Goal: Information Seeking & Learning: Learn about a topic

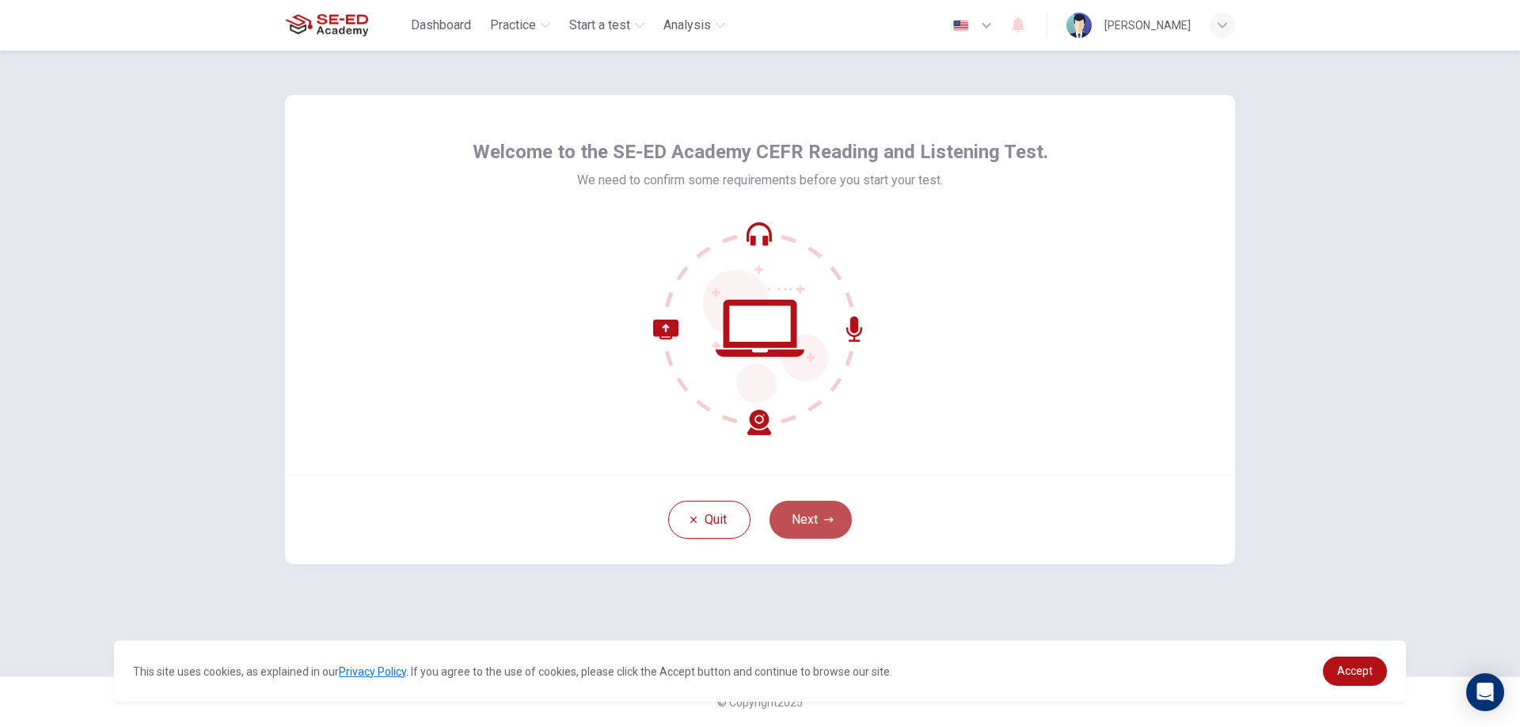
click at [803, 513] on button "Next" at bounding box center [810, 520] width 82 height 38
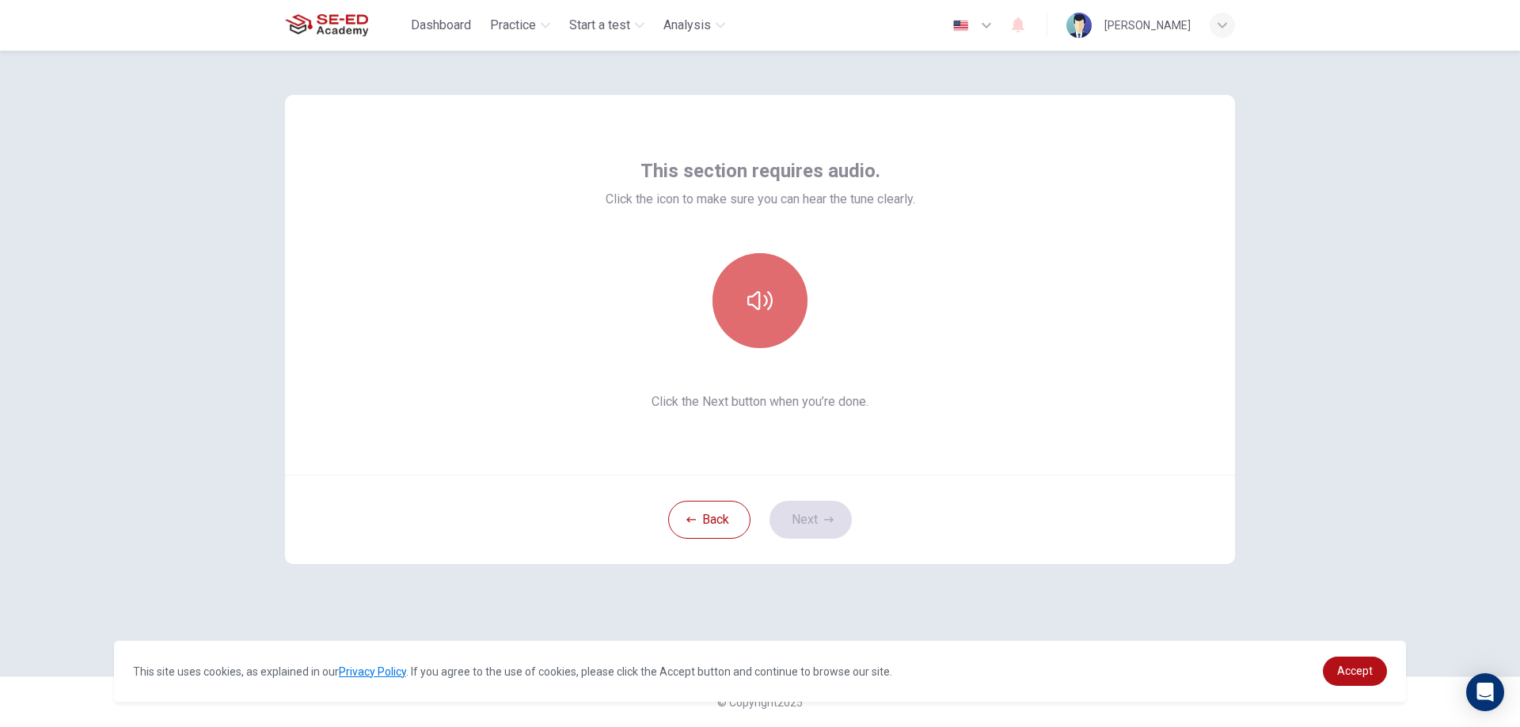
click at [770, 332] on button "button" at bounding box center [759, 300] width 95 height 95
click at [818, 523] on button "Next" at bounding box center [810, 520] width 82 height 38
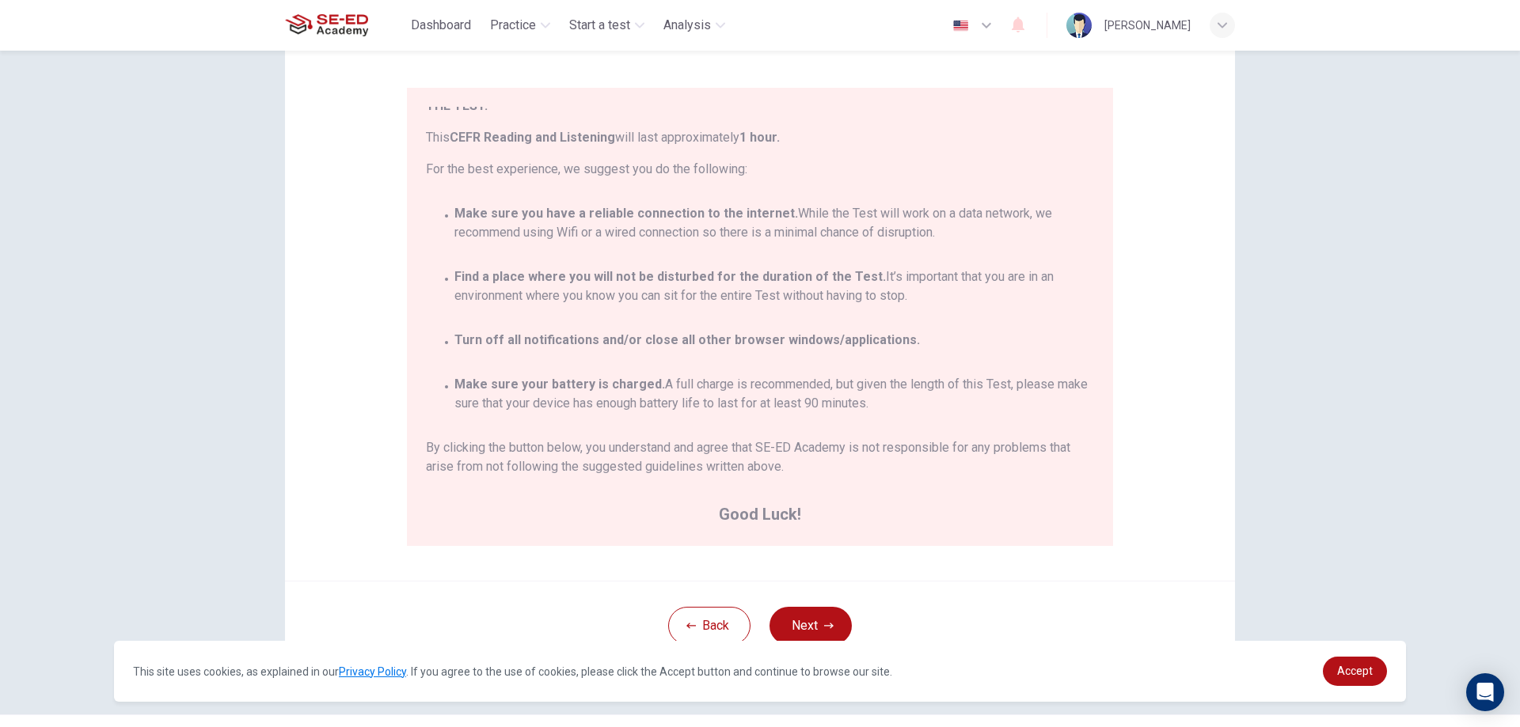
scroll to position [153, 0]
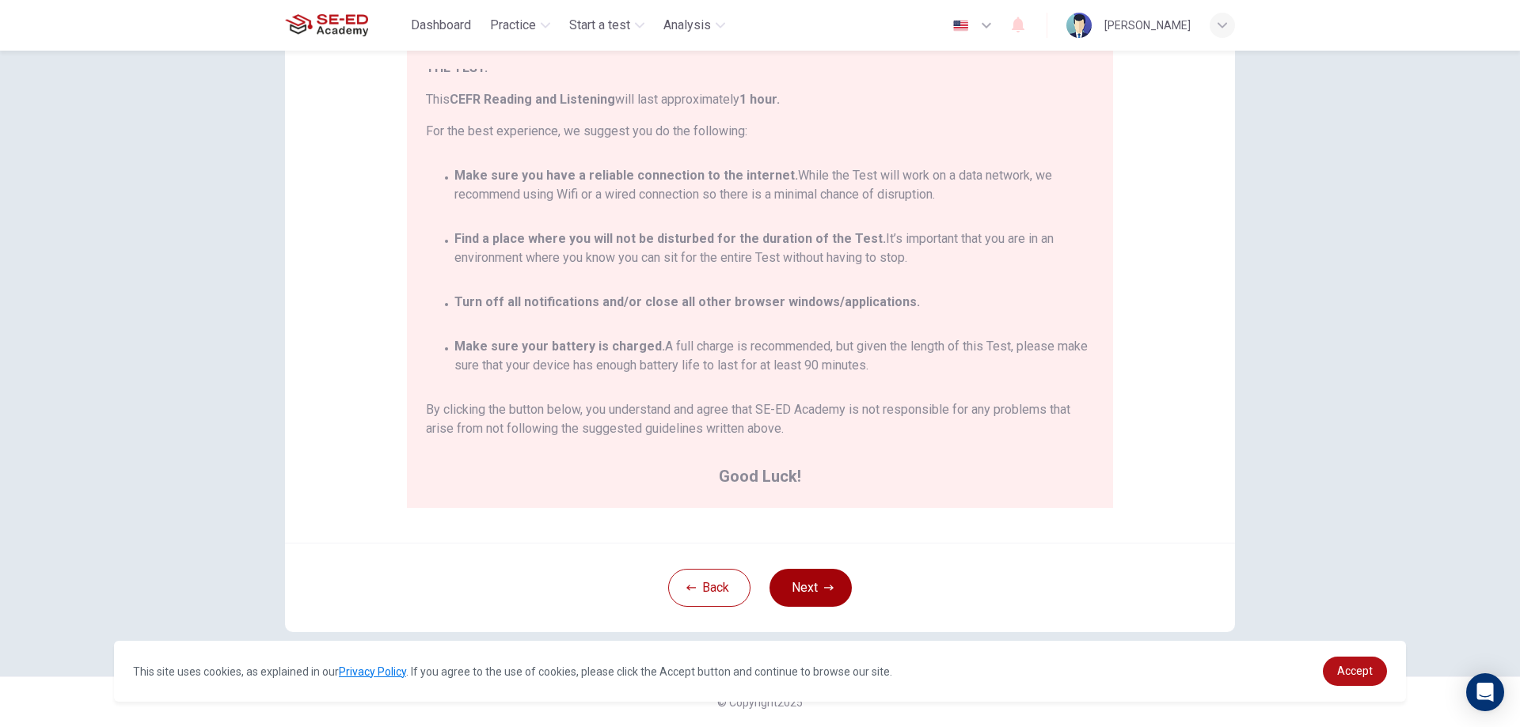
click at [806, 581] on button "Next" at bounding box center [810, 588] width 82 height 38
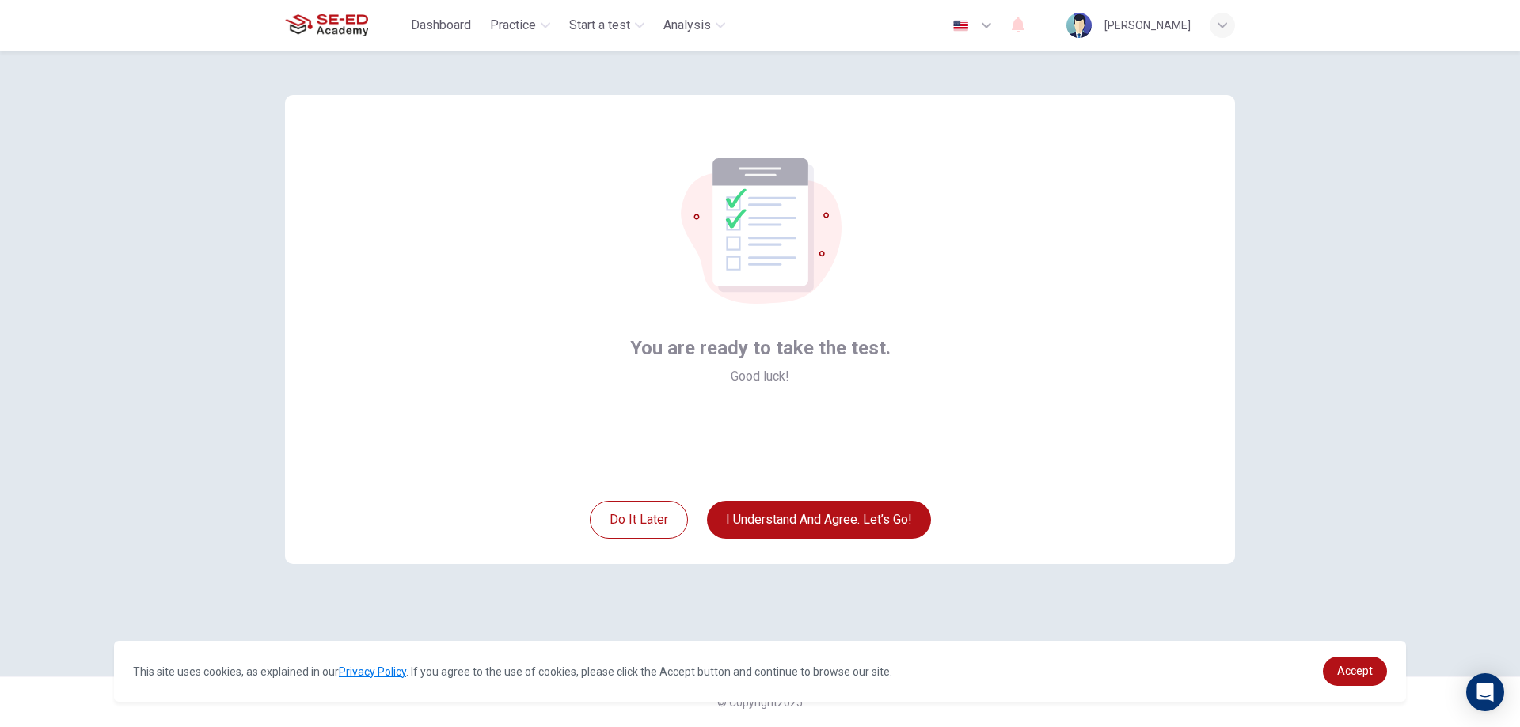
scroll to position [0, 0]
click at [831, 520] on button "I understand and agree. Let’s go!" at bounding box center [819, 520] width 224 height 38
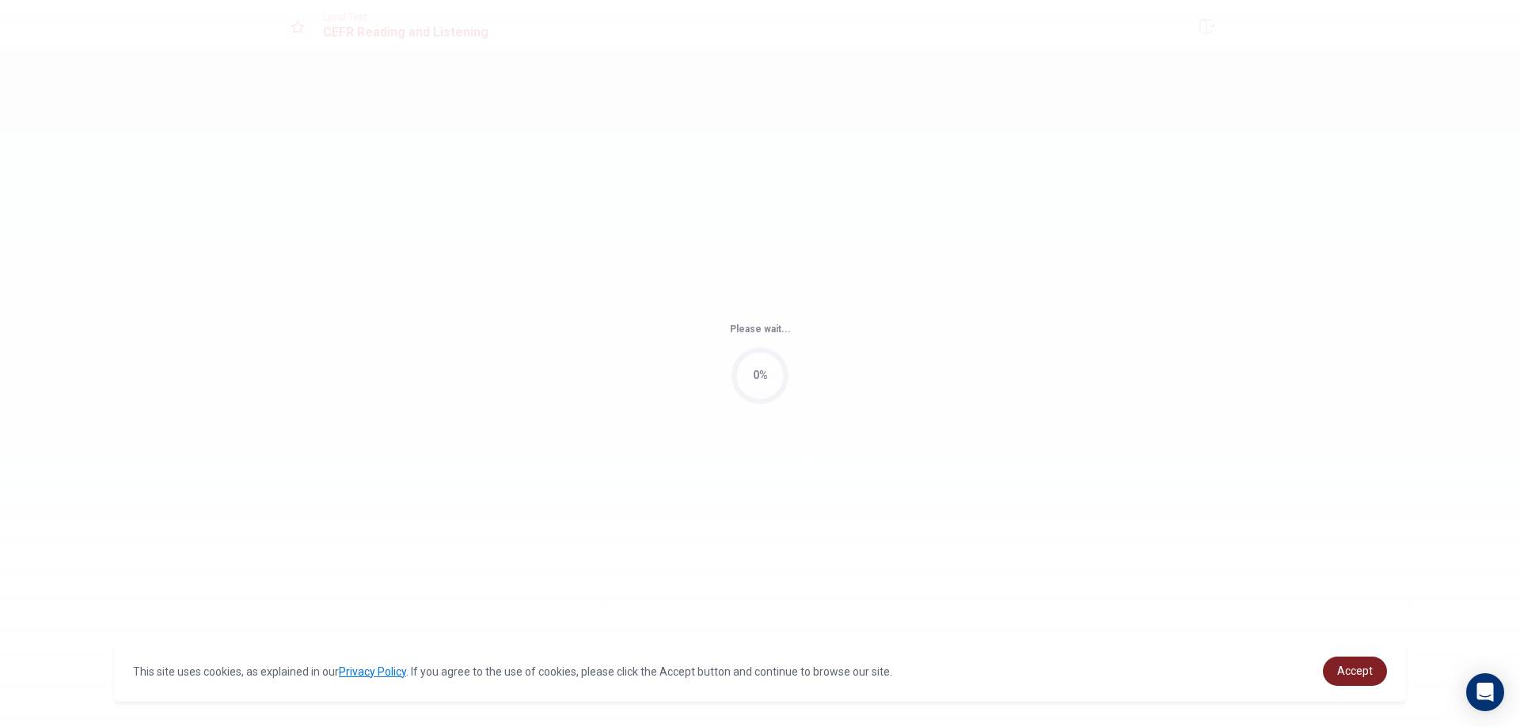
click at [1357, 663] on link "Accept" at bounding box center [1354, 671] width 64 height 29
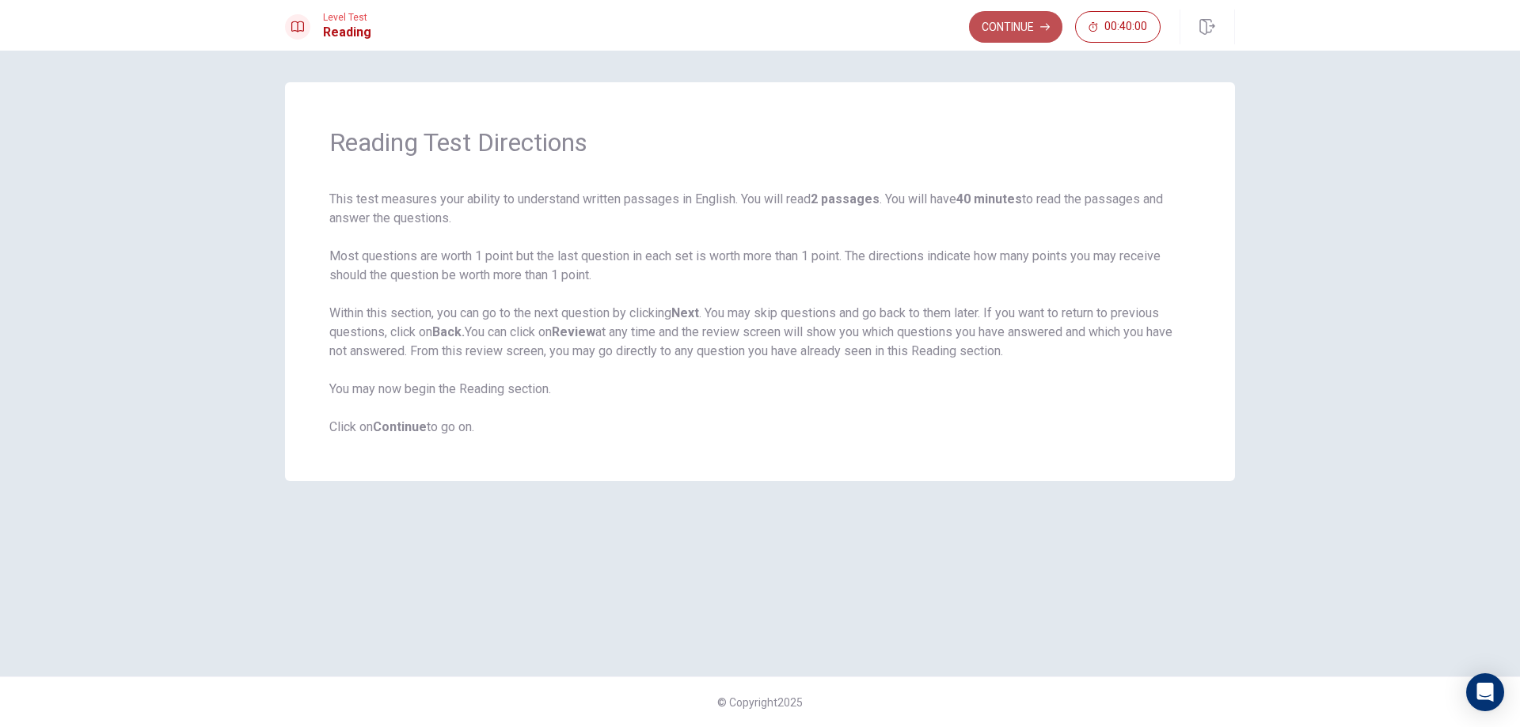
click at [1017, 28] on button "Continue" at bounding box center [1015, 27] width 93 height 32
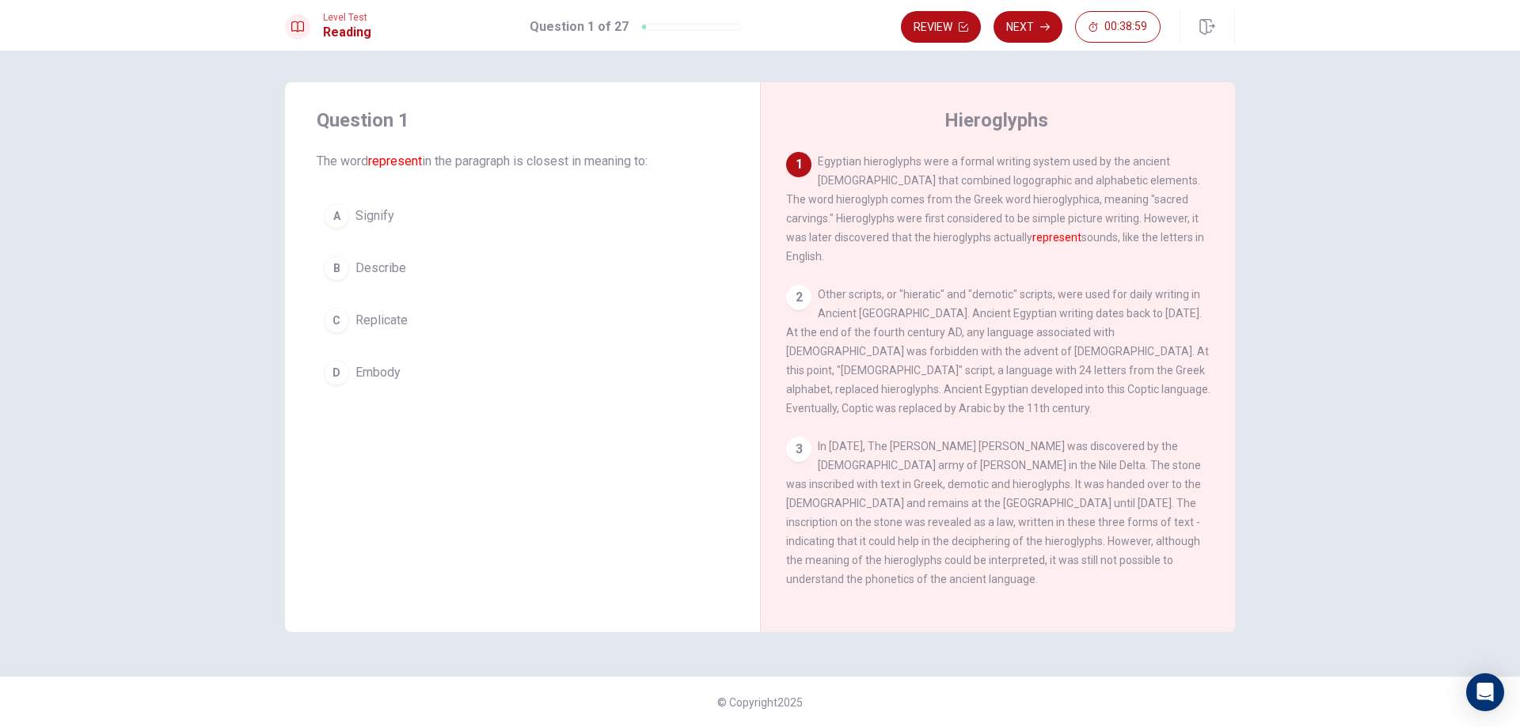
click at [413, 259] on button "B Describe" at bounding box center [523, 269] width 412 height 40
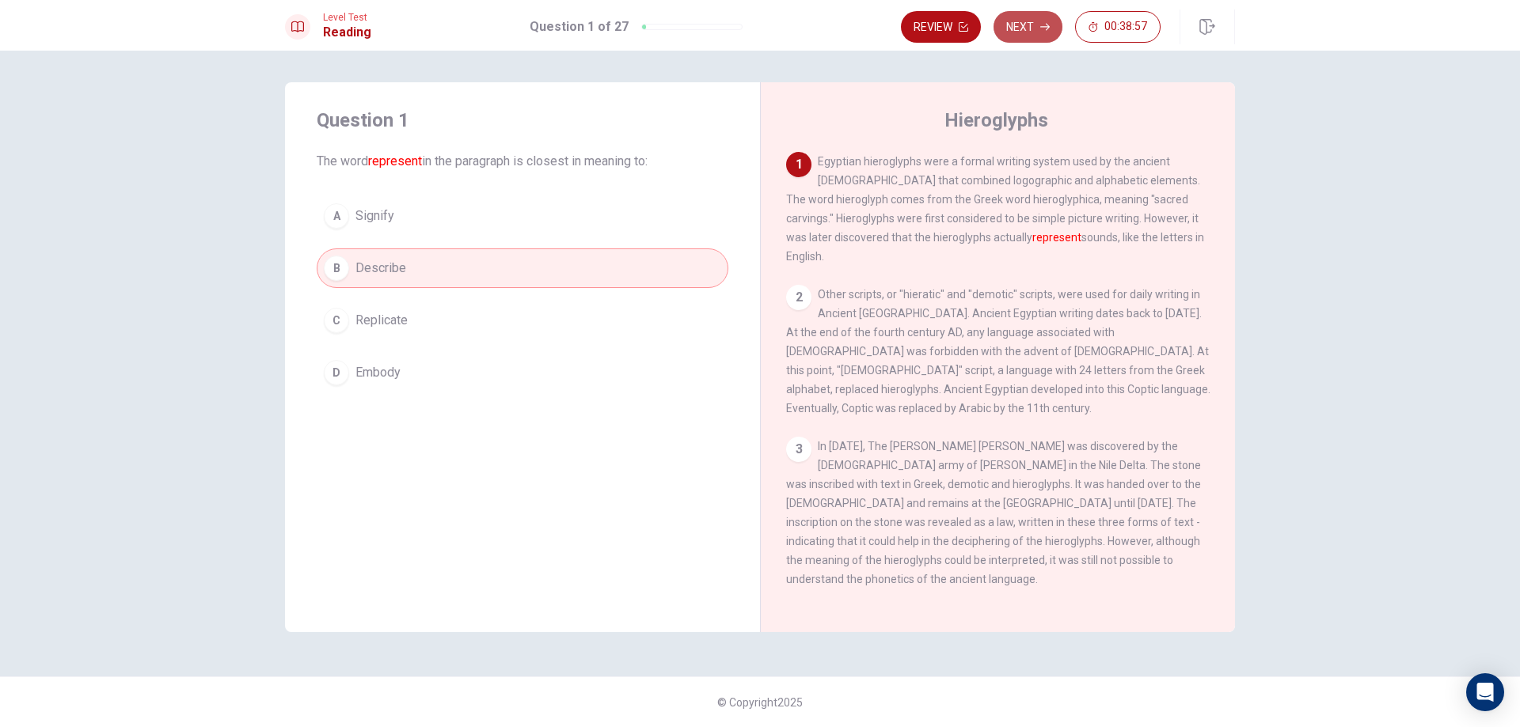
click at [1030, 28] on button "Next" at bounding box center [1027, 27] width 69 height 32
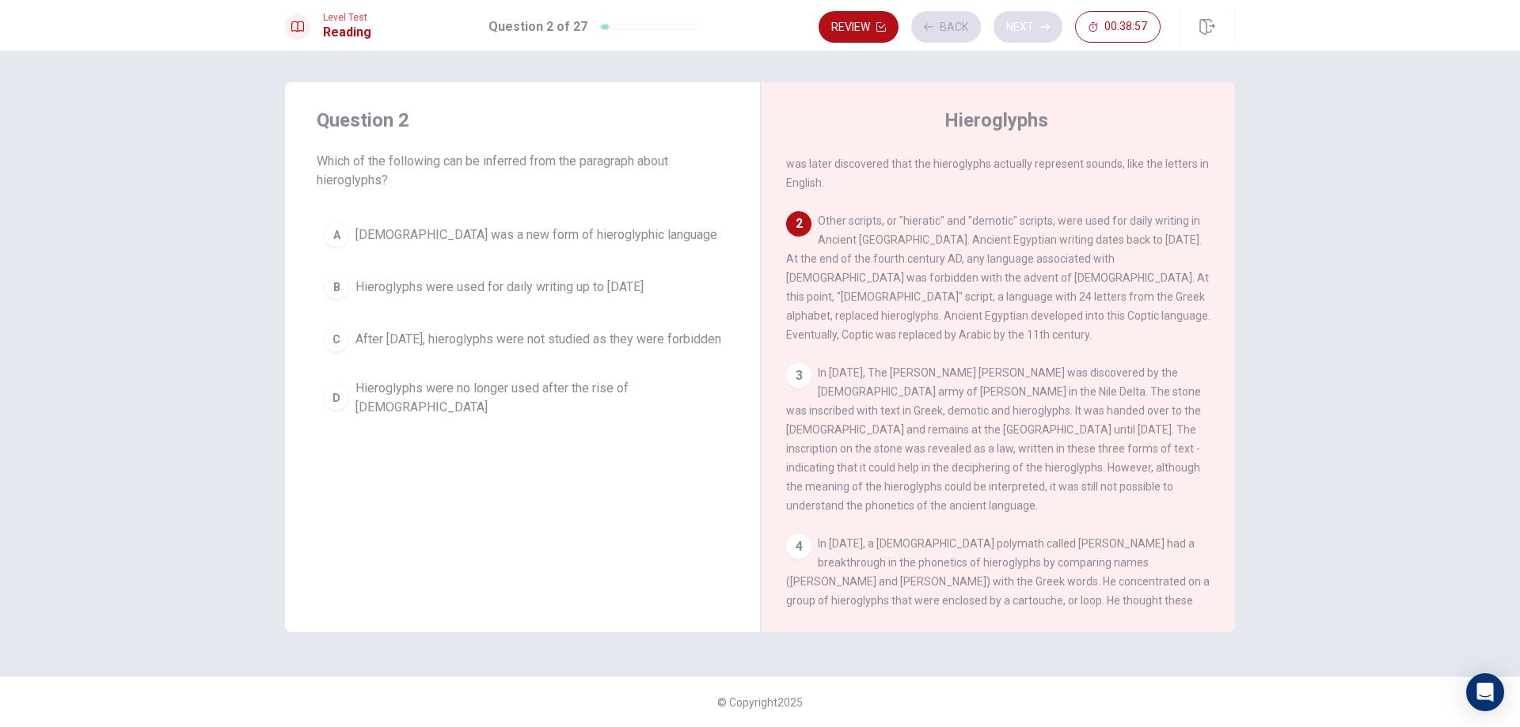
scroll to position [118, 0]
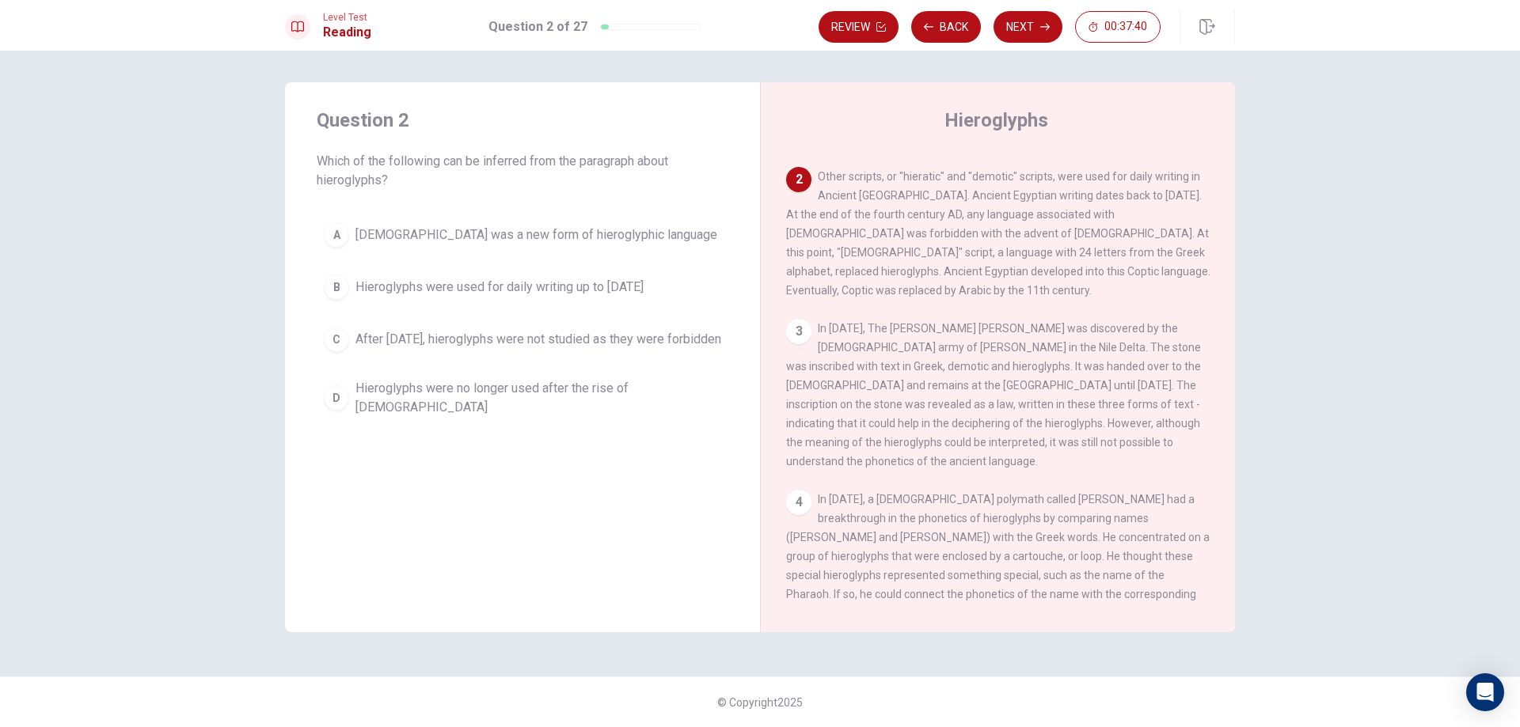
click at [543, 283] on span "Hieroglyphs were used for daily writing up to [DATE]" at bounding box center [499, 287] width 288 height 19
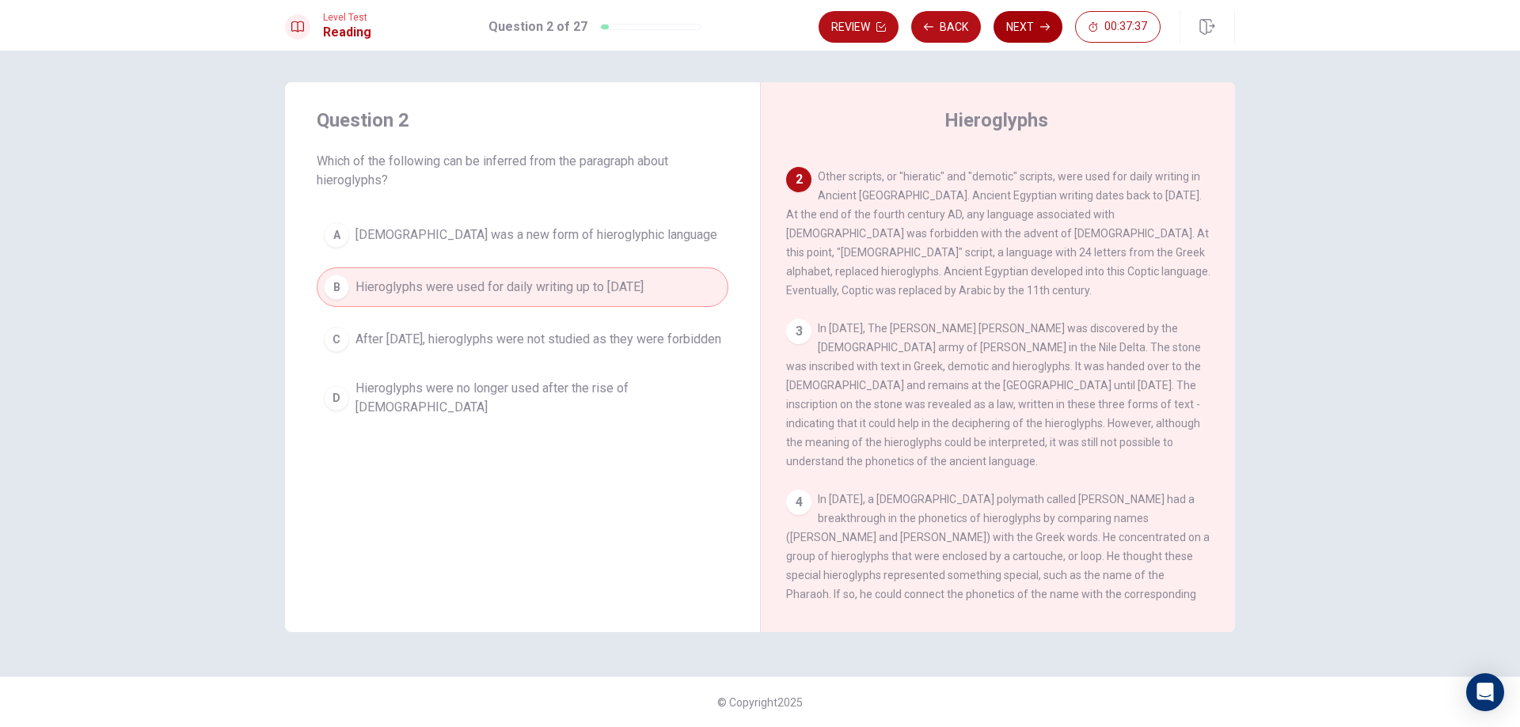
click at [1038, 28] on button "Next" at bounding box center [1027, 27] width 69 height 32
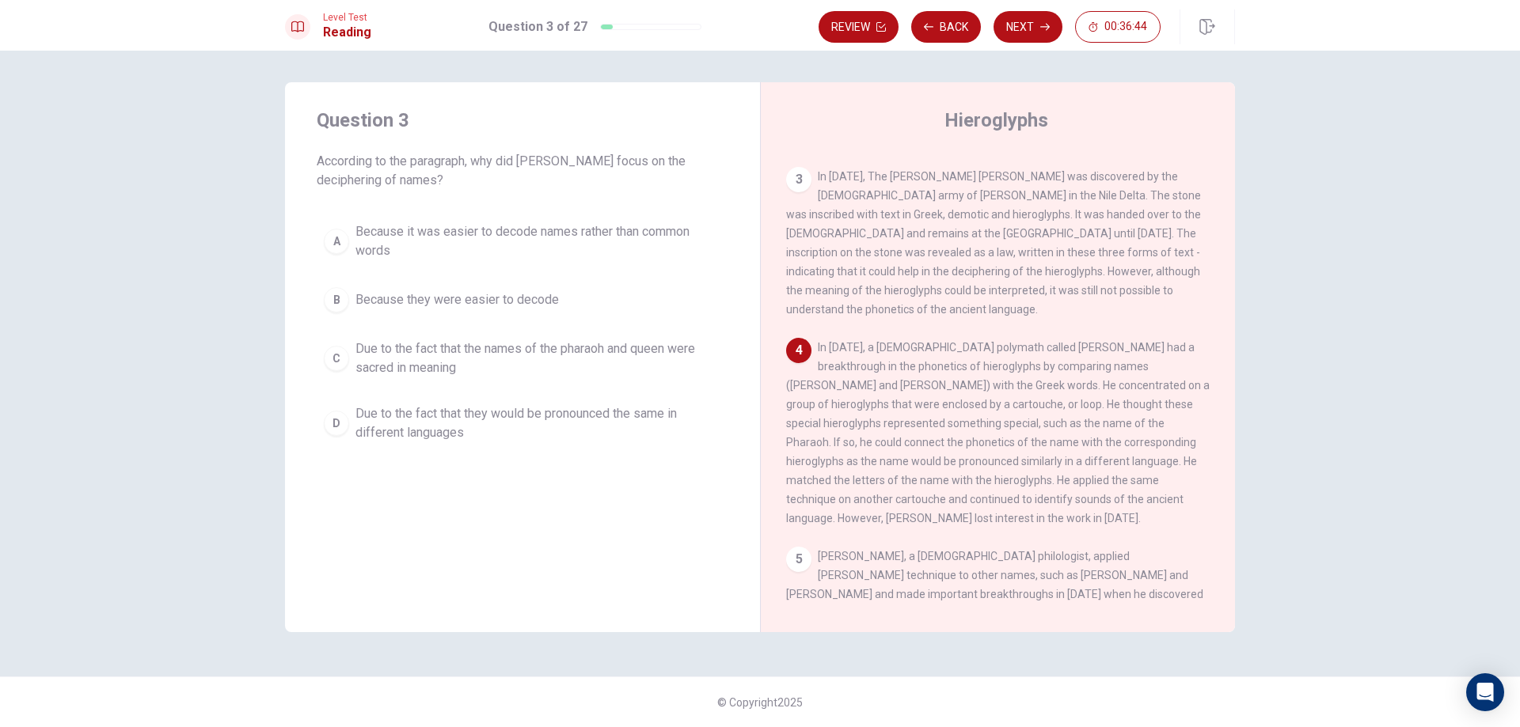
scroll to position [235, 0]
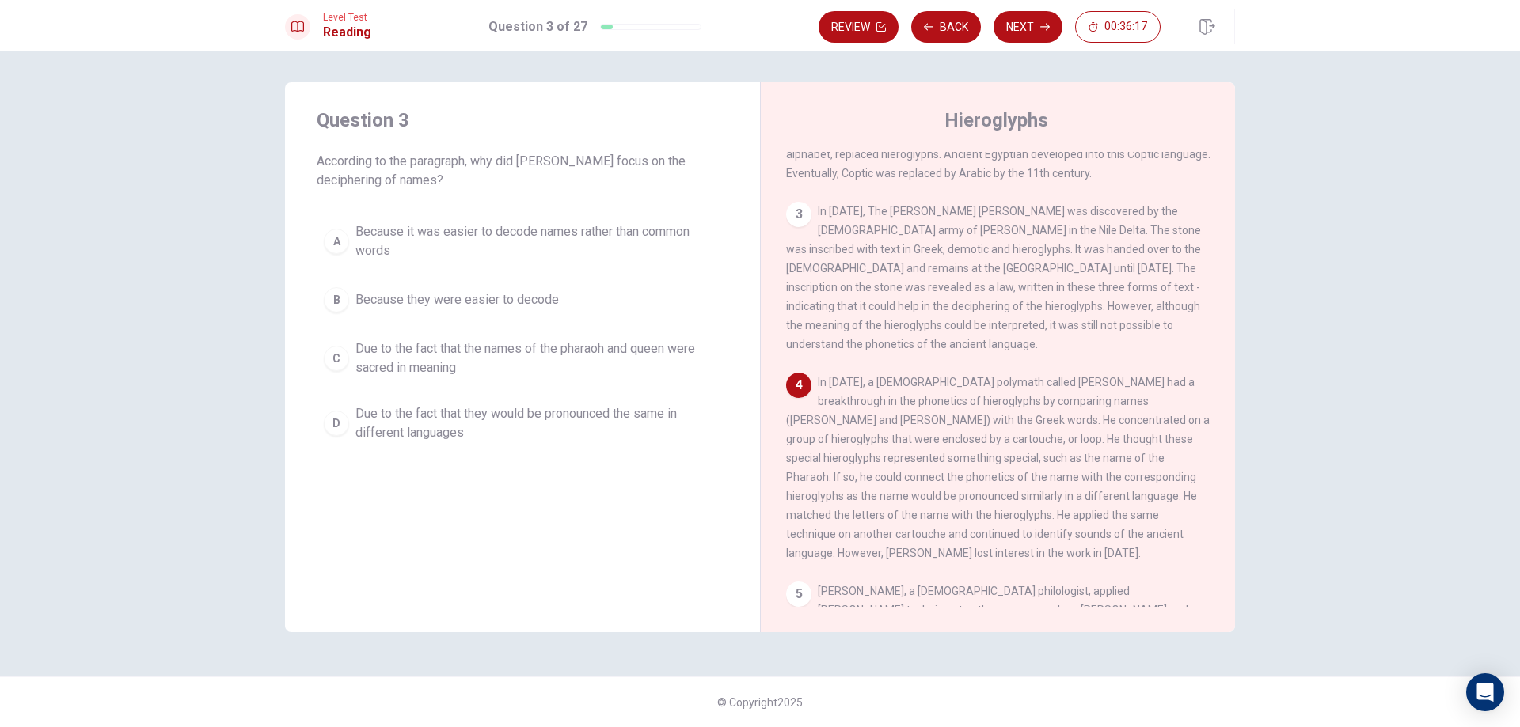
click at [586, 413] on span "Due to the fact that they would be pronounced the same in different languages" at bounding box center [538, 423] width 366 height 38
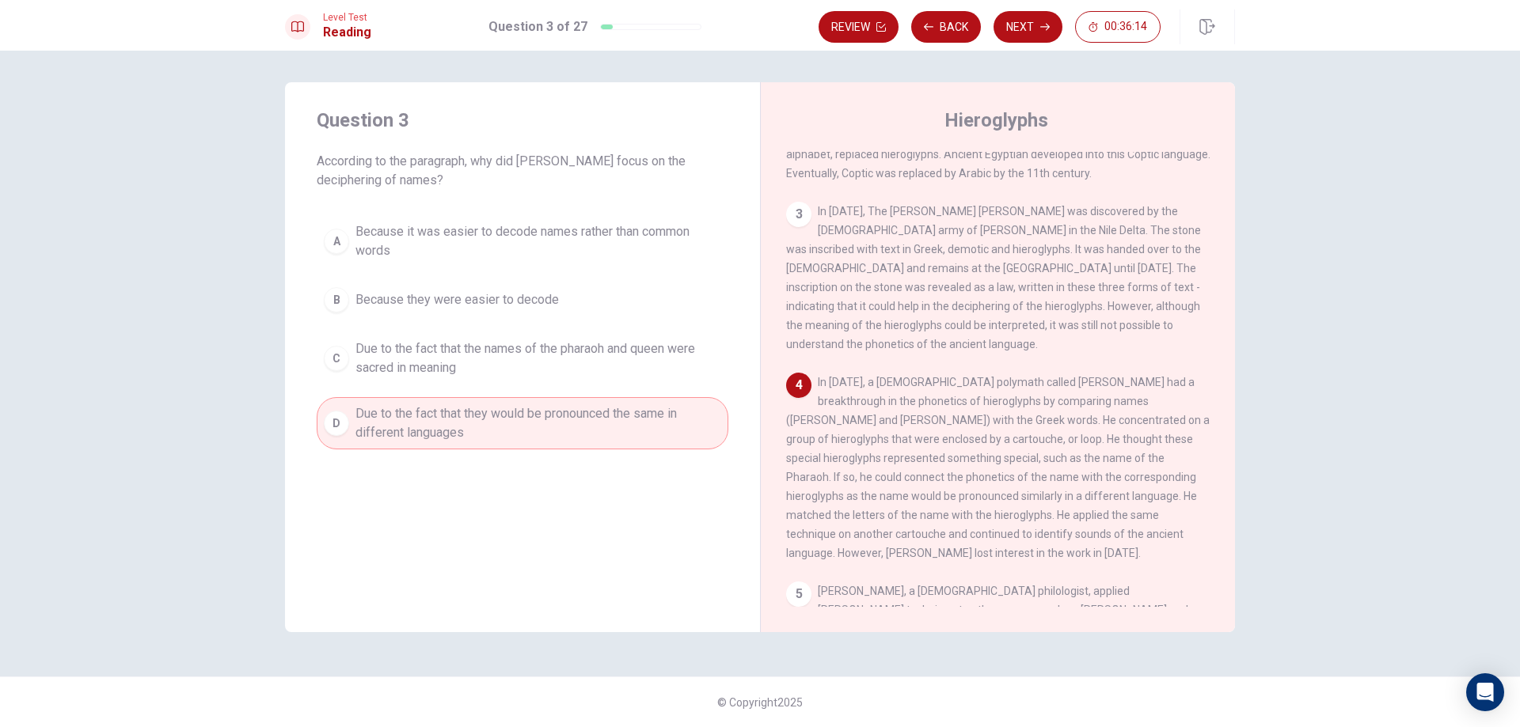
click at [1029, 32] on button "Next" at bounding box center [1027, 27] width 69 height 32
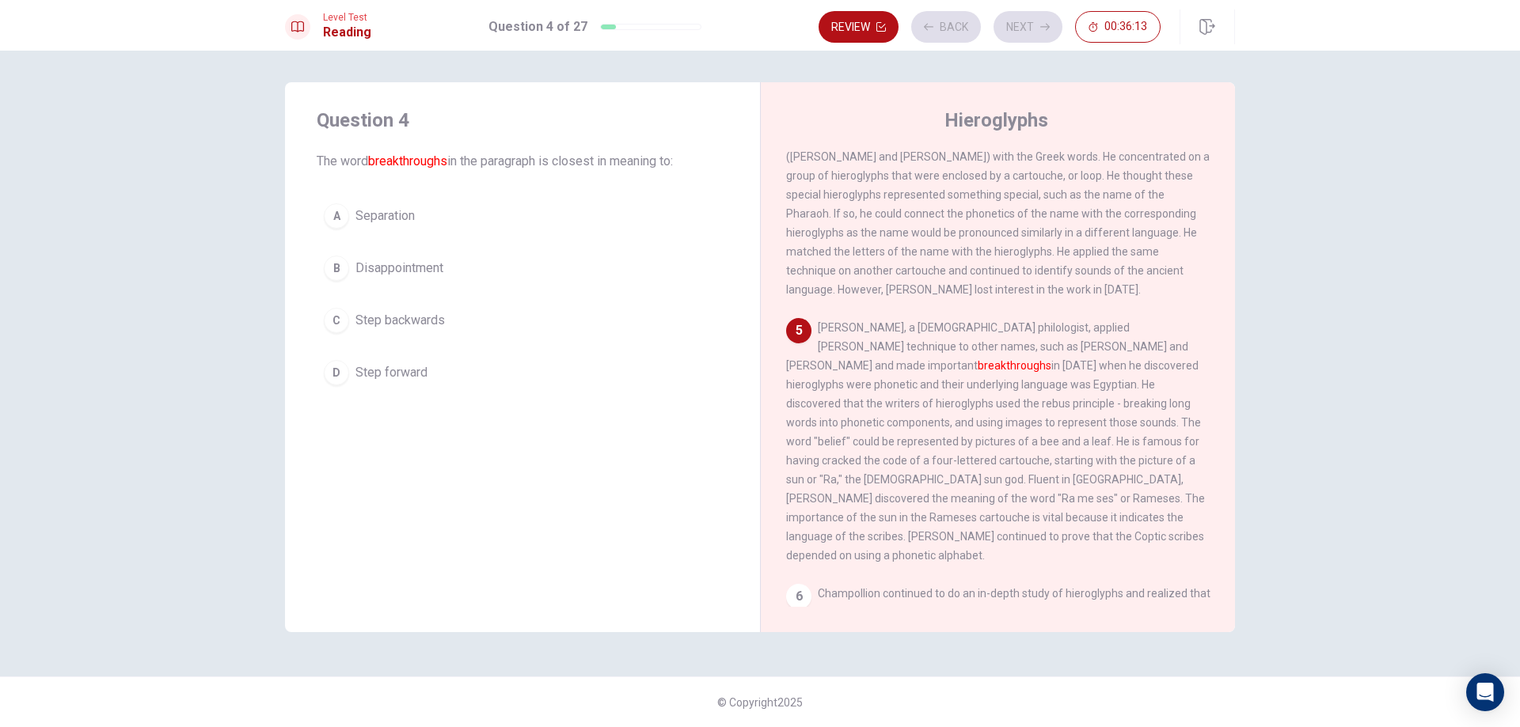
scroll to position [571, 0]
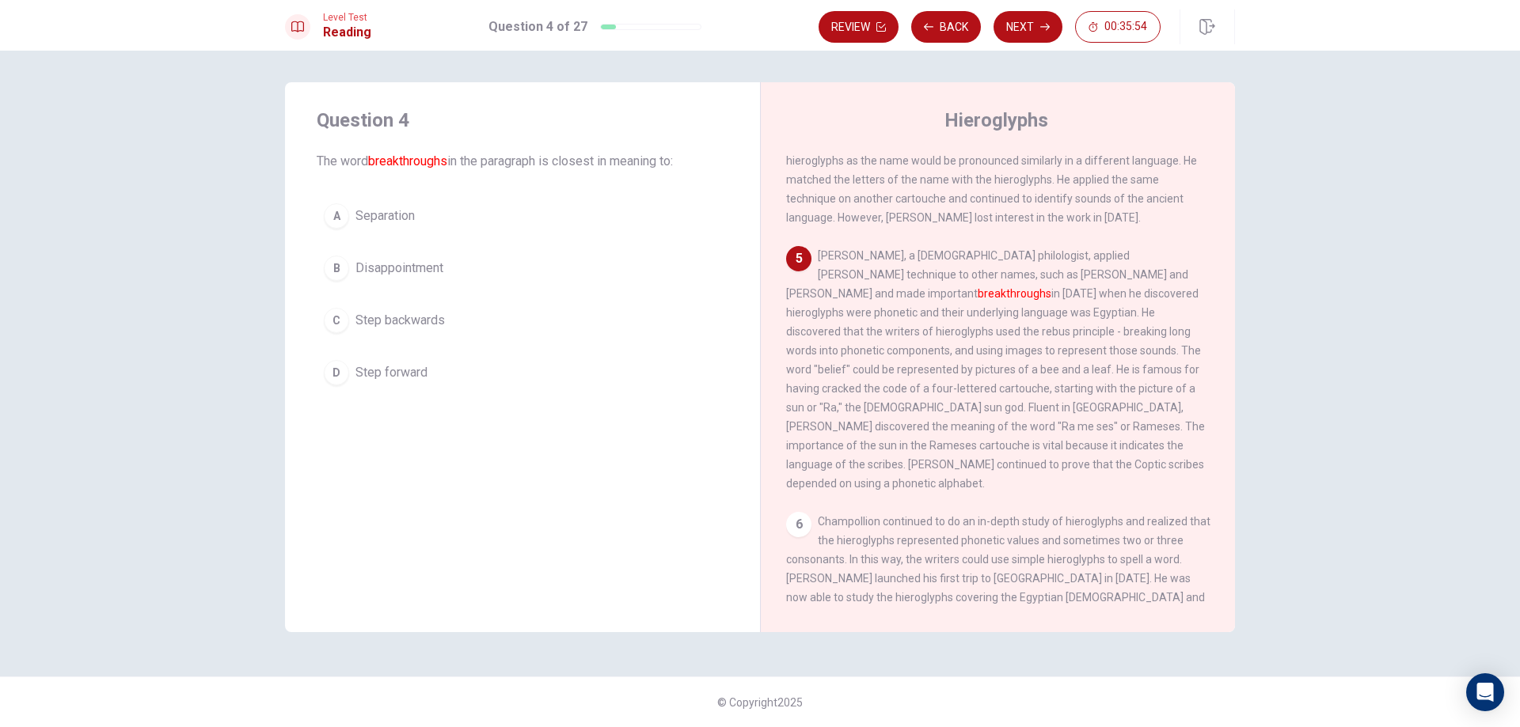
click at [430, 364] on button "D Step forward" at bounding box center [523, 373] width 412 height 40
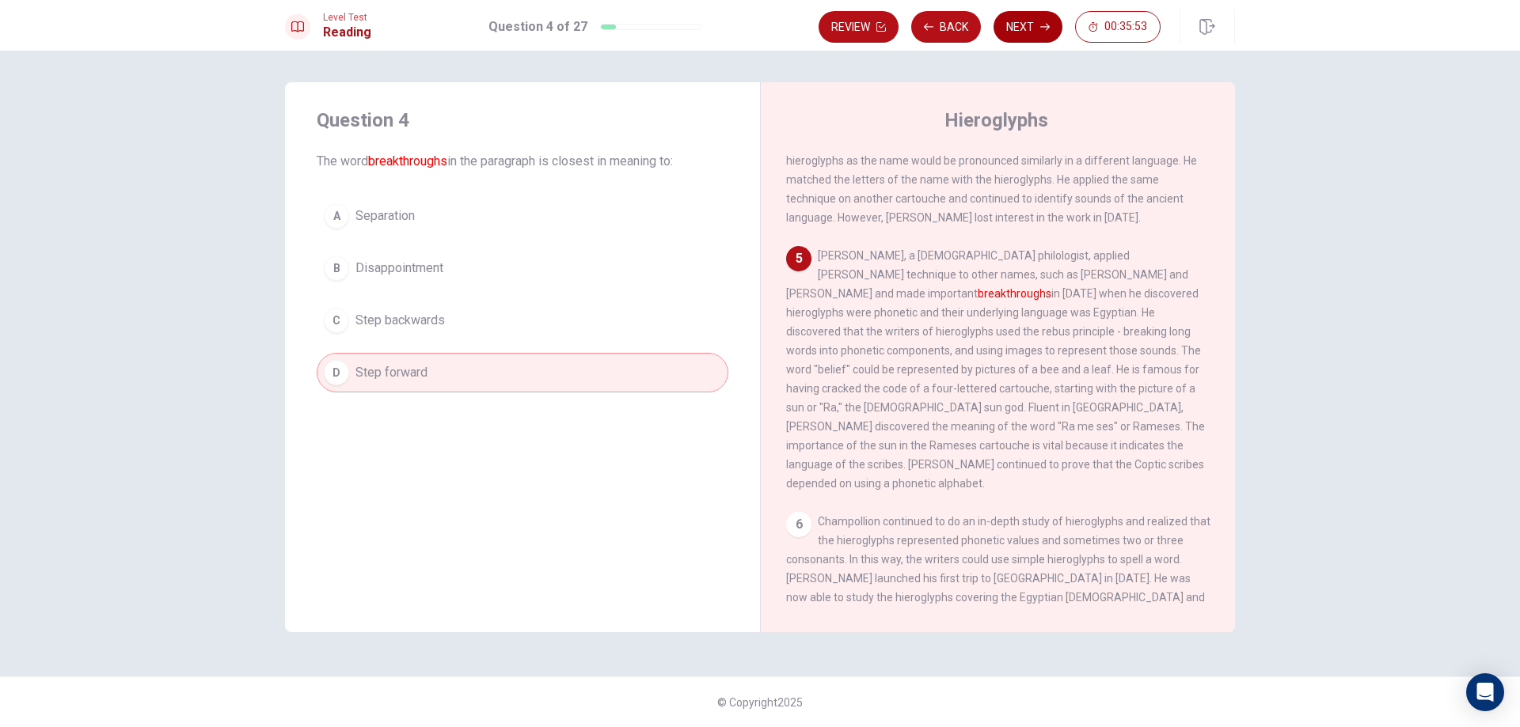
click at [1026, 33] on button "Next" at bounding box center [1027, 27] width 69 height 32
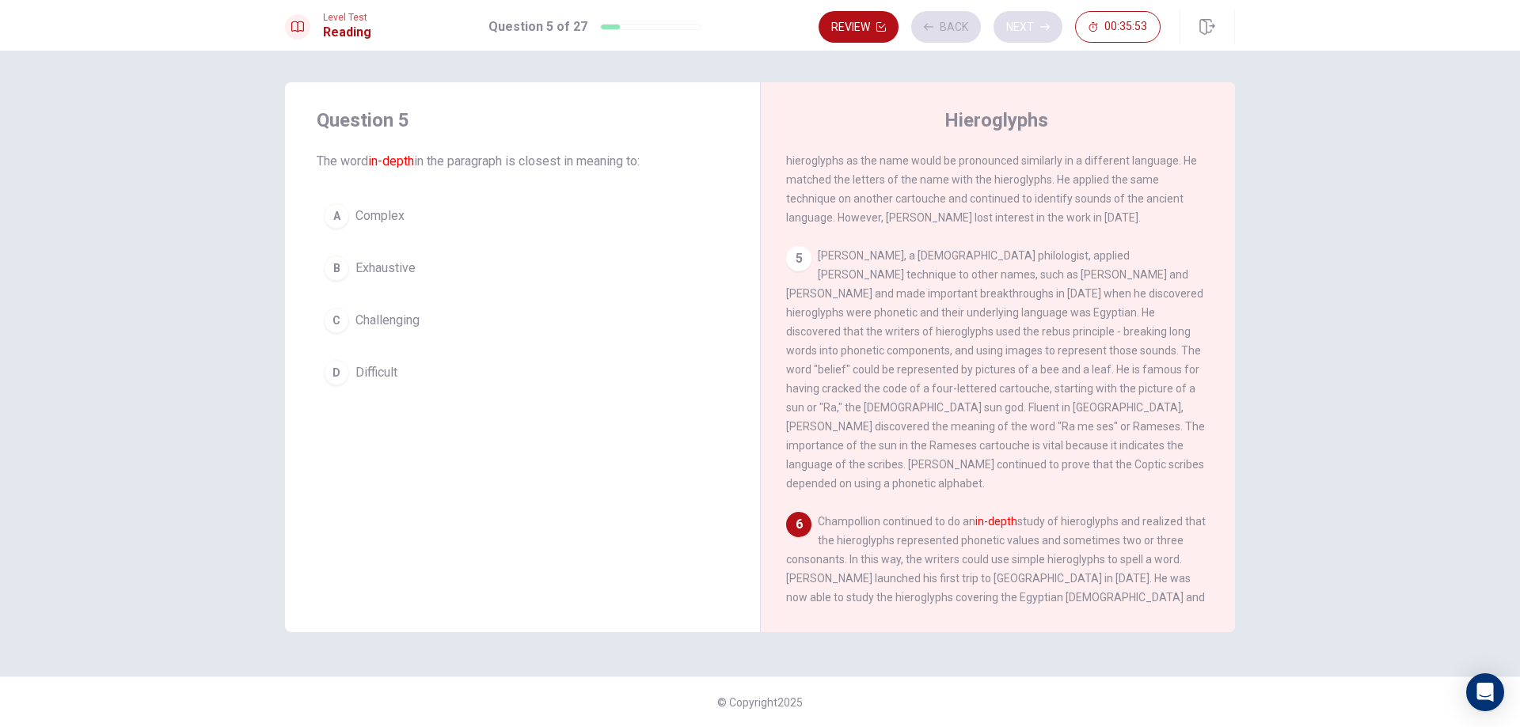
scroll to position [589, 0]
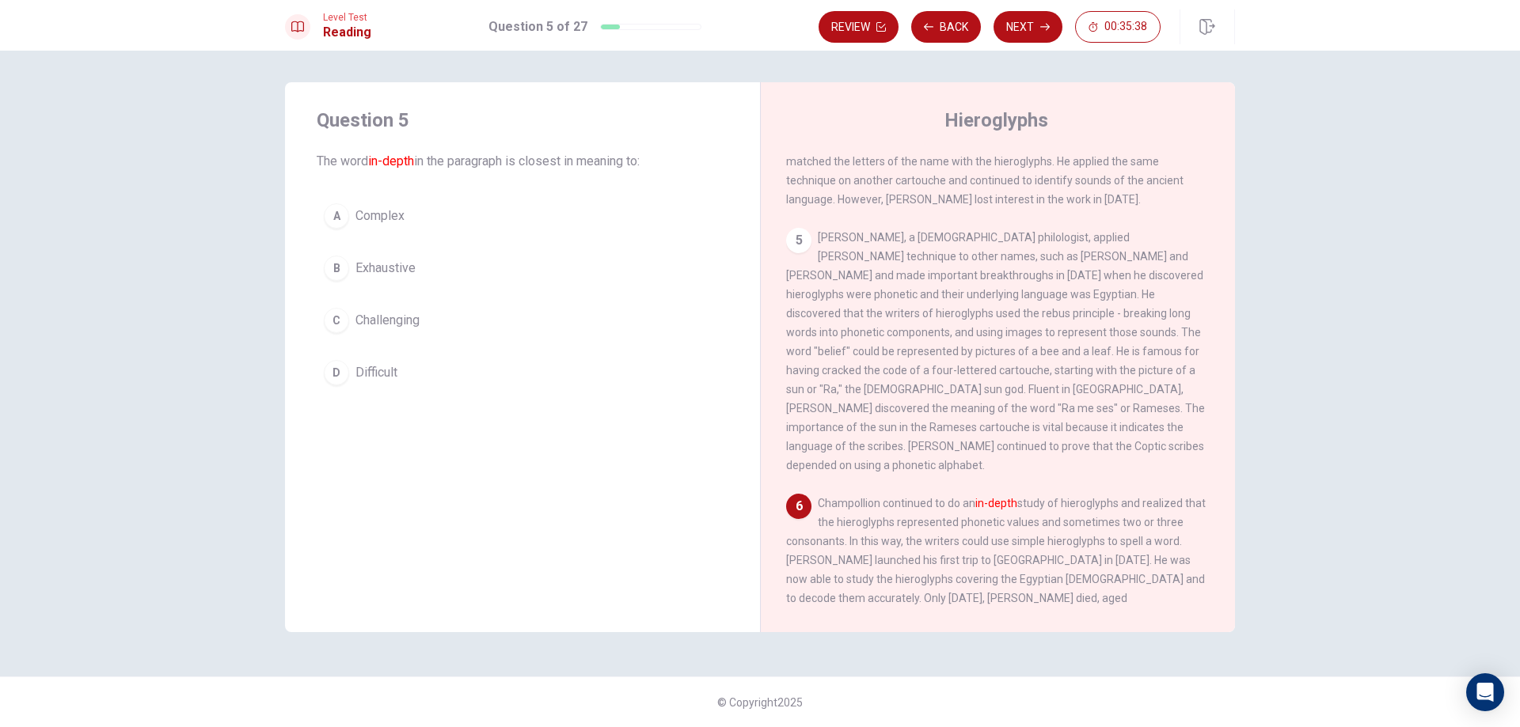
click at [431, 227] on button "A Complex" at bounding box center [523, 216] width 412 height 40
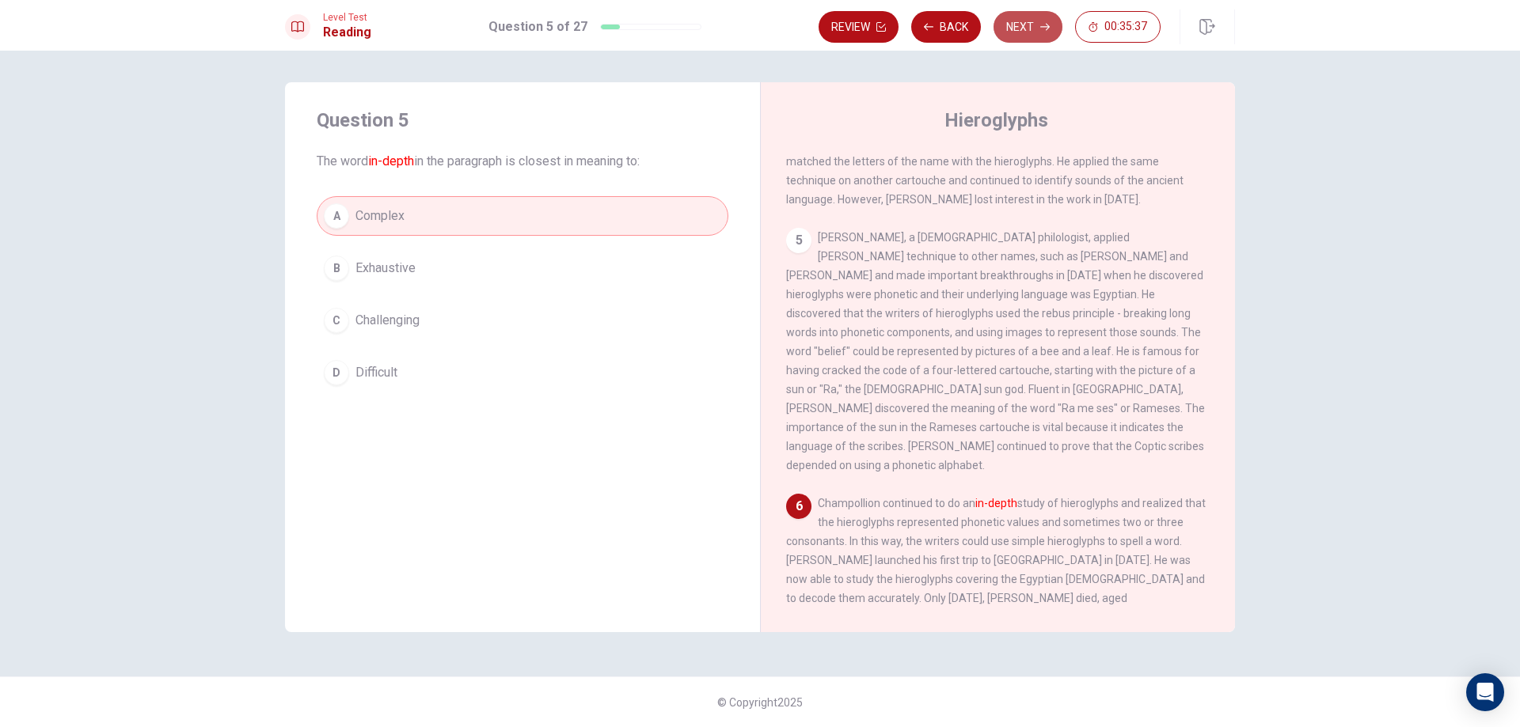
click at [1015, 27] on button "Next" at bounding box center [1027, 27] width 69 height 32
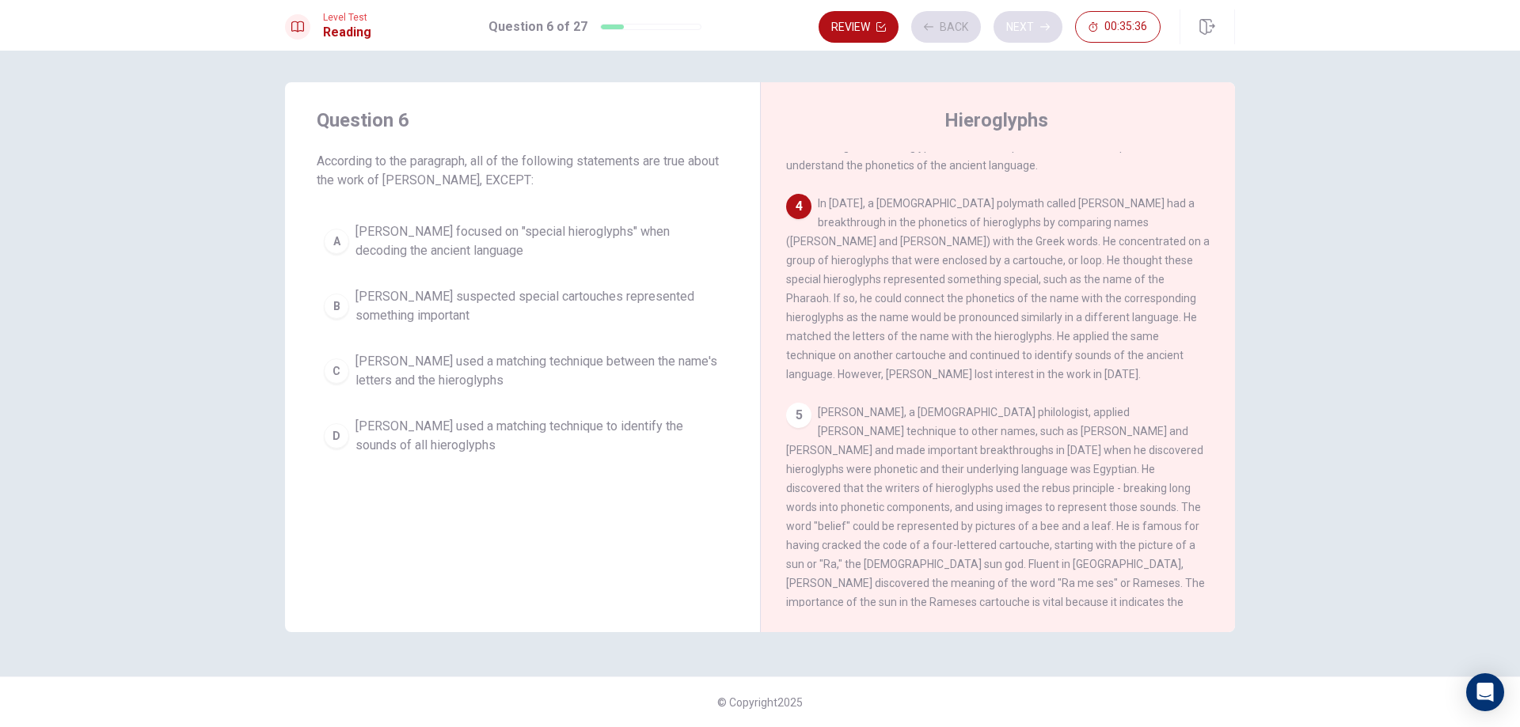
scroll to position [413, 0]
click at [637, 245] on span "[PERSON_NAME] focused on "special hieroglyphs" when decoding the ancient langua…" at bounding box center [538, 241] width 366 height 38
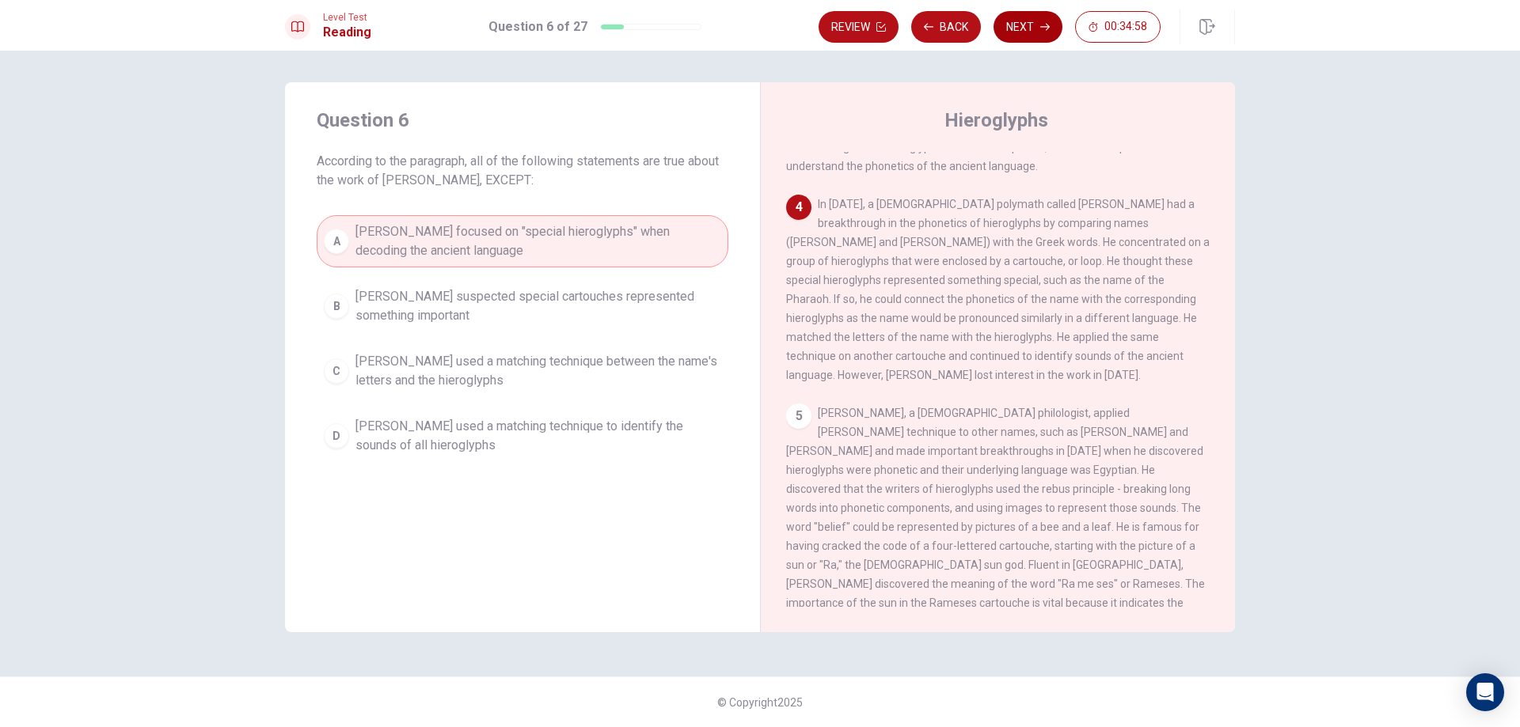
click at [1056, 21] on button "Next" at bounding box center [1027, 27] width 69 height 32
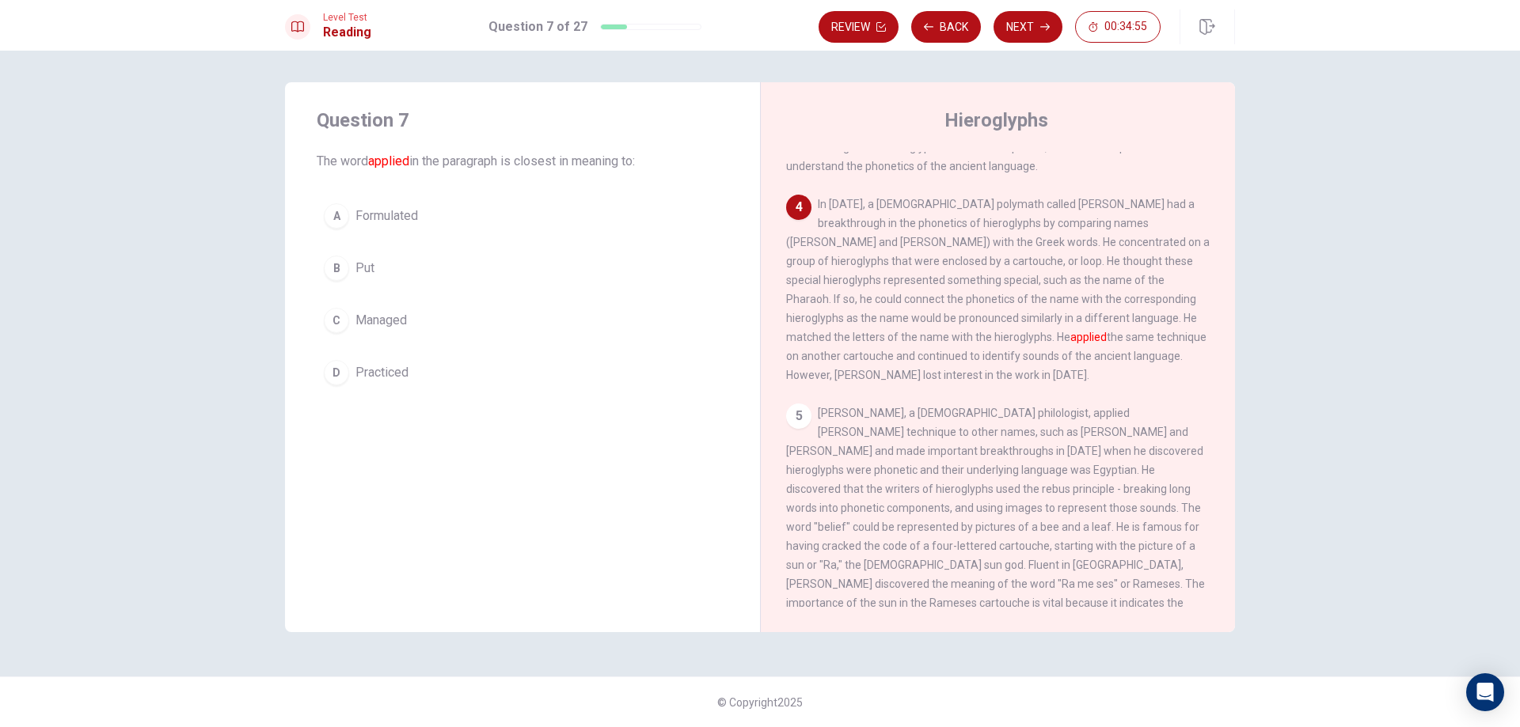
click at [510, 260] on button "B Put" at bounding box center [523, 269] width 412 height 40
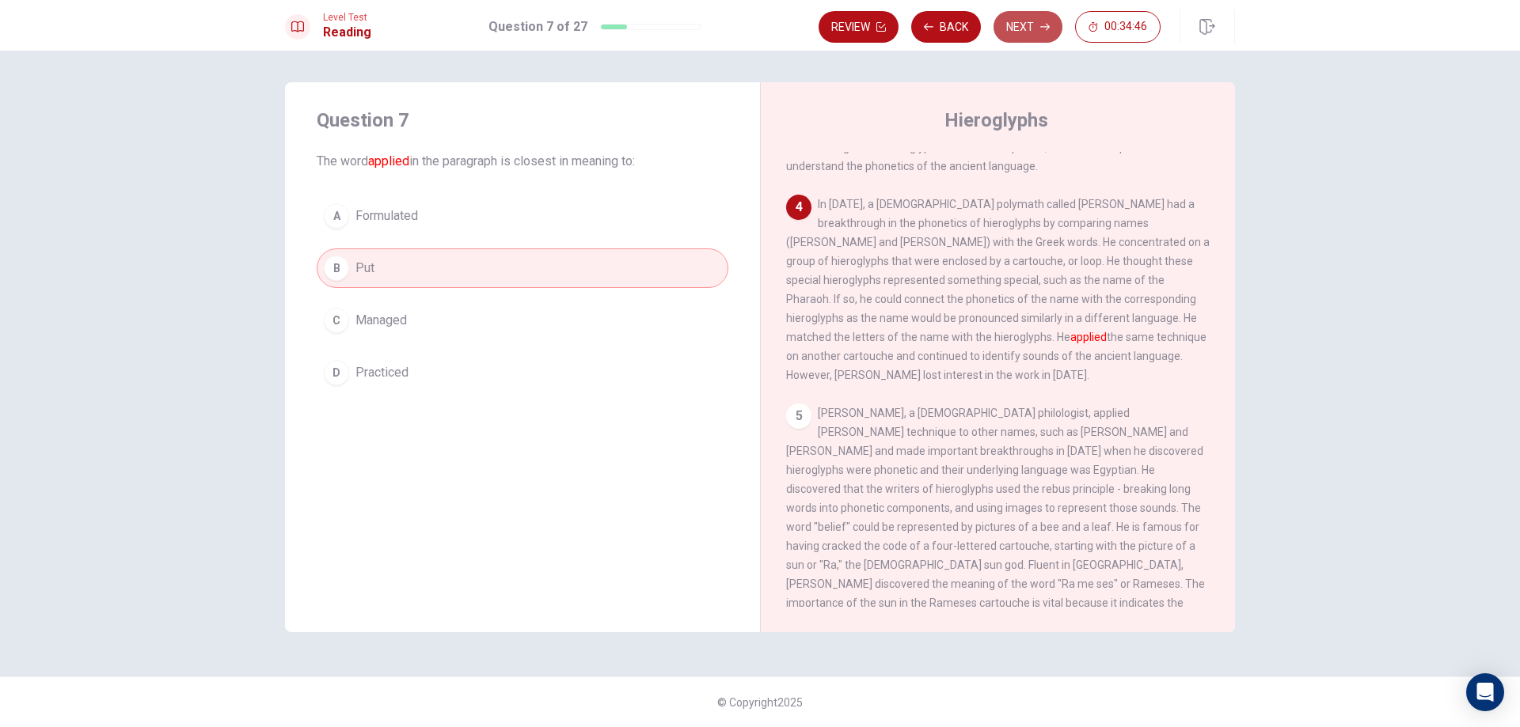
click at [1030, 28] on button "Next" at bounding box center [1027, 27] width 69 height 32
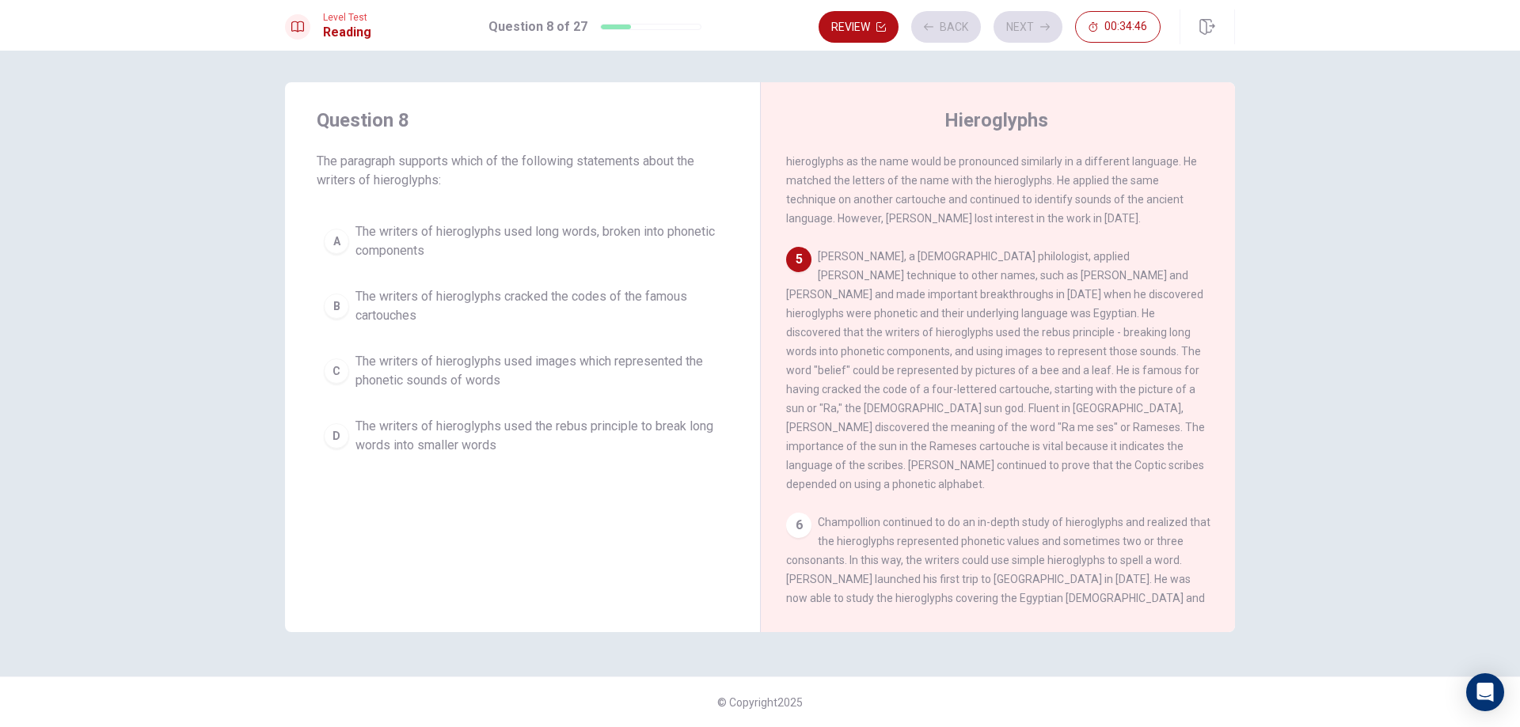
scroll to position [571, 0]
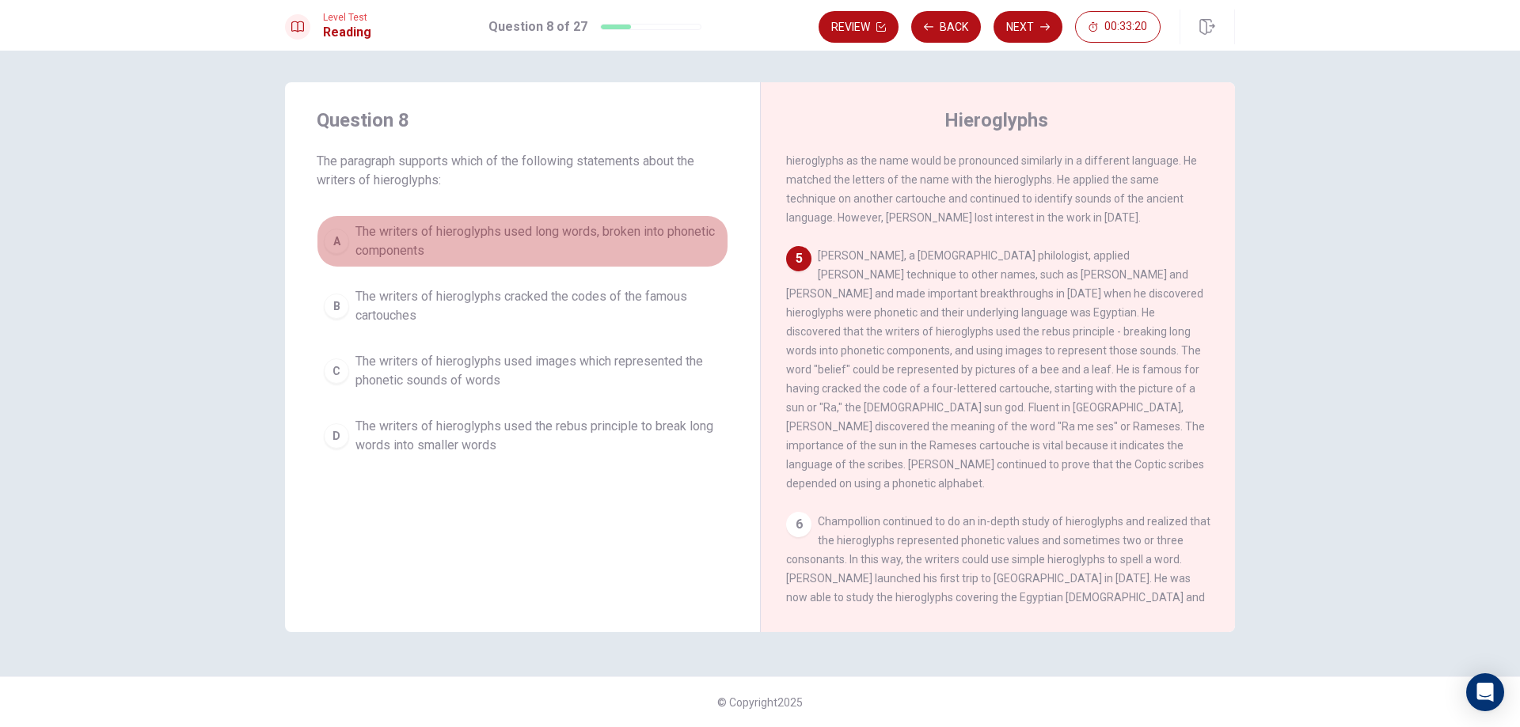
click at [537, 249] on span "The writers of hieroglyphs used long words, broken into phonetic components" at bounding box center [538, 241] width 366 height 38
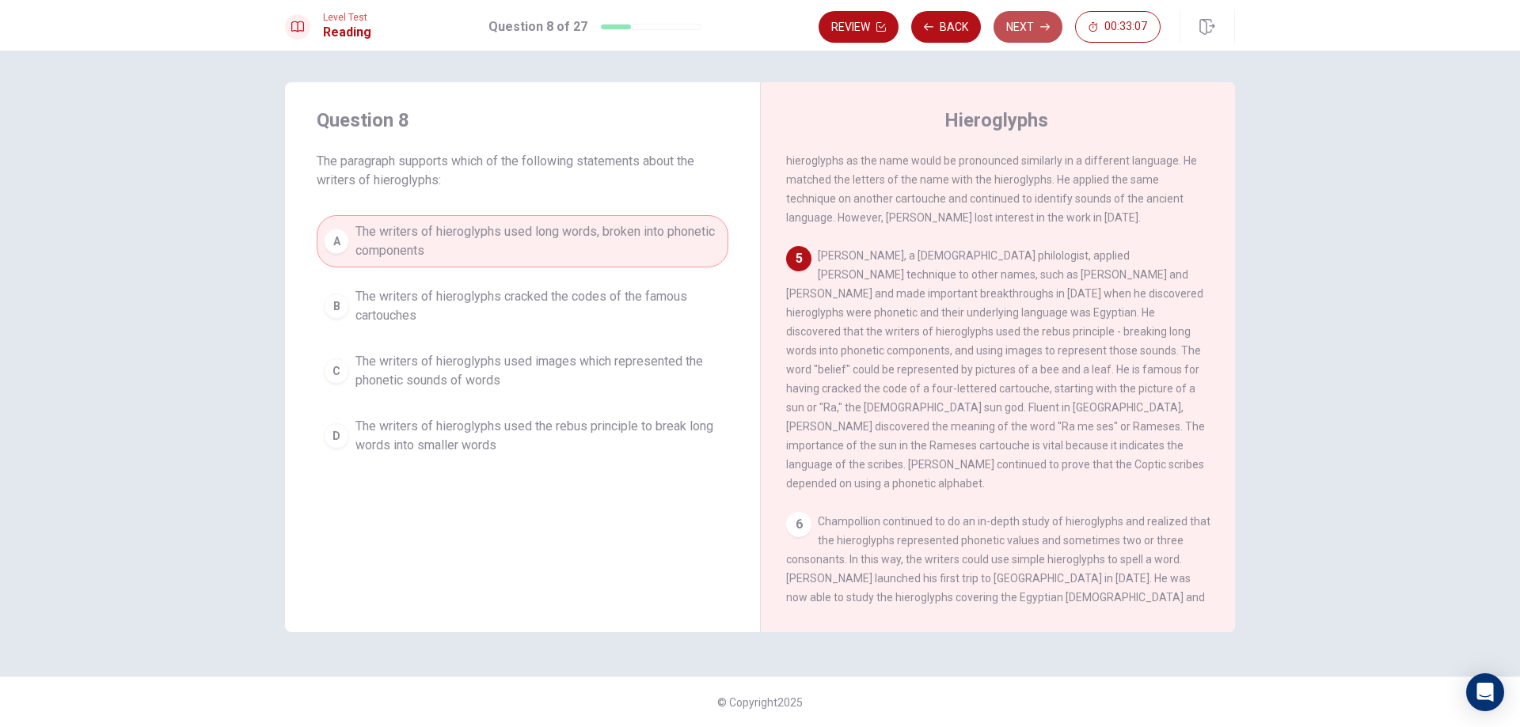
click at [1032, 27] on button "Next" at bounding box center [1027, 27] width 69 height 32
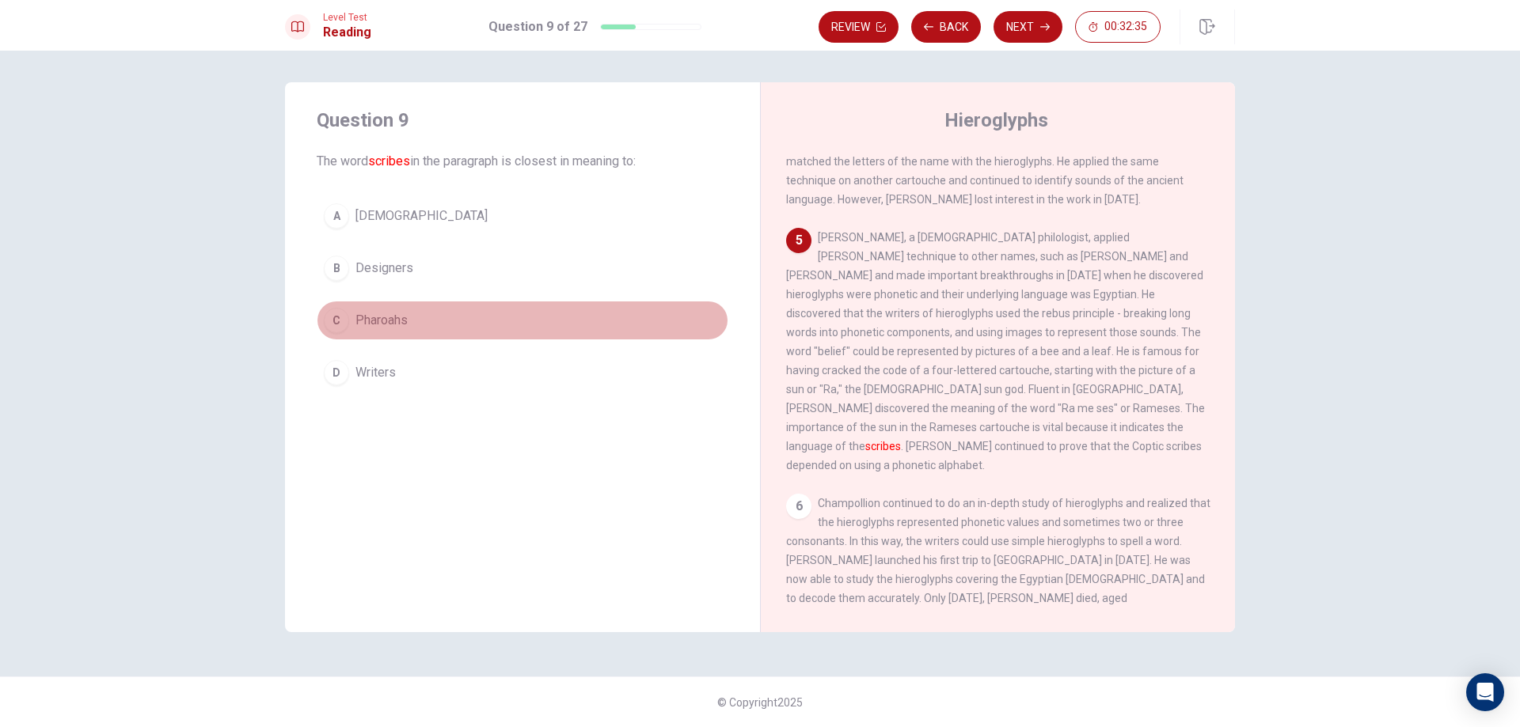
click at [404, 321] on span "Pharoahs" at bounding box center [381, 320] width 52 height 19
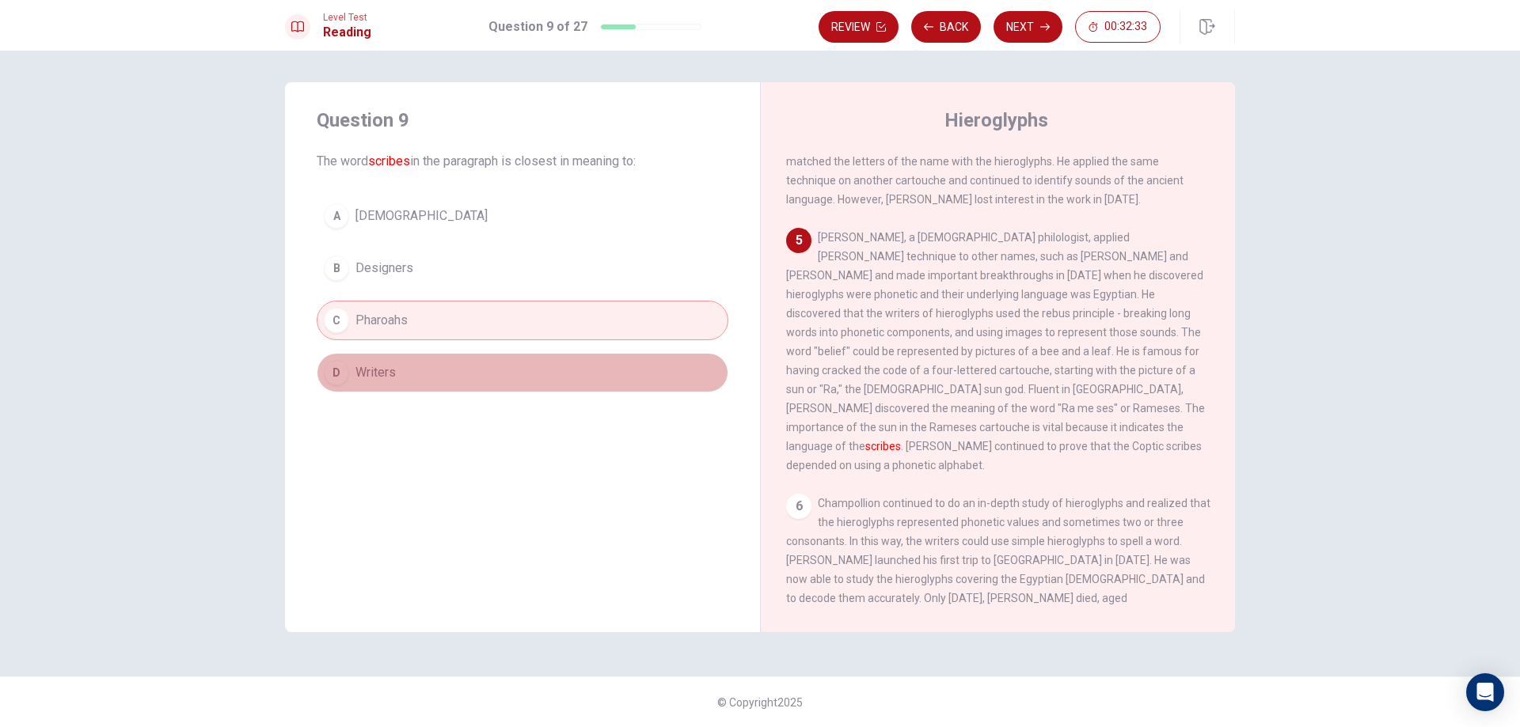
click at [398, 366] on button "D Writers" at bounding box center [523, 373] width 412 height 40
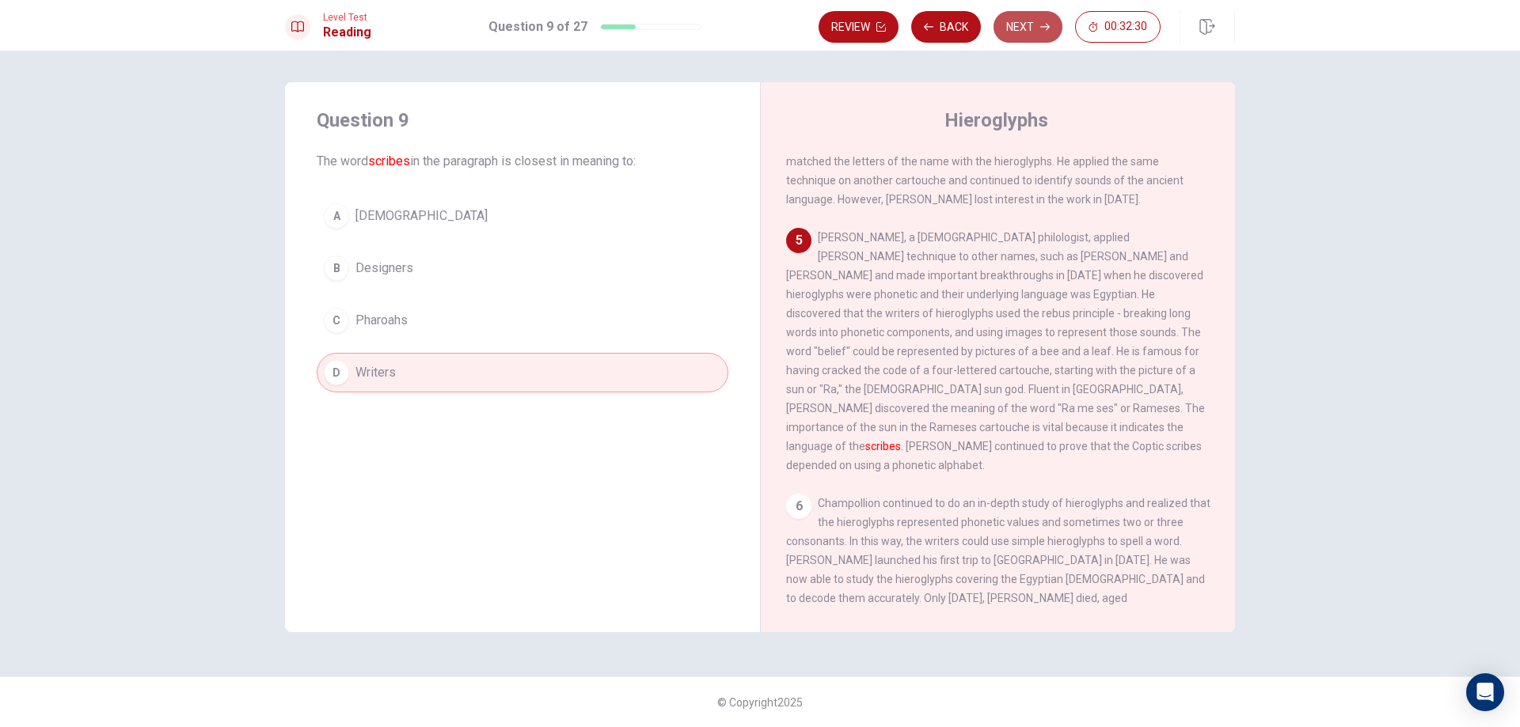
click at [1036, 28] on button "Next" at bounding box center [1027, 27] width 69 height 32
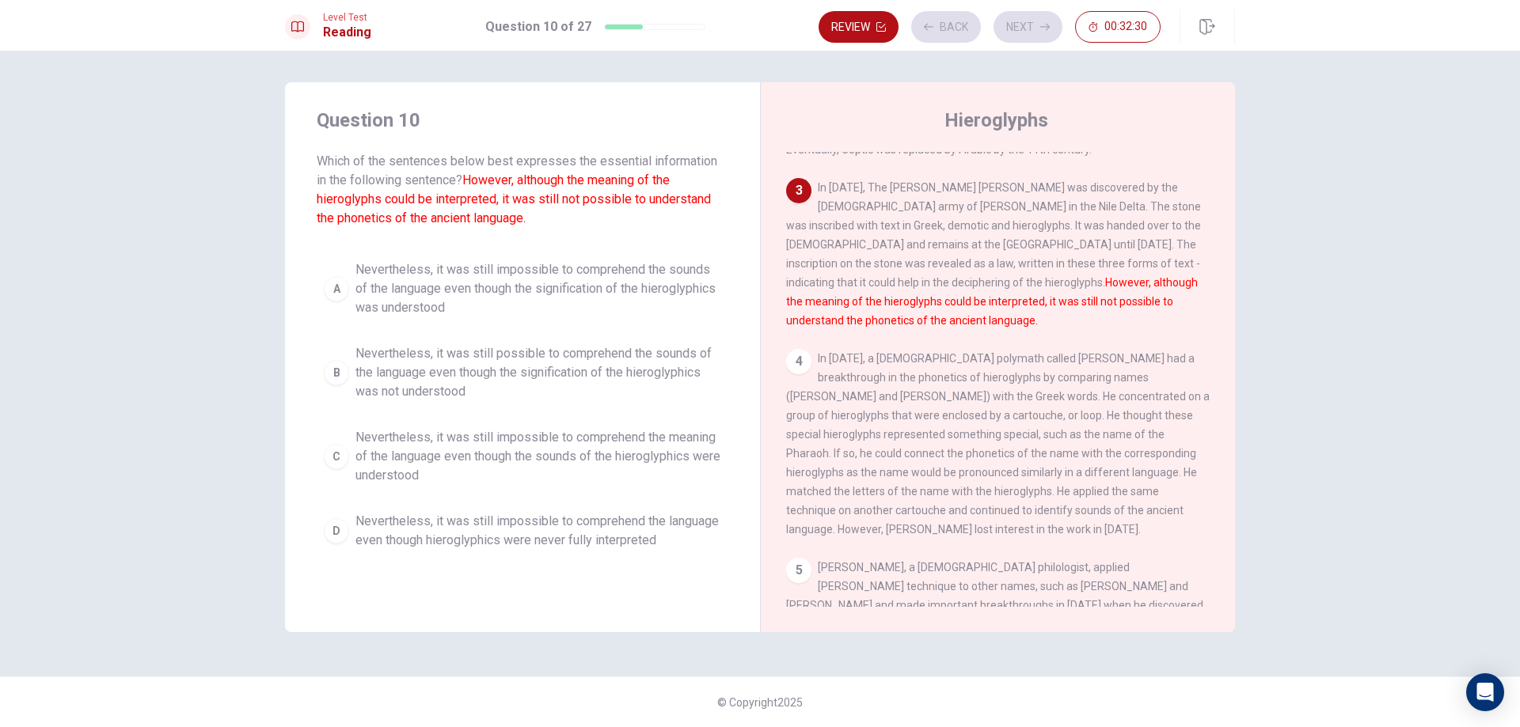
scroll to position [256, 0]
drag, startPoint x: 503, startPoint y: 292, endPoint x: 569, endPoint y: 258, distance: 74.0
click at [504, 292] on span "Nevertheless, it was still impossible to comprehend the sounds of the language …" at bounding box center [538, 288] width 366 height 57
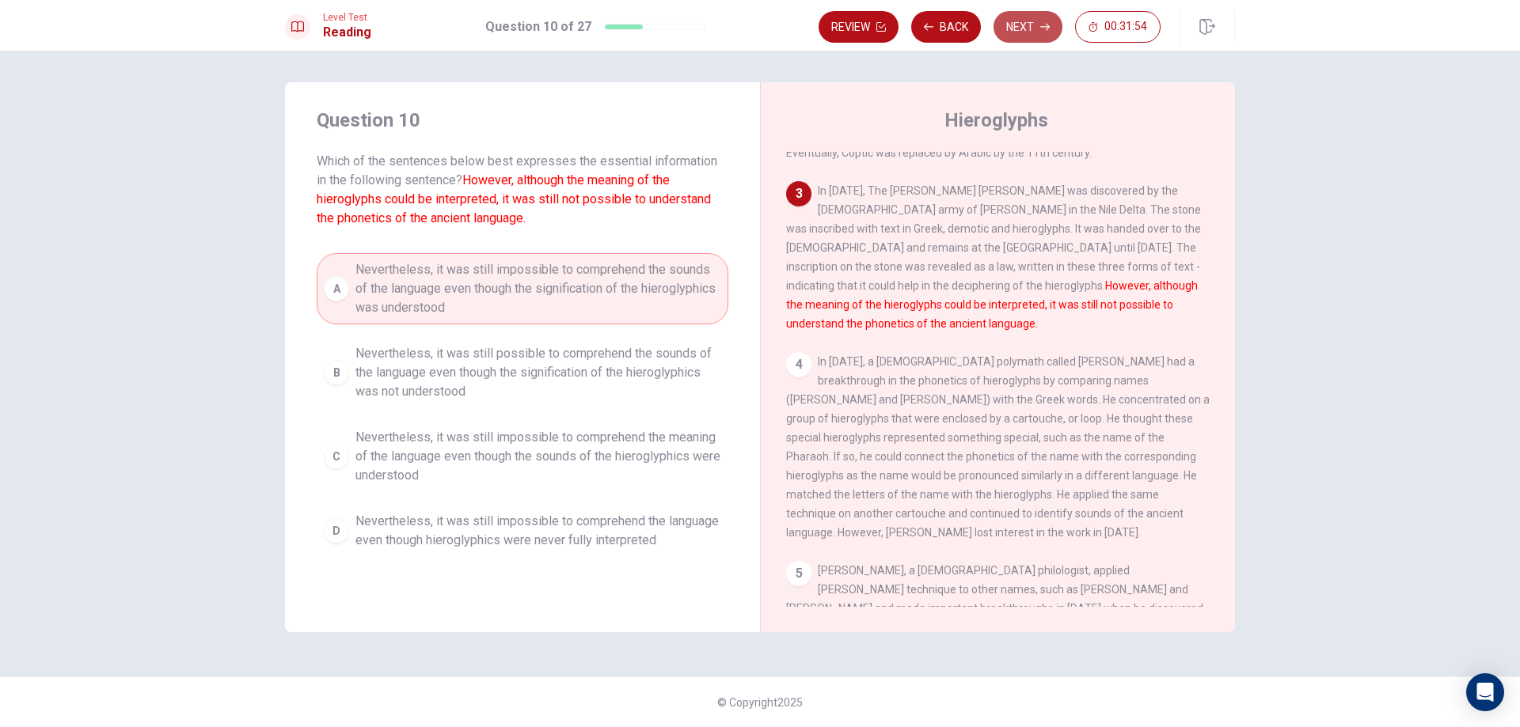
click at [1035, 27] on button "Next" at bounding box center [1027, 27] width 69 height 32
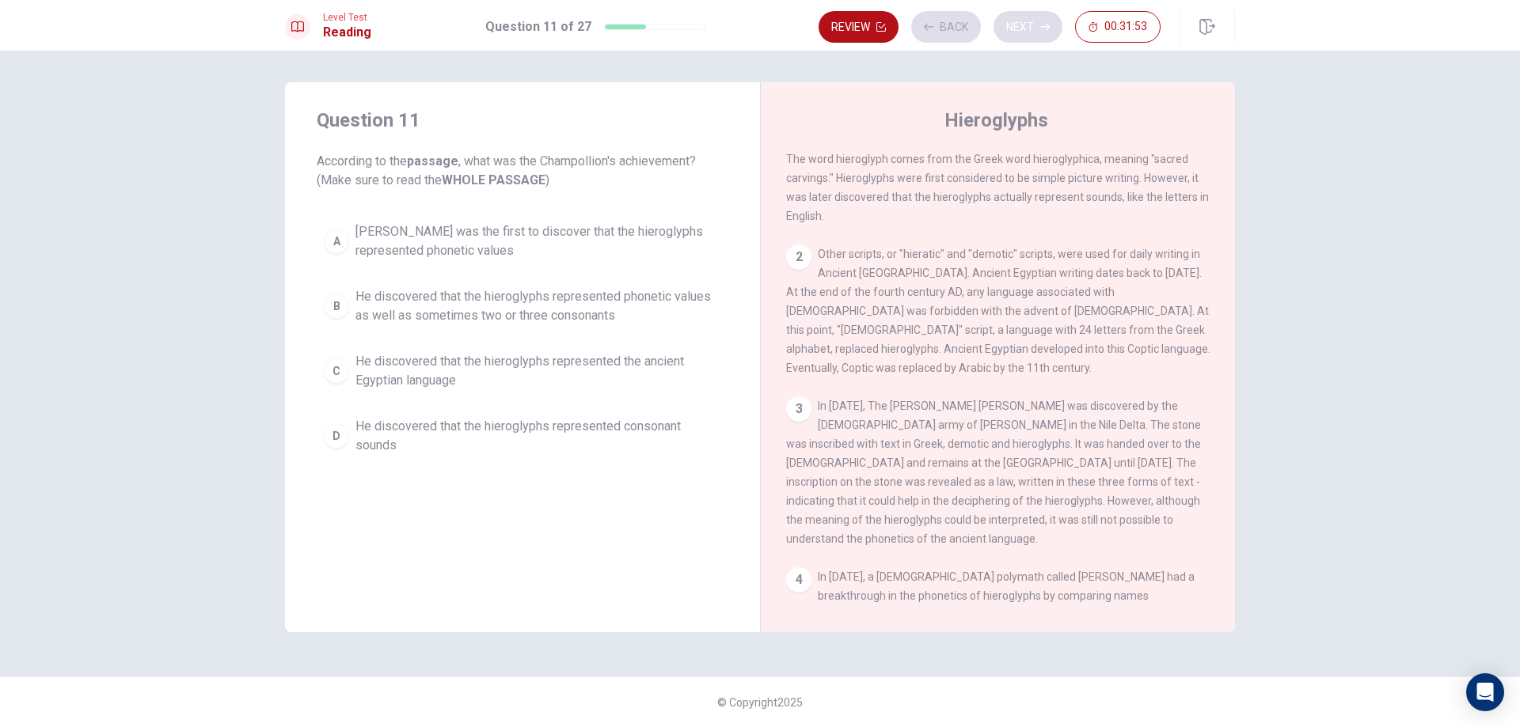
scroll to position [0, 0]
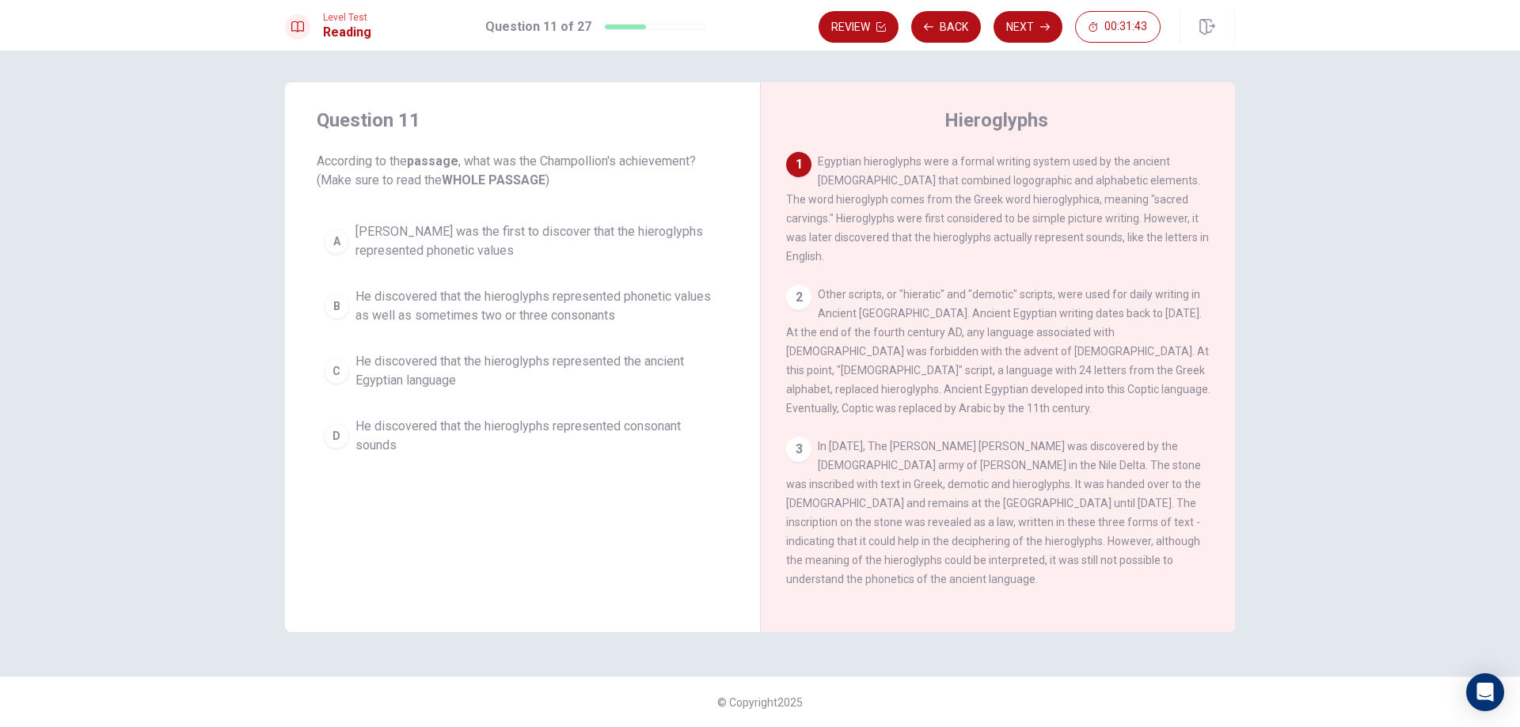
drag, startPoint x: 839, startPoint y: 21, endPoint x: 956, endPoint y: 71, distance: 127.6
click at [958, 71] on div "Level Test Reading Question 11 of 27 Review Back Next 00:31:43 Question 11 of 2…" at bounding box center [760, 363] width 1520 height 727
click at [800, 285] on div "2" at bounding box center [798, 297] width 25 height 25
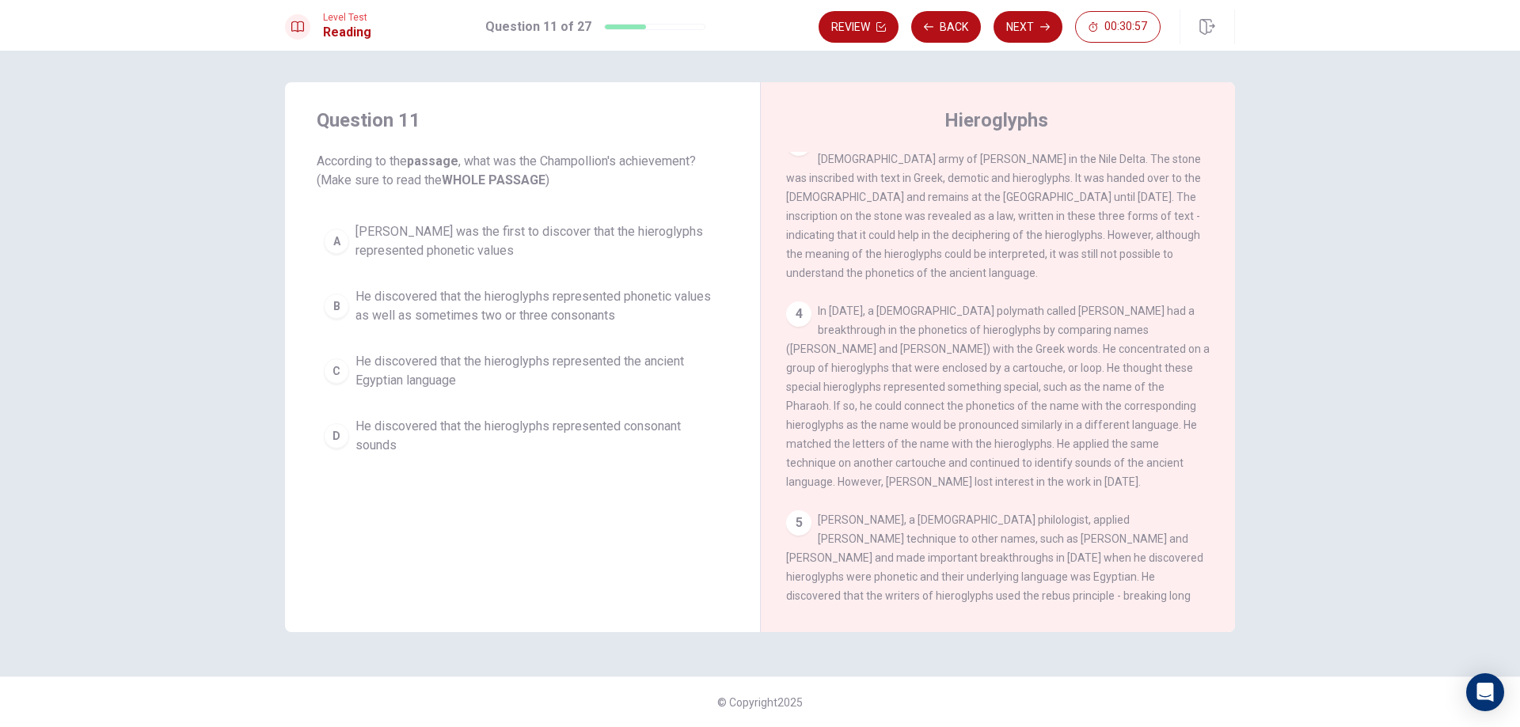
scroll to position [396, 0]
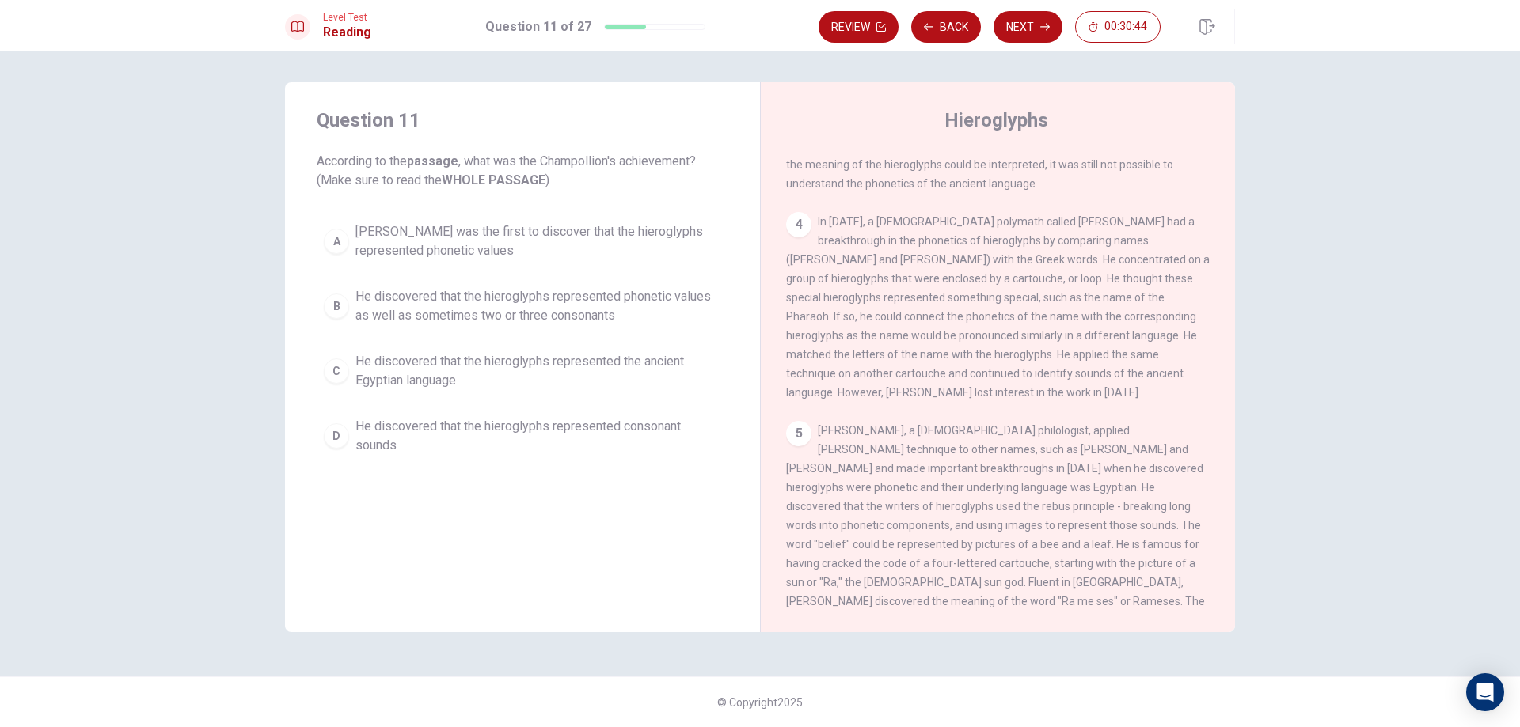
click at [646, 314] on span "He discovered that the hieroglyphs represented phonetic values as well as somet…" at bounding box center [538, 306] width 366 height 38
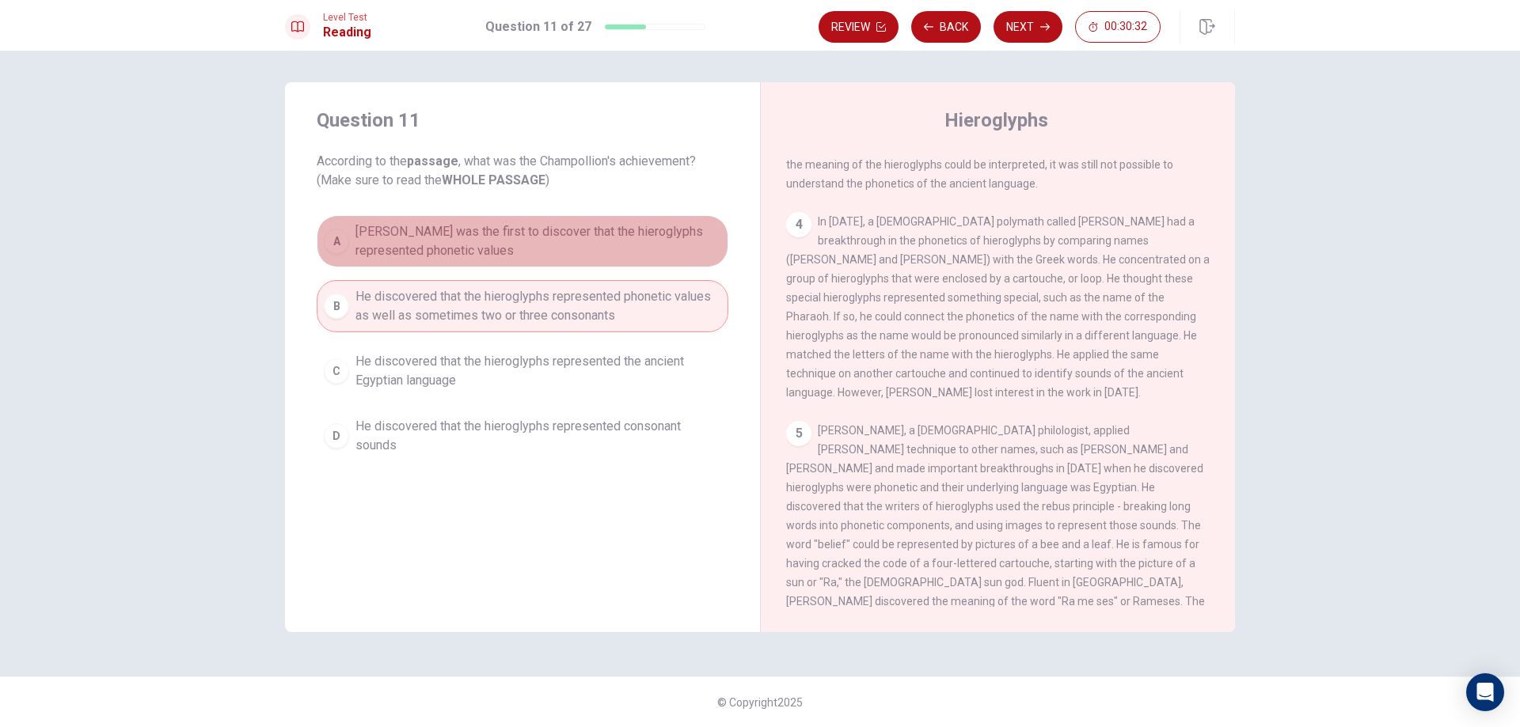
click at [610, 238] on span "[PERSON_NAME] was the first to discover that the hieroglyphs represented phonet…" at bounding box center [538, 241] width 366 height 38
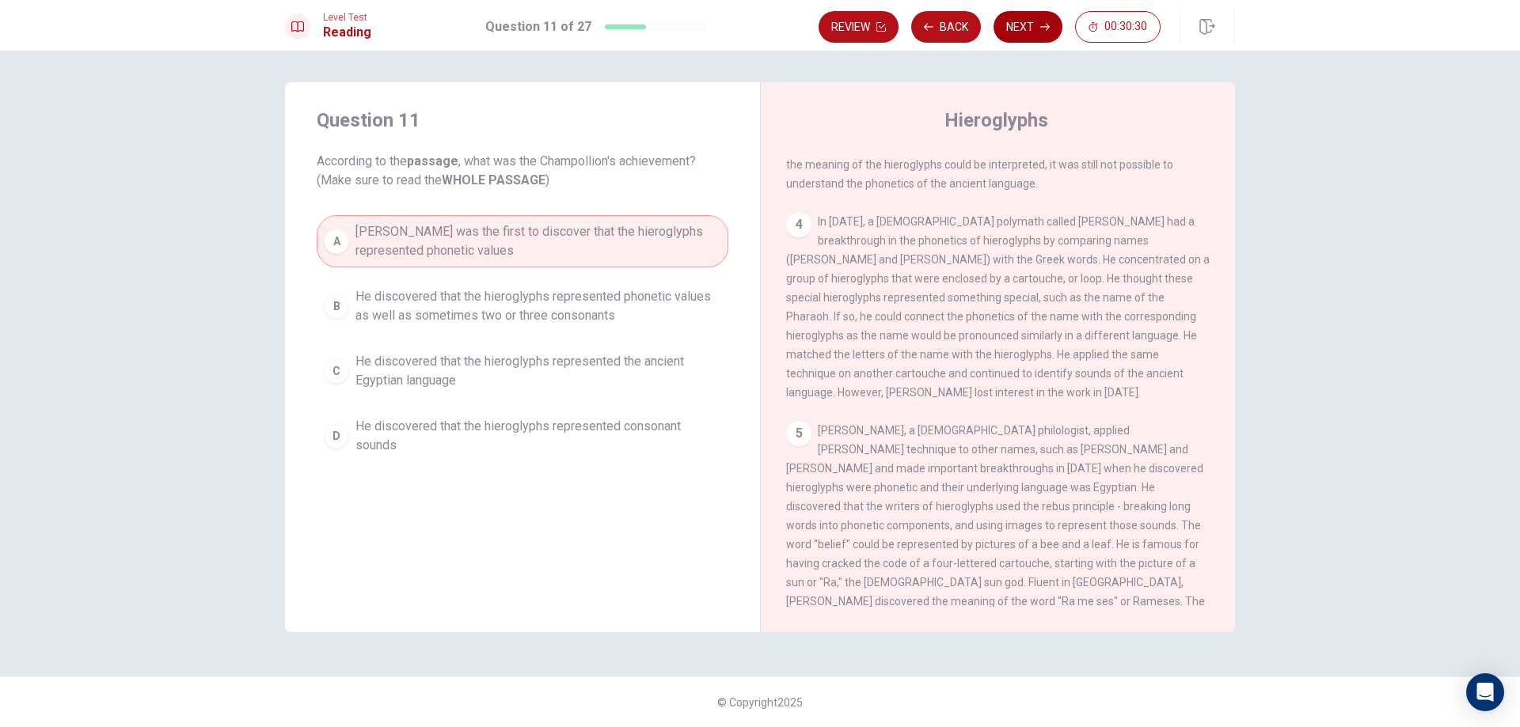
click at [1019, 17] on button "Next" at bounding box center [1027, 27] width 69 height 32
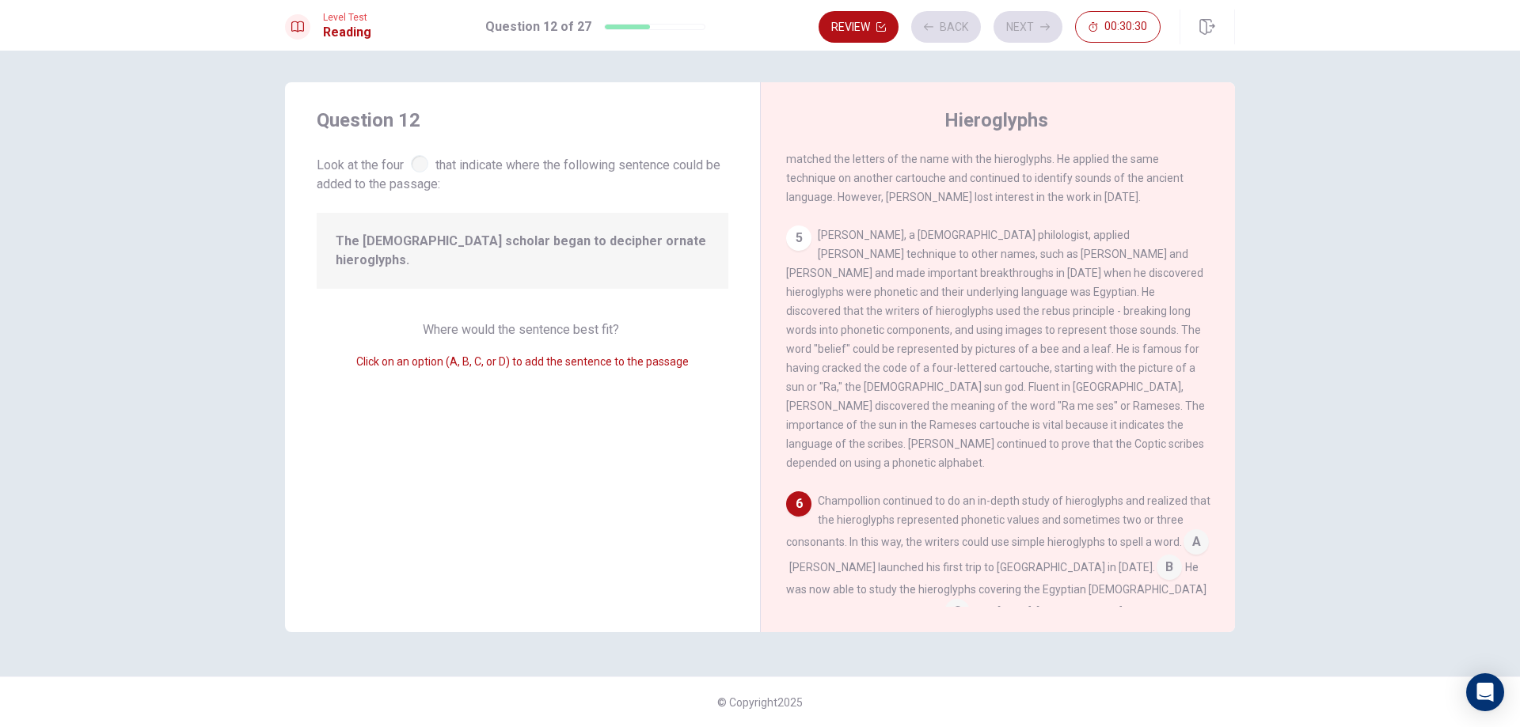
scroll to position [615, 0]
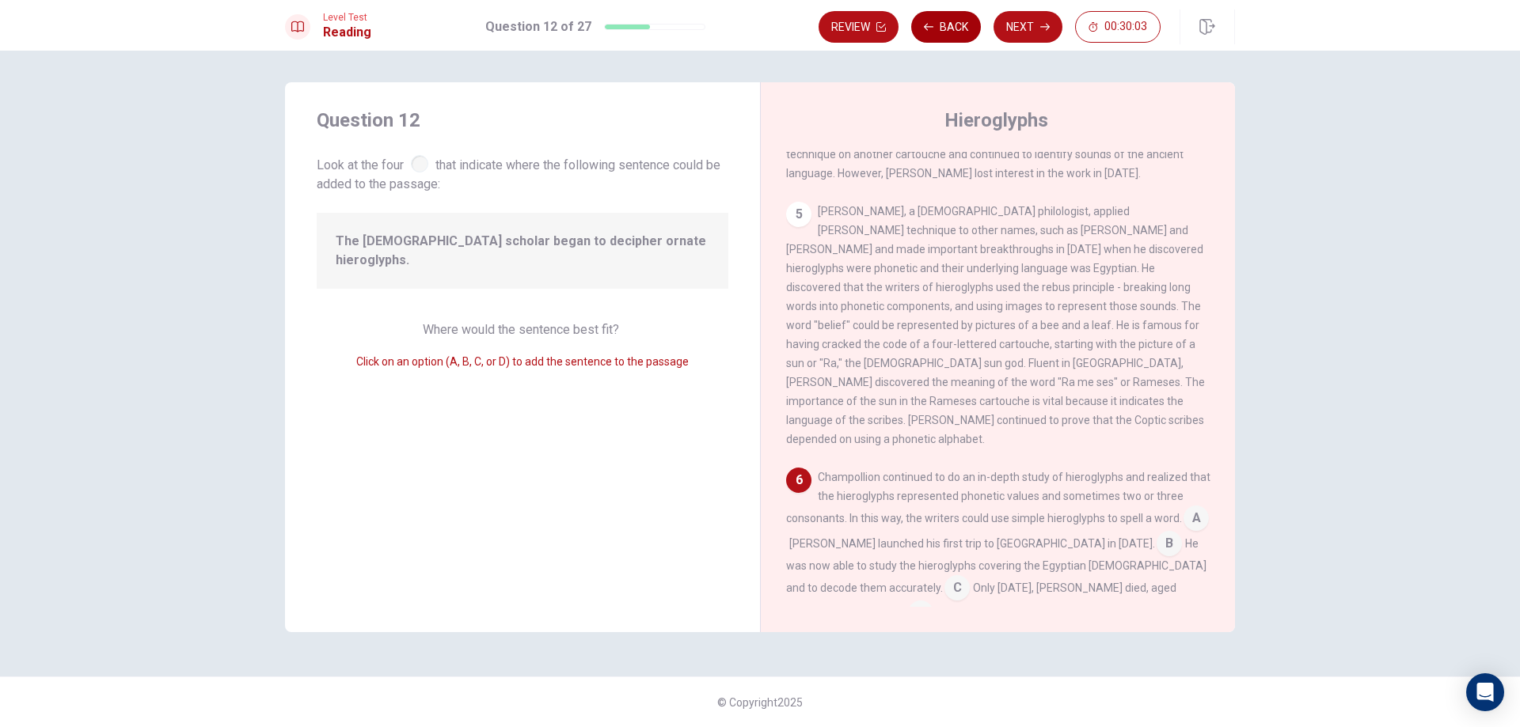
click at [951, 40] on button "Back" at bounding box center [946, 27] width 70 height 32
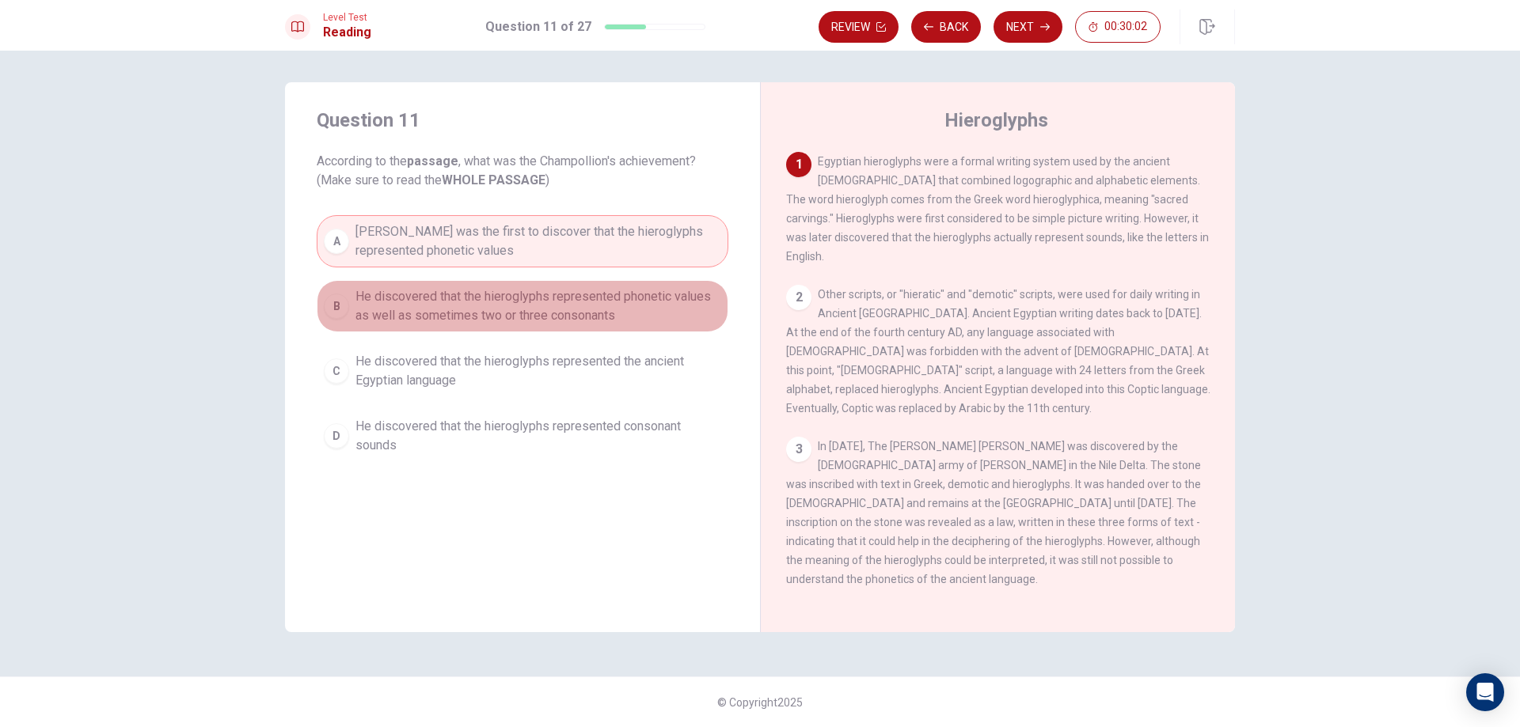
click at [527, 305] on span "He discovered that the hieroglyphs represented phonetic values as well as somet…" at bounding box center [538, 306] width 366 height 38
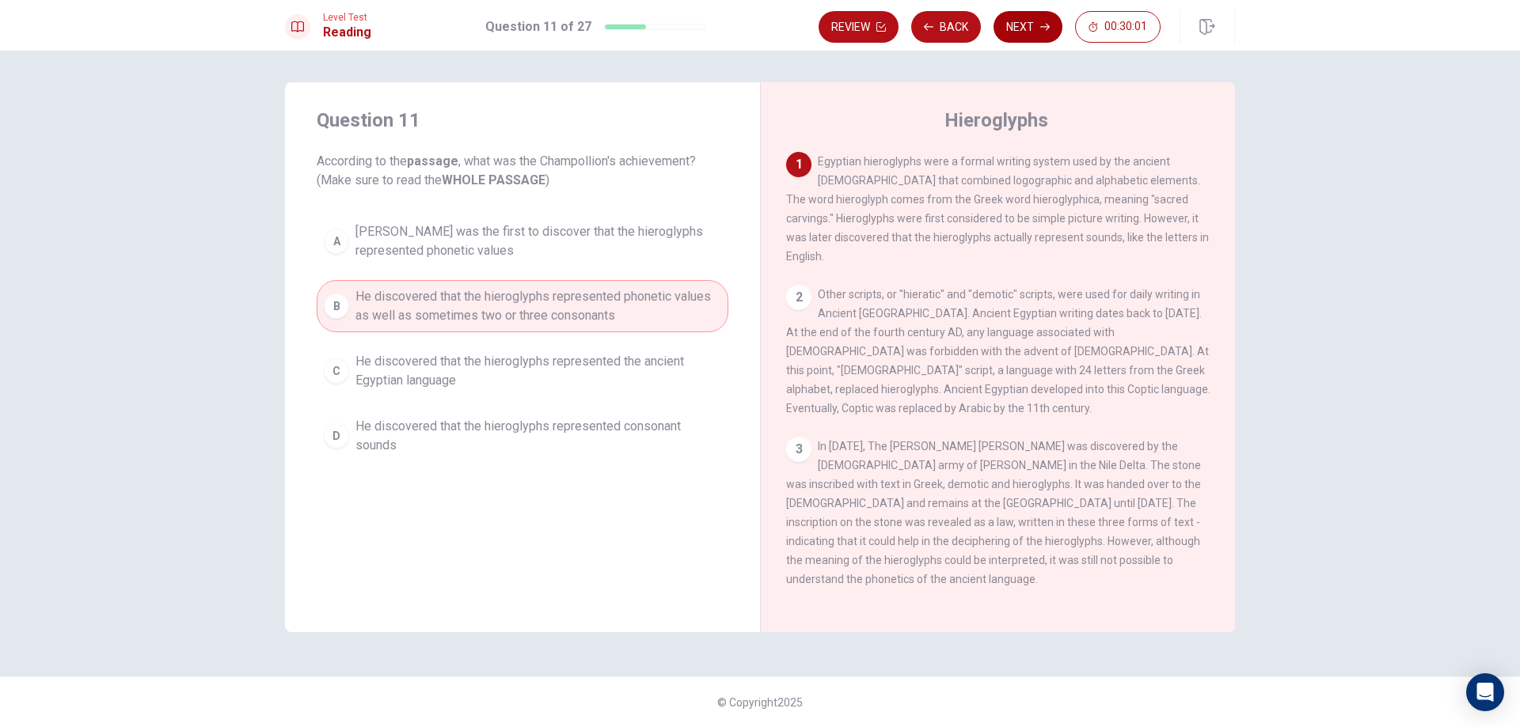
click at [1042, 32] on button "Next" at bounding box center [1027, 27] width 69 height 32
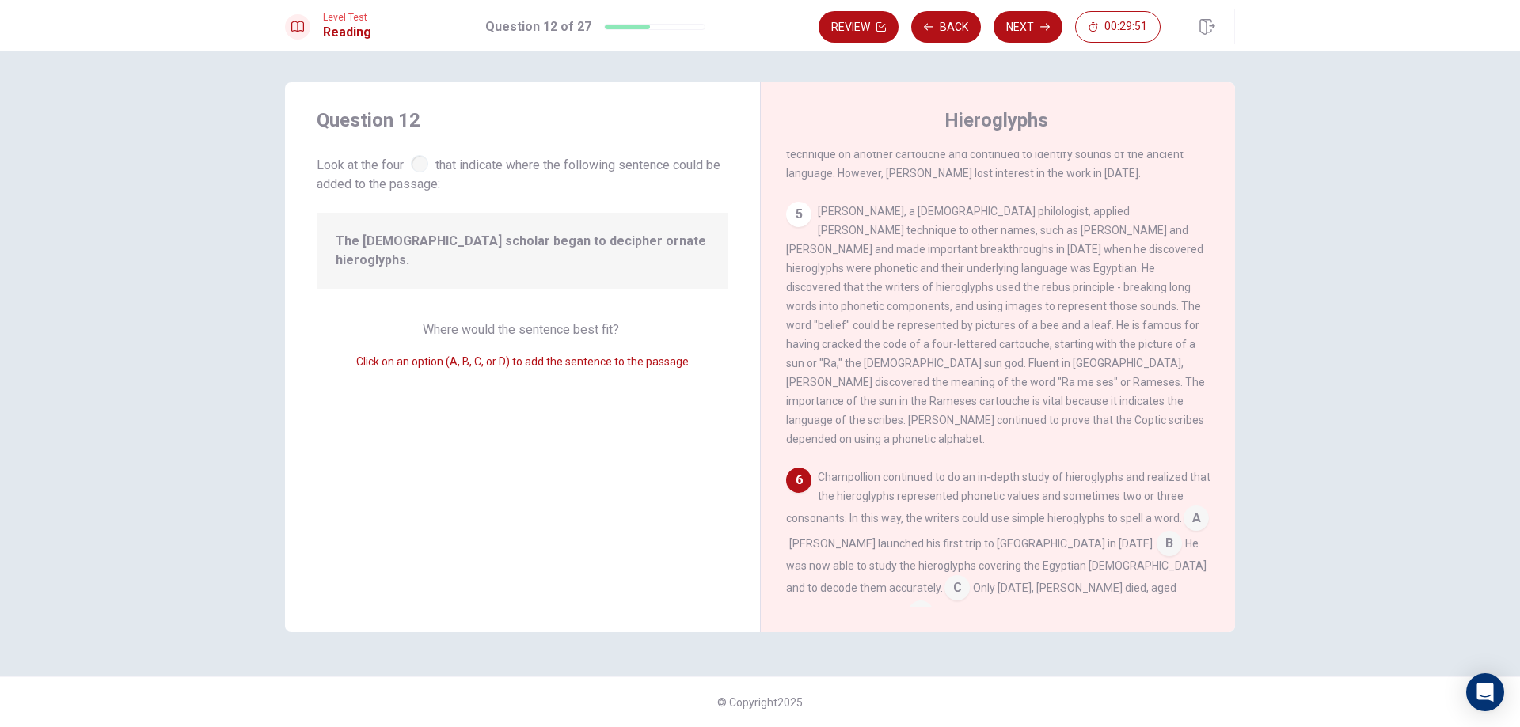
click at [933, 602] on input at bounding box center [920, 614] width 25 height 25
click at [1032, 25] on button "Next" at bounding box center [1027, 27] width 69 height 32
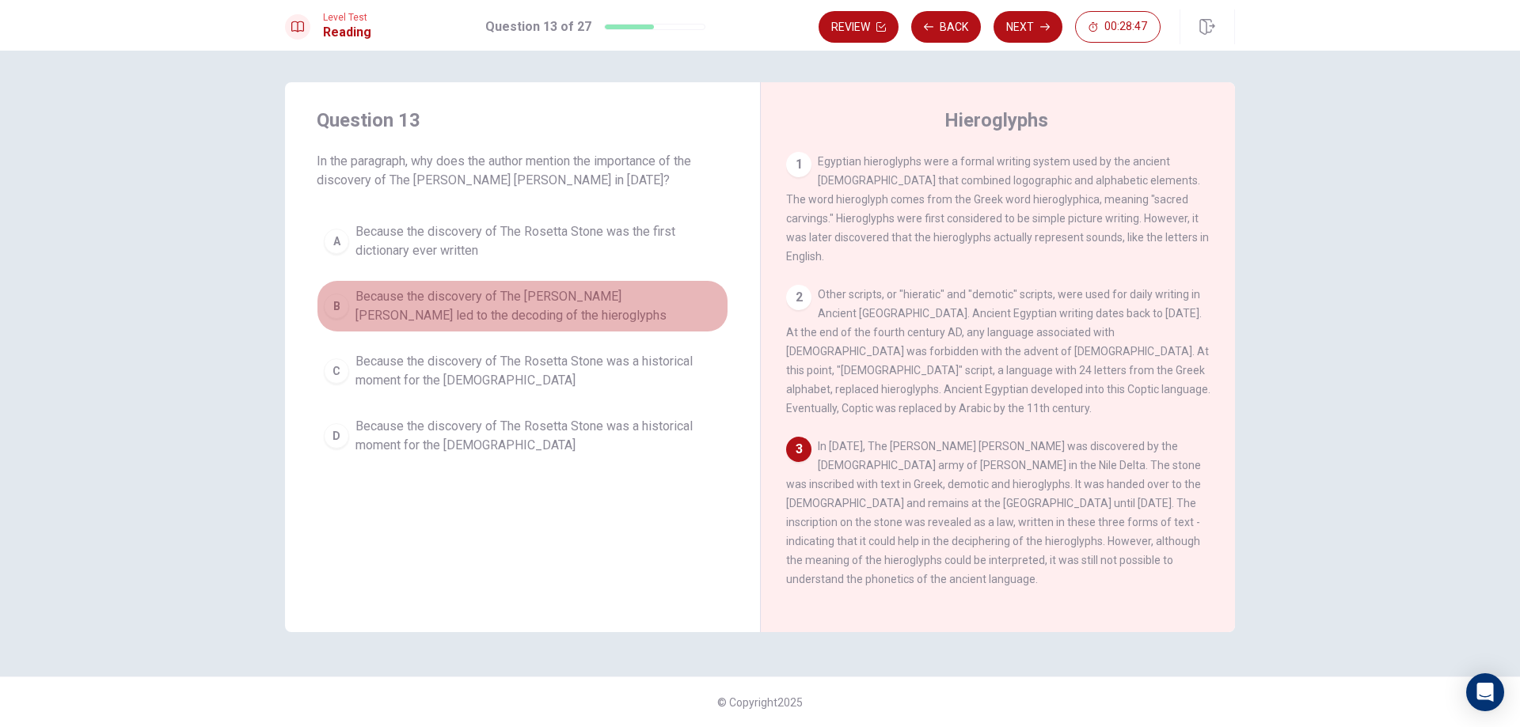
click at [495, 314] on span "Because the discovery of The [PERSON_NAME] [PERSON_NAME] led to the decoding of…" at bounding box center [538, 306] width 366 height 38
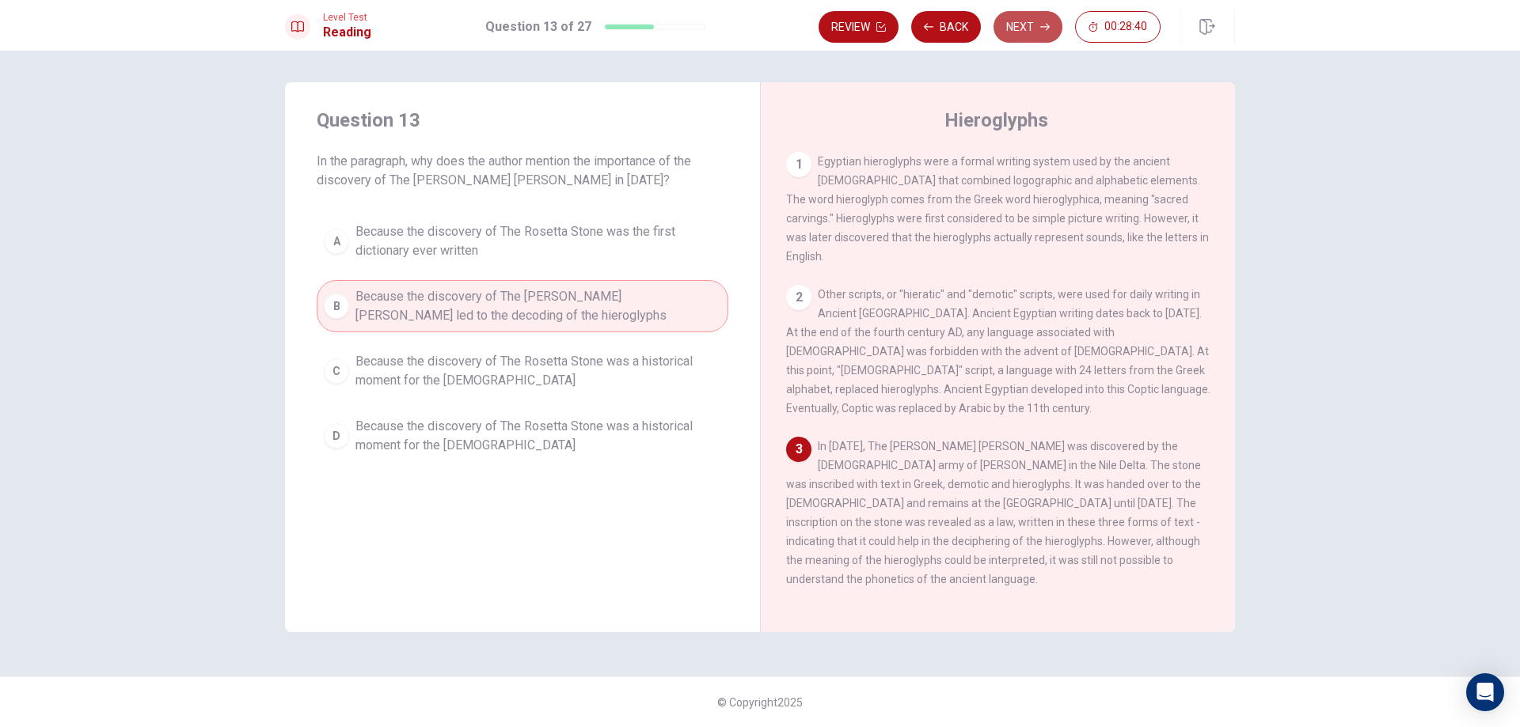
click at [1045, 24] on icon "button" at bounding box center [1044, 26] width 9 height 9
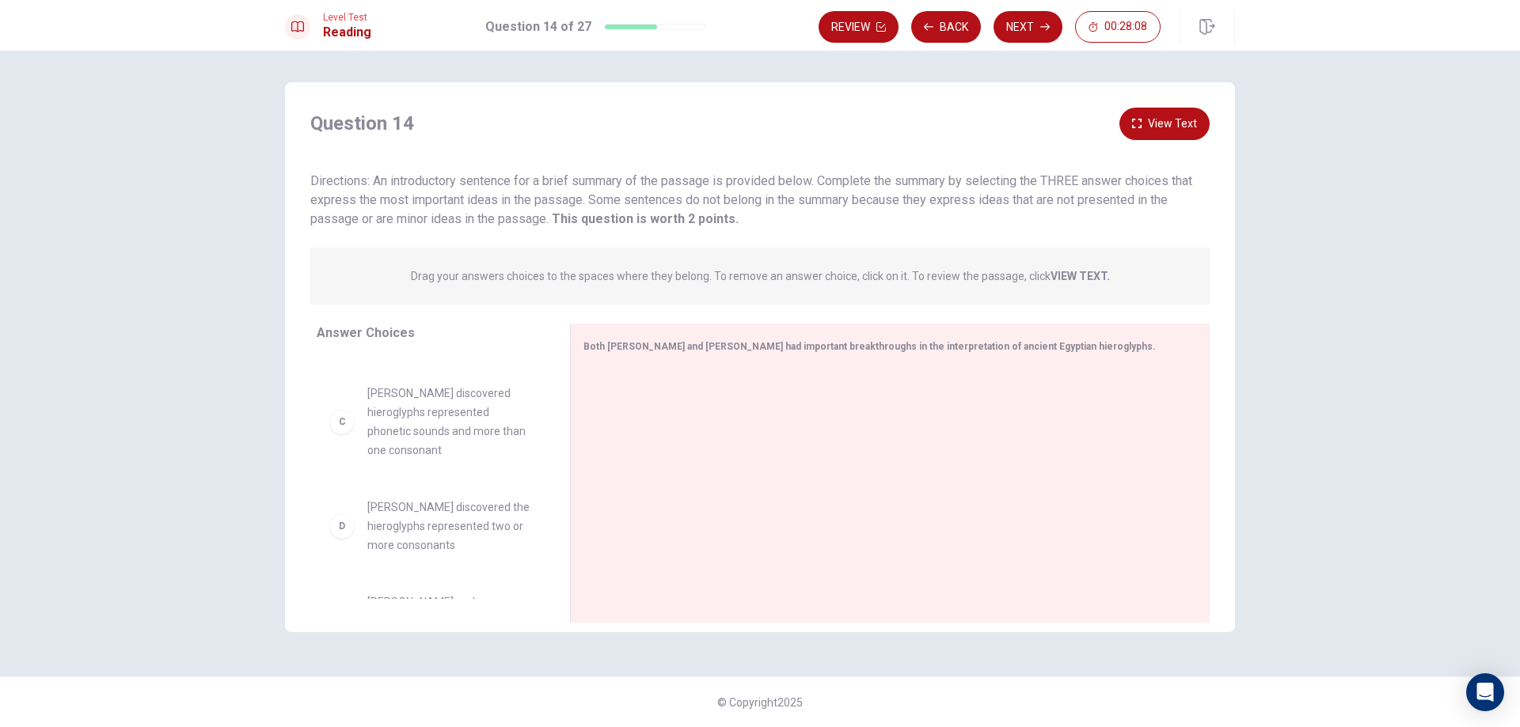
scroll to position [114, 0]
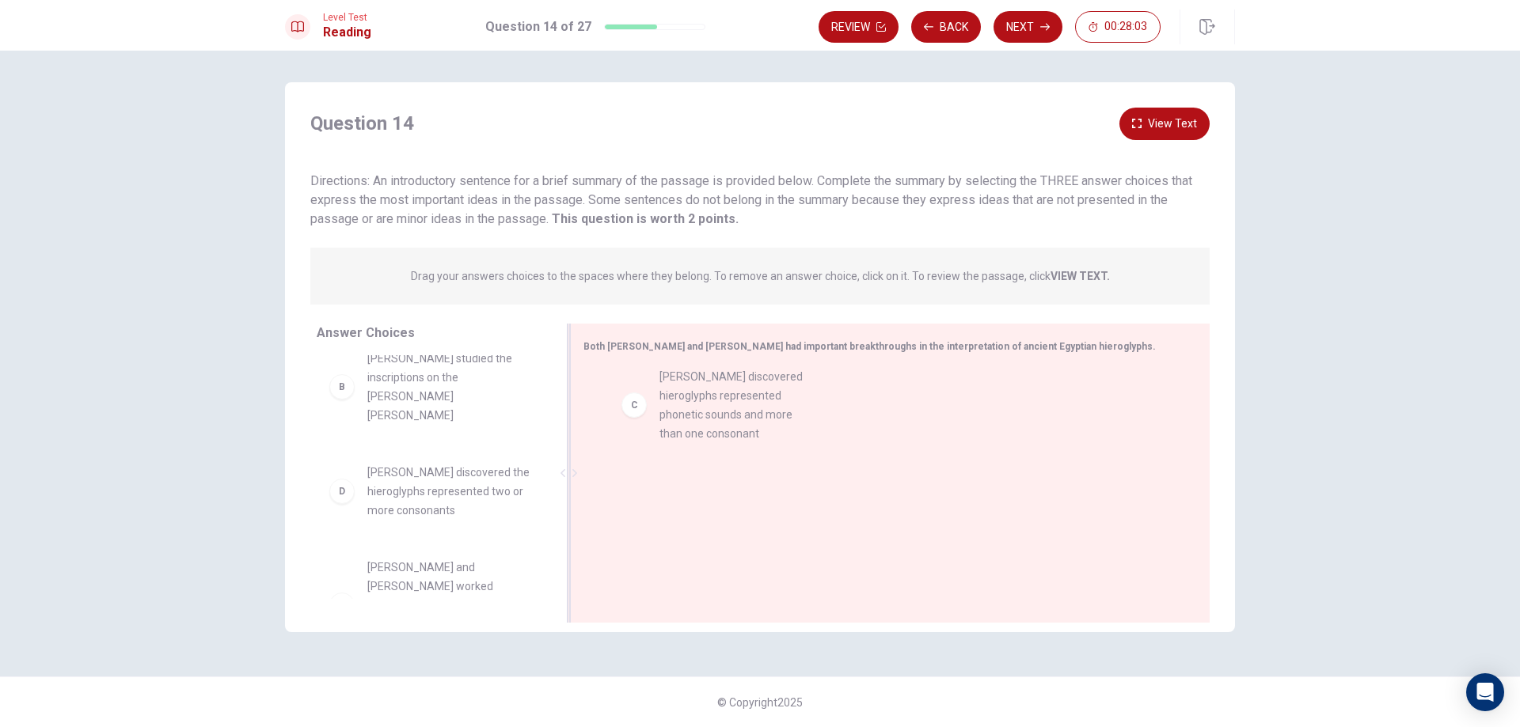
drag, startPoint x: 463, startPoint y: 498, endPoint x: 755, endPoint y: 421, distance: 302.0
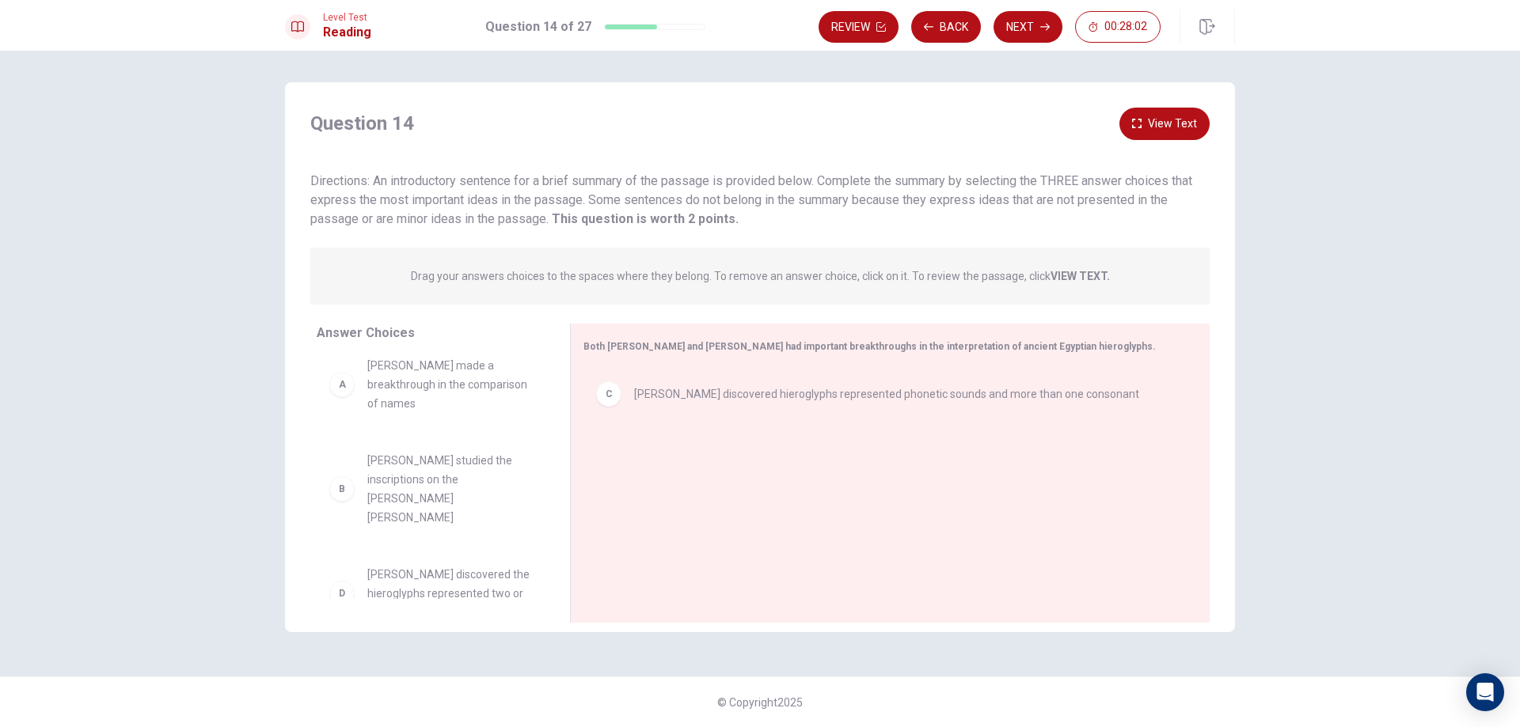
scroll to position [0, 0]
click at [1152, 129] on button "View Text" at bounding box center [1164, 124] width 90 height 32
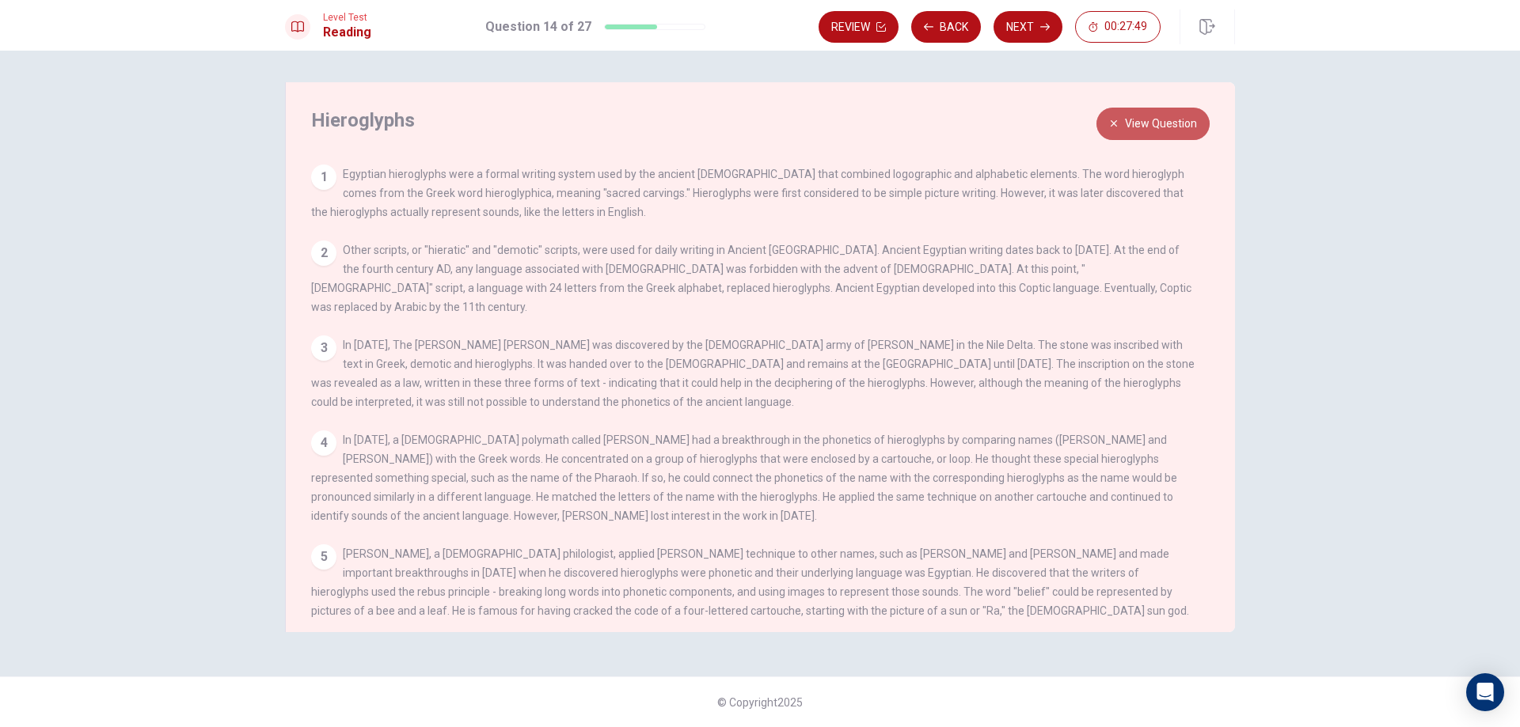
click at [1117, 120] on icon "button" at bounding box center [1113, 123] width 9 height 9
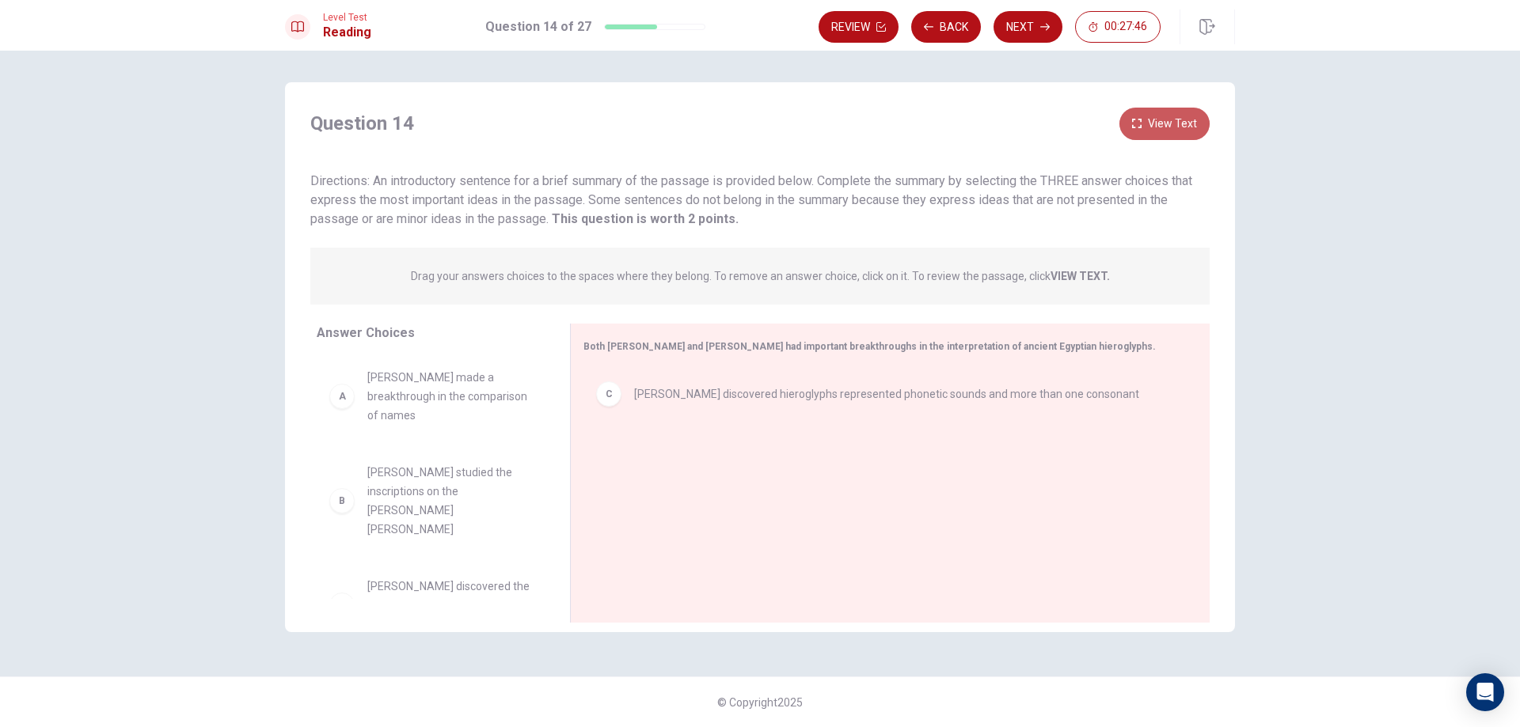
click at [1186, 119] on button "View Text" at bounding box center [1164, 124] width 90 height 32
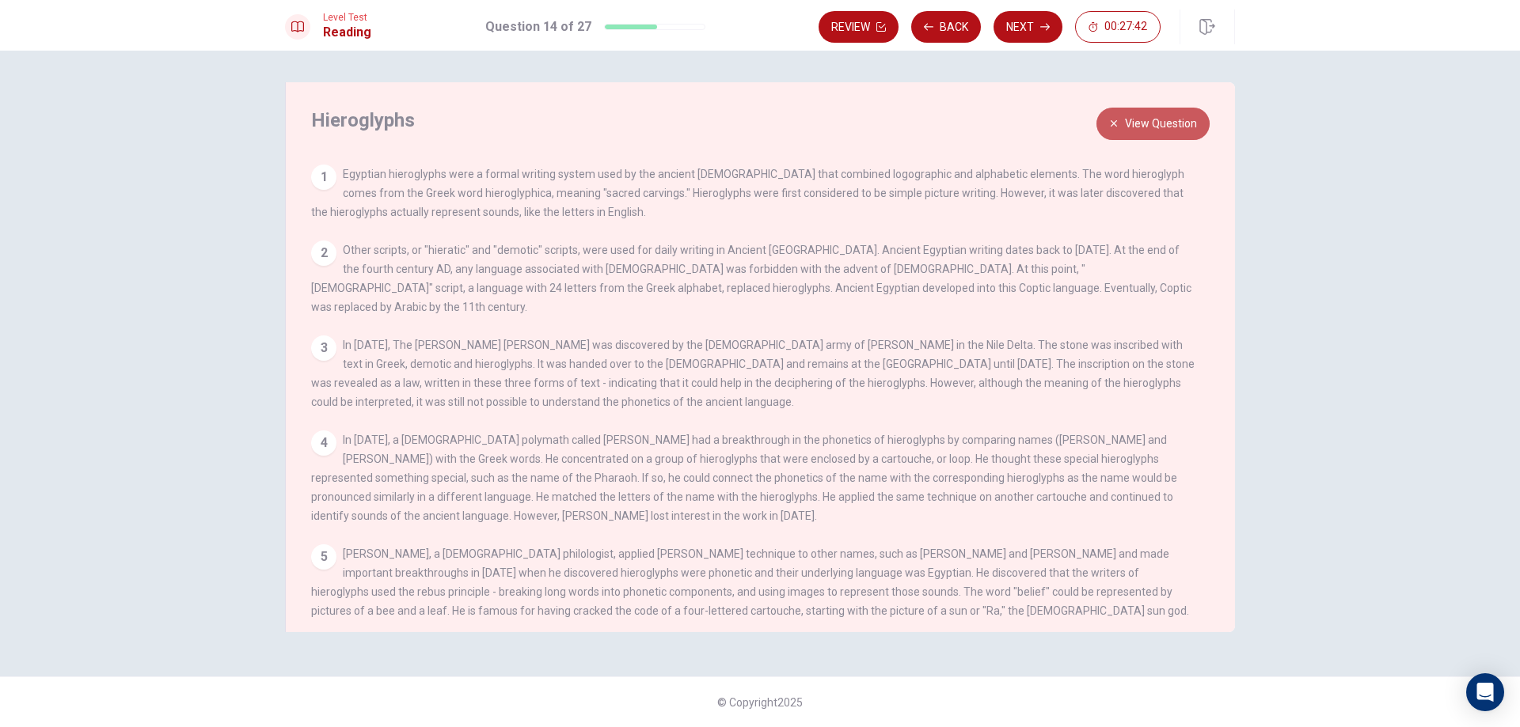
click at [1182, 119] on button "View Question" at bounding box center [1152, 124] width 113 height 32
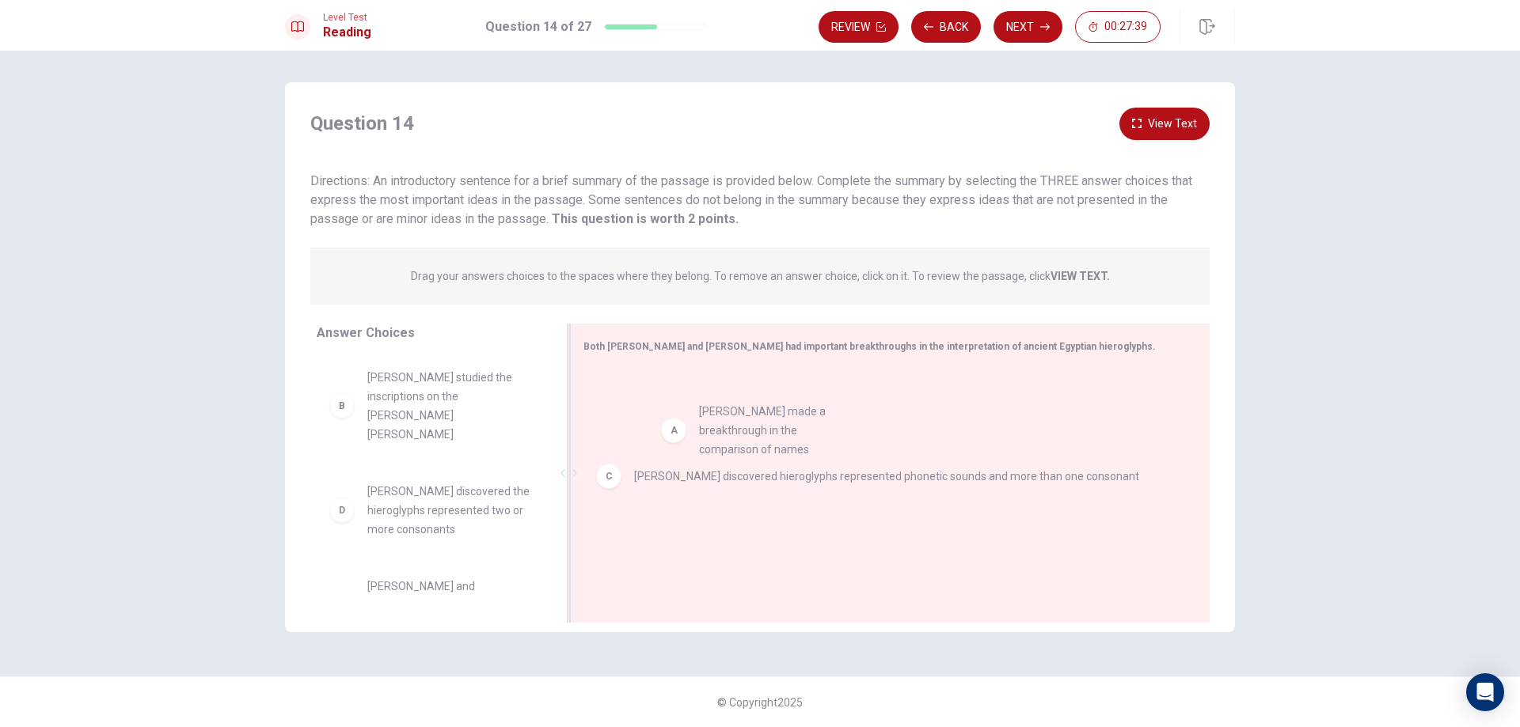
drag, startPoint x: 420, startPoint y: 412, endPoint x: 723, endPoint y: 430, distance: 302.8
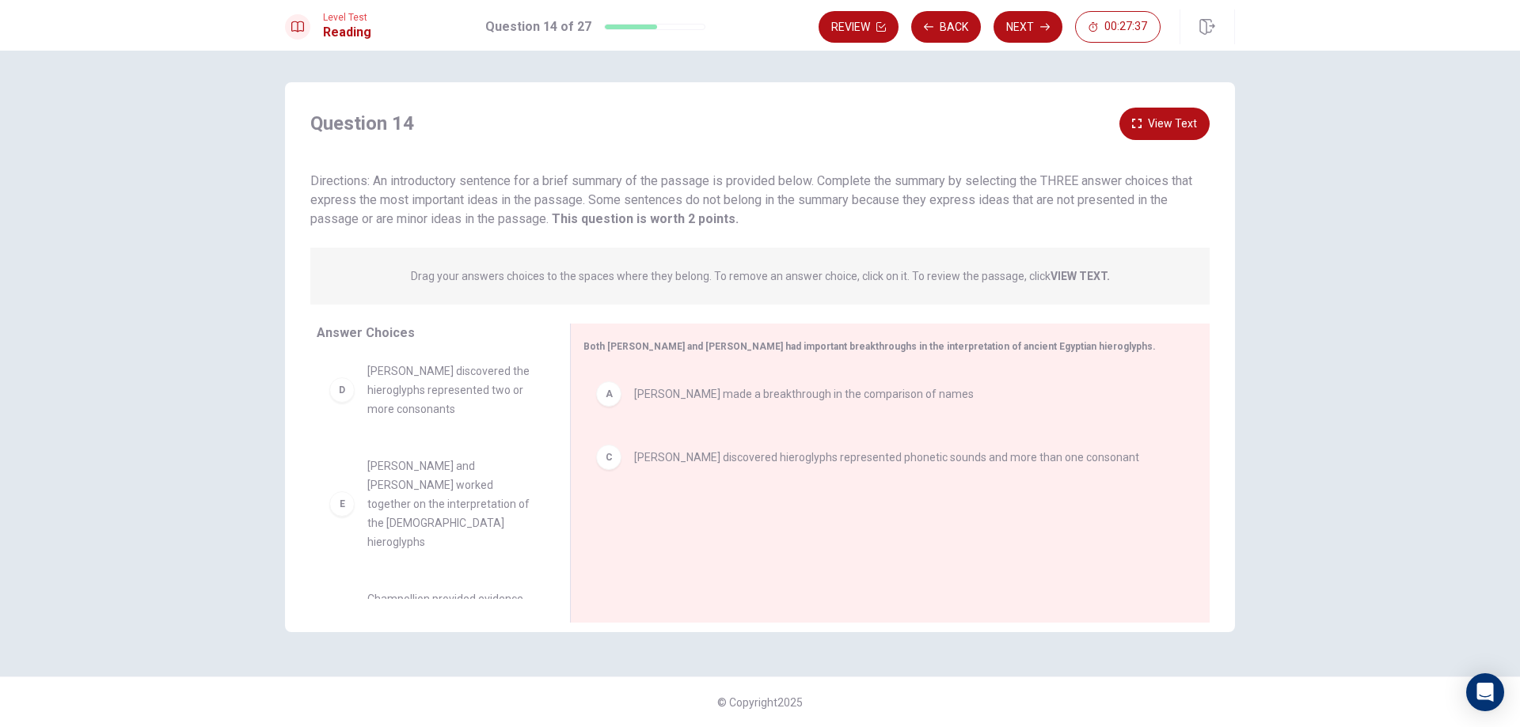
scroll to position [142, 0]
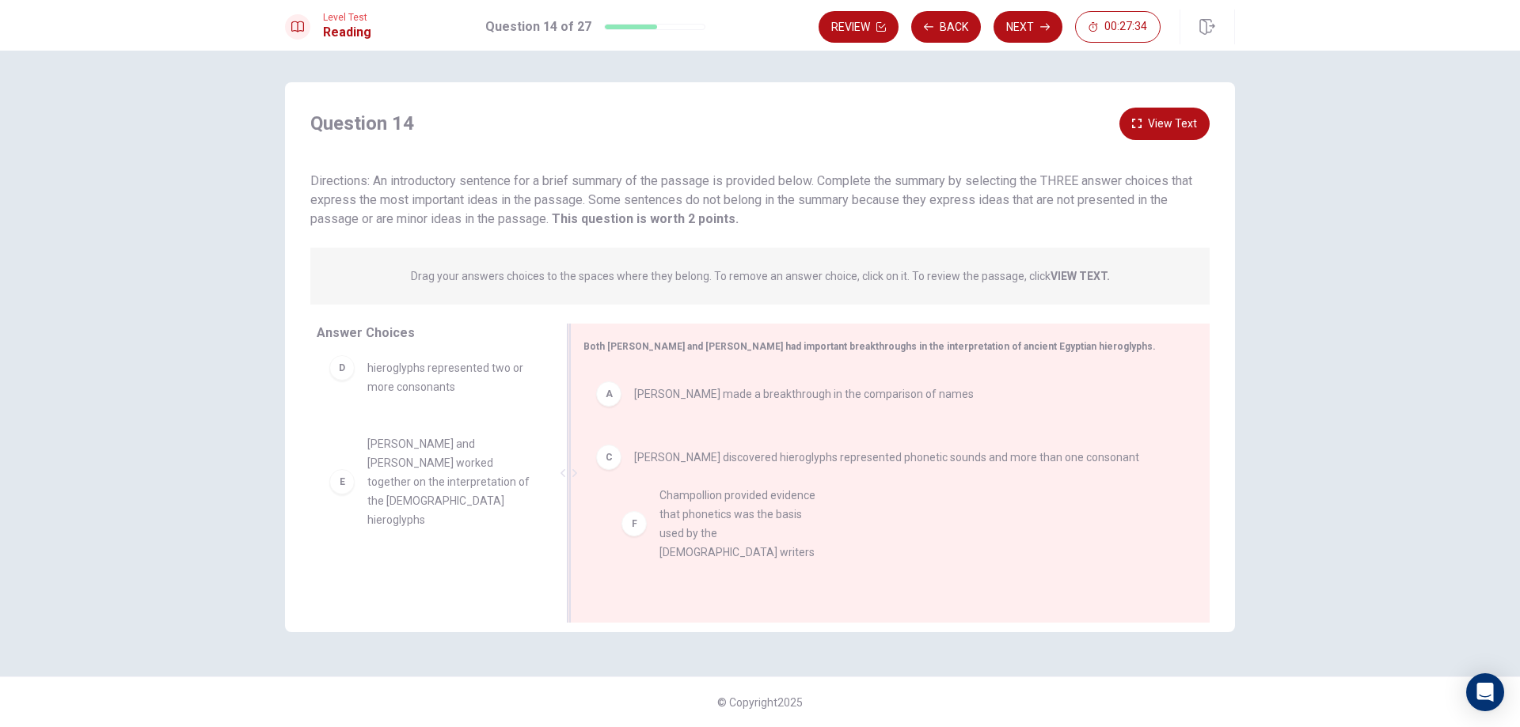
drag, startPoint x: 412, startPoint y: 559, endPoint x: 702, endPoint y: 514, distance: 293.2
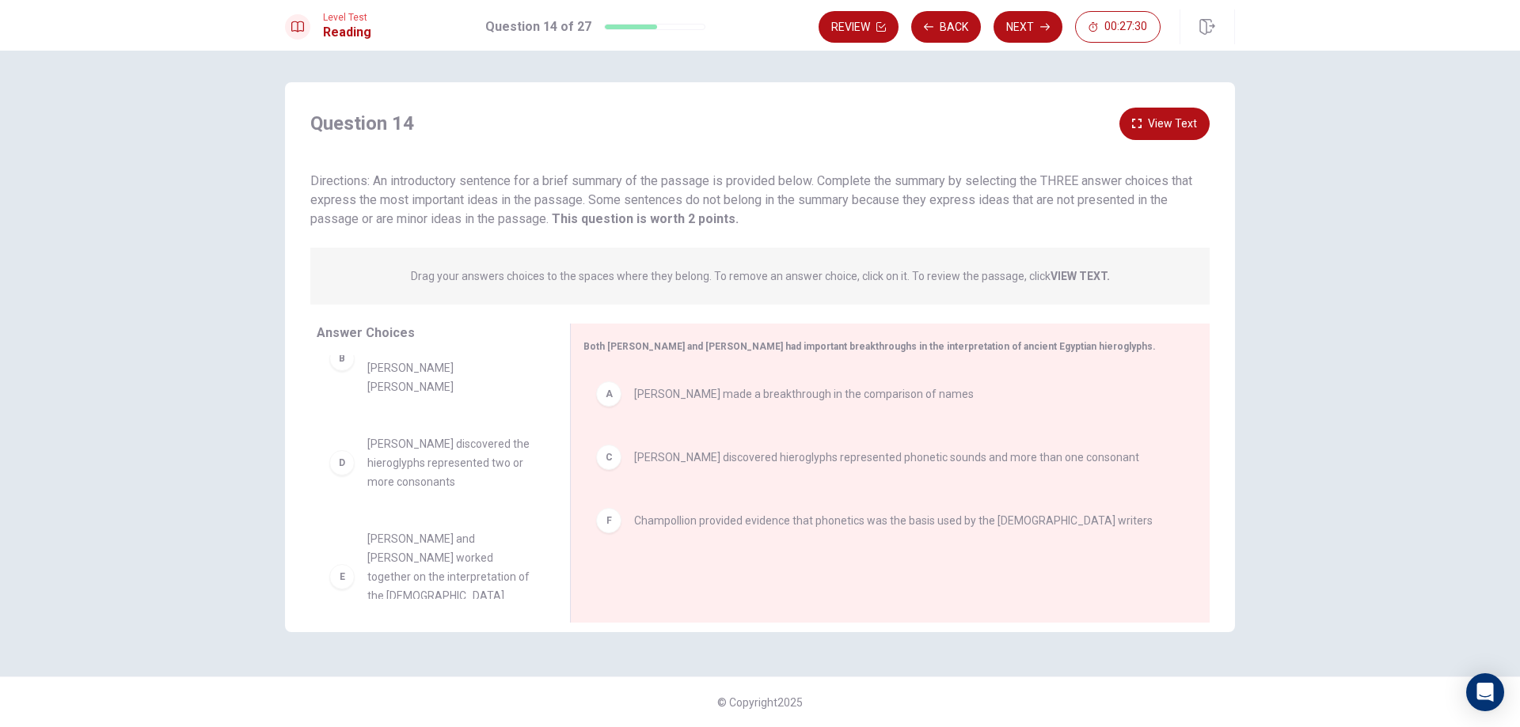
scroll to position [0, 0]
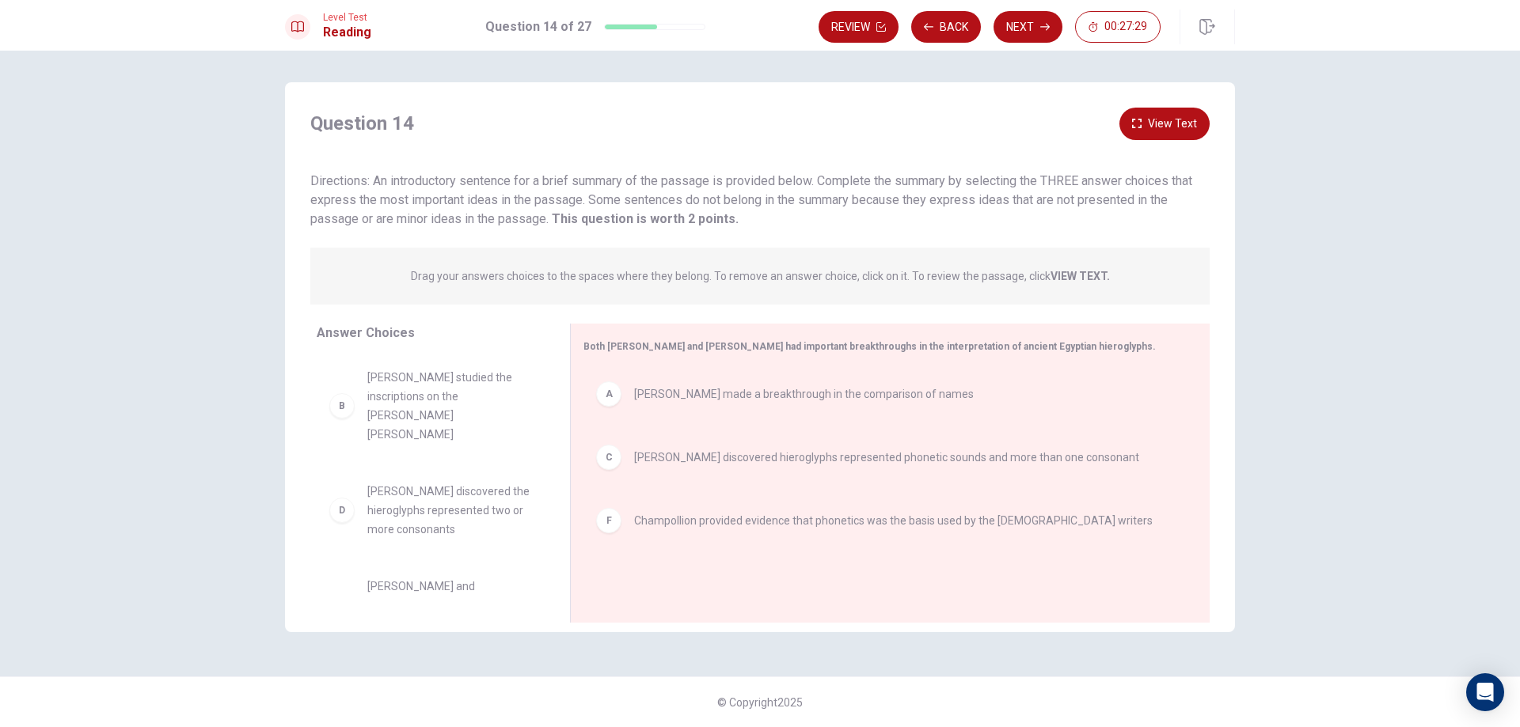
click at [1180, 129] on button "View Text" at bounding box center [1164, 124] width 90 height 32
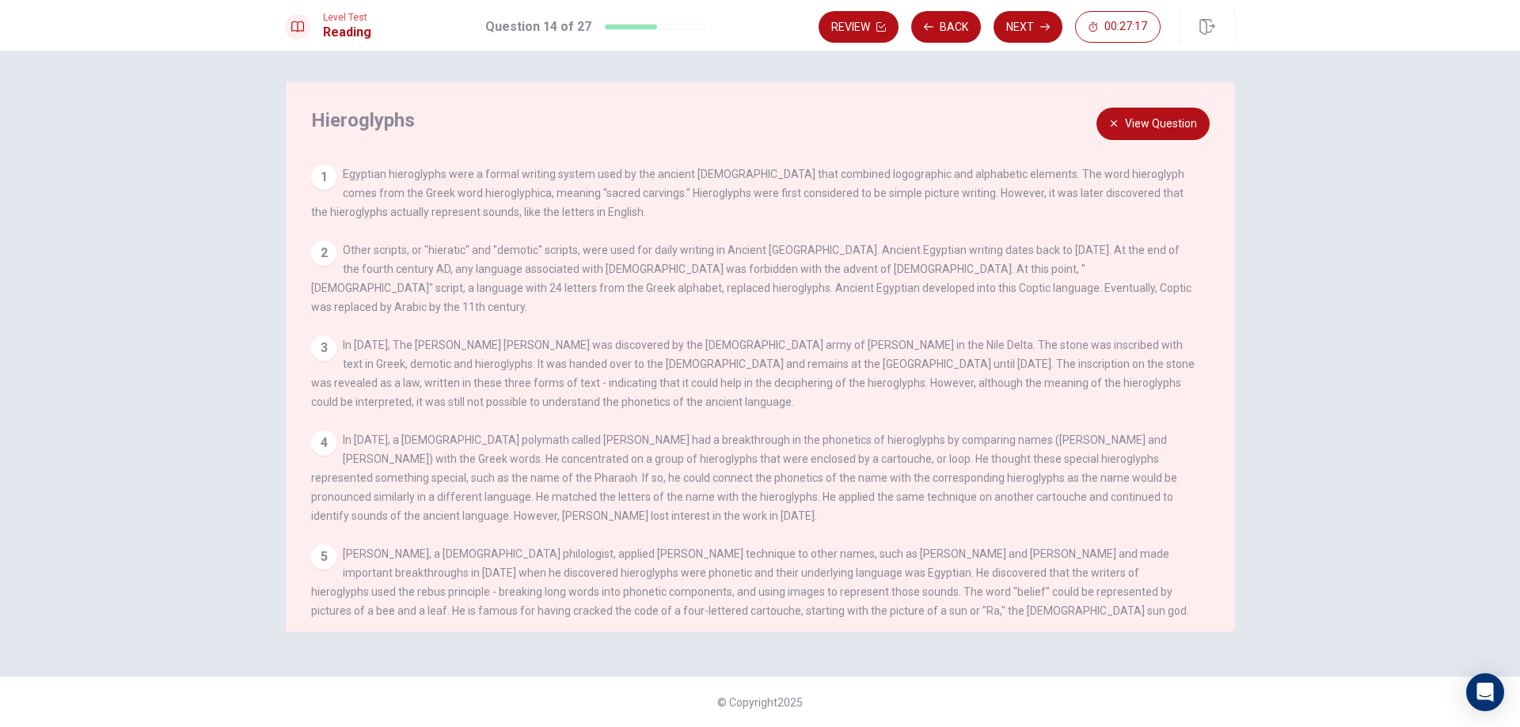
click at [1176, 127] on button "View Question" at bounding box center [1152, 124] width 113 height 32
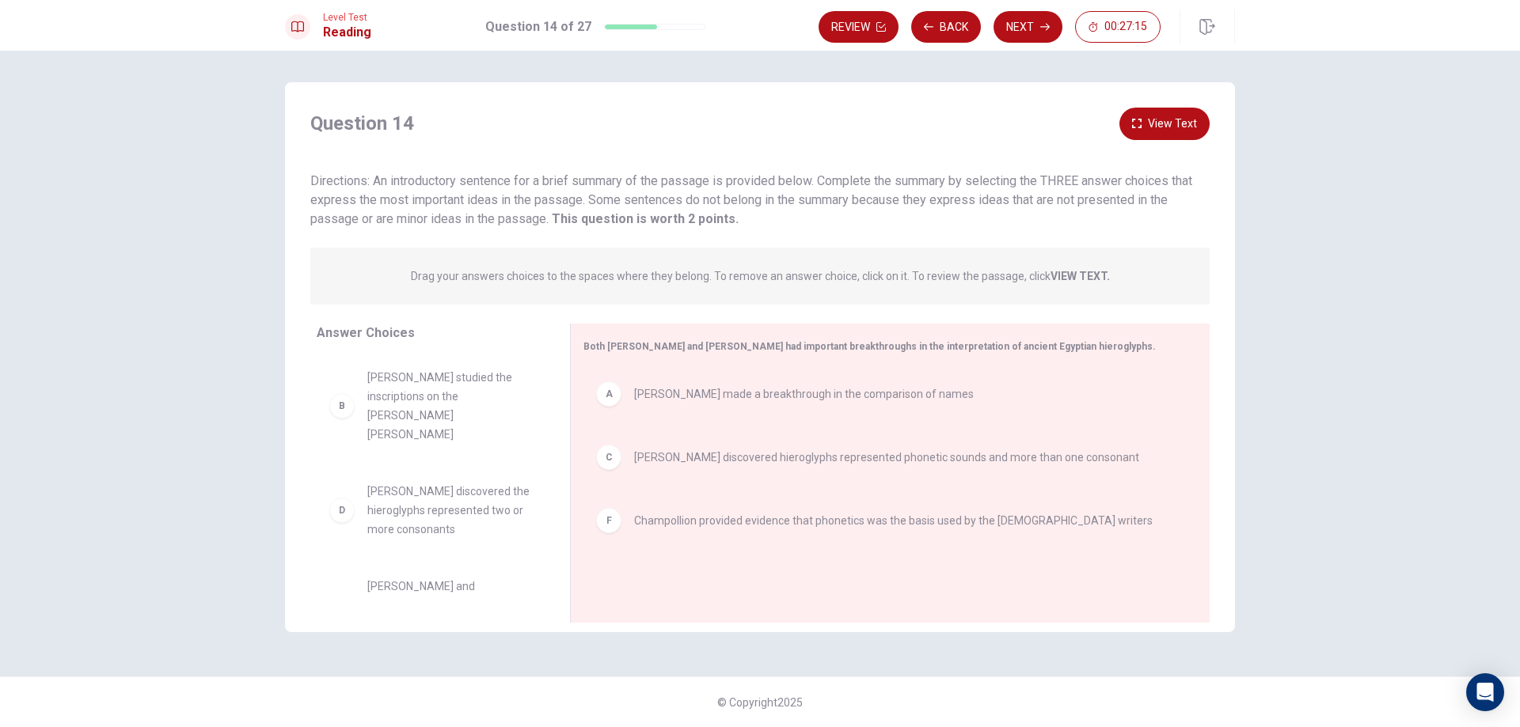
click at [1176, 127] on button "View Text" at bounding box center [1164, 124] width 90 height 32
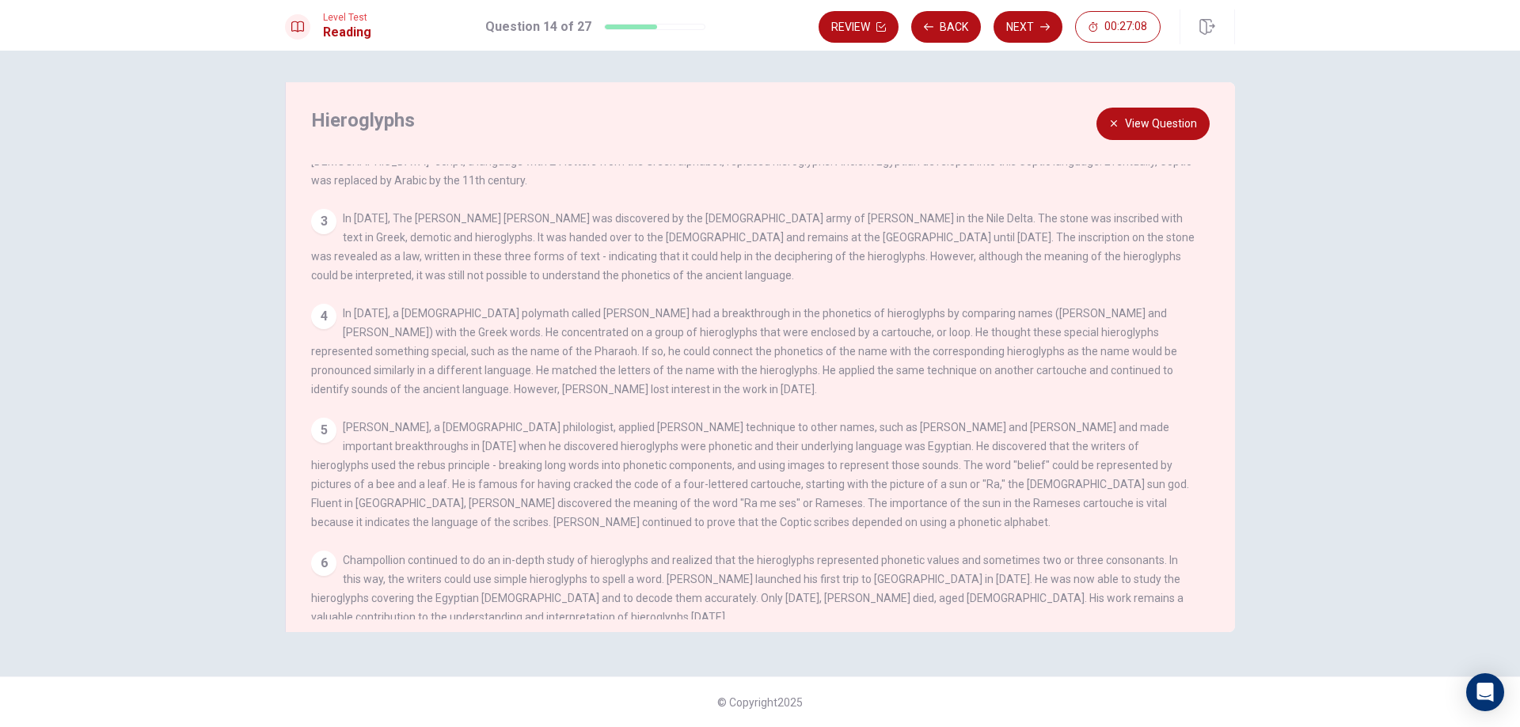
scroll to position [154, 0]
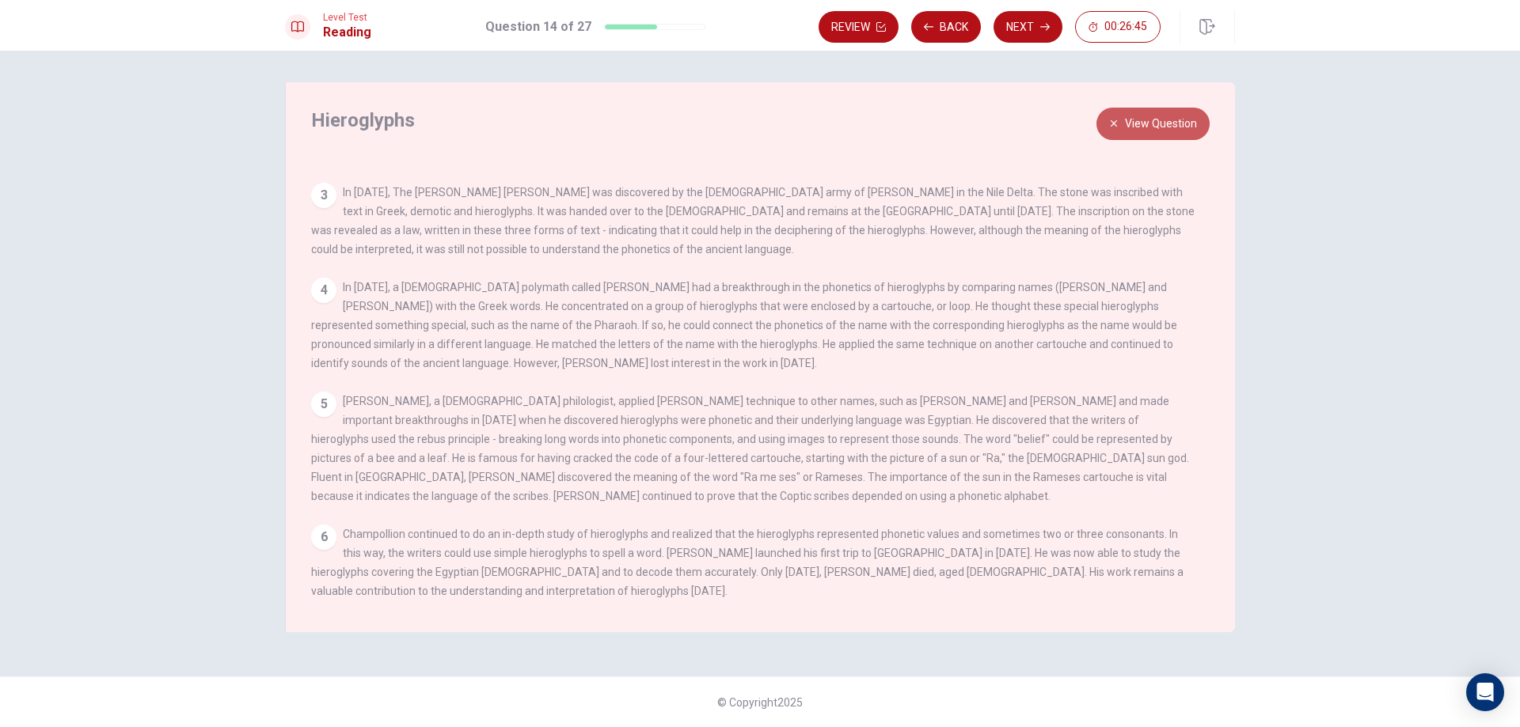
click at [1169, 119] on button "View Question" at bounding box center [1152, 124] width 113 height 32
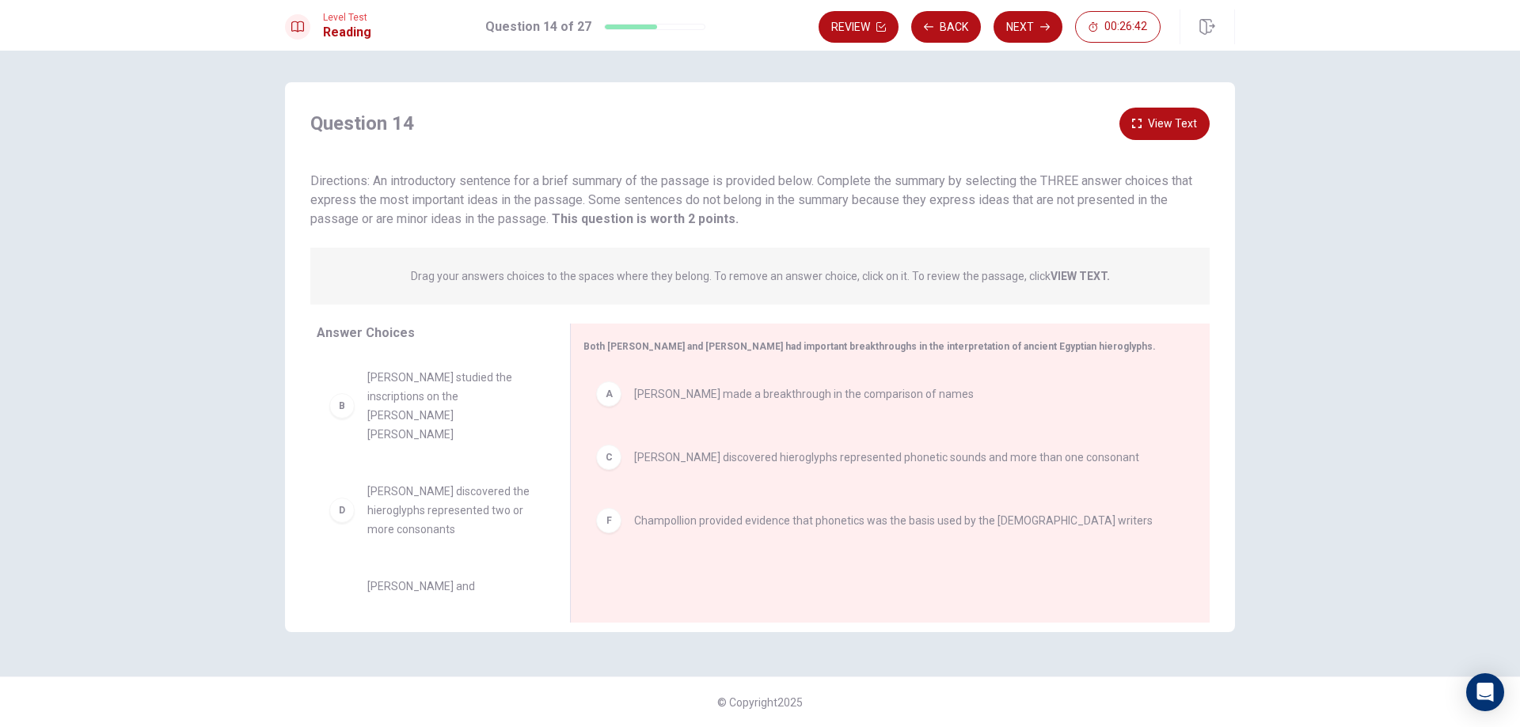
click at [1168, 120] on button "View Text" at bounding box center [1164, 124] width 90 height 32
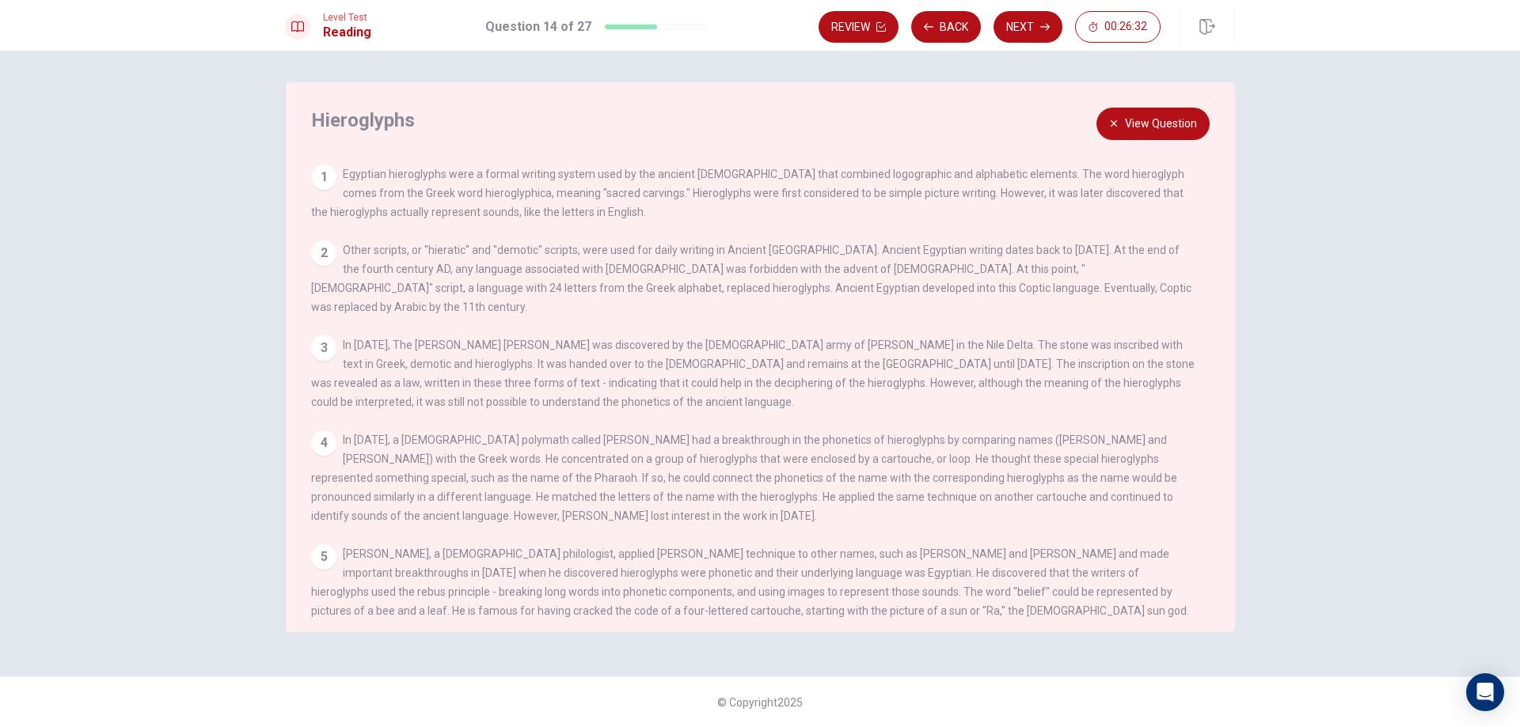
click at [1148, 137] on button "View Question" at bounding box center [1152, 124] width 113 height 32
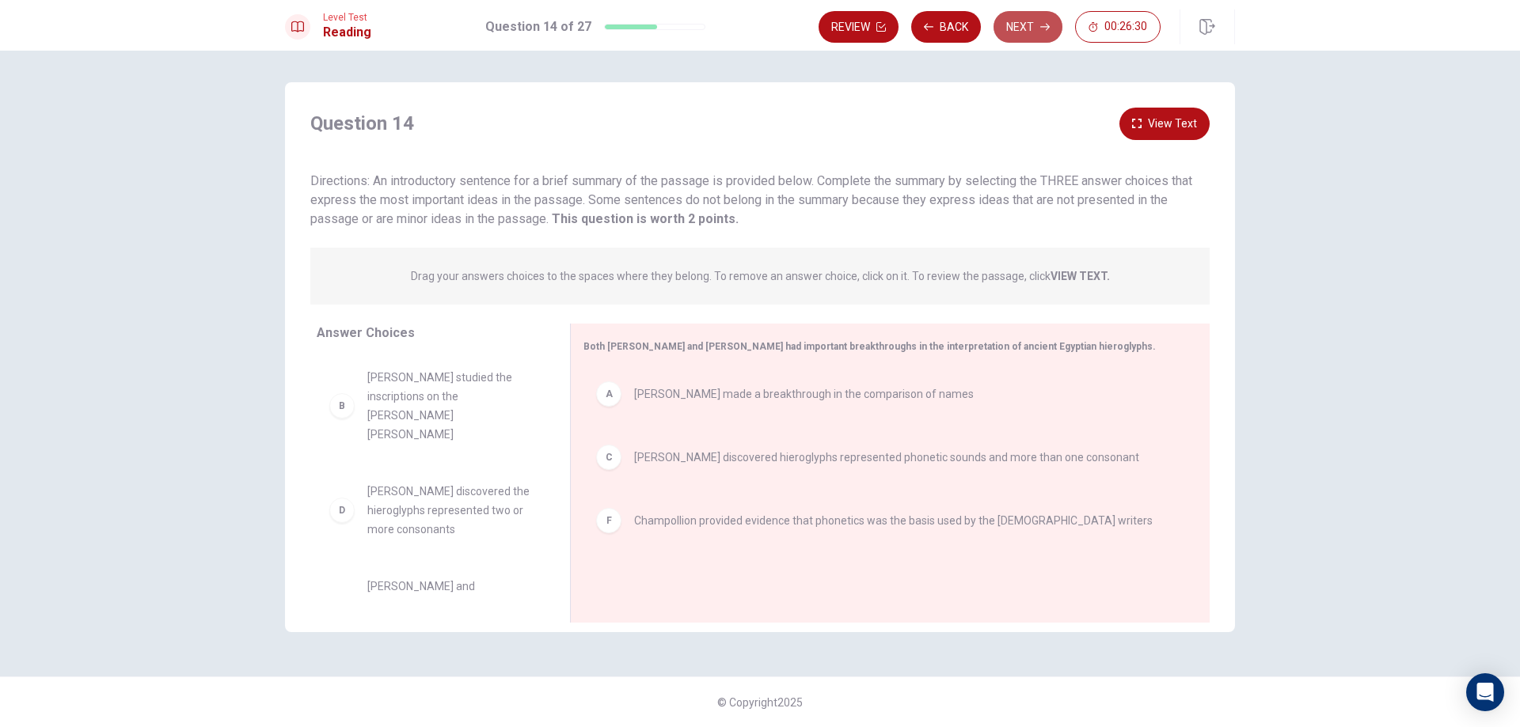
click at [1041, 14] on button "Next" at bounding box center [1027, 27] width 69 height 32
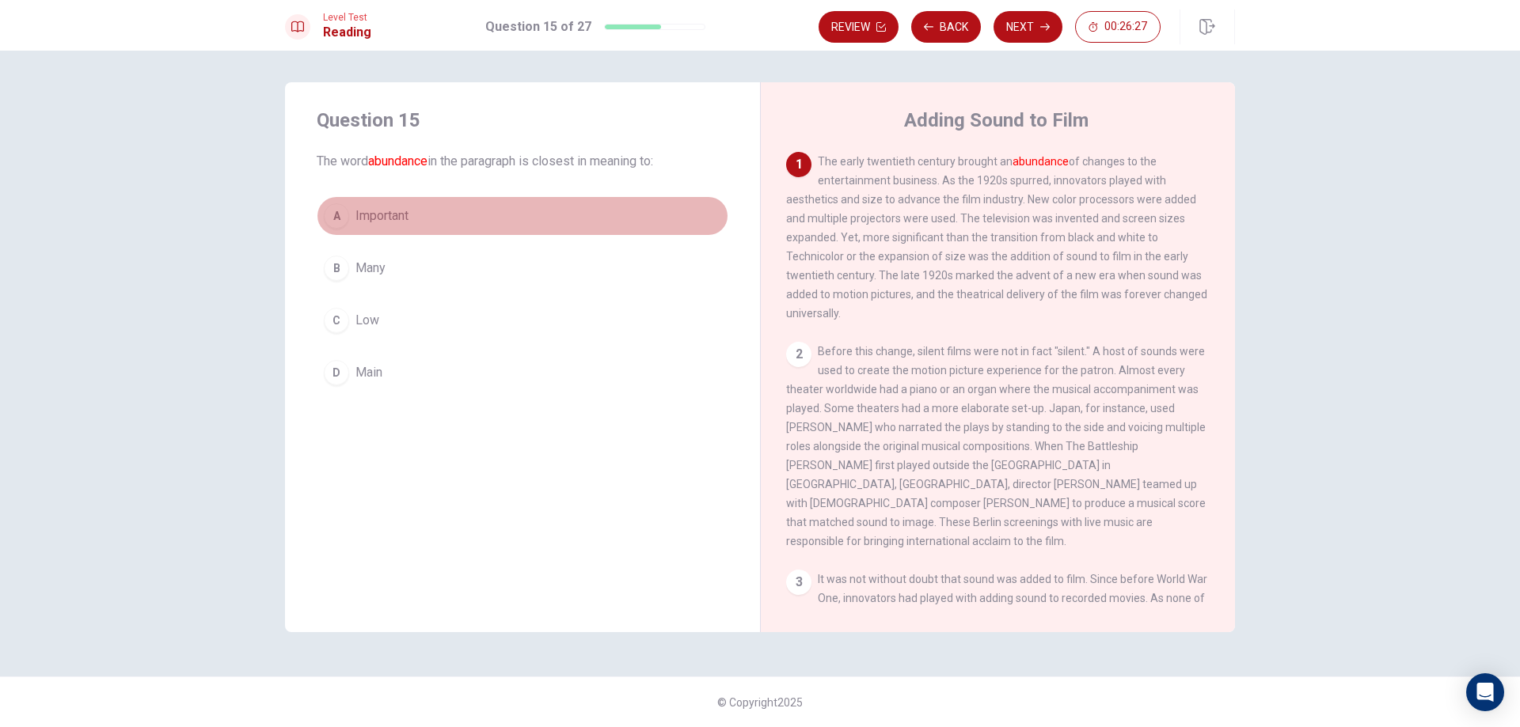
click at [436, 213] on button "A Important" at bounding box center [523, 216] width 412 height 40
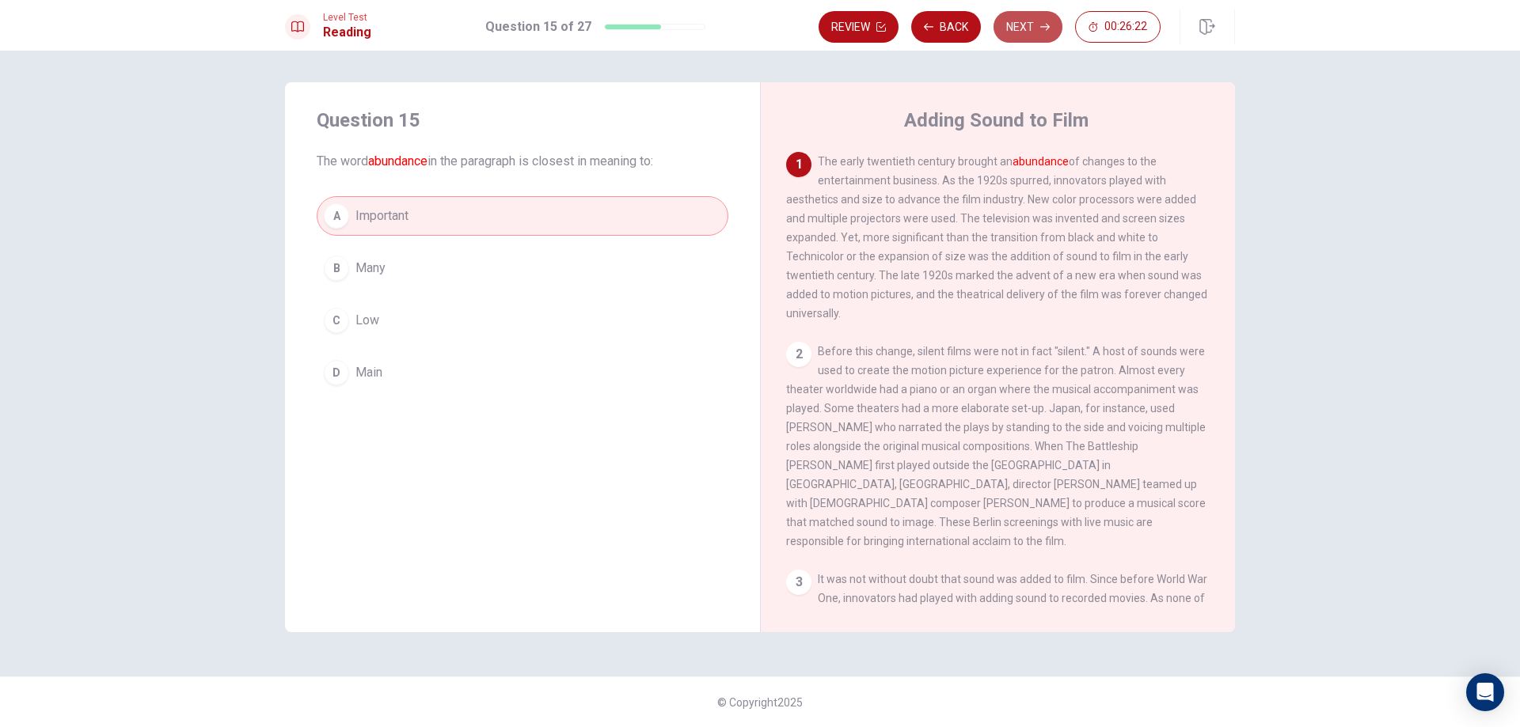
click at [1037, 22] on button "Next" at bounding box center [1027, 27] width 69 height 32
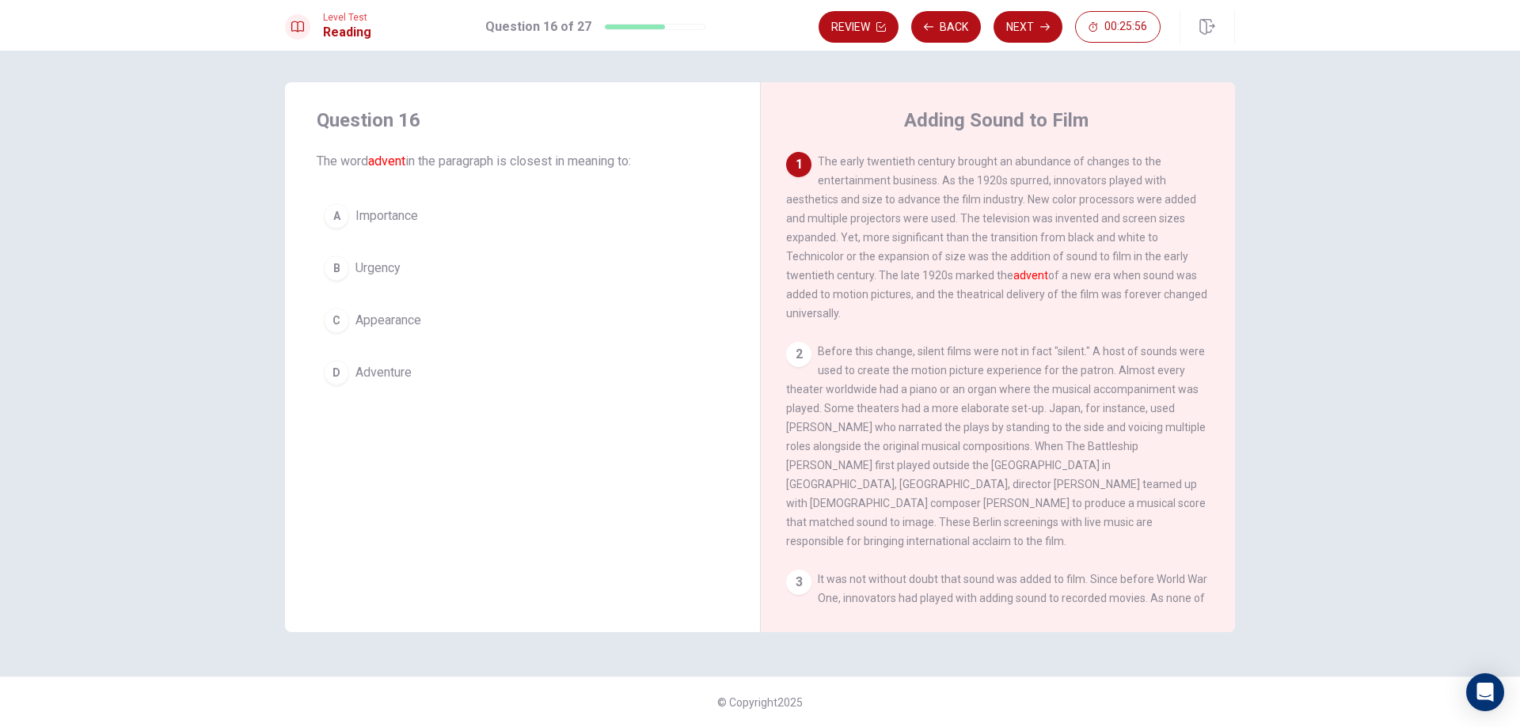
drag, startPoint x: 378, startPoint y: 302, endPoint x: 392, endPoint y: 315, distance: 18.5
click at [382, 308] on button "C Appearance" at bounding box center [523, 321] width 412 height 40
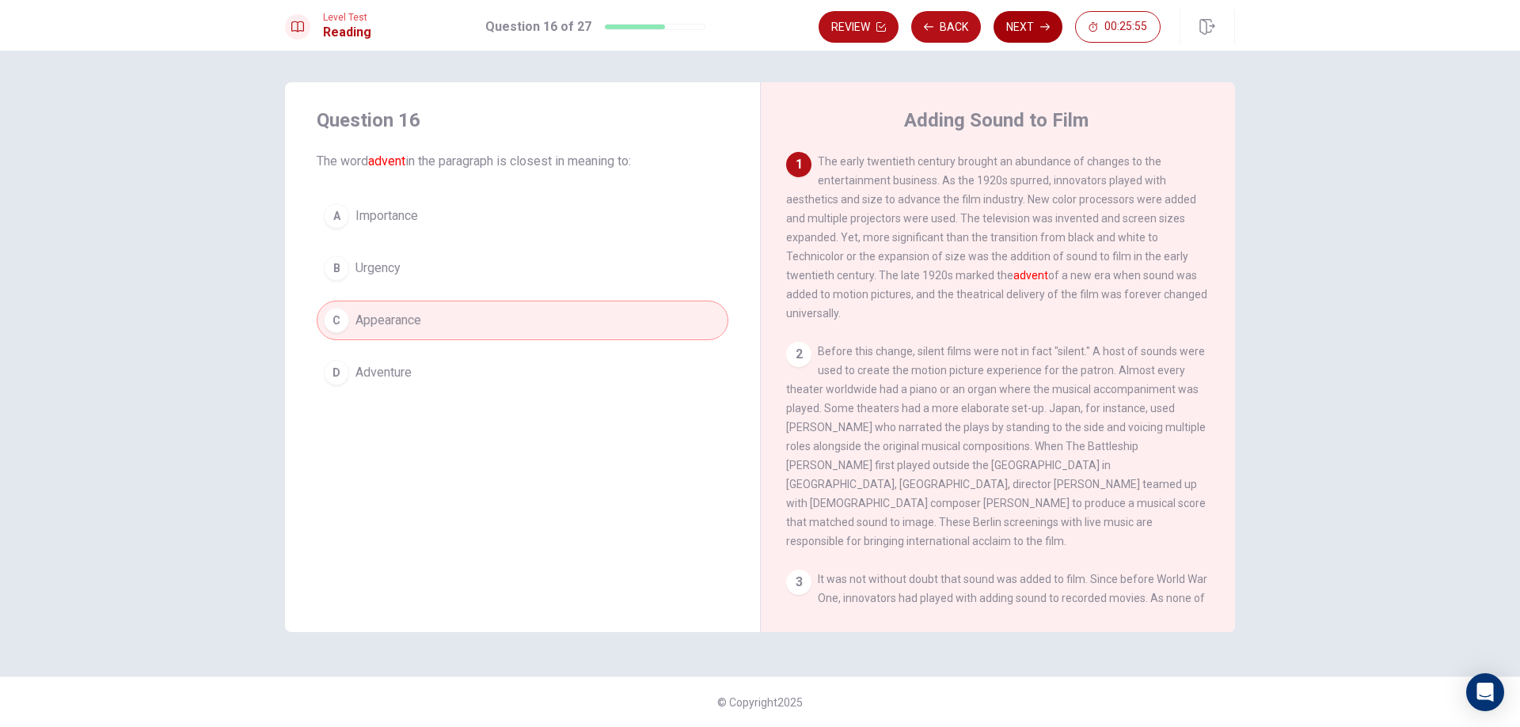
click at [1034, 17] on button "Next" at bounding box center [1027, 27] width 69 height 32
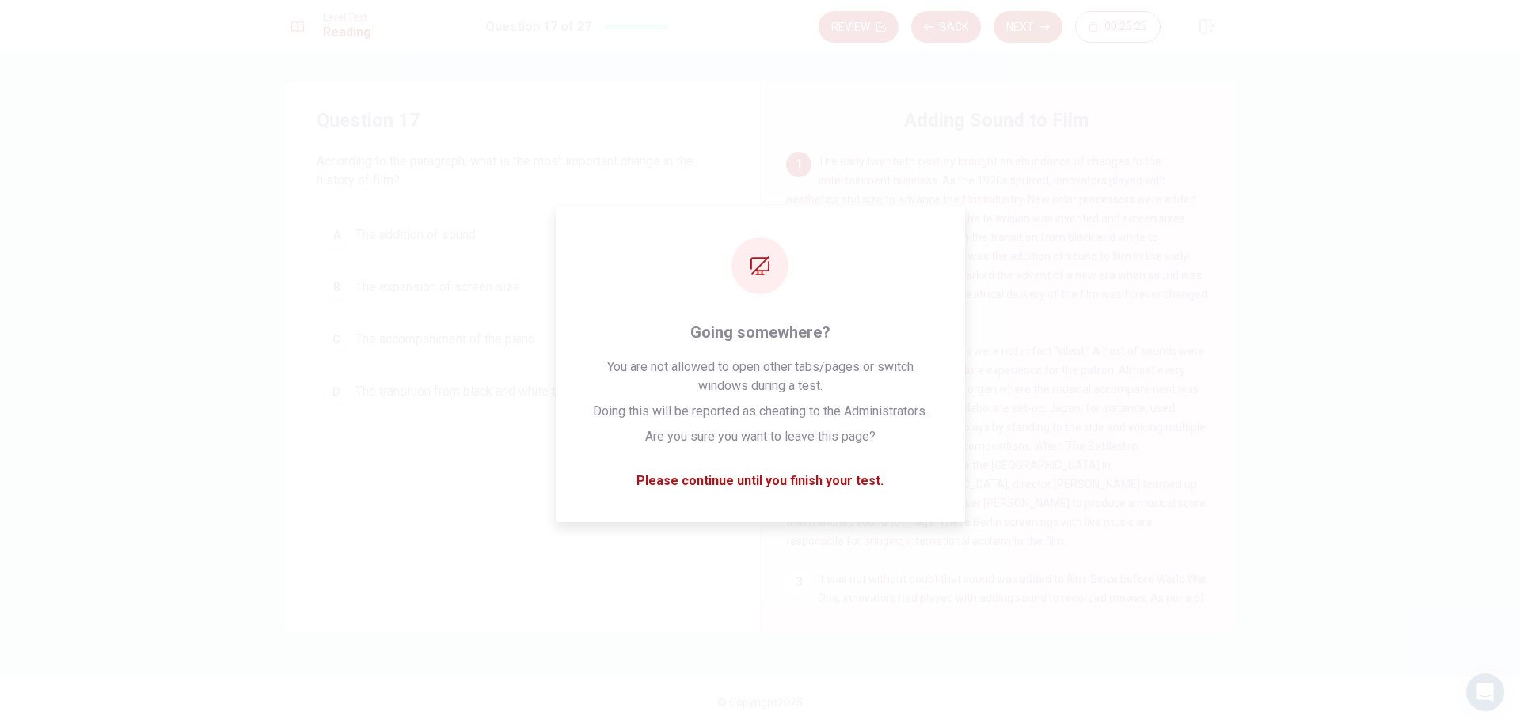
click at [424, 255] on div "A The addition of sound B The expansion of screen size C The accompaniment of t…" at bounding box center [523, 313] width 412 height 196
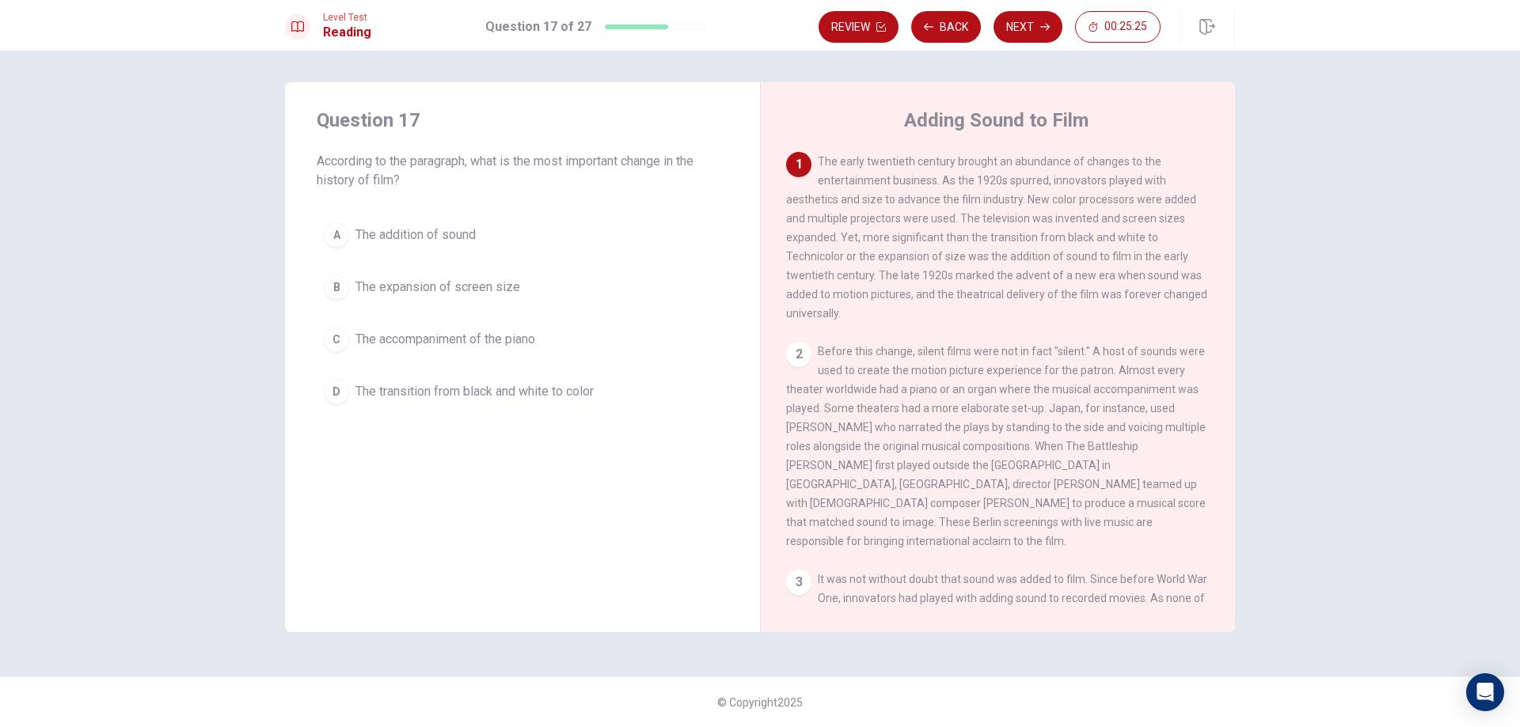
click at [449, 238] on span "The addition of sound" at bounding box center [415, 235] width 120 height 19
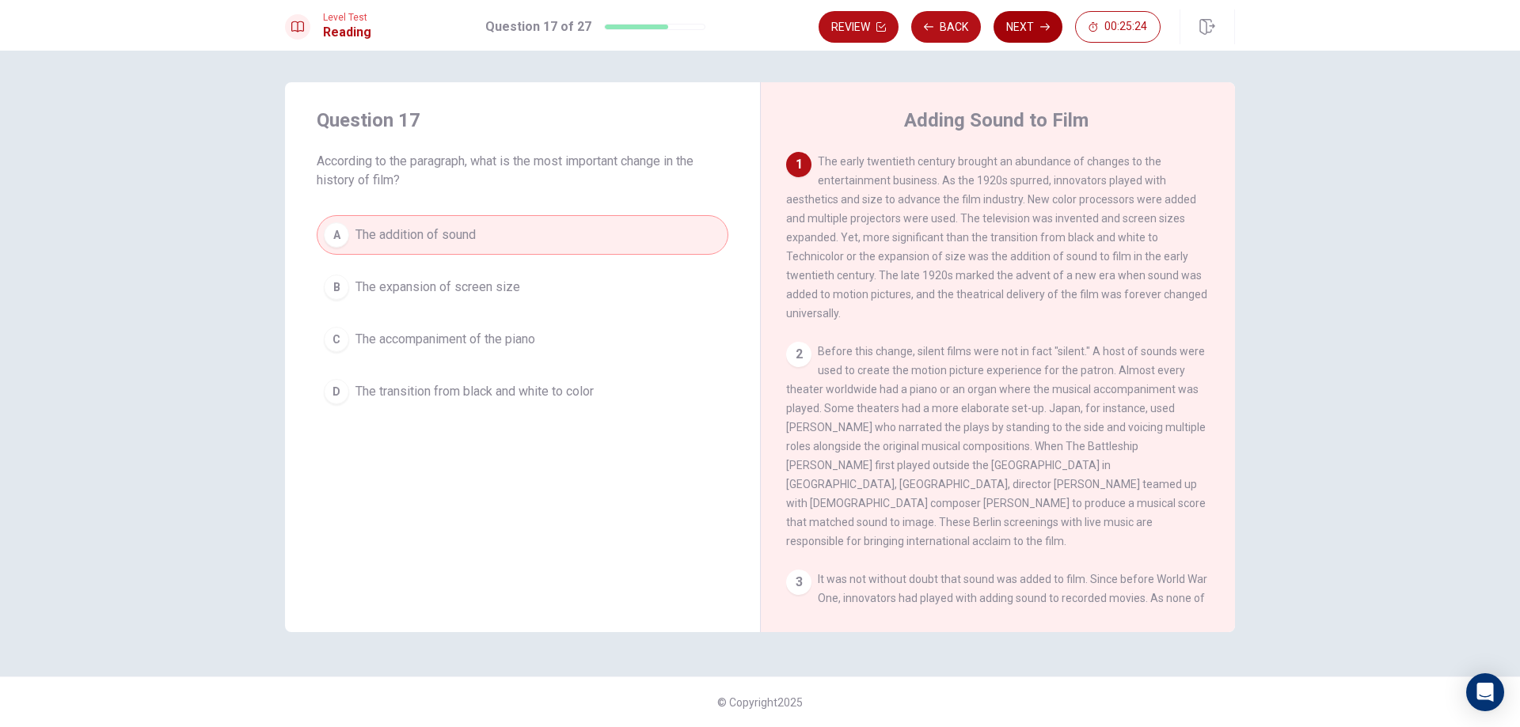
click at [1032, 25] on button "Next" at bounding box center [1027, 27] width 69 height 32
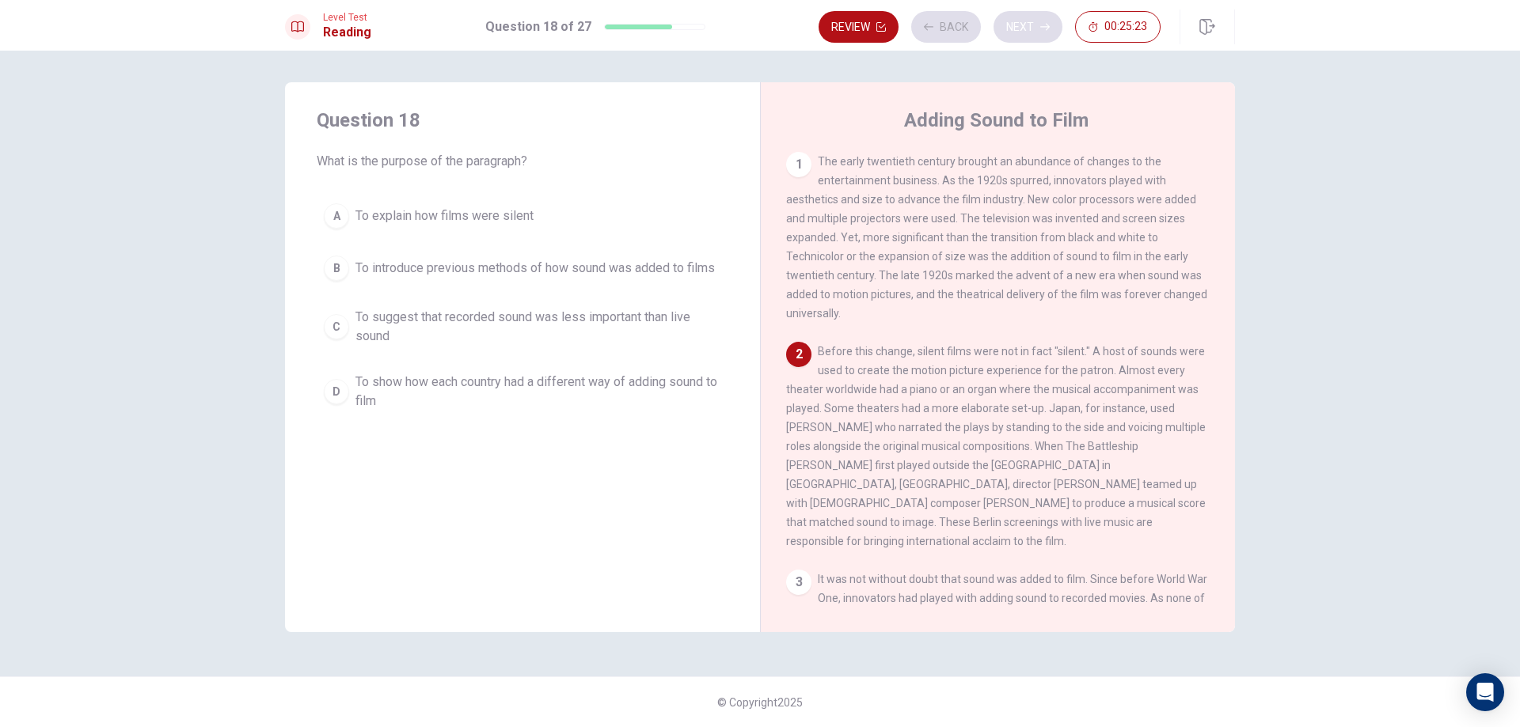
scroll to position [98, 0]
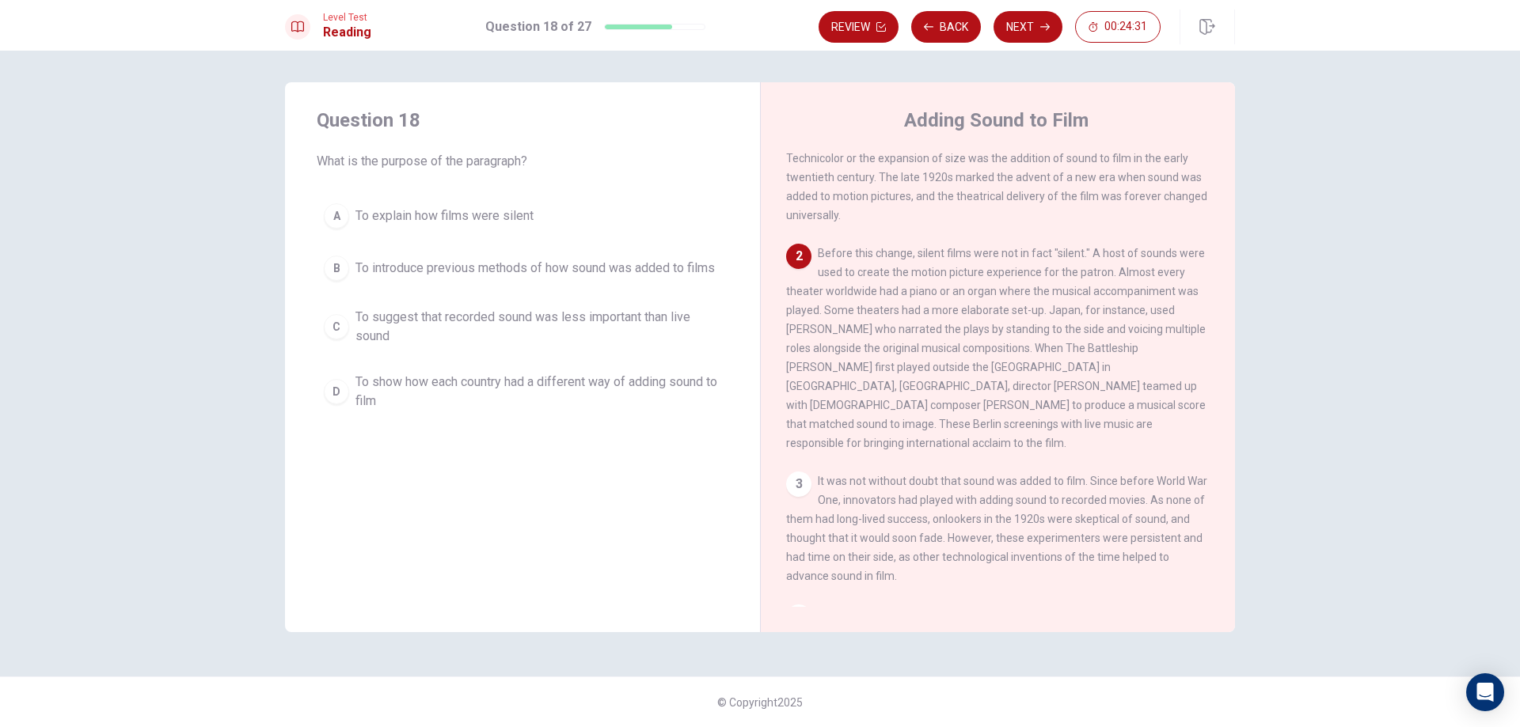
click at [582, 256] on button "B To introduce previous methods of how sound was added to films" at bounding box center [523, 269] width 412 height 40
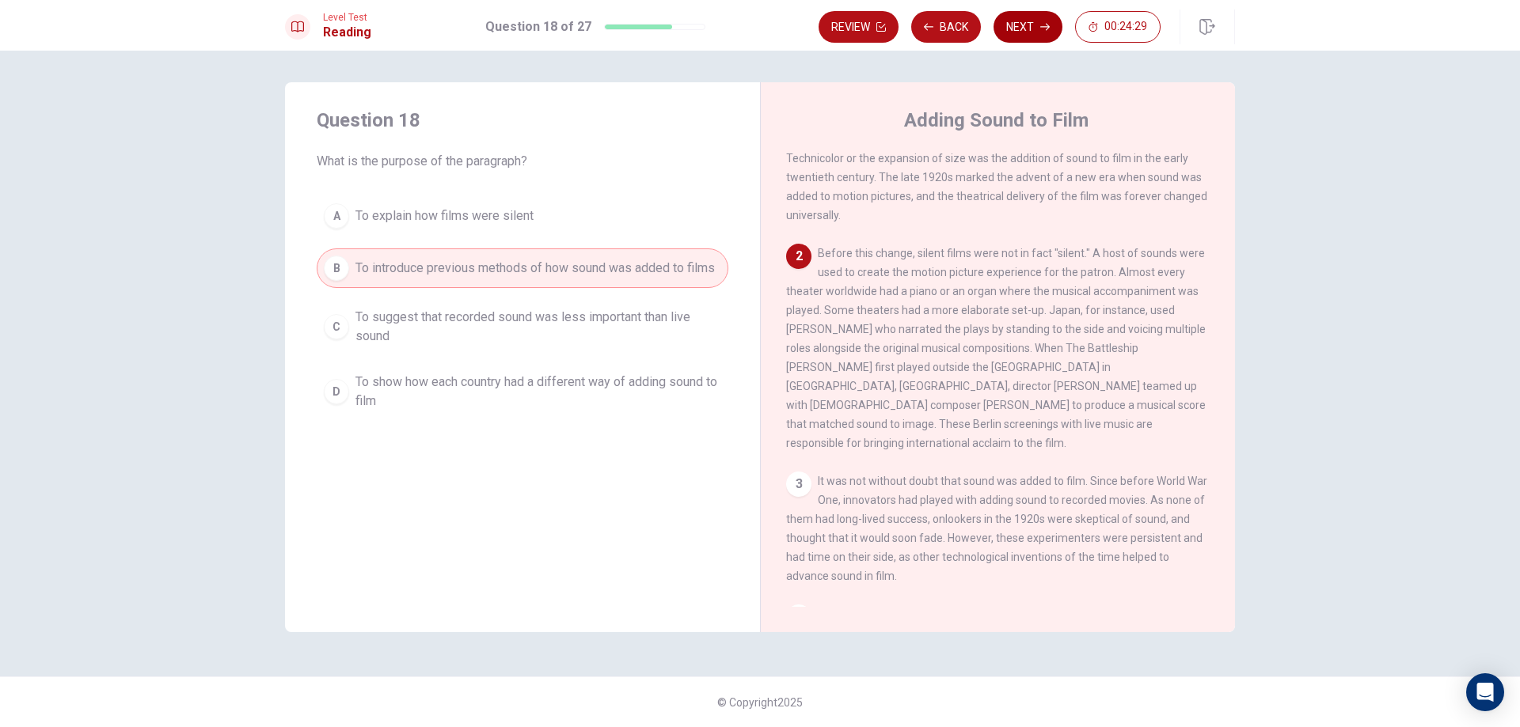
click at [1034, 28] on button "Next" at bounding box center [1027, 27] width 69 height 32
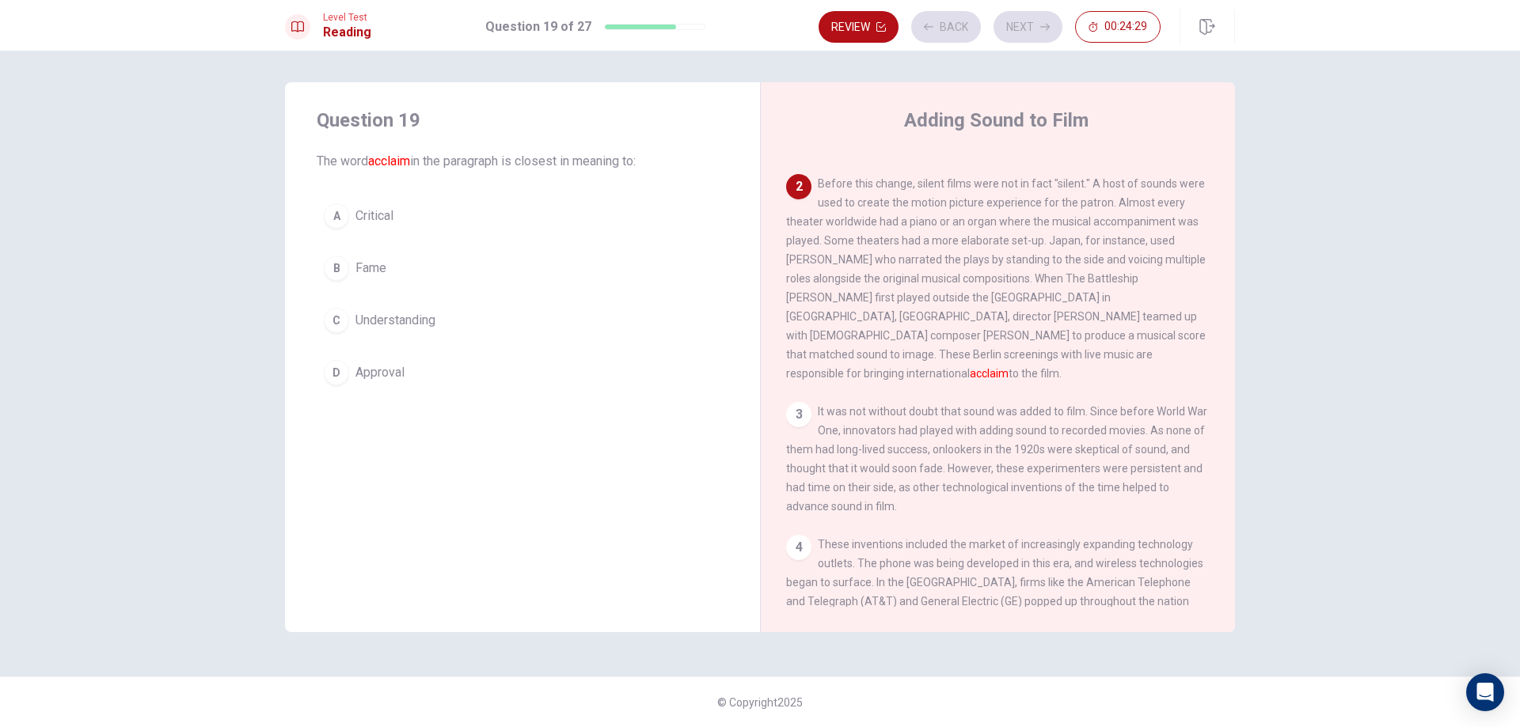
scroll to position [197, 0]
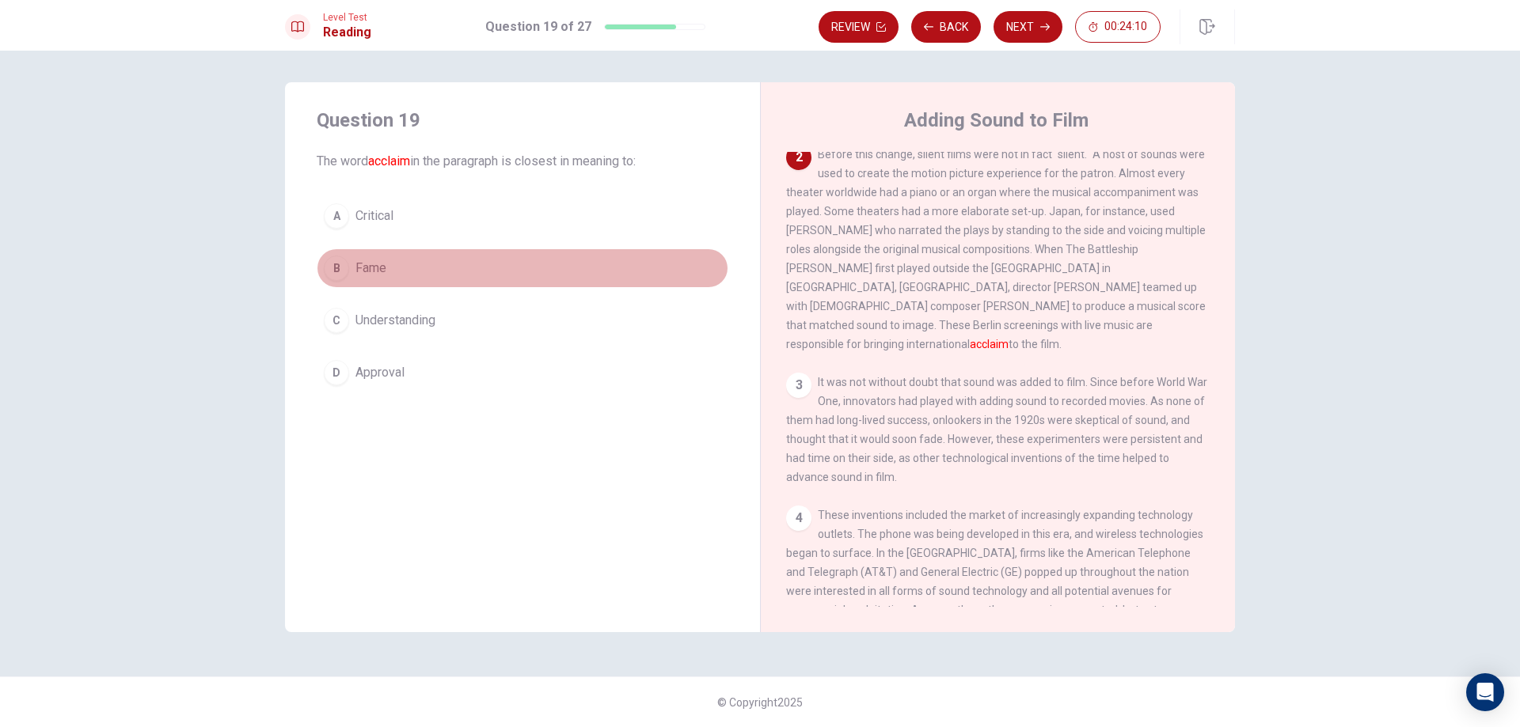
click at [472, 265] on button "B Fame" at bounding box center [523, 269] width 412 height 40
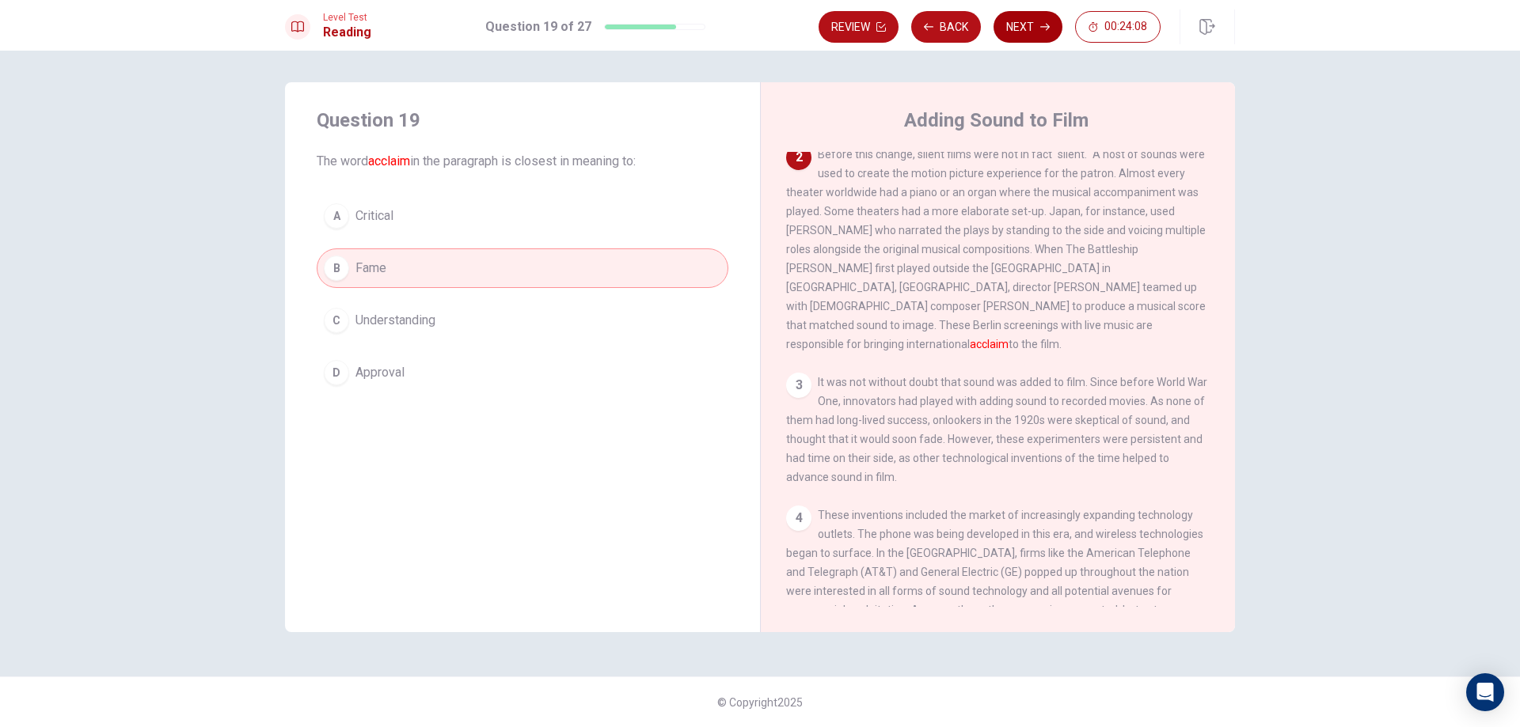
click at [1048, 23] on icon "button" at bounding box center [1044, 26] width 9 height 9
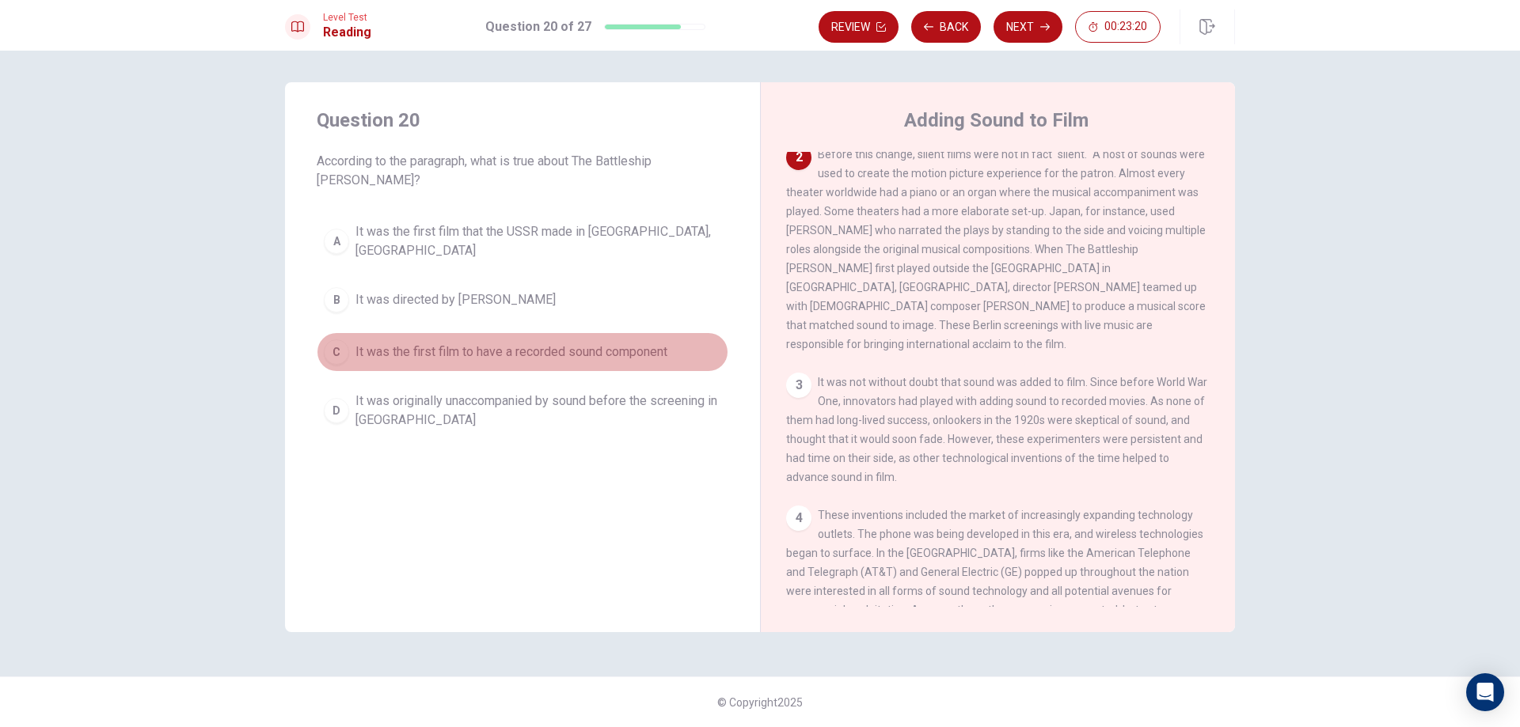
click at [500, 332] on button "C It was the first film to have a recorded sound component" at bounding box center [523, 352] width 412 height 40
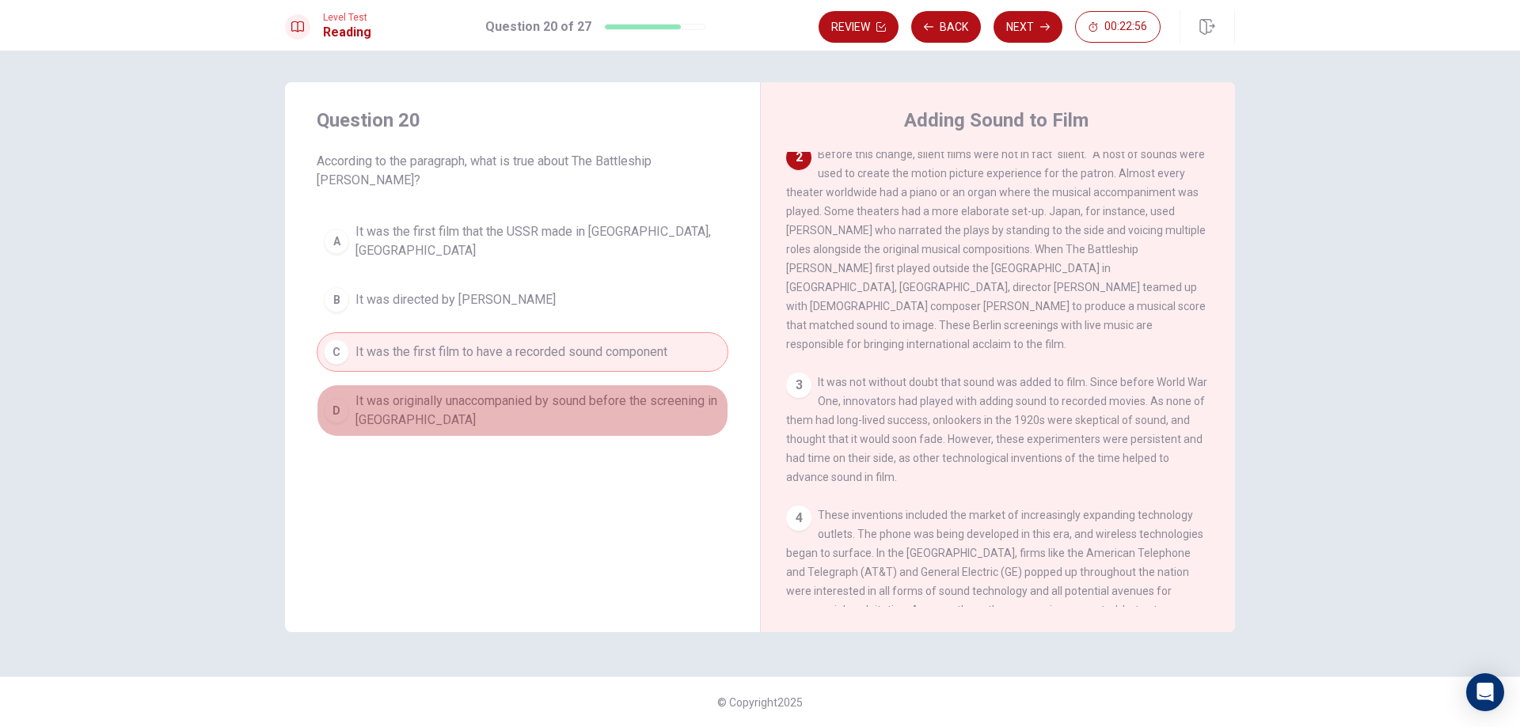
click at [700, 392] on span "It was originally unaccompanied by sound before the screening in [GEOGRAPHIC_DA…" at bounding box center [538, 411] width 366 height 38
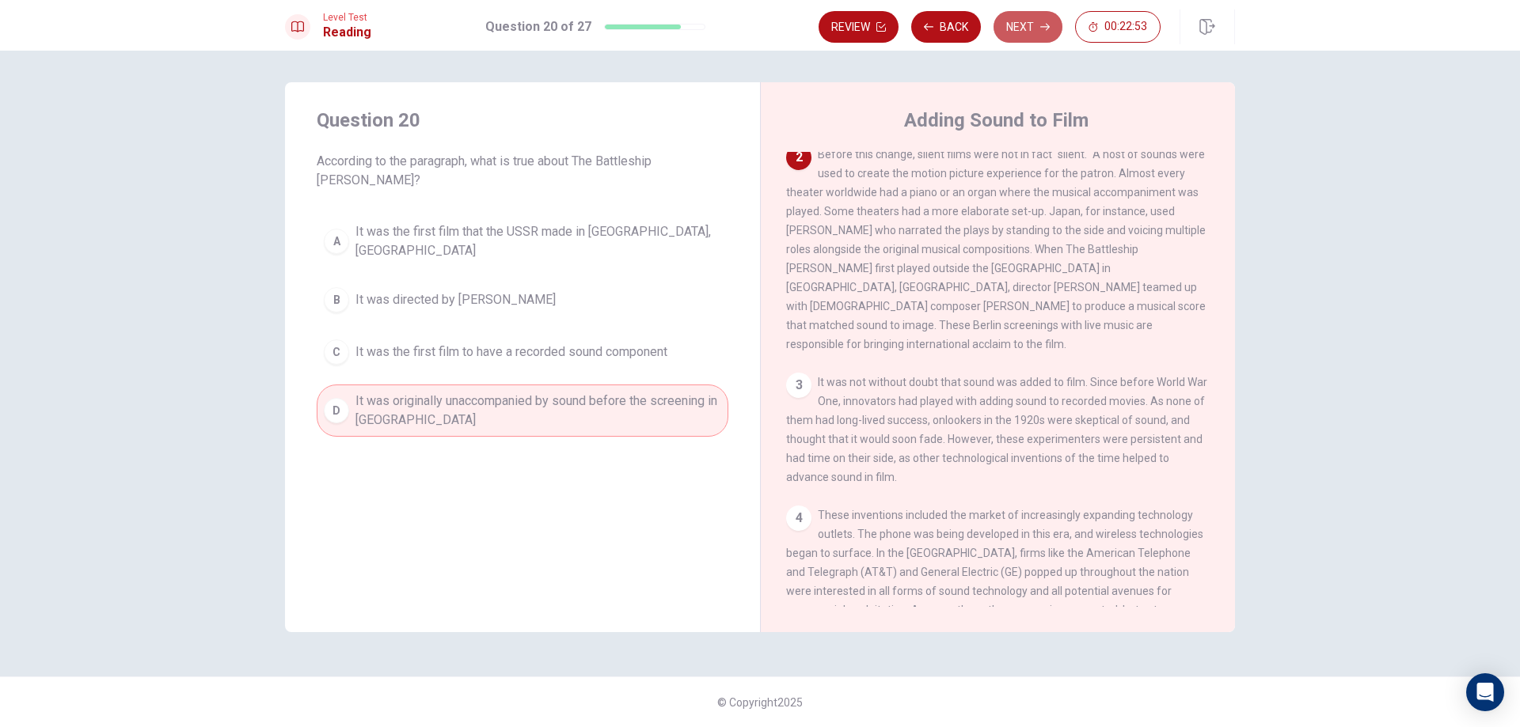
click at [1029, 23] on button "Next" at bounding box center [1027, 27] width 69 height 32
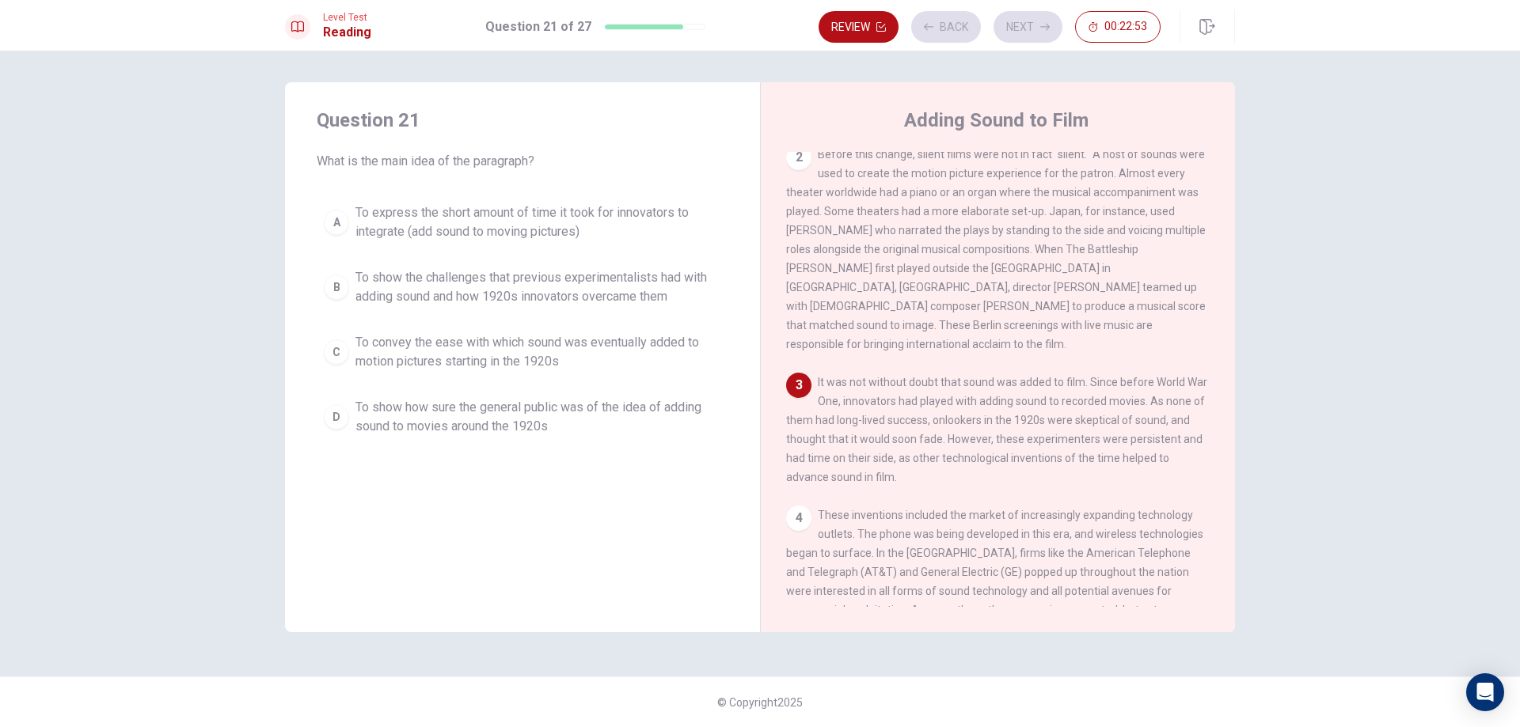
scroll to position [236, 0]
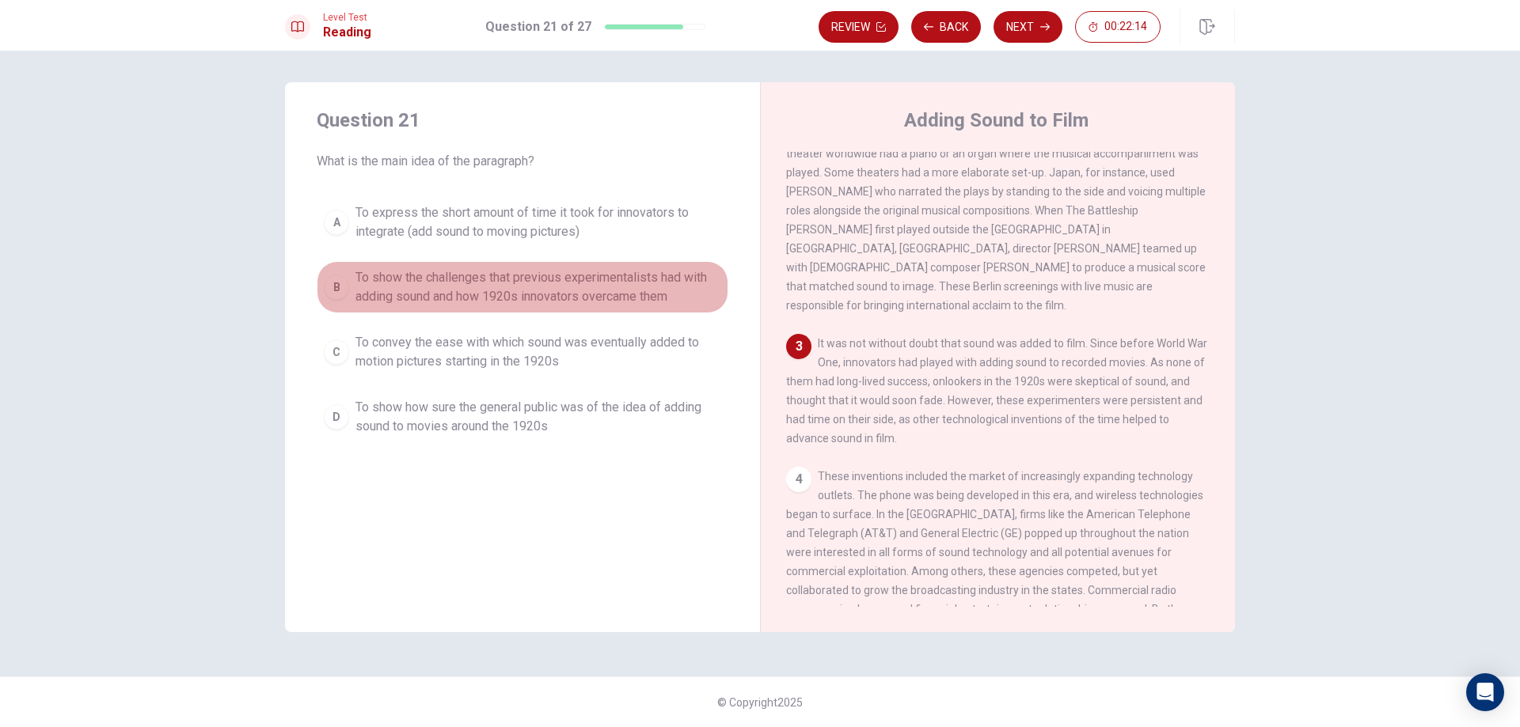
click at [531, 287] on span "To show the challenges that previous experimentalists had with adding sound and…" at bounding box center [538, 287] width 366 height 38
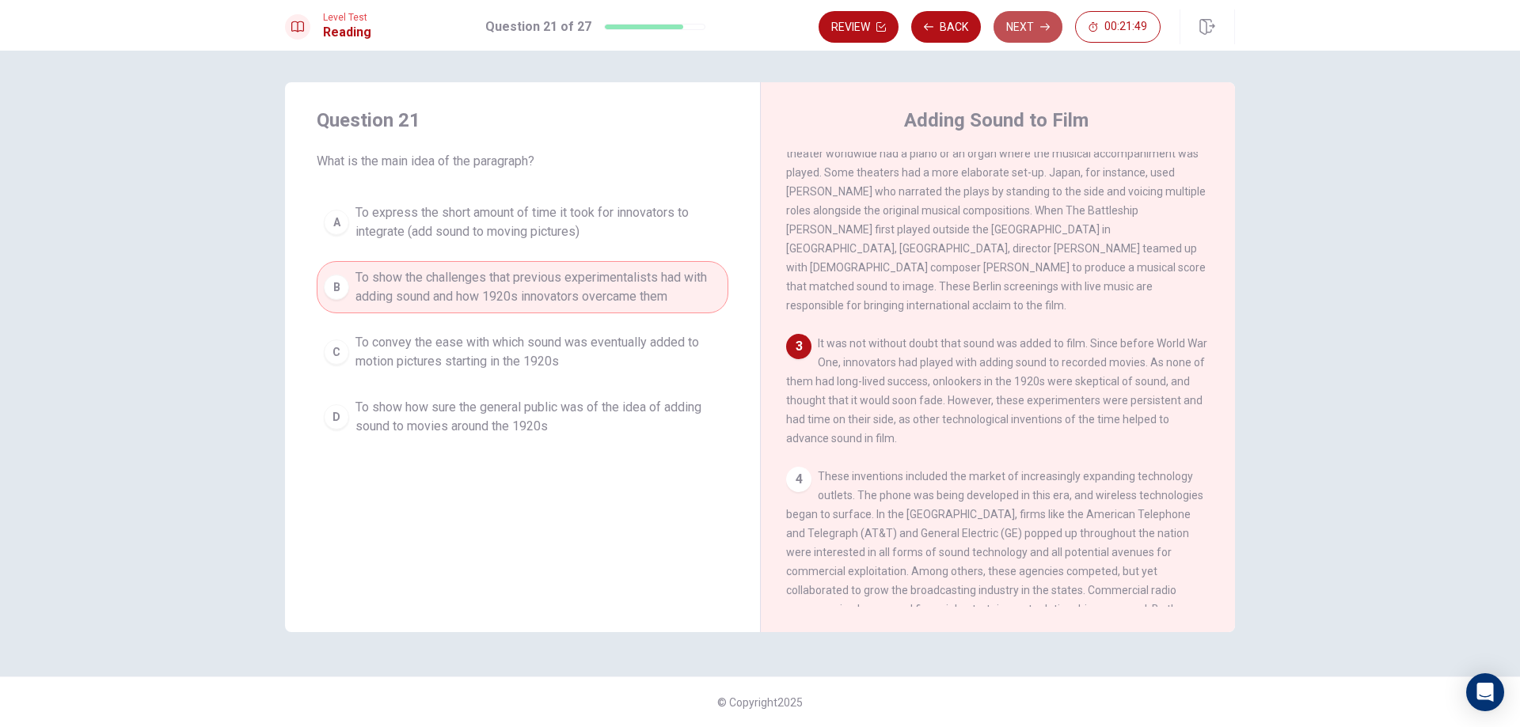
click at [1031, 22] on button "Next" at bounding box center [1027, 27] width 69 height 32
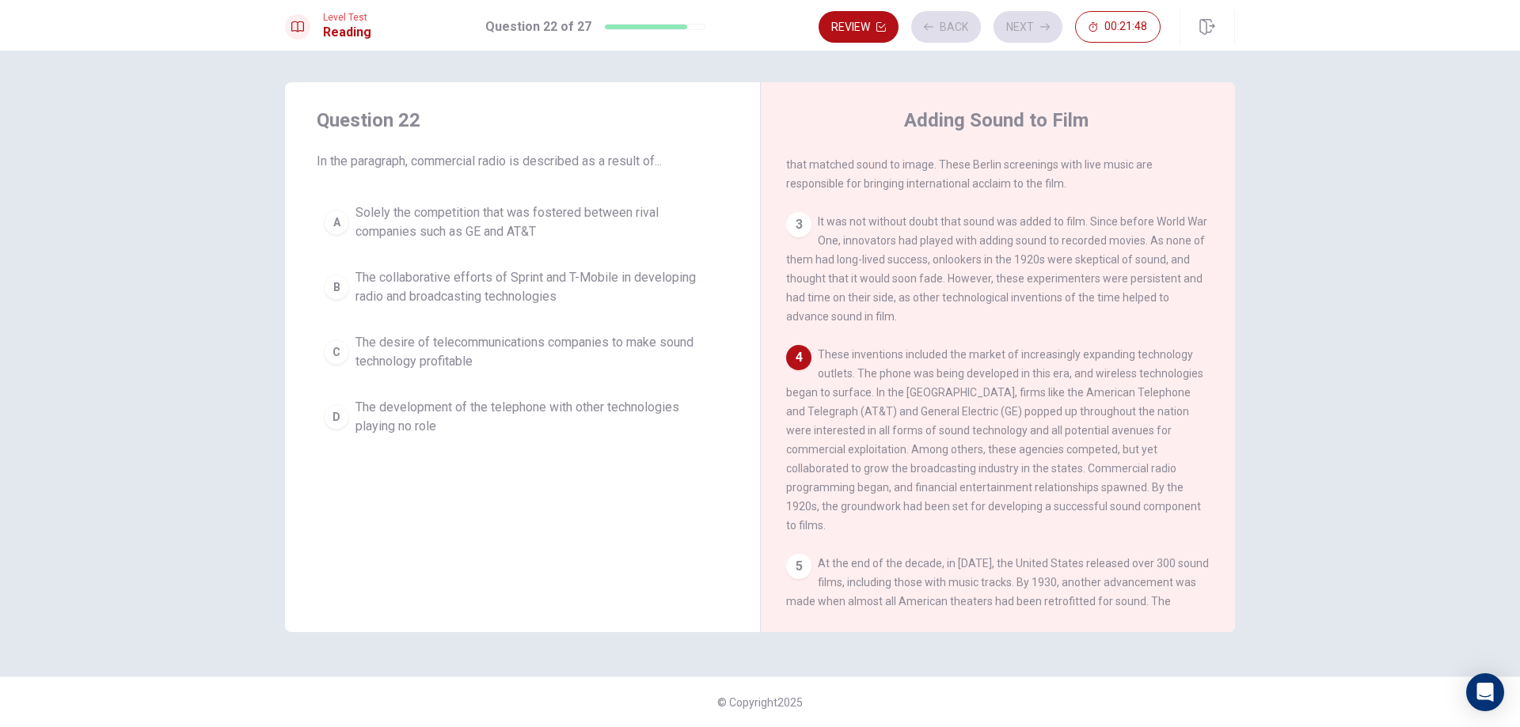
scroll to position [431, 0]
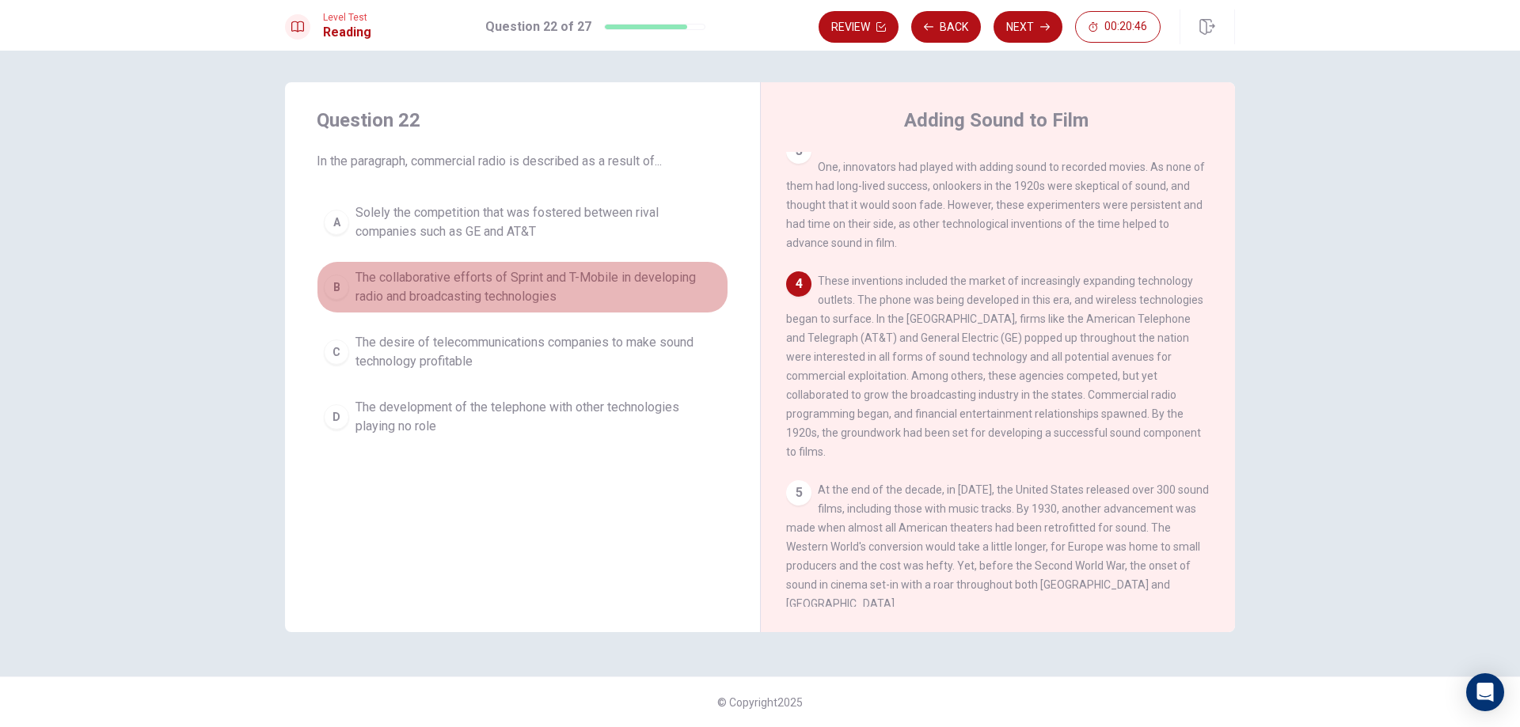
click at [480, 298] on span "The collaborative efforts of Sprint and T-Mobile in developing radio and broadc…" at bounding box center [538, 287] width 366 height 38
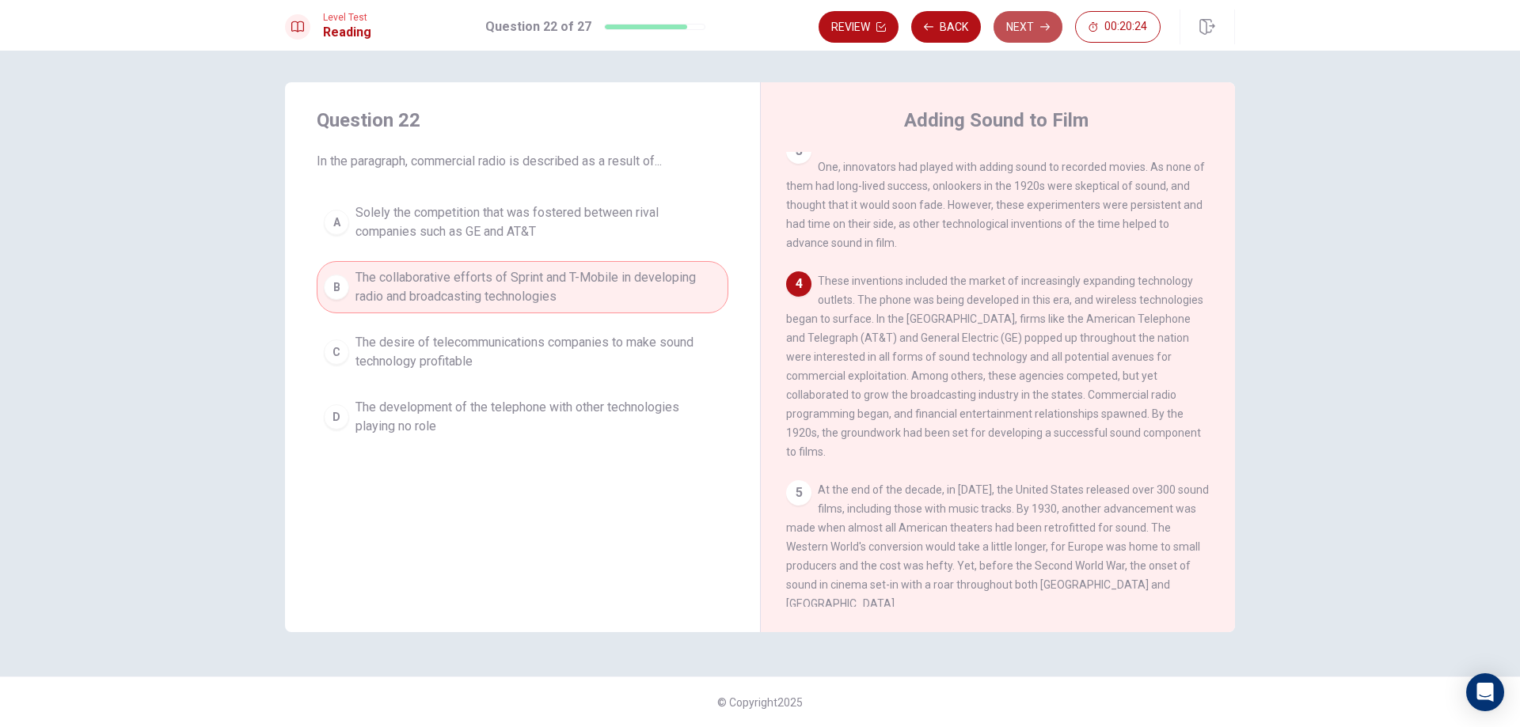
click at [1014, 31] on button "Next" at bounding box center [1027, 27] width 69 height 32
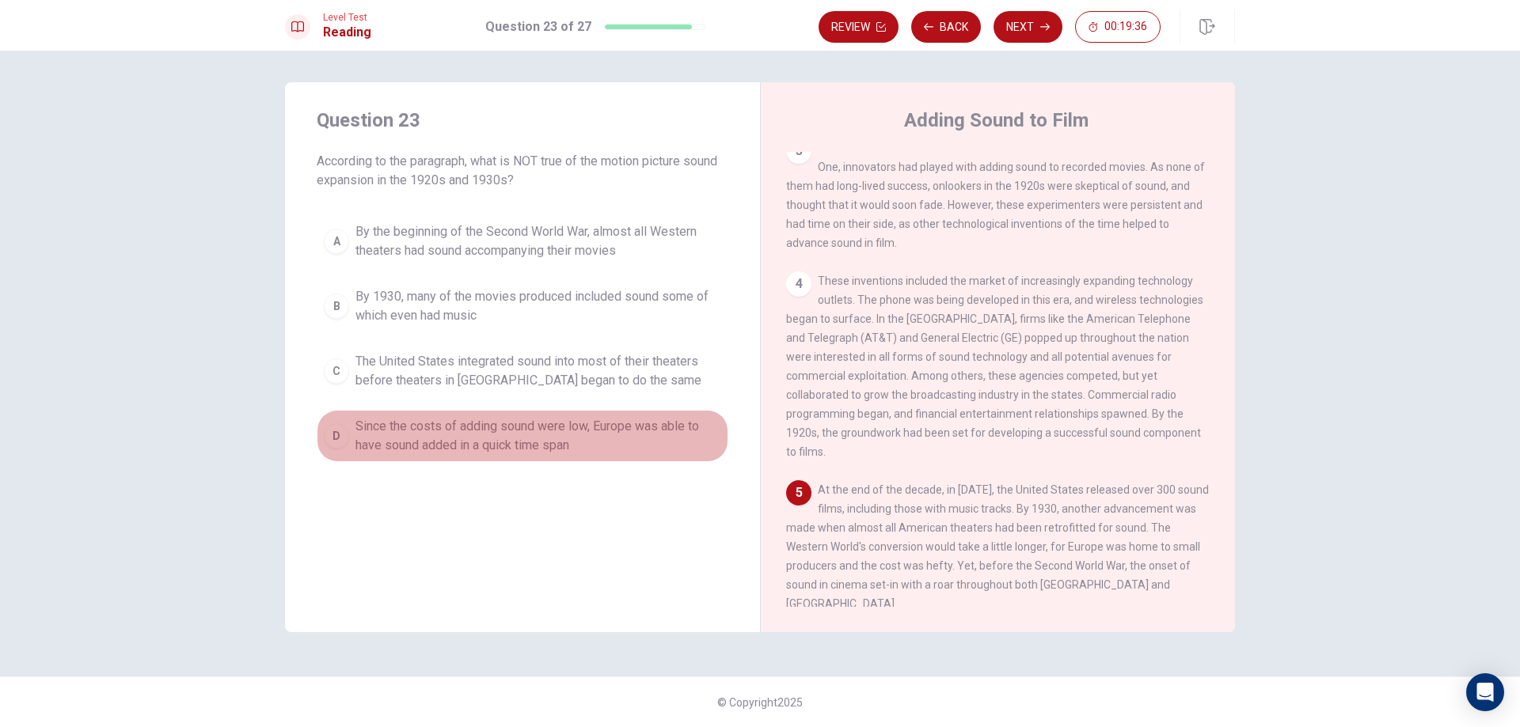
click at [543, 454] on span "Since the costs of adding sound were low, Europe was able to have sound added i…" at bounding box center [538, 436] width 366 height 38
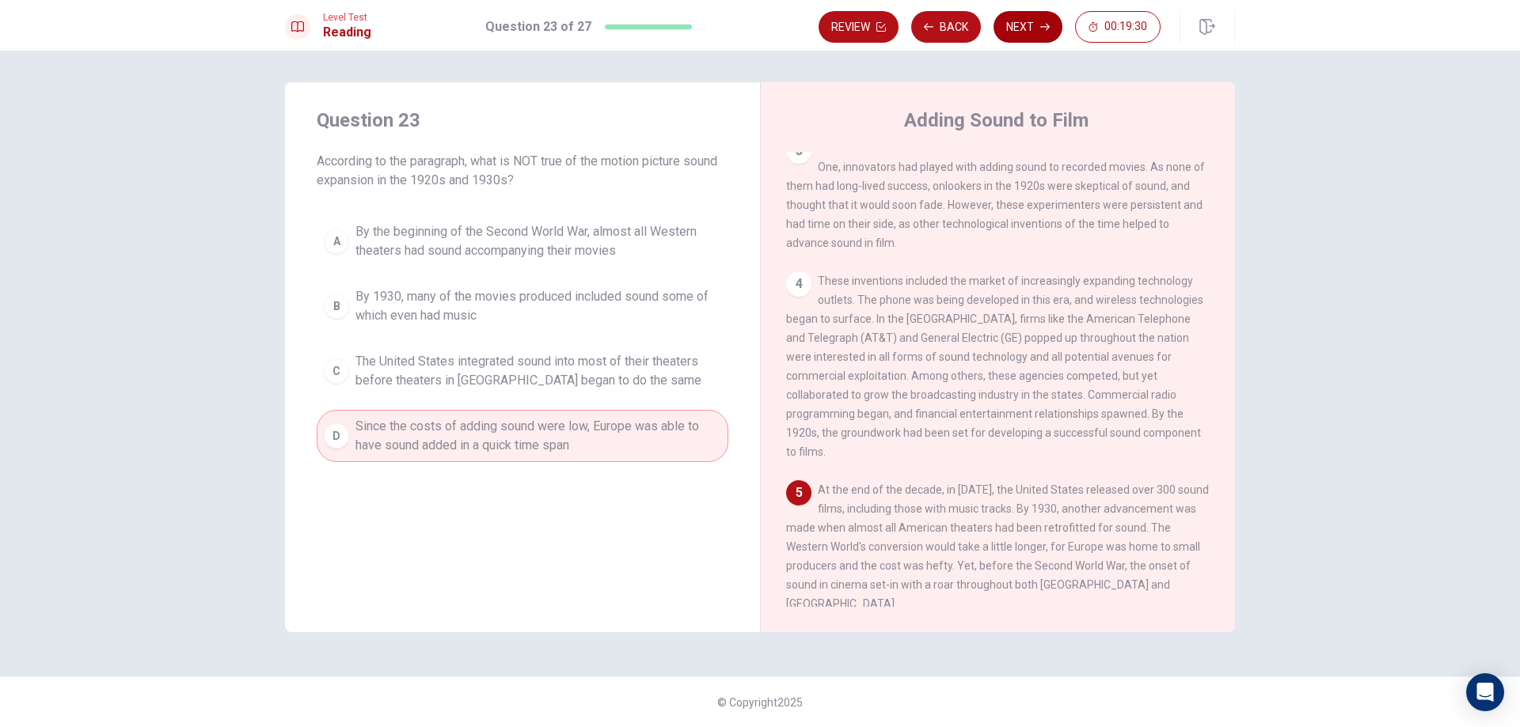
click at [1023, 28] on button "Next" at bounding box center [1027, 27] width 69 height 32
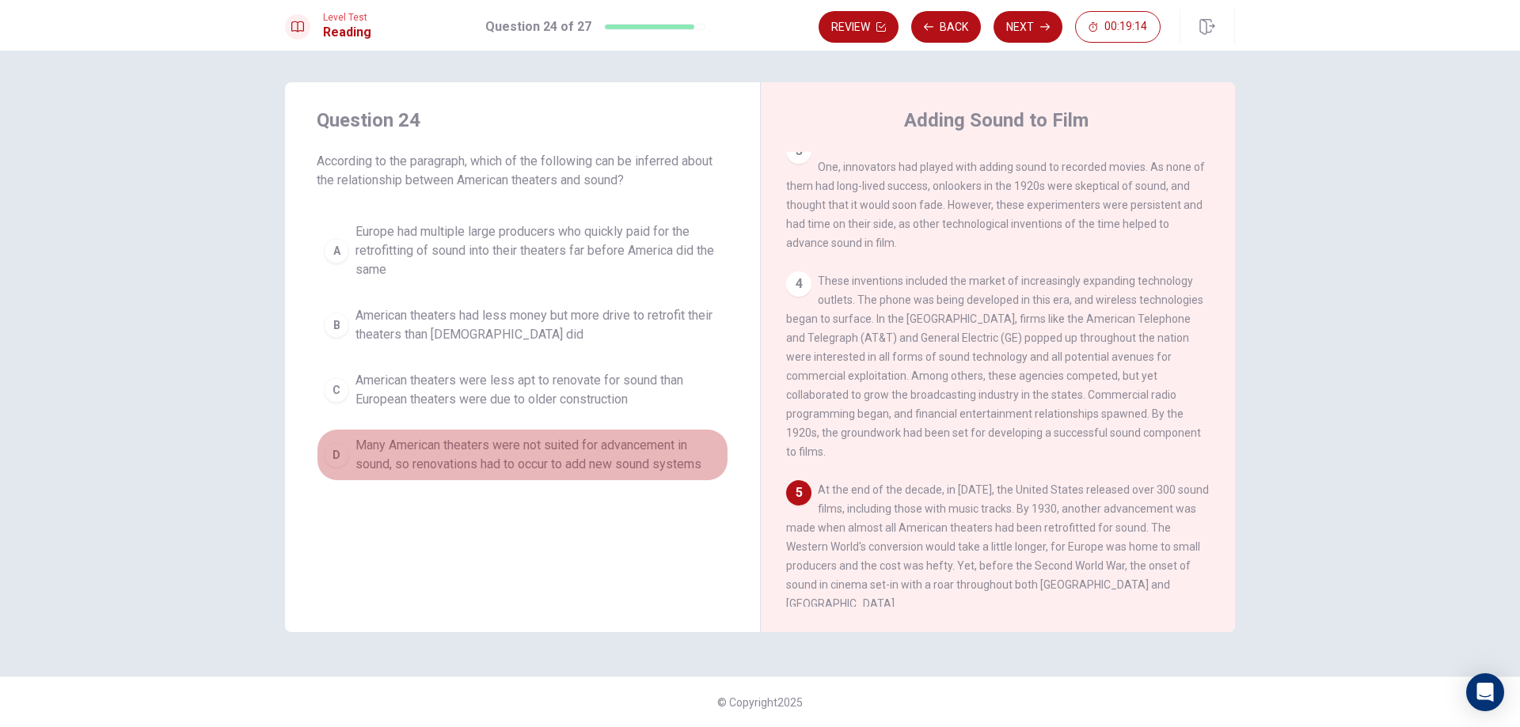
click at [487, 442] on span "Many American theaters were not suited for advancement in sound, so renovations…" at bounding box center [538, 455] width 366 height 38
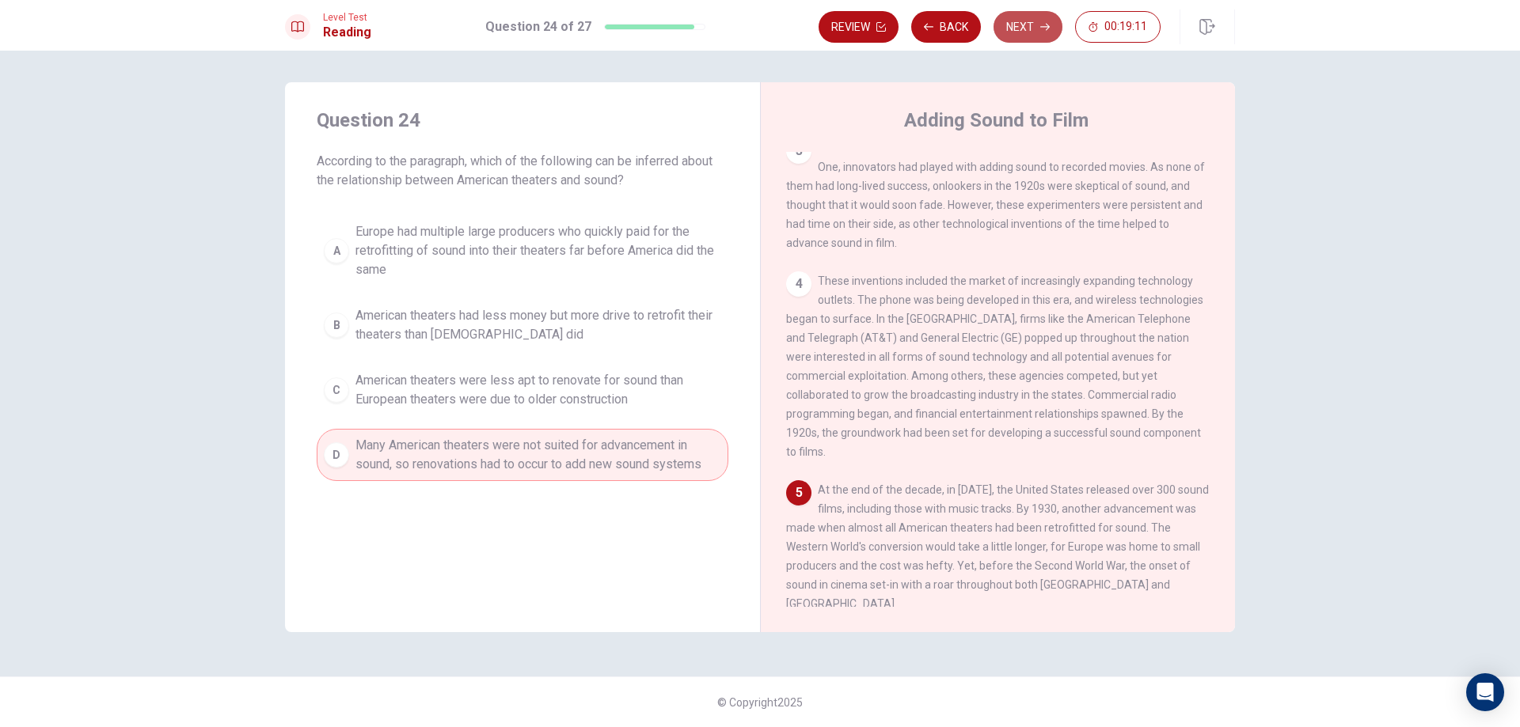
click at [1019, 26] on button "Next" at bounding box center [1027, 27] width 69 height 32
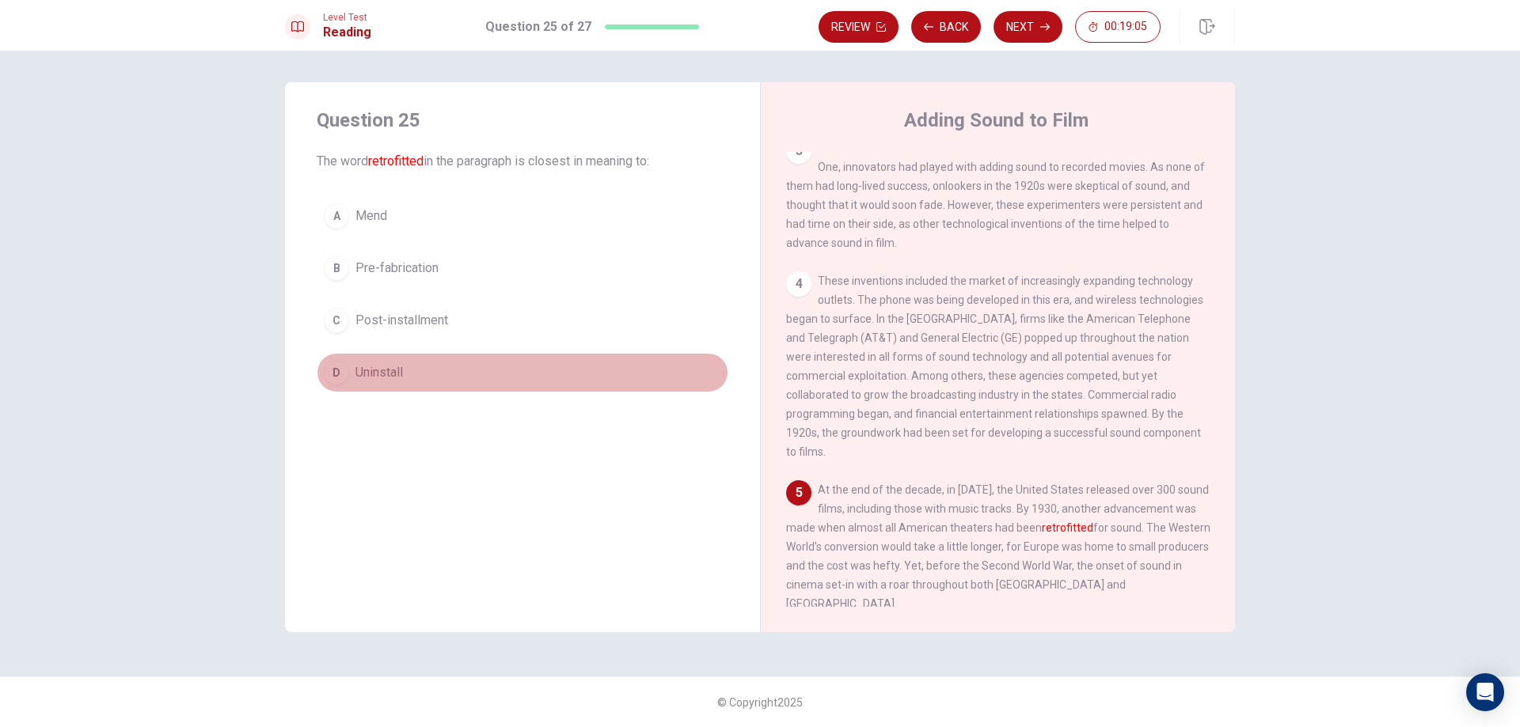
click at [367, 372] on span "Uninstall" at bounding box center [378, 372] width 47 height 19
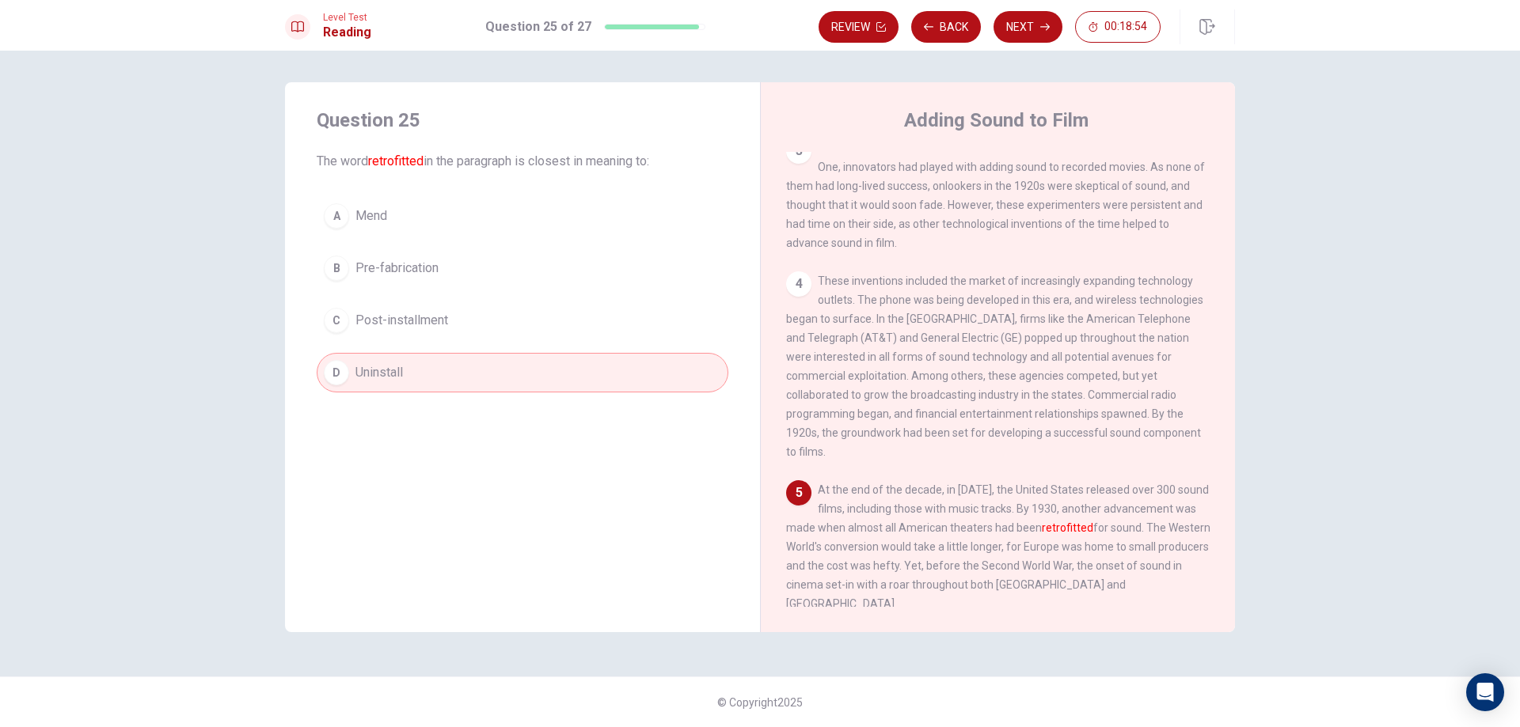
click at [471, 235] on button "A Mend" at bounding box center [523, 216] width 412 height 40
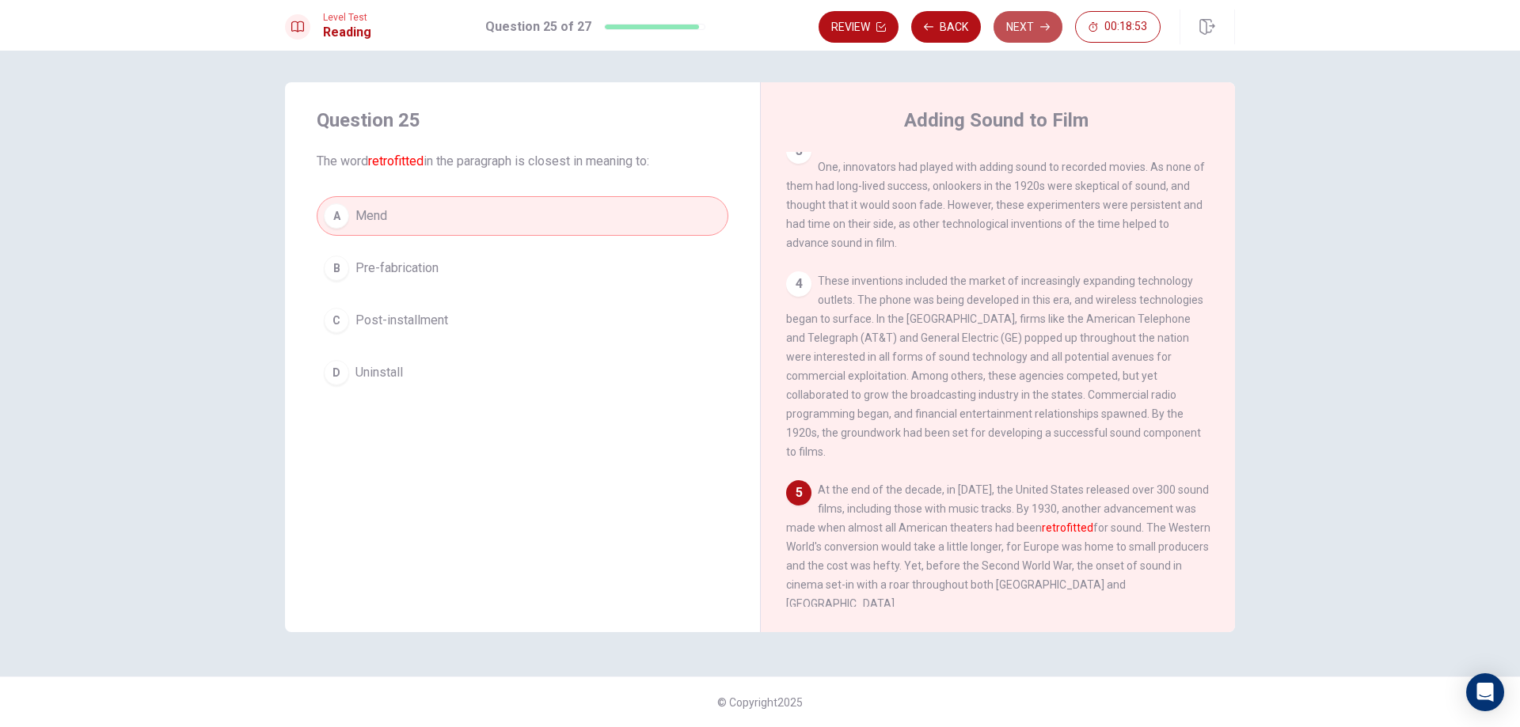
click at [1044, 21] on button "Next" at bounding box center [1027, 27] width 69 height 32
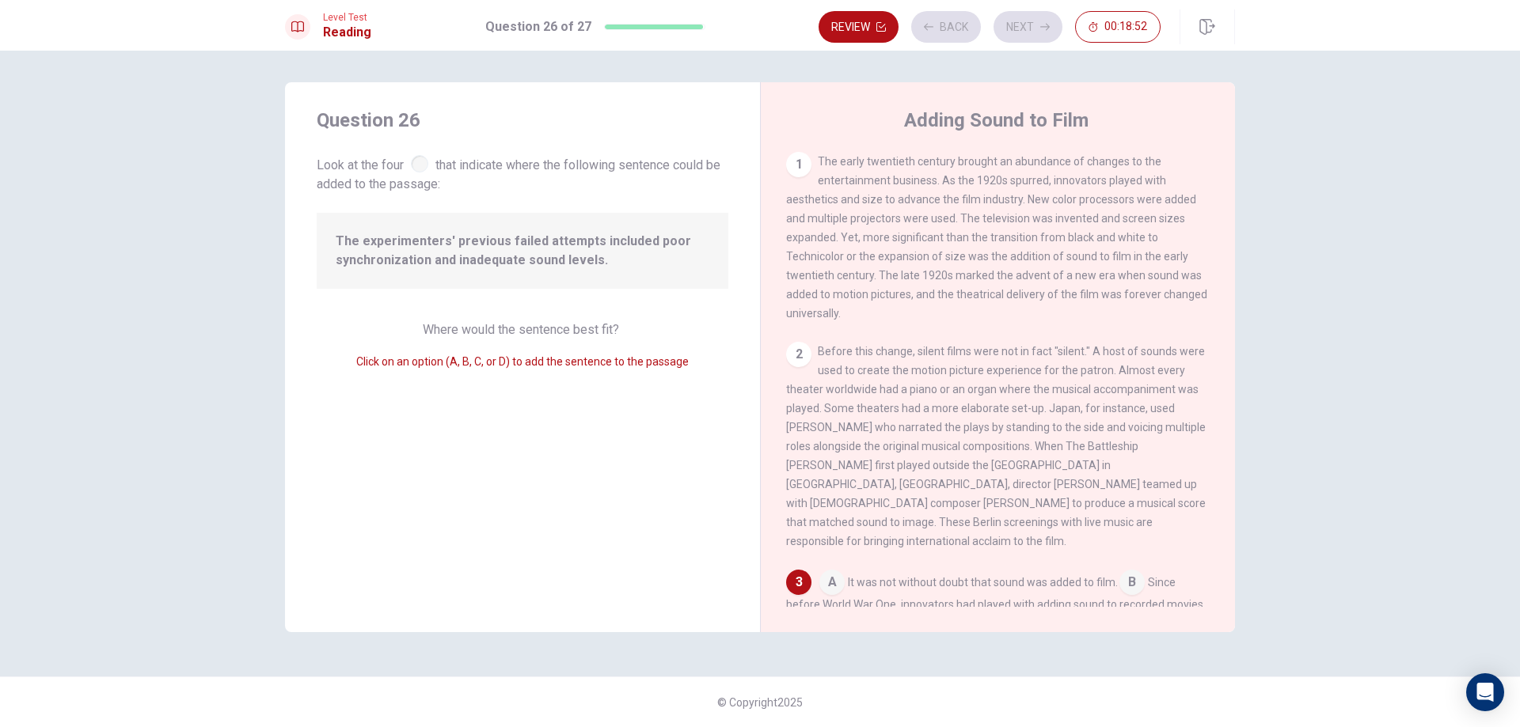
scroll to position [250, 0]
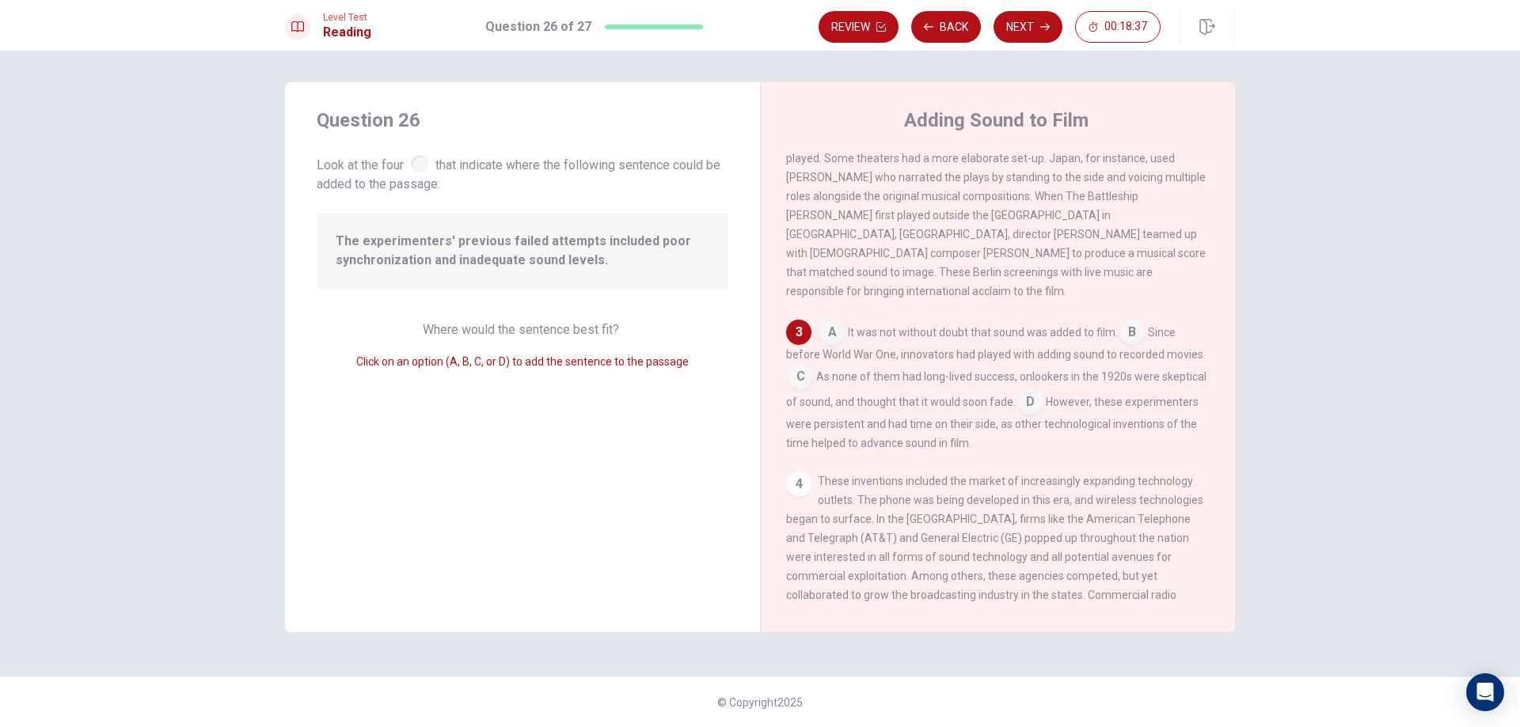
click at [1042, 401] on input at bounding box center [1029, 403] width 25 height 25
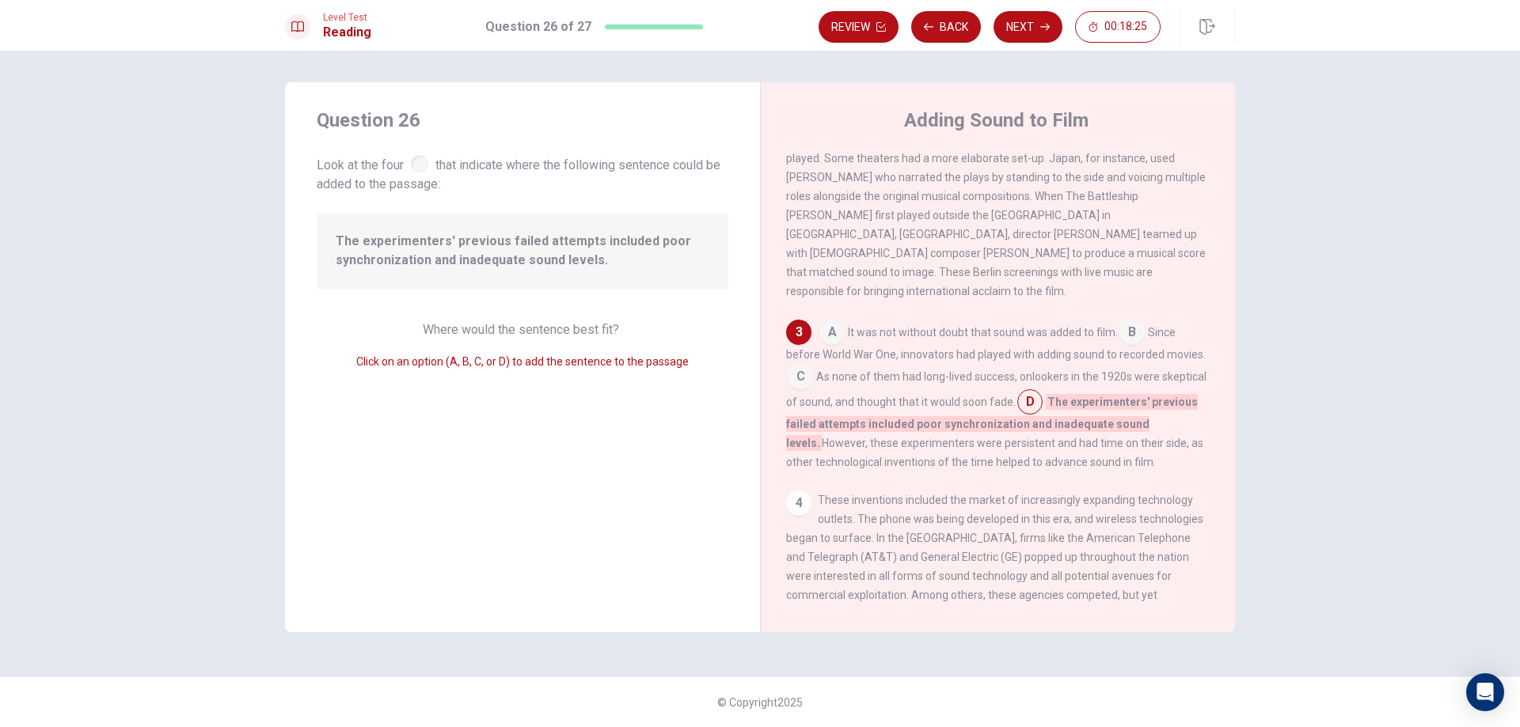
click at [802, 373] on input at bounding box center [799, 378] width 25 height 25
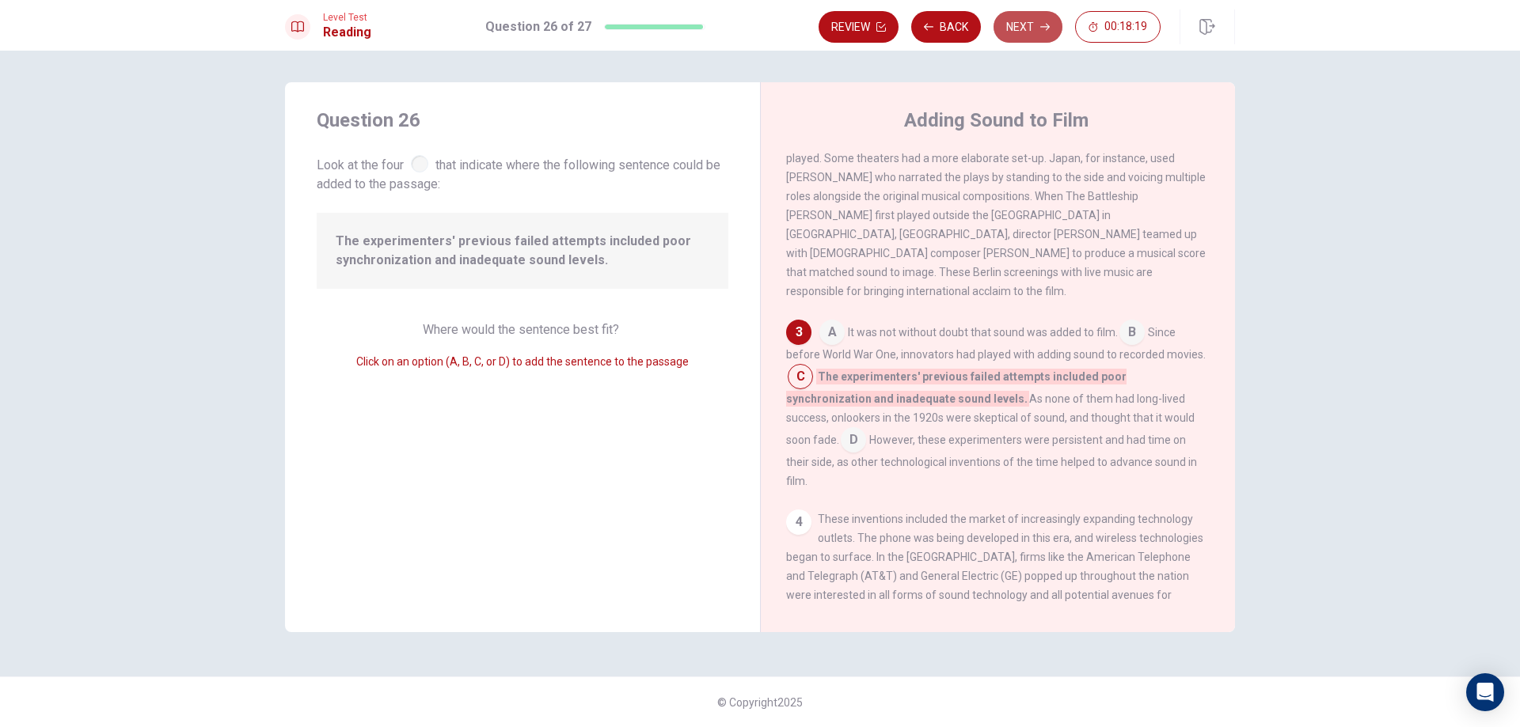
click at [1034, 27] on button "Next" at bounding box center [1027, 27] width 69 height 32
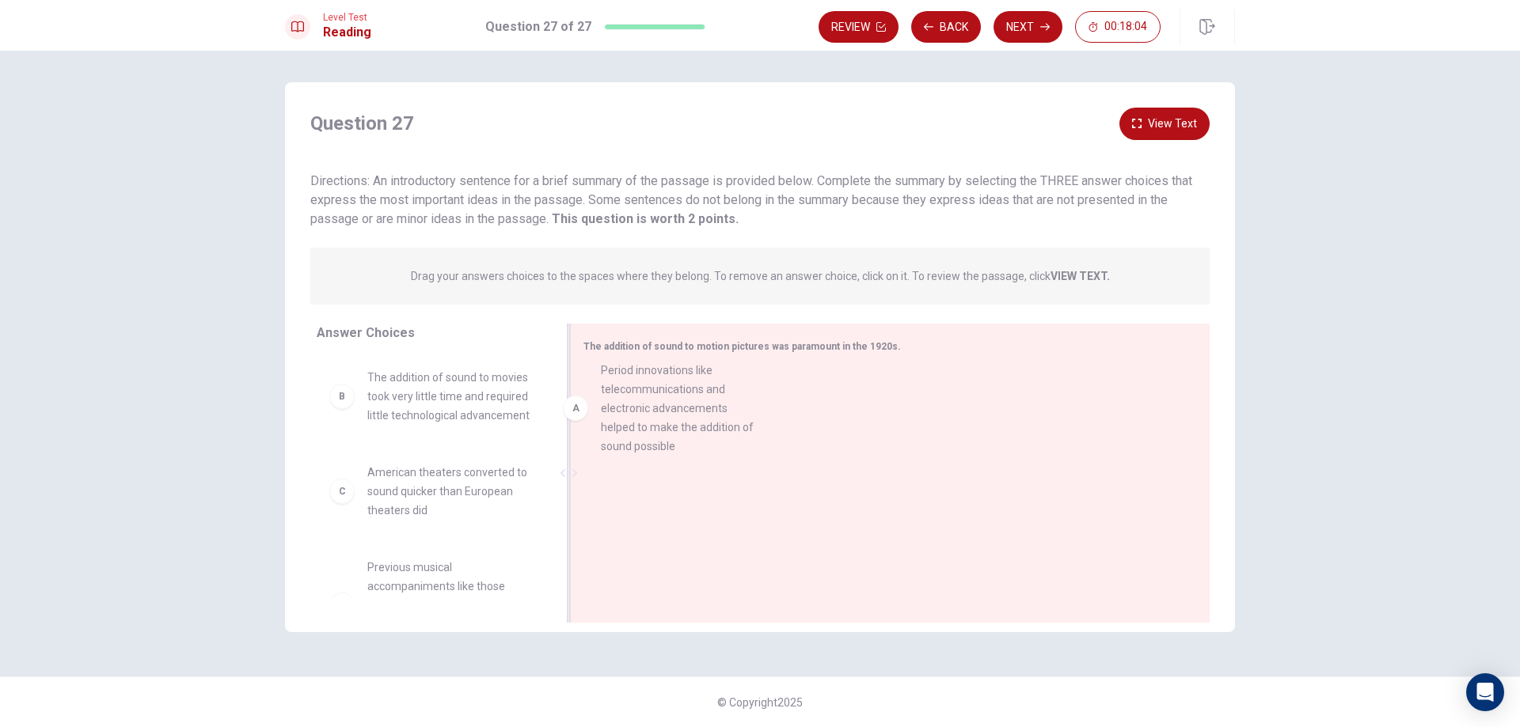
drag, startPoint x: 437, startPoint y: 439, endPoint x: 713, endPoint y: 428, distance: 276.4
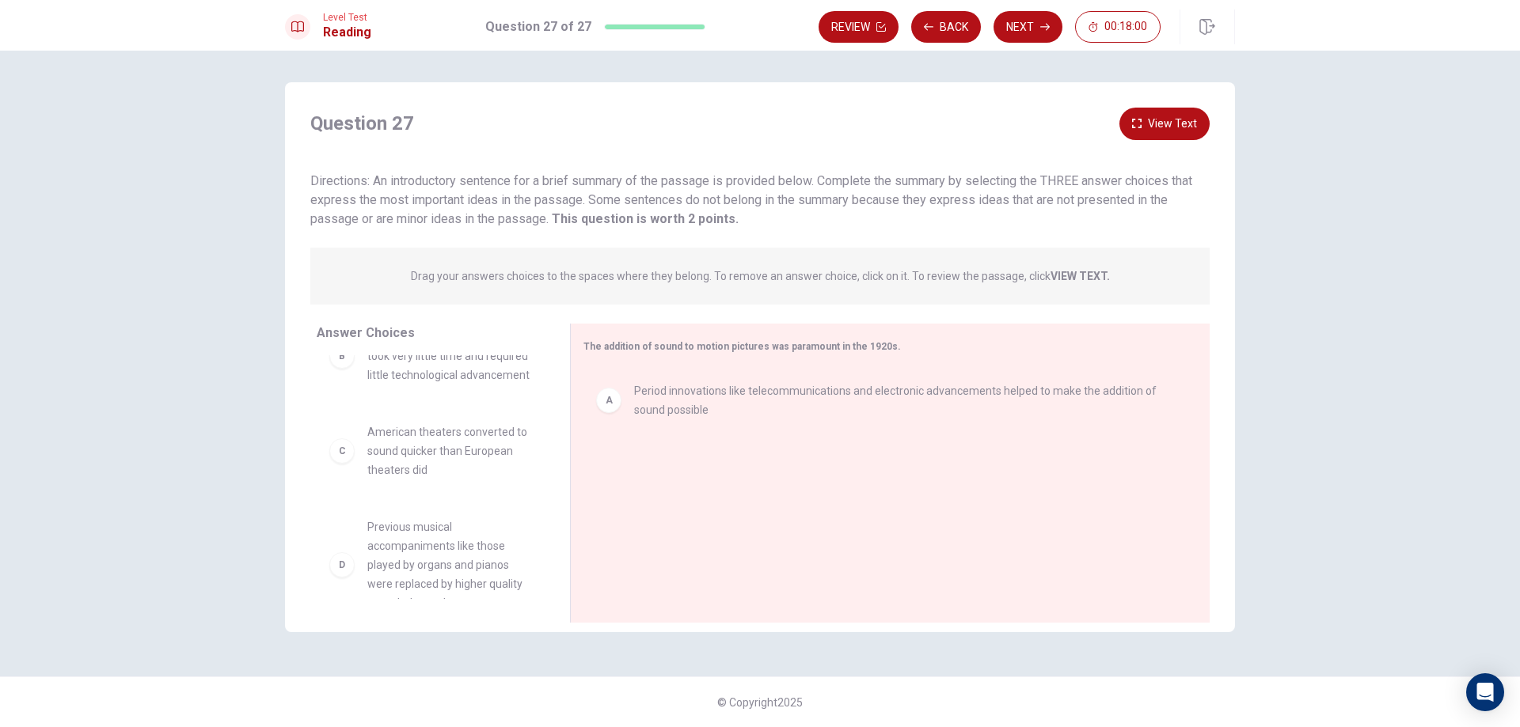
scroll to position [79, 0]
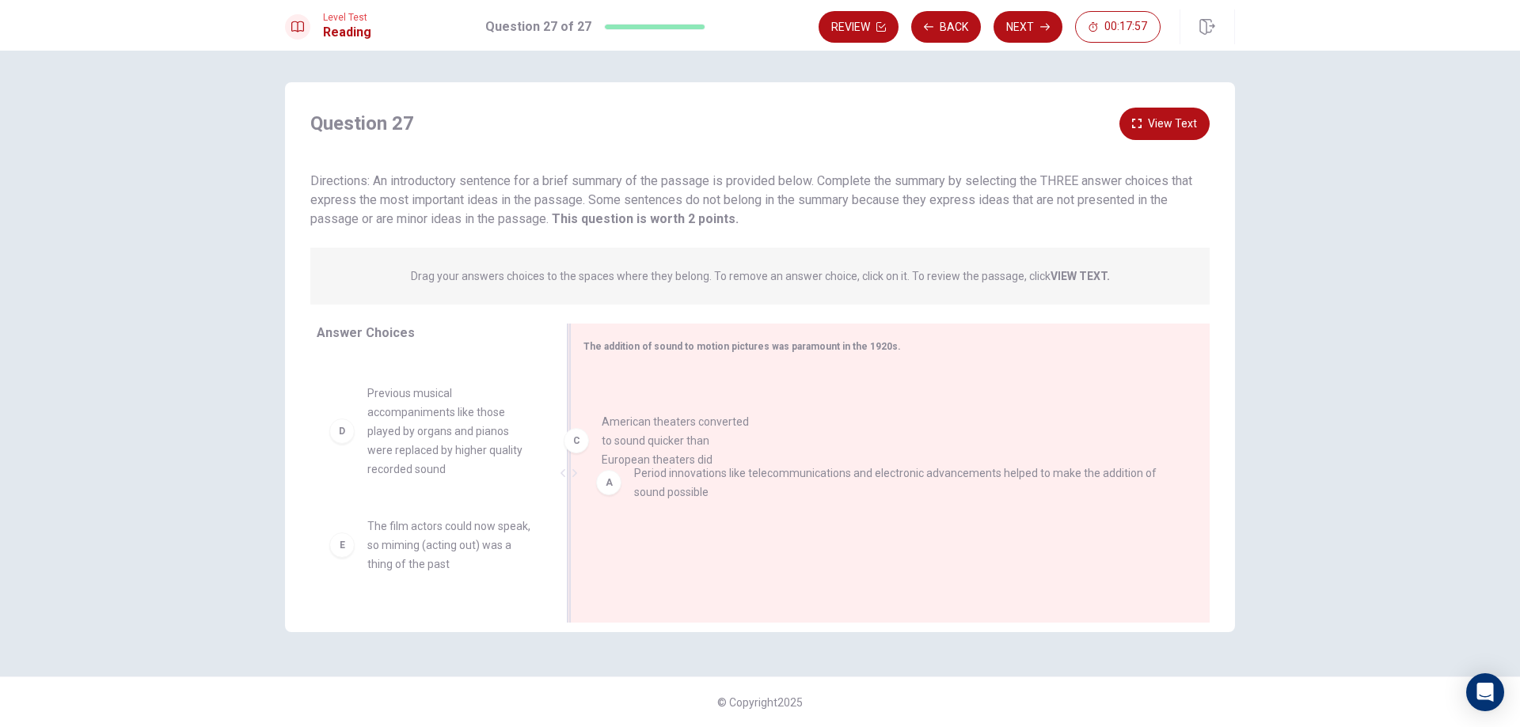
drag, startPoint x: 465, startPoint y: 456, endPoint x: 713, endPoint y: 469, distance: 248.0
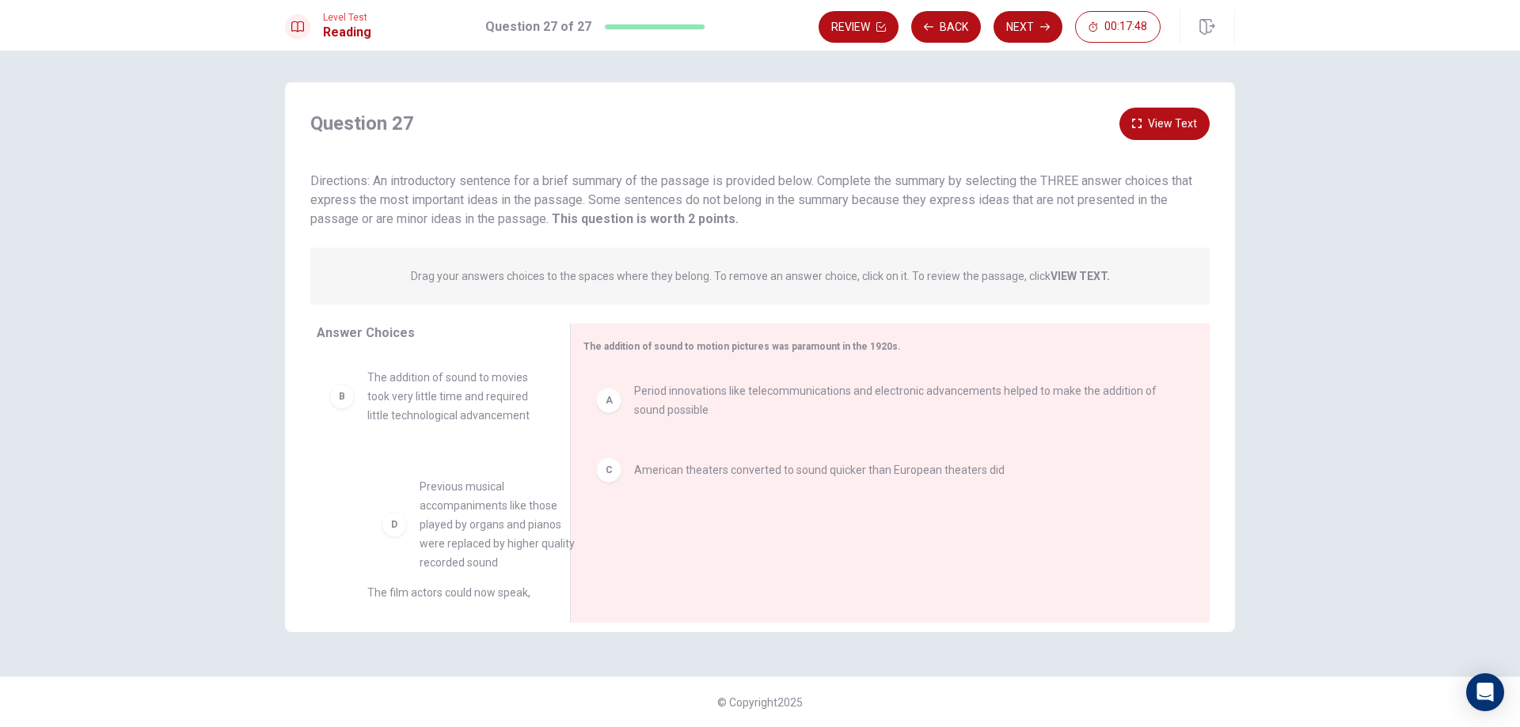
scroll to position [1, 0]
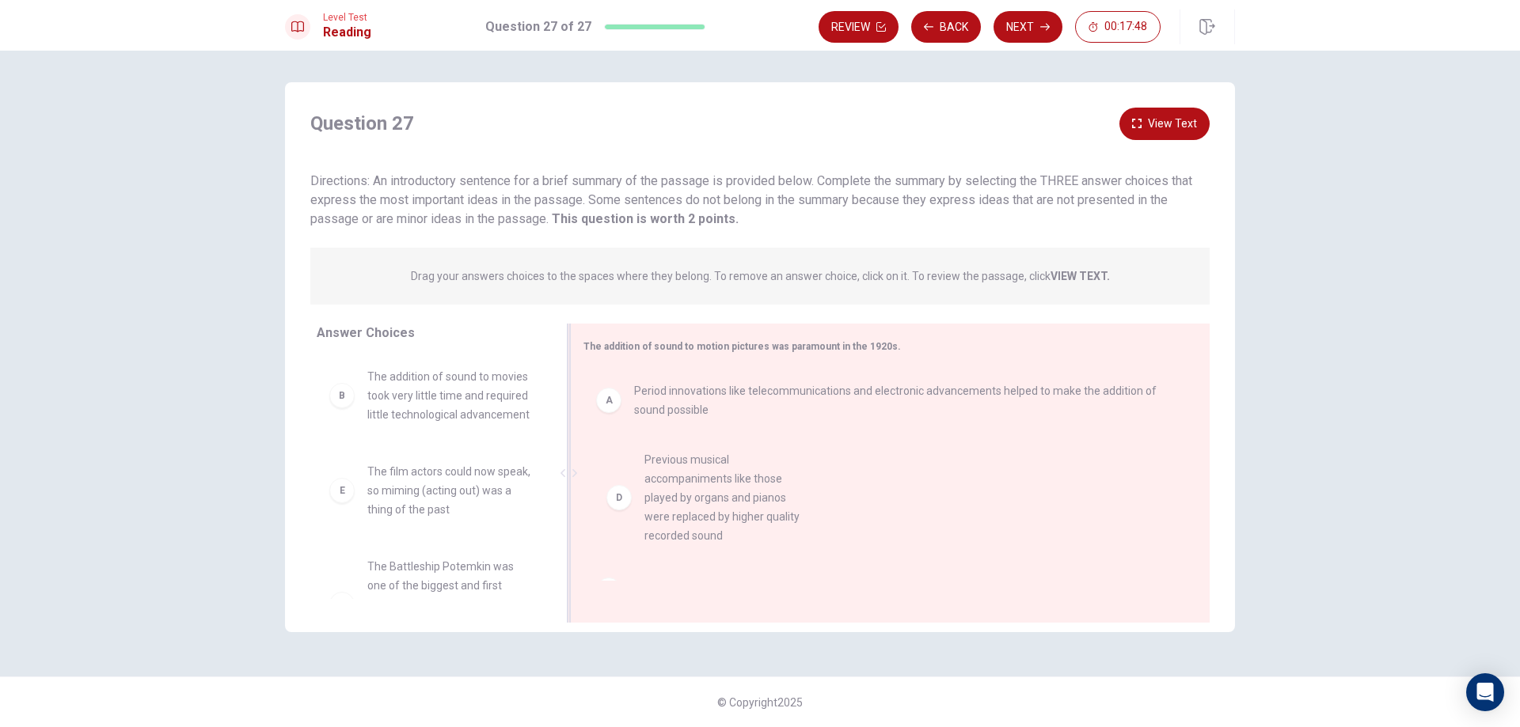
drag, startPoint x: 401, startPoint y: 559, endPoint x: 694, endPoint y: 536, distance: 293.7
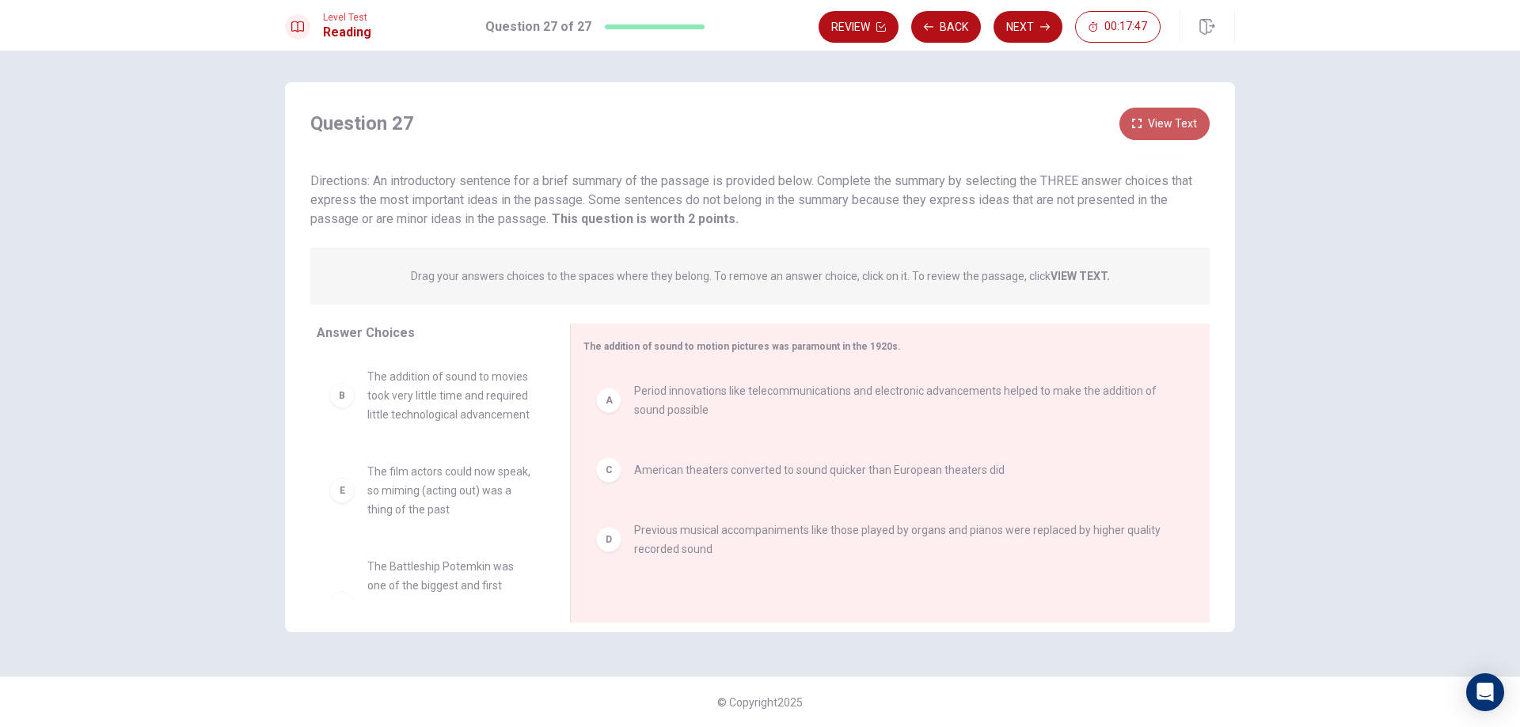
click at [1178, 119] on button "View Text" at bounding box center [1164, 124] width 90 height 32
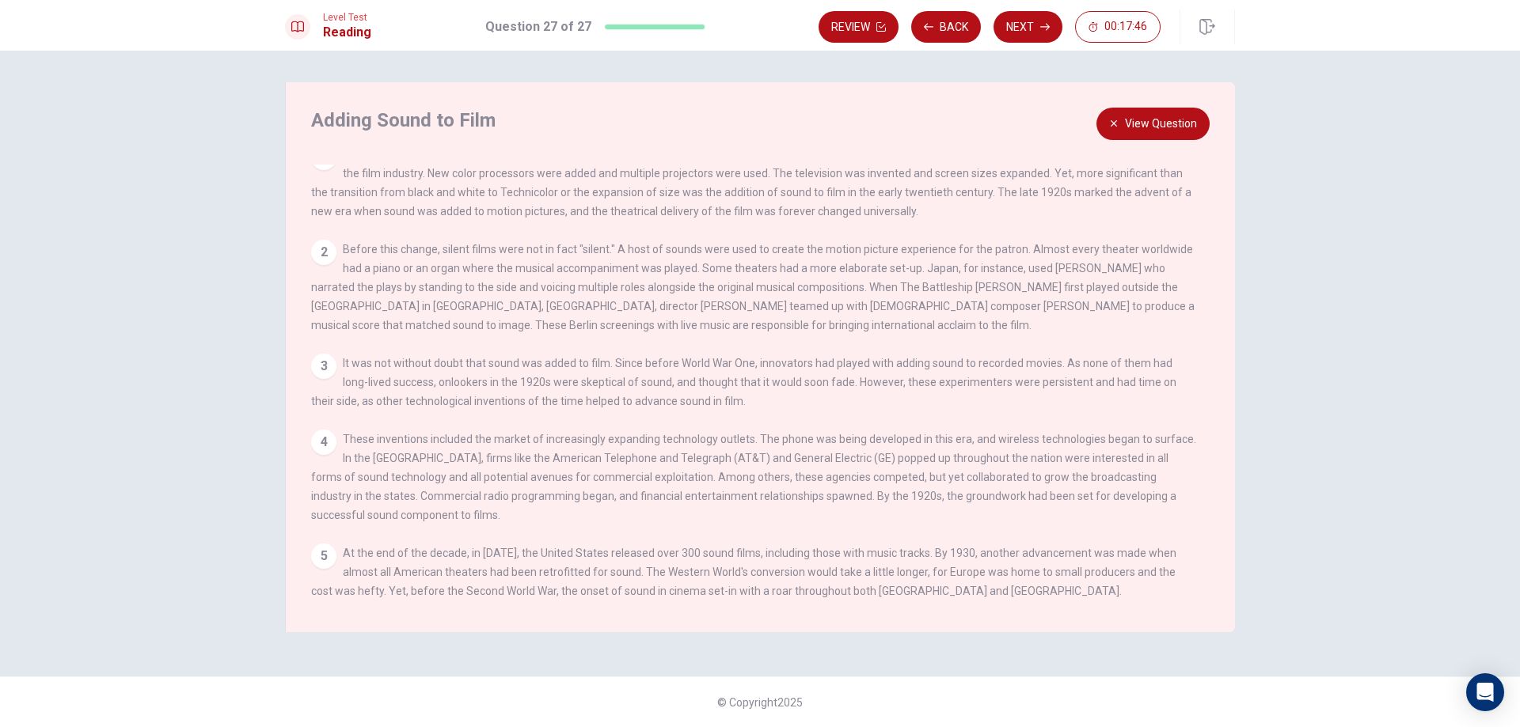
scroll to position [36, 0]
click at [1159, 107] on div "Adding Sound to Film View Question 1 The early twentieth century brought an abu…" at bounding box center [760, 357] width 950 height 550
click at [1163, 123] on button "View Question" at bounding box center [1152, 124] width 113 height 32
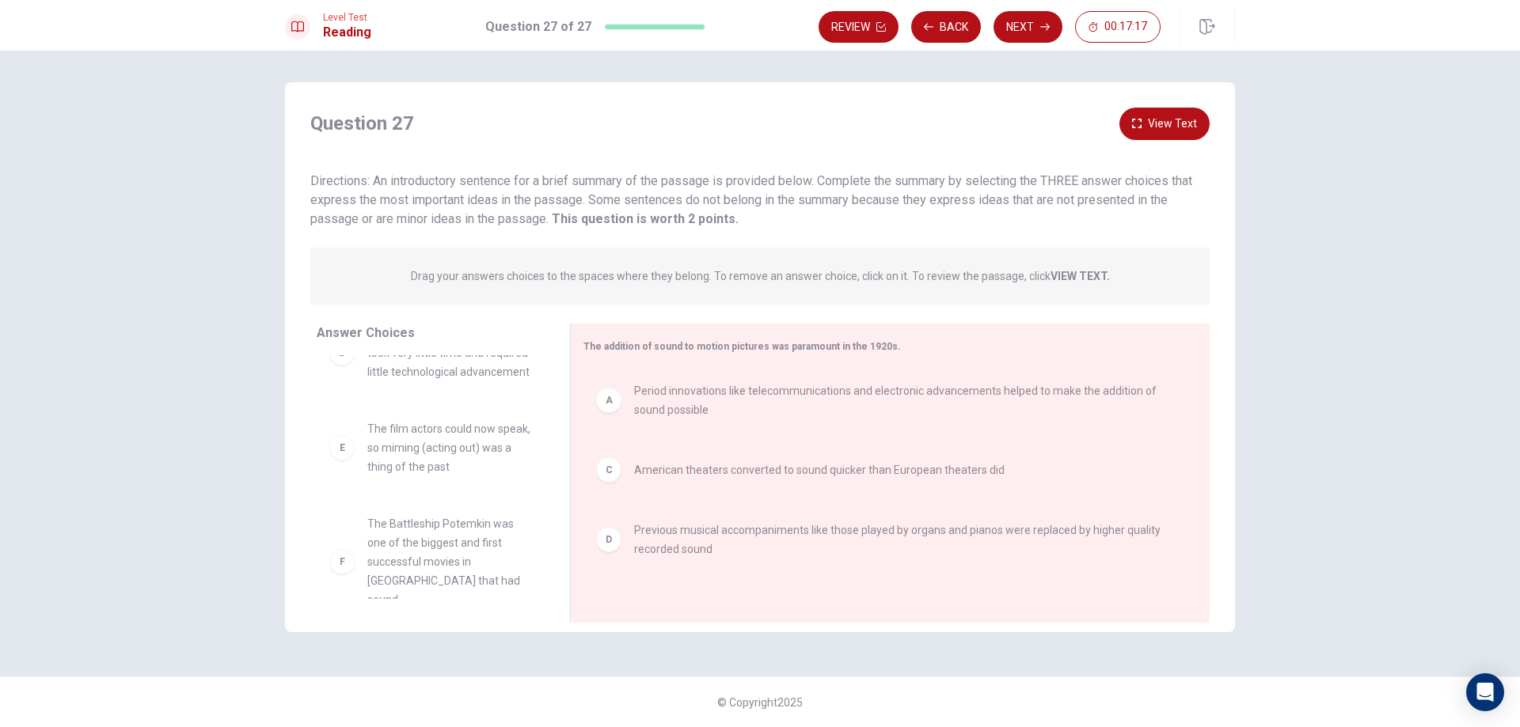
scroll to position [66, 0]
click at [1163, 124] on button "View Text" at bounding box center [1164, 124] width 90 height 32
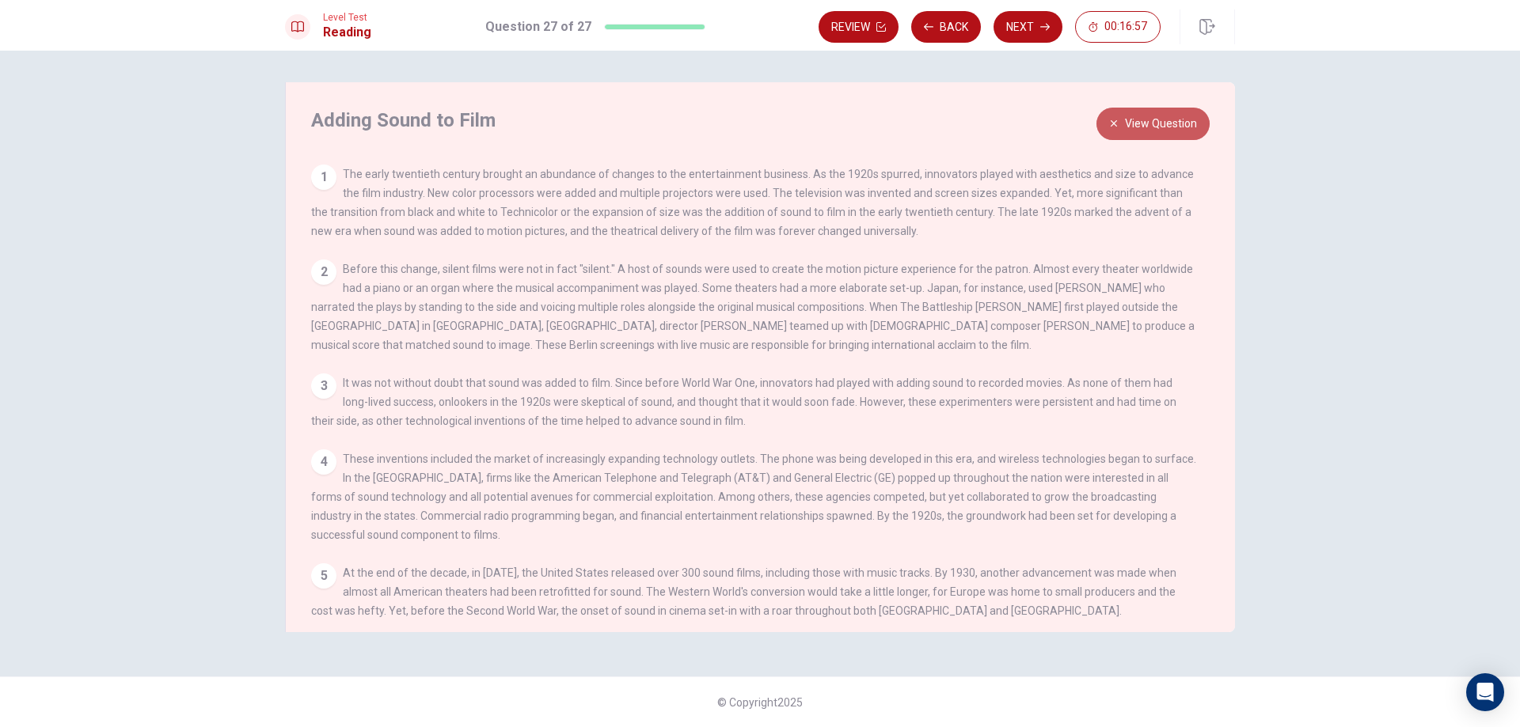
click at [1165, 129] on button "View Question" at bounding box center [1152, 124] width 113 height 32
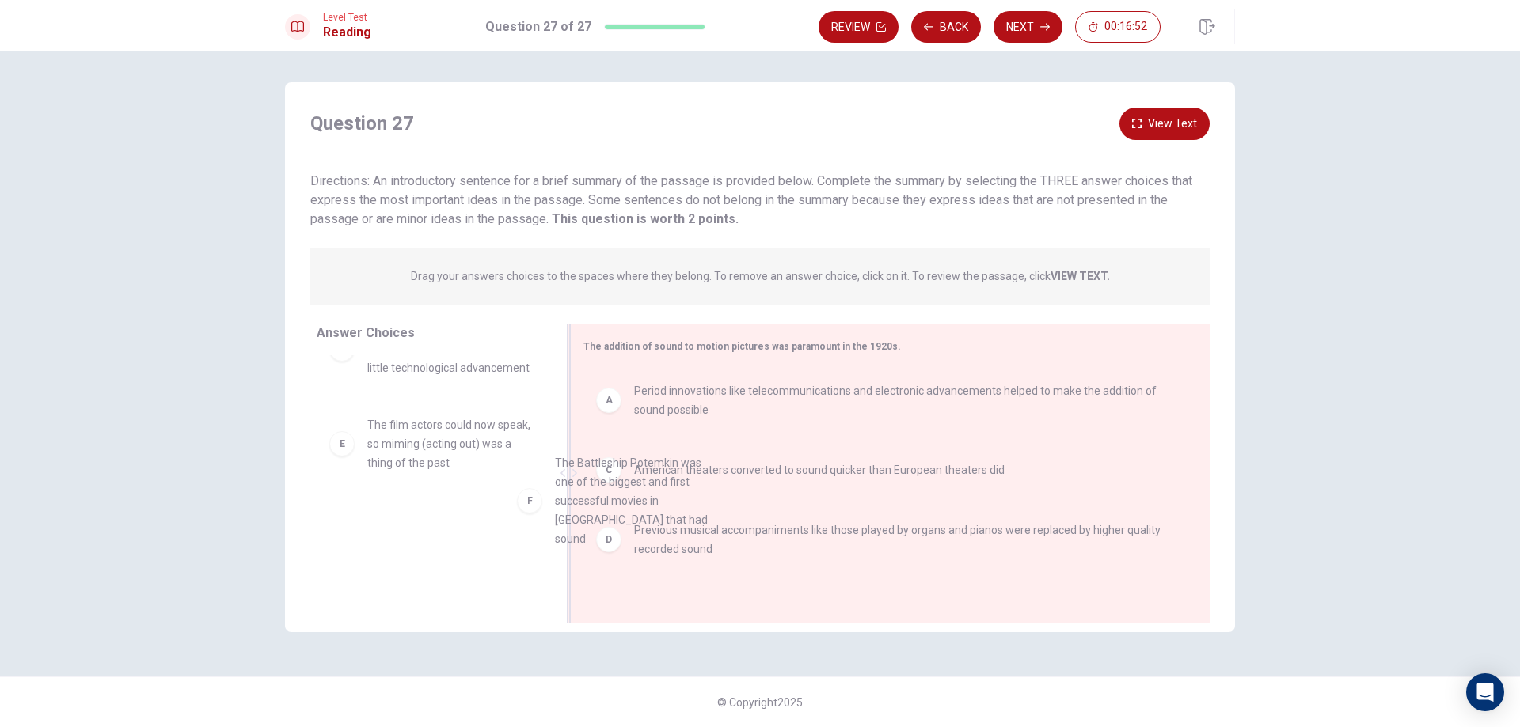
drag, startPoint x: 582, startPoint y: 548, endPoint x: 761, endPoint y: 512, distance: 182.4
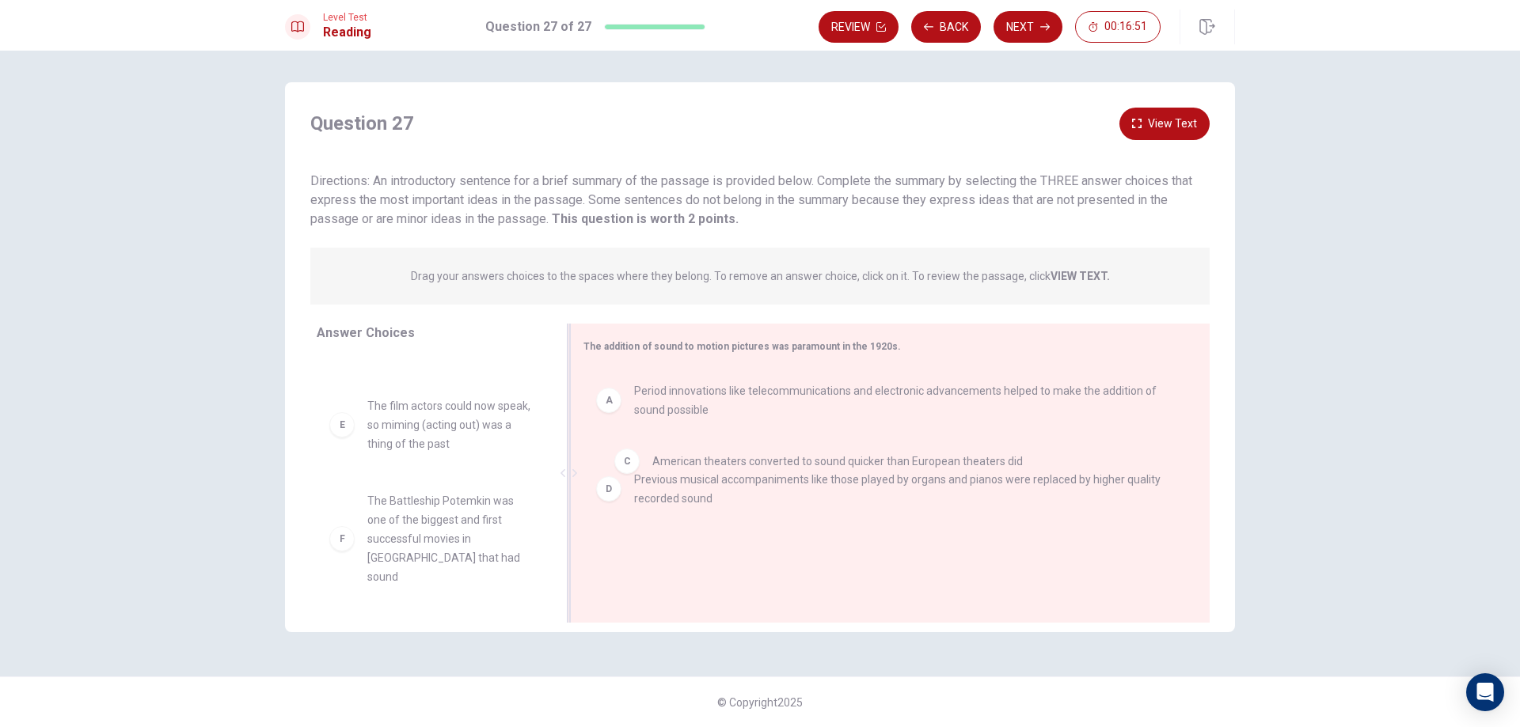
drag, startPoint x: 746, startPoint y: 482, endPoint x: 759, endPoint y: 475, distance: 15.2
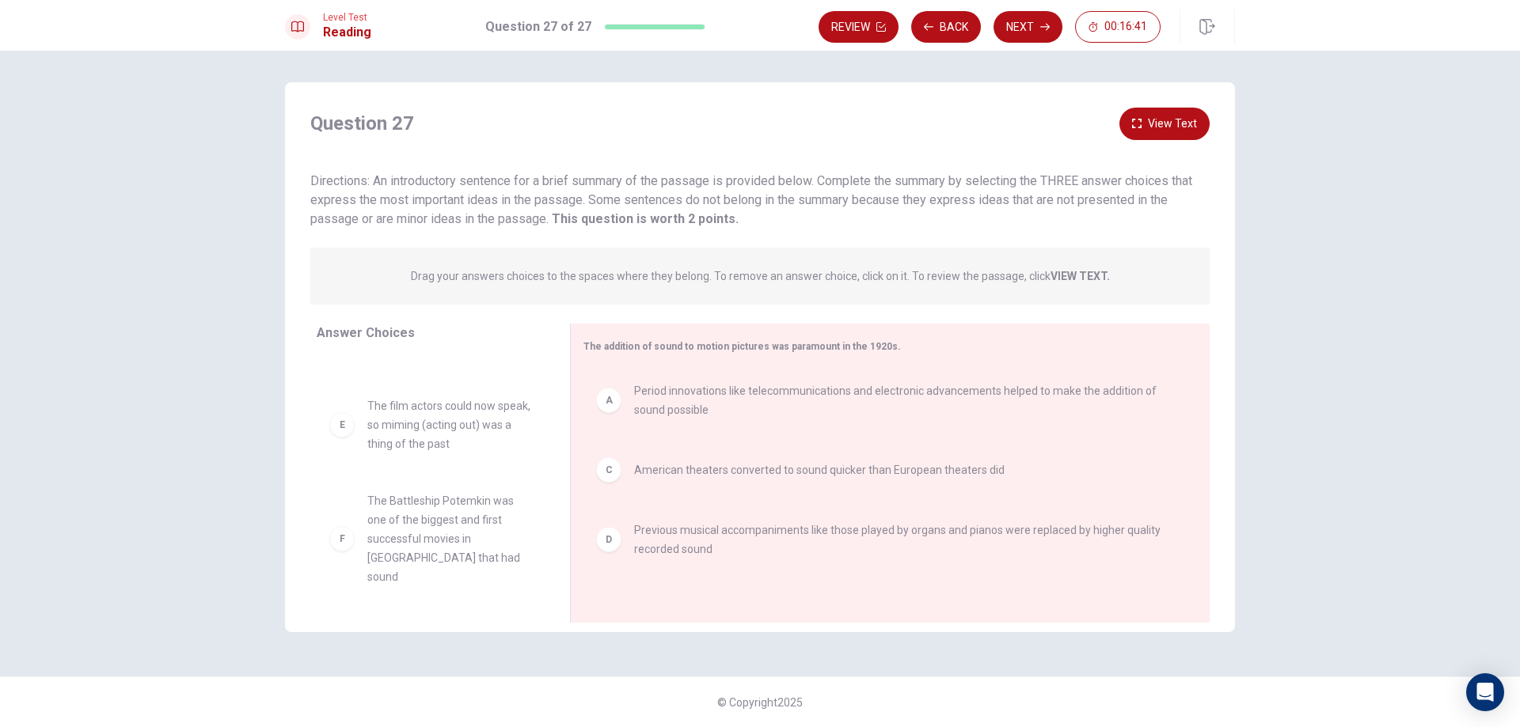
click at [1184, 128] on button "View Text" at bounding box center [1164, 124] width 90 height 32
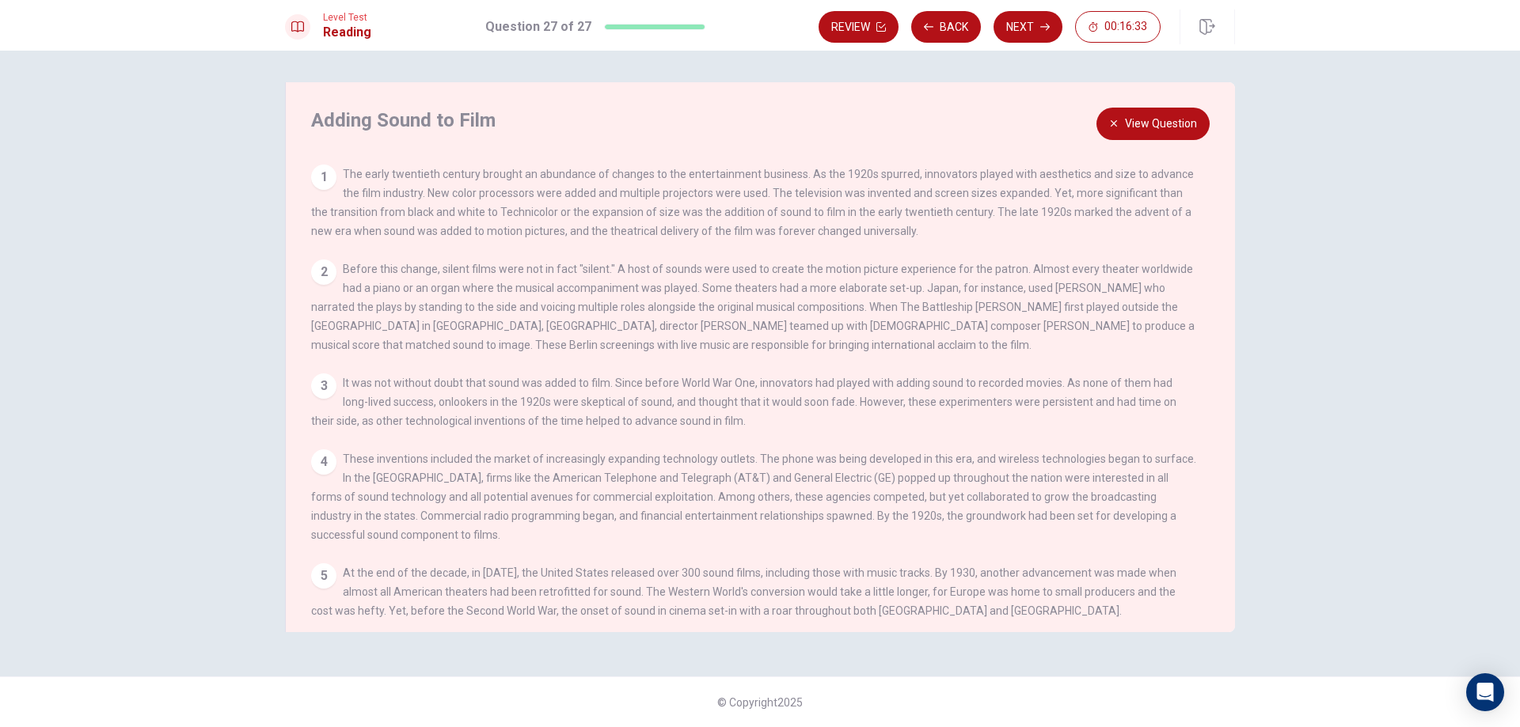
click at [1163, 131] on button "View Question" at bounding box center [1152, 124] width 113 height 32
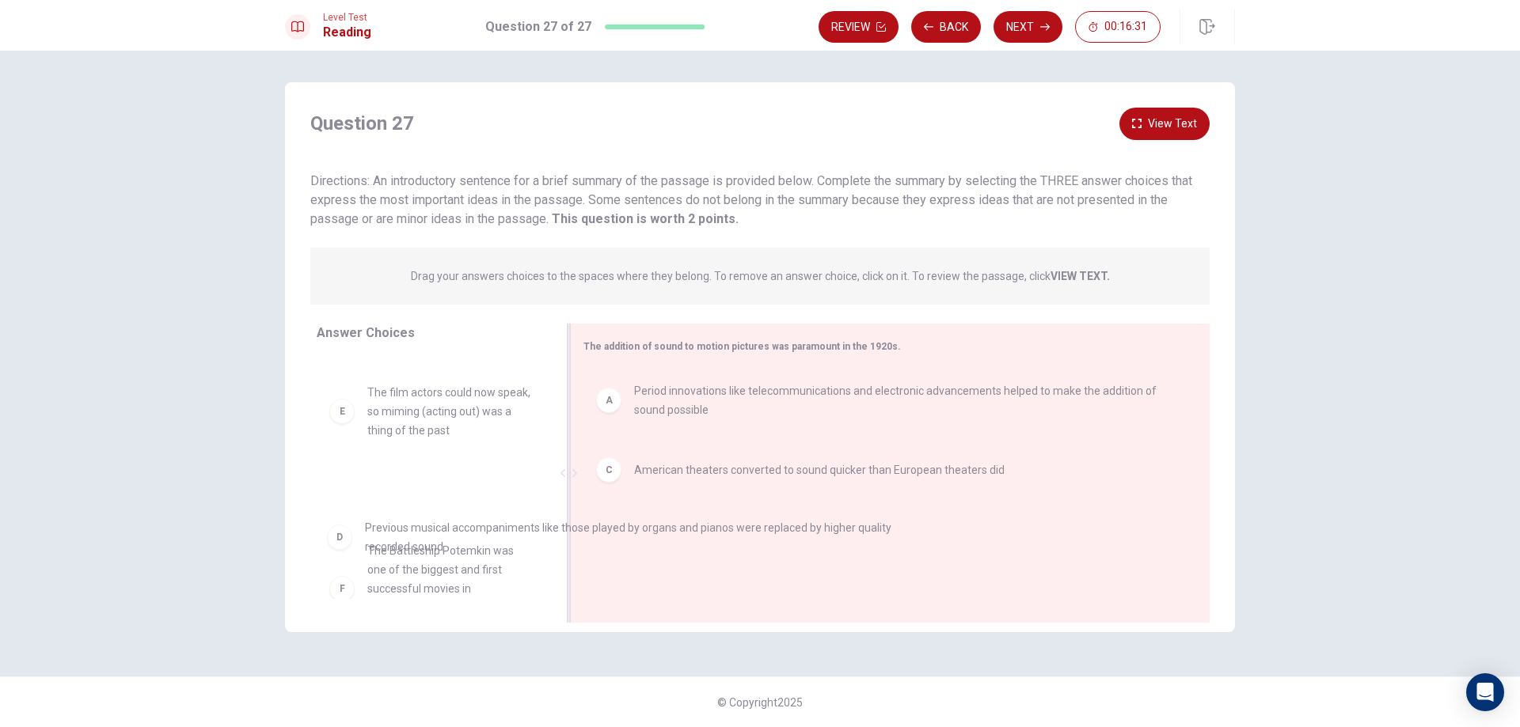
scroll to position [83, 0]
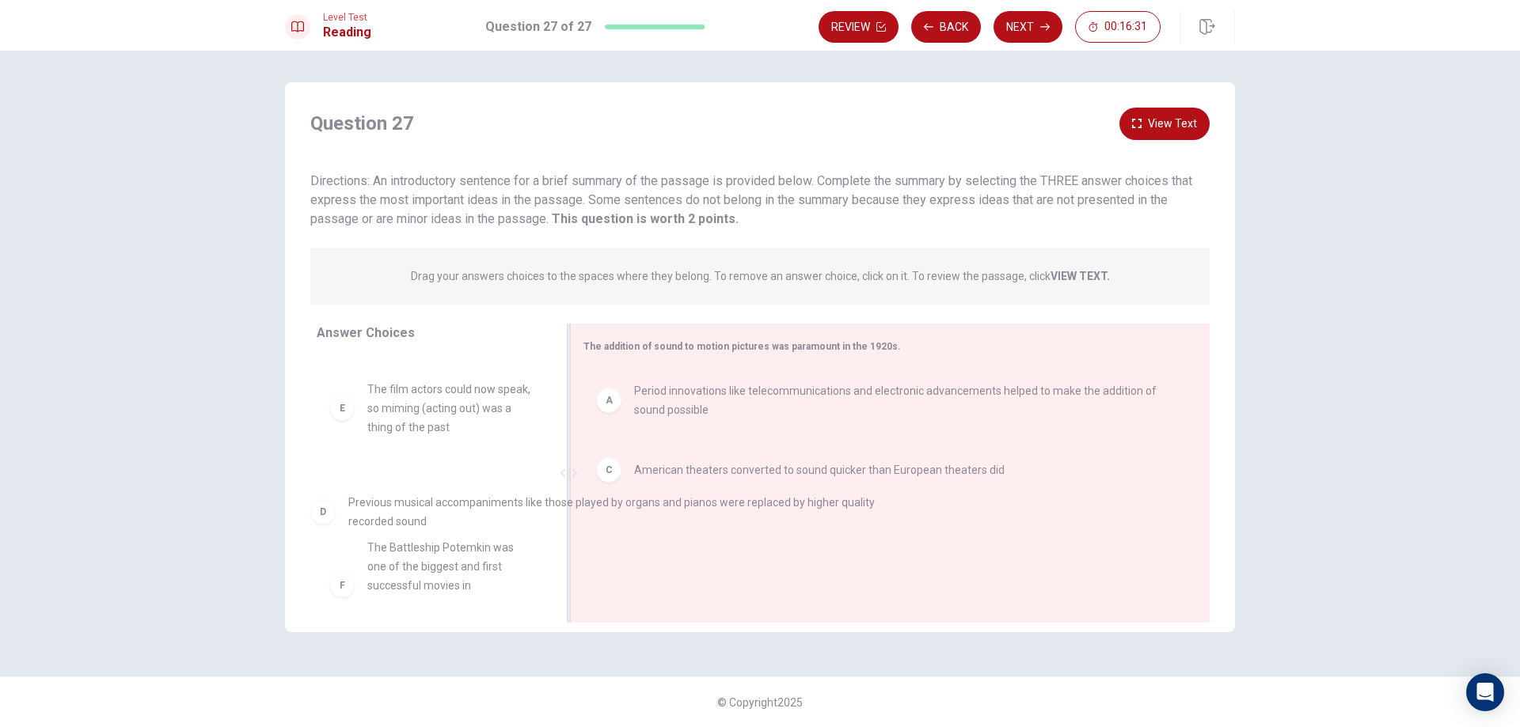
drag, startPoint x: 746, startPoint y: 552, endPoint x: 457, endPoint y: 525, distance: 291.0
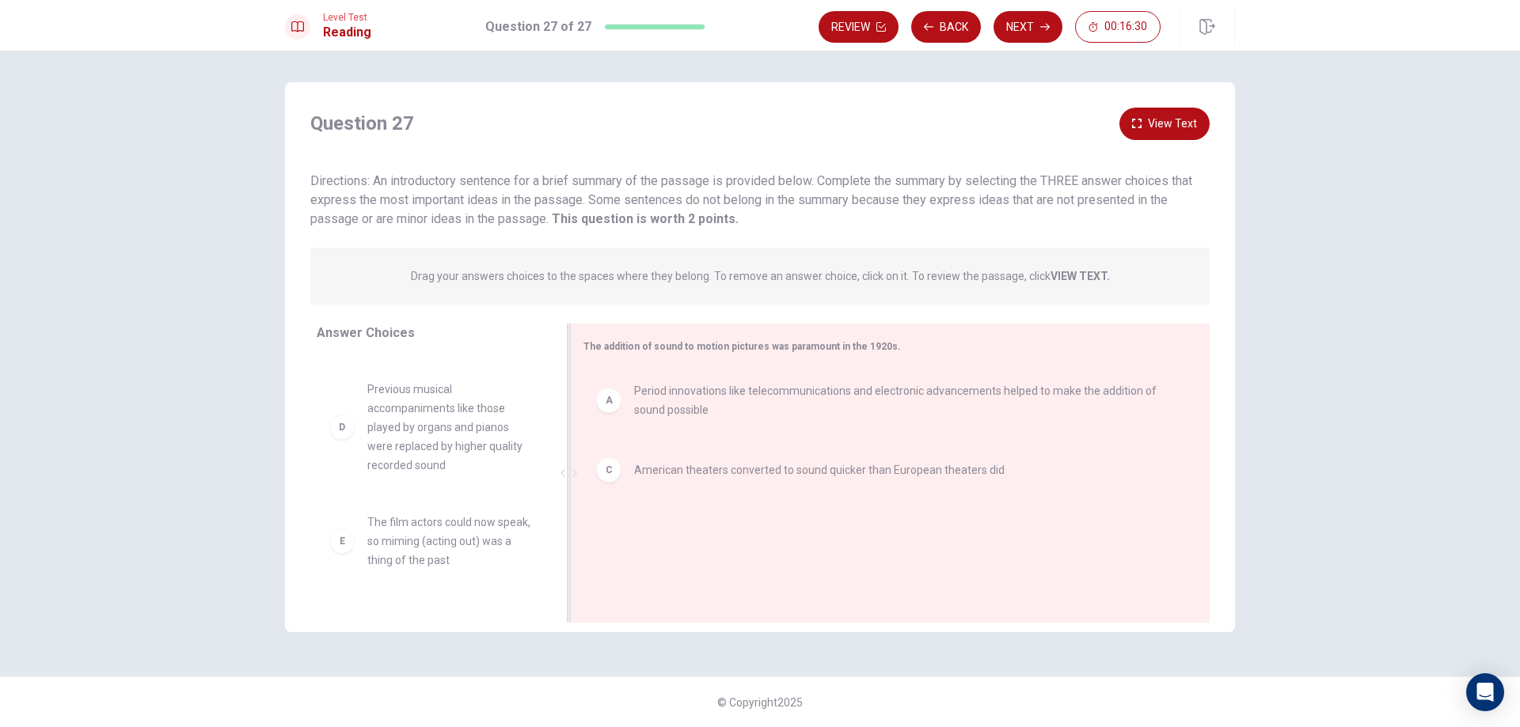
scroll to position [87, 0]
drag, startPoint x: 431, startPoint y: 575, endPoint x: 738, endPoint y: 525, distance: 311.2
drag, startPoint x: 601, startPoint y: 541, endPoint x: 440, endPoint y: 495, distance: 167.1
drag, startPoint x: 461, startPoint y: 575, endPoint x: 450, endPoint y: 540, distance: 36.3
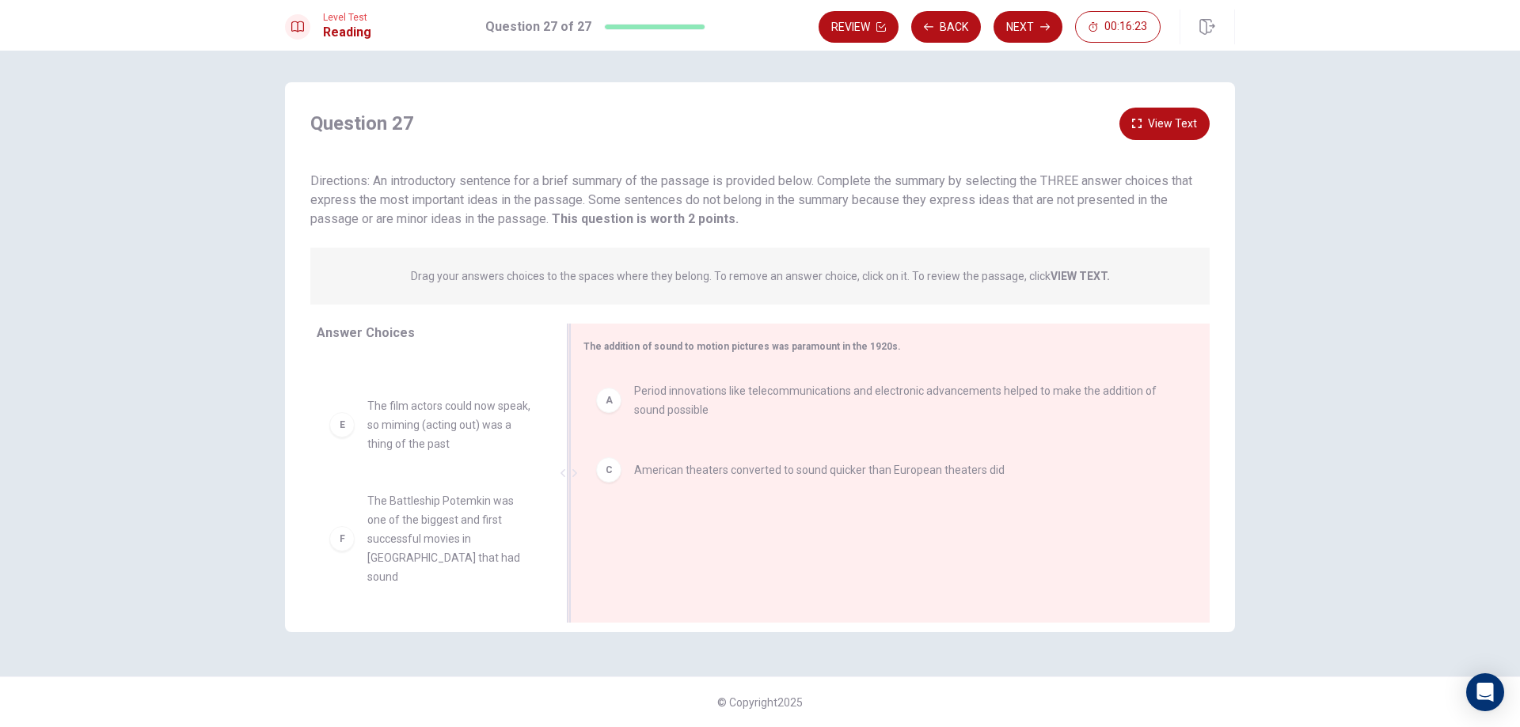
scroll to position [10, 0]
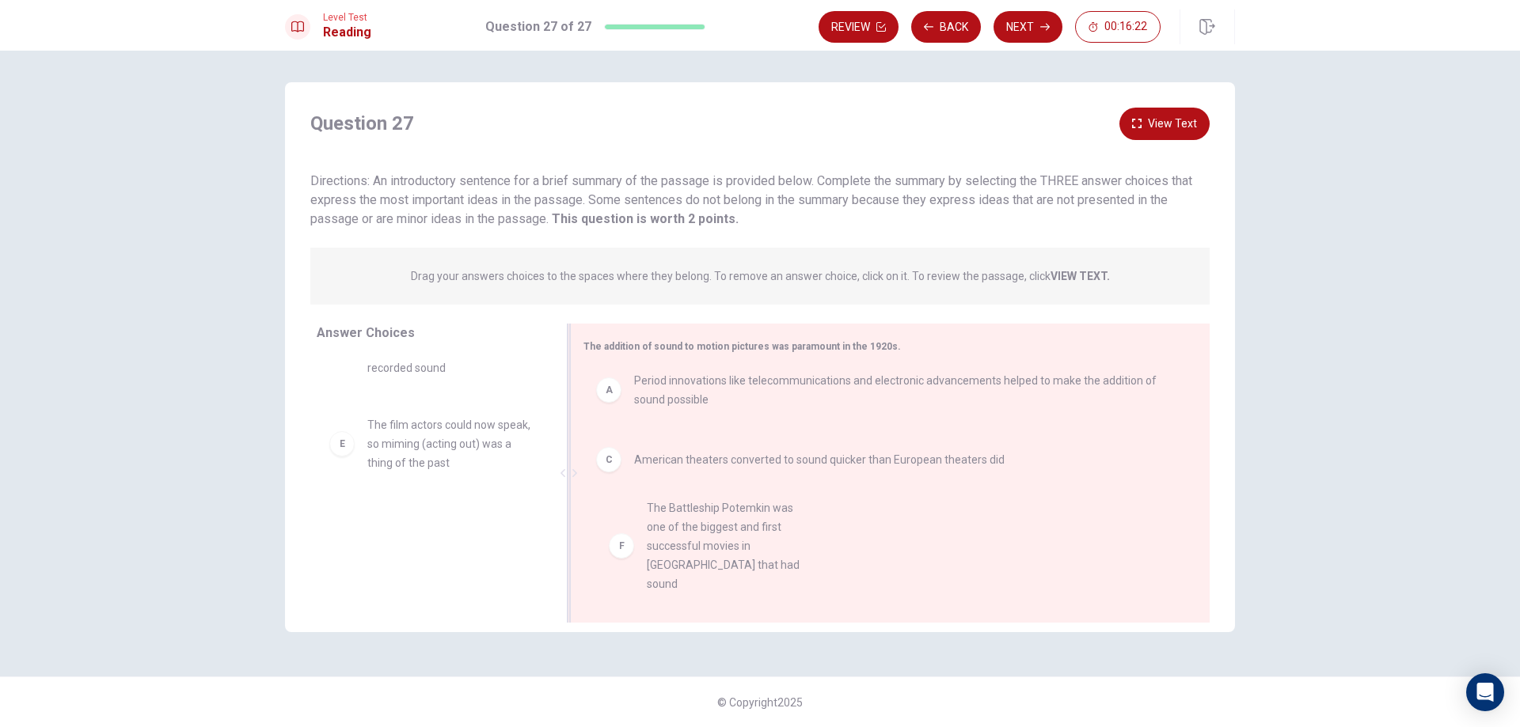
drag, startPoint x: 438, startPoint y: 544, endPoint x: 769, endPoint y: 529, distance: 331.2
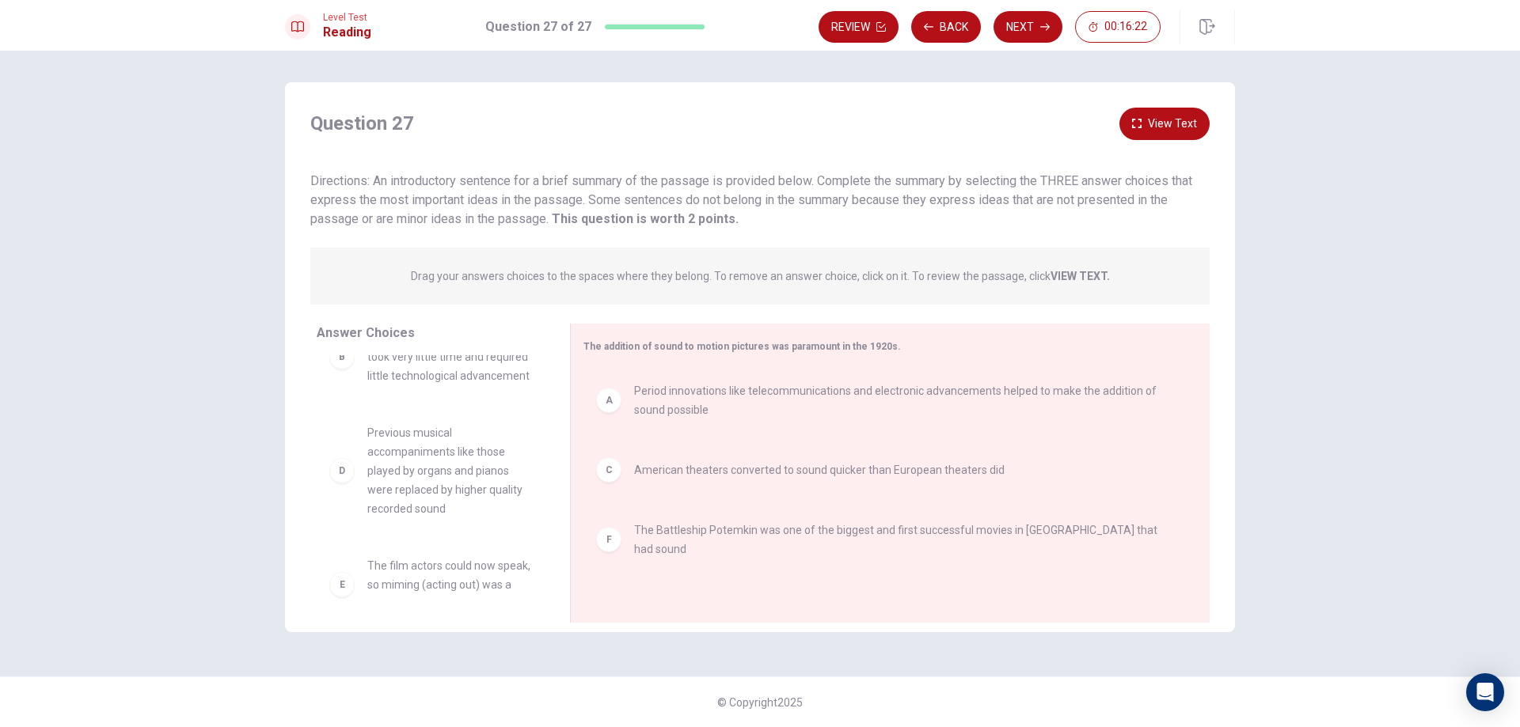
scroll to position [11, 0]
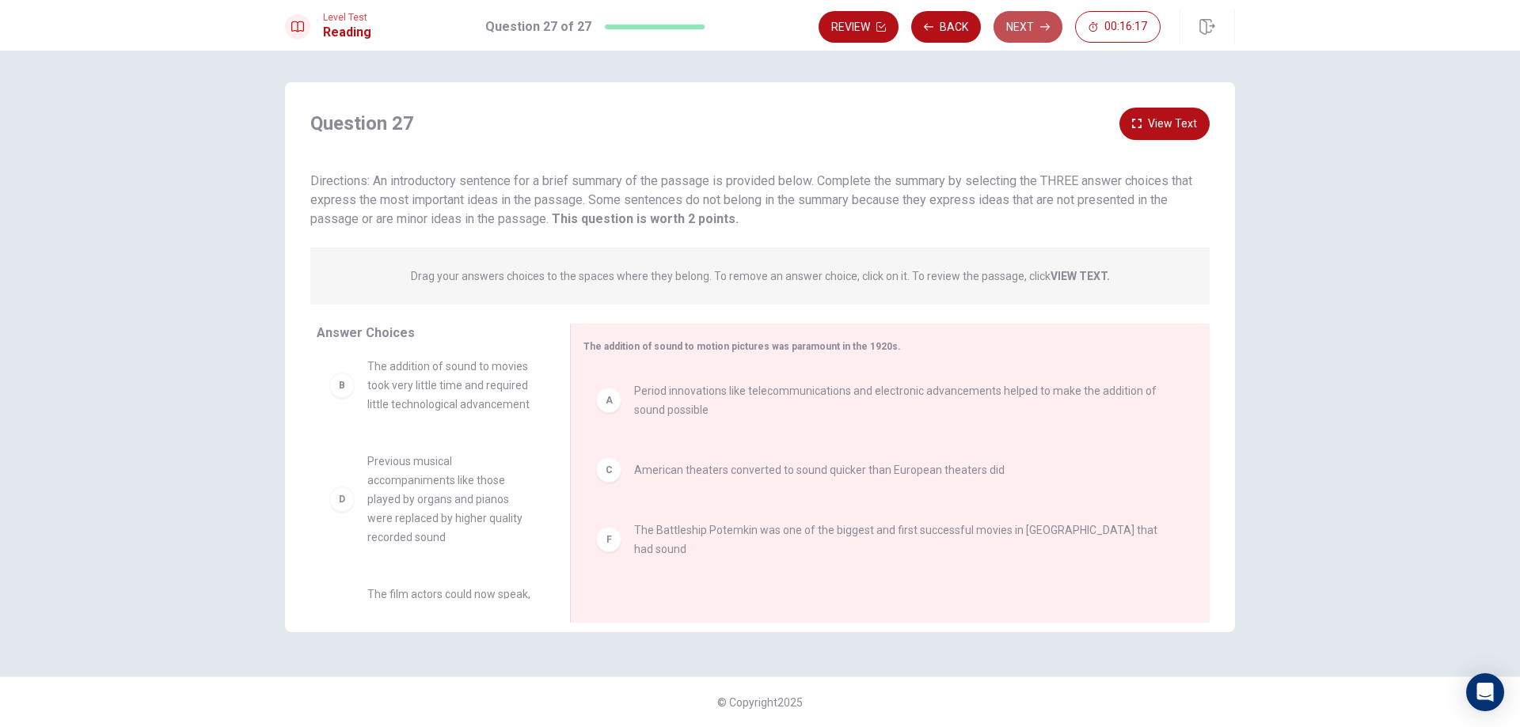
click at [1035, 25] on button "Next" at bounding box center [1027, 27] width 69 height 32
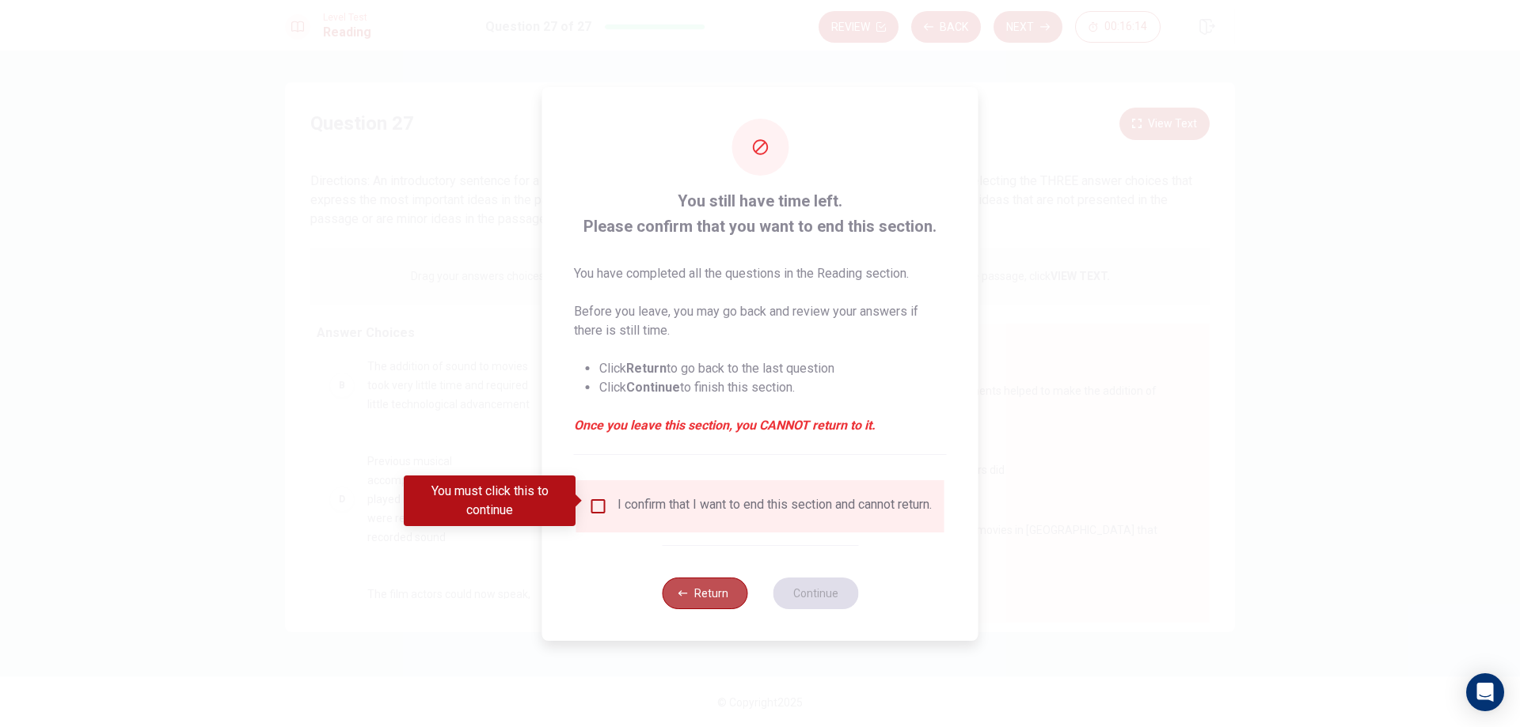
click at [696, 601] on button "Return" at bounding box center [704, 594] width 85 height 32
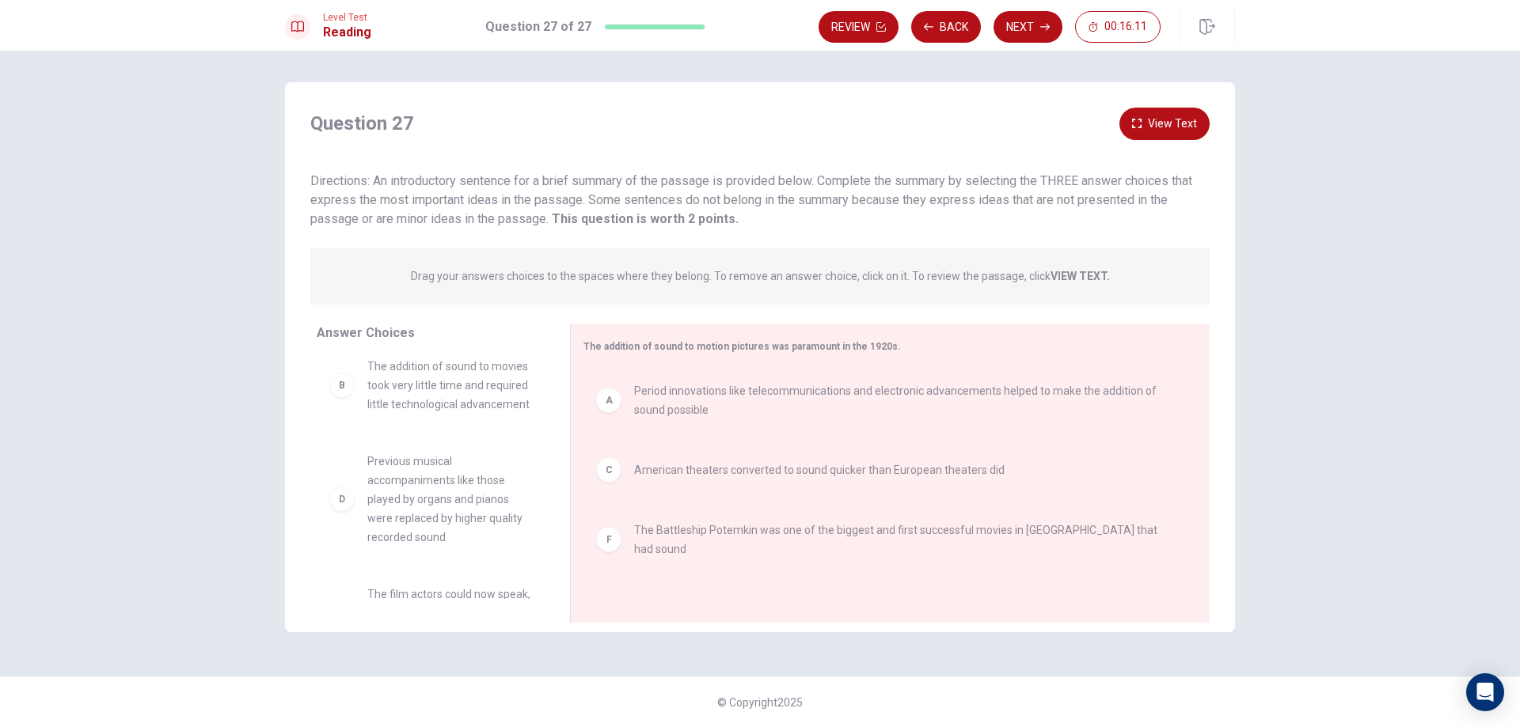
click at [1174, 123] on button "View Text" at bounding box center [1164, 124] width 90 height 32
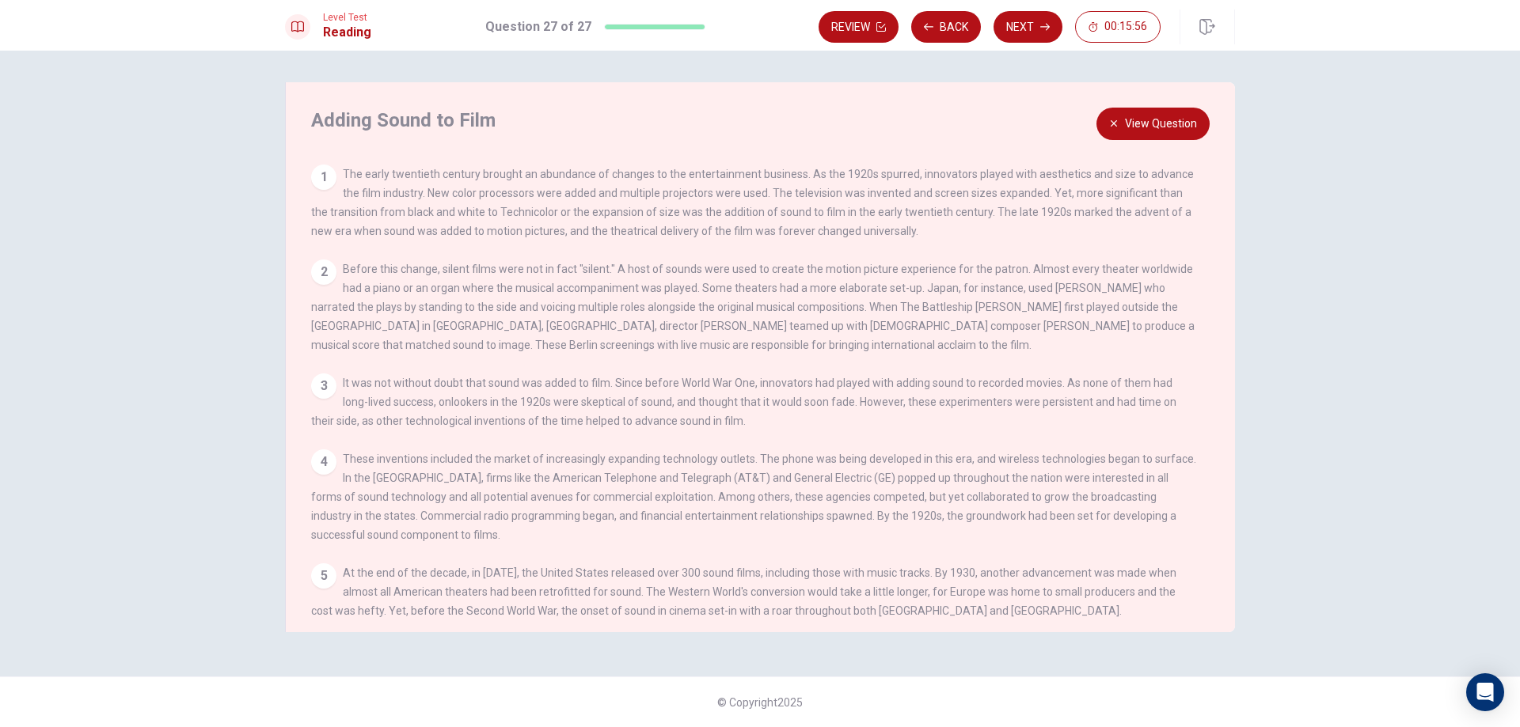
click at [1174, 140] on div "Adding Sound to Film View Question 1 The early twentieth century brought an abu…" at bounding box center [760, 357] width 950 height 550
click at [1163, 126] on button "View Question" at bounding box center [1152, 124] width 113 height 32
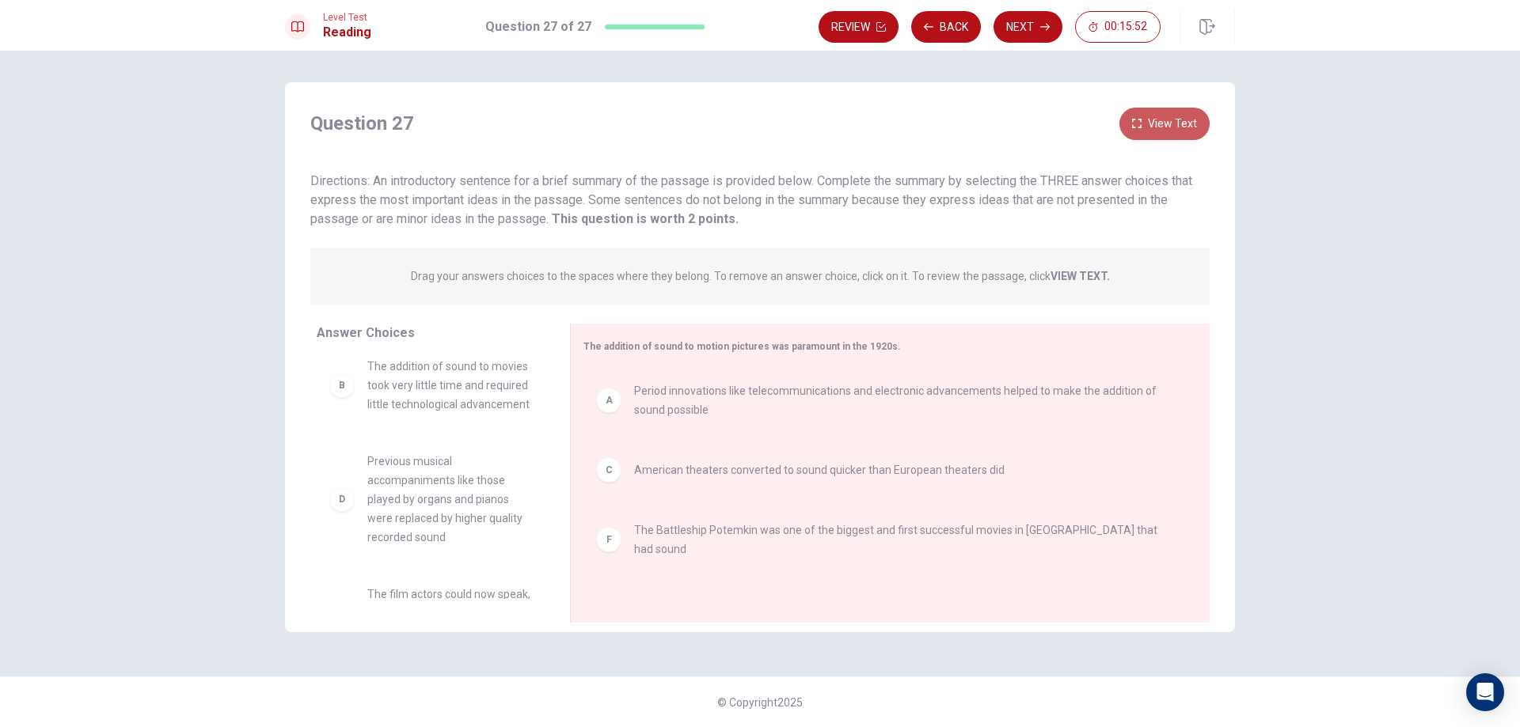
click at [1178, 131] on button "View Text" at bounding box center [1164, 124] width 90 height 32
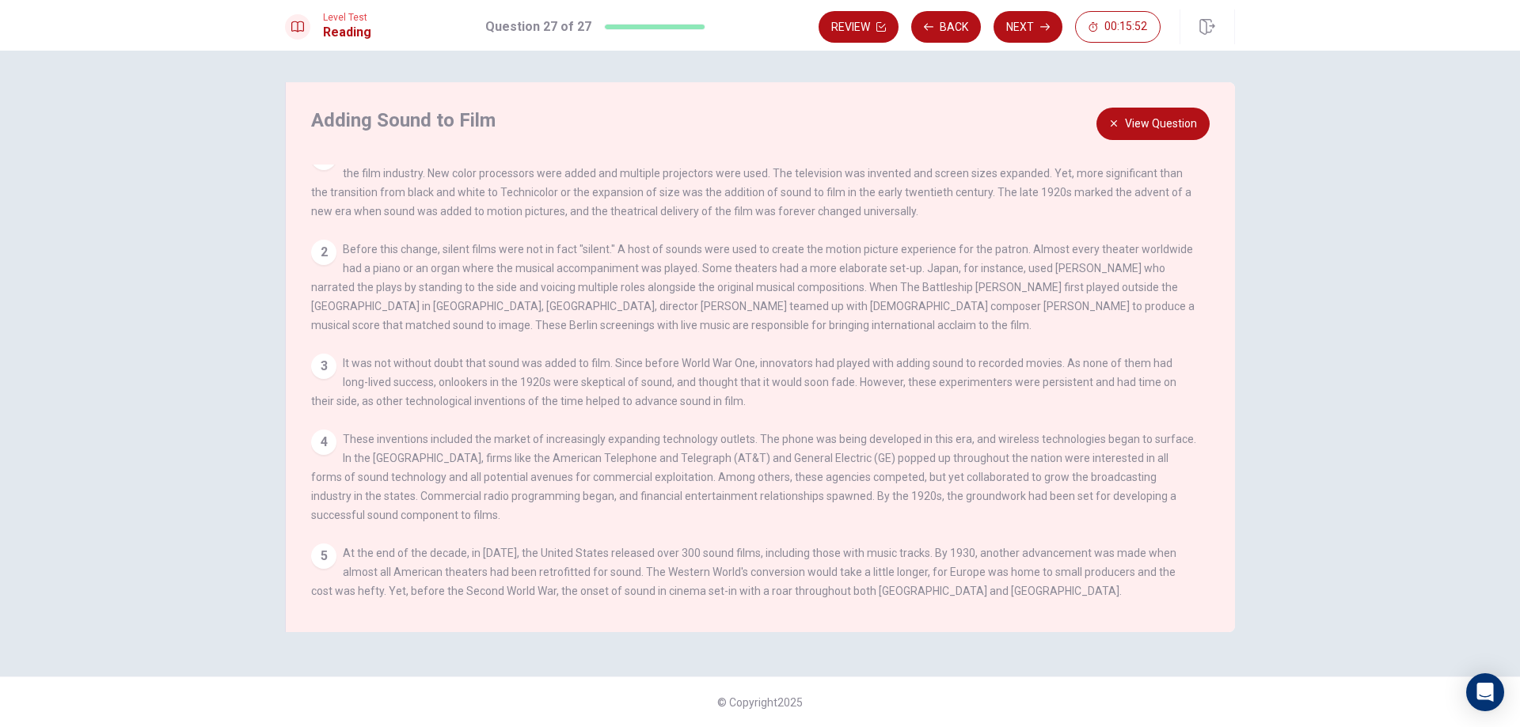
scroll to position [36, 0]
click at [1165, 128] on button "View Question" at bounding box center [1152, 124] width 113 height 32
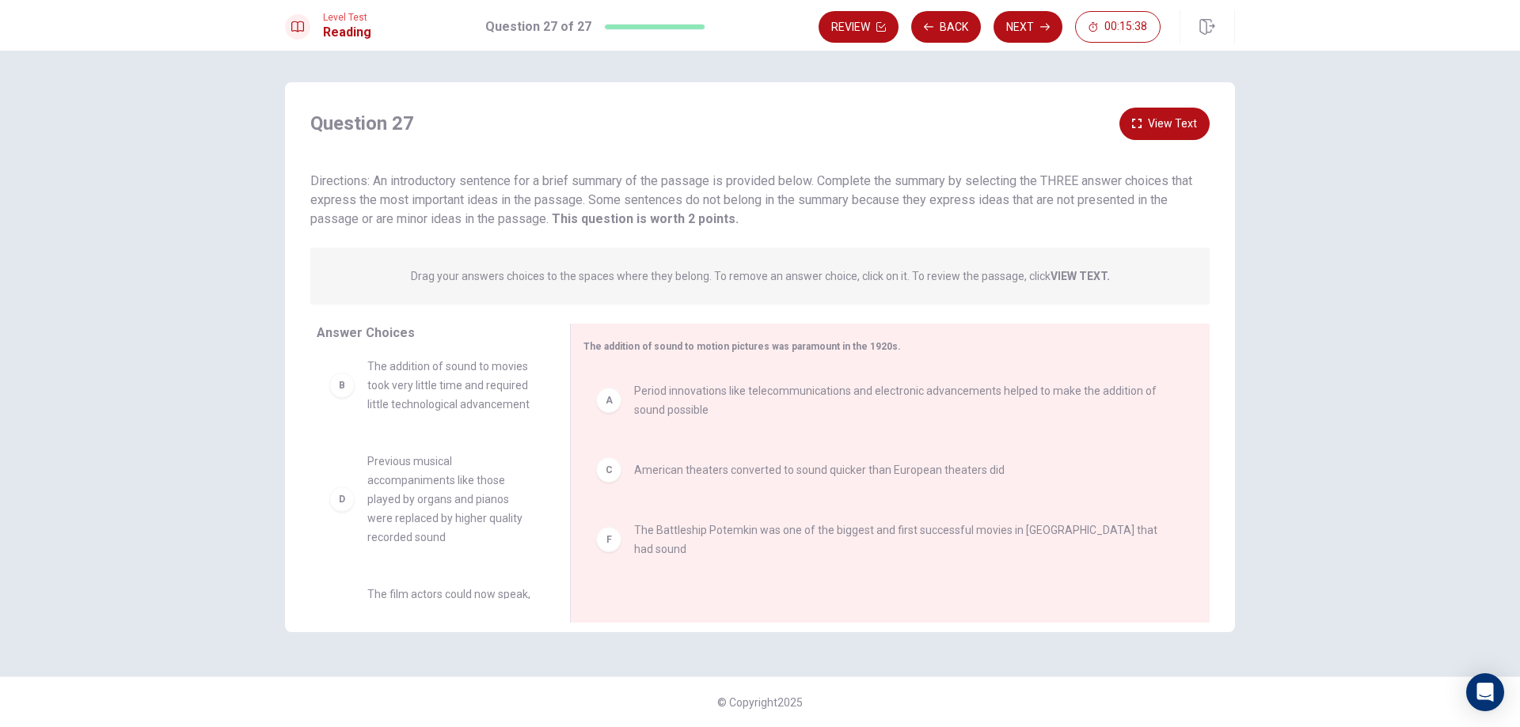
click at [1192, 119] on button "View Text" at bounding box center [1164, 124] width 90 height 32
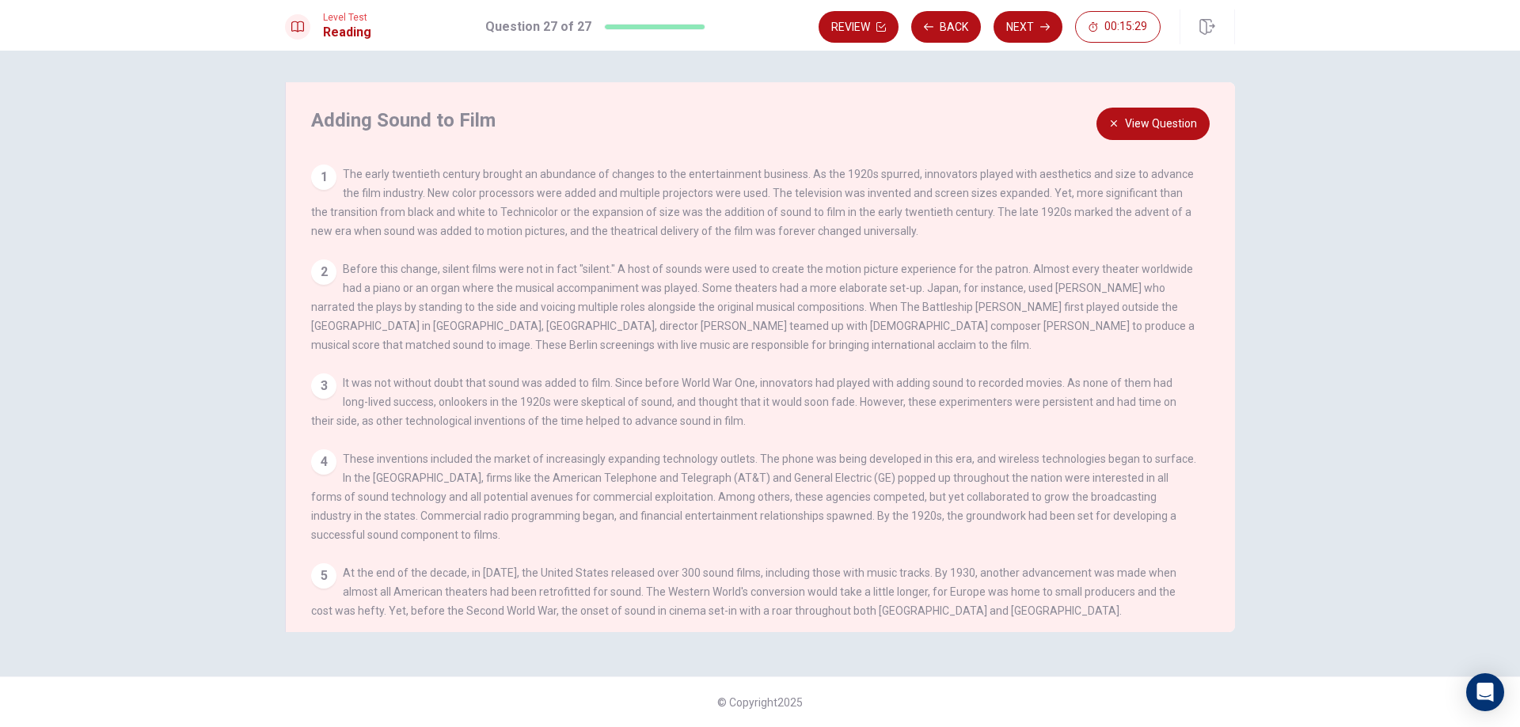
click at [1160, 126] on button "View Question" at bounding box center [1152, 124] width 113 height 32
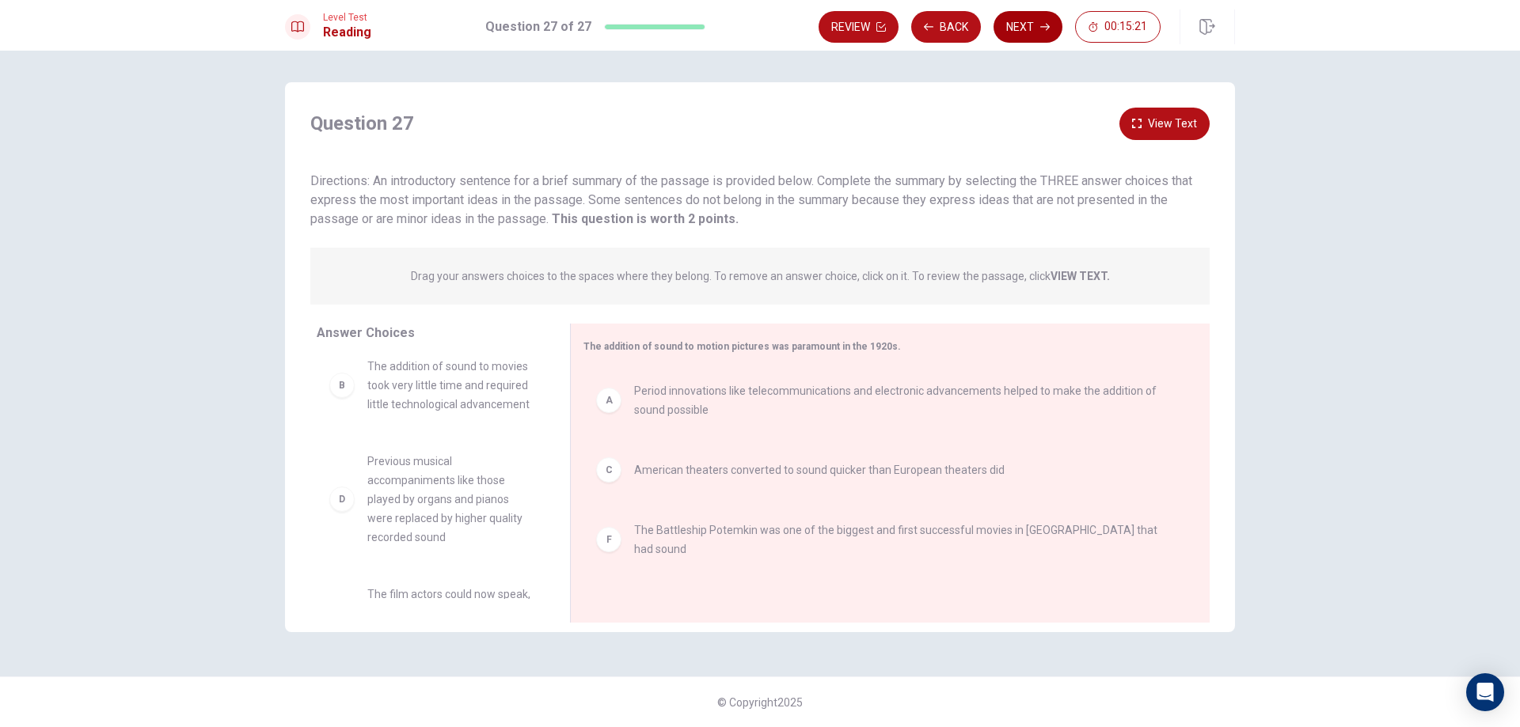
click at [1032, 26] on button "Next" at bounding box center [1027, 27] width 69 height 32
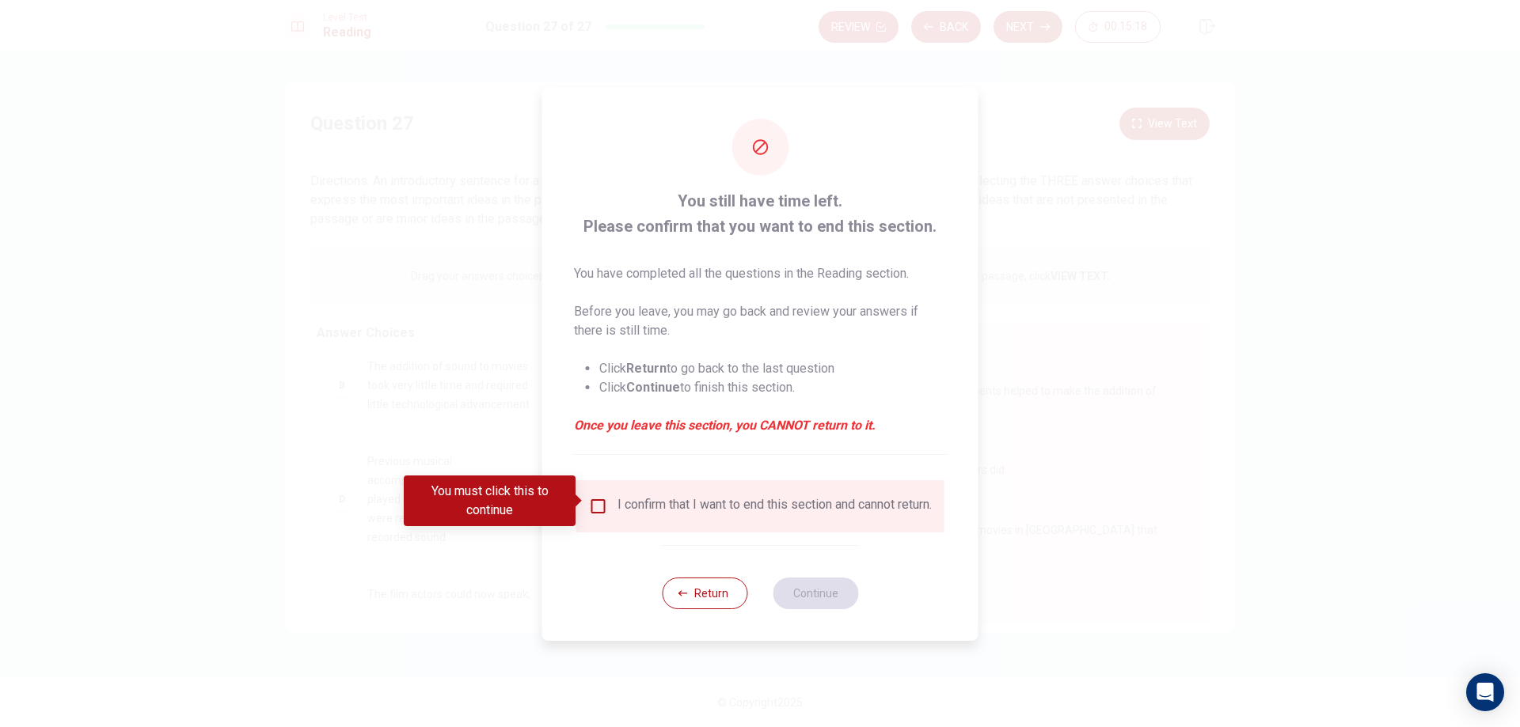
drag, startPoint x: 584, startPoint y: 499, endPoint x: 596, endPoint y: 499, distance: 11.9
click at [596, 499] on body "This site uses cookies, as explained in our Privacy Policy . If you agree to th…" at bounding box center [760, 363] width 1520 height 727
click at [595, 499] on input "You must click this to continue" at bounding box center [598, 506] width 19 height 19
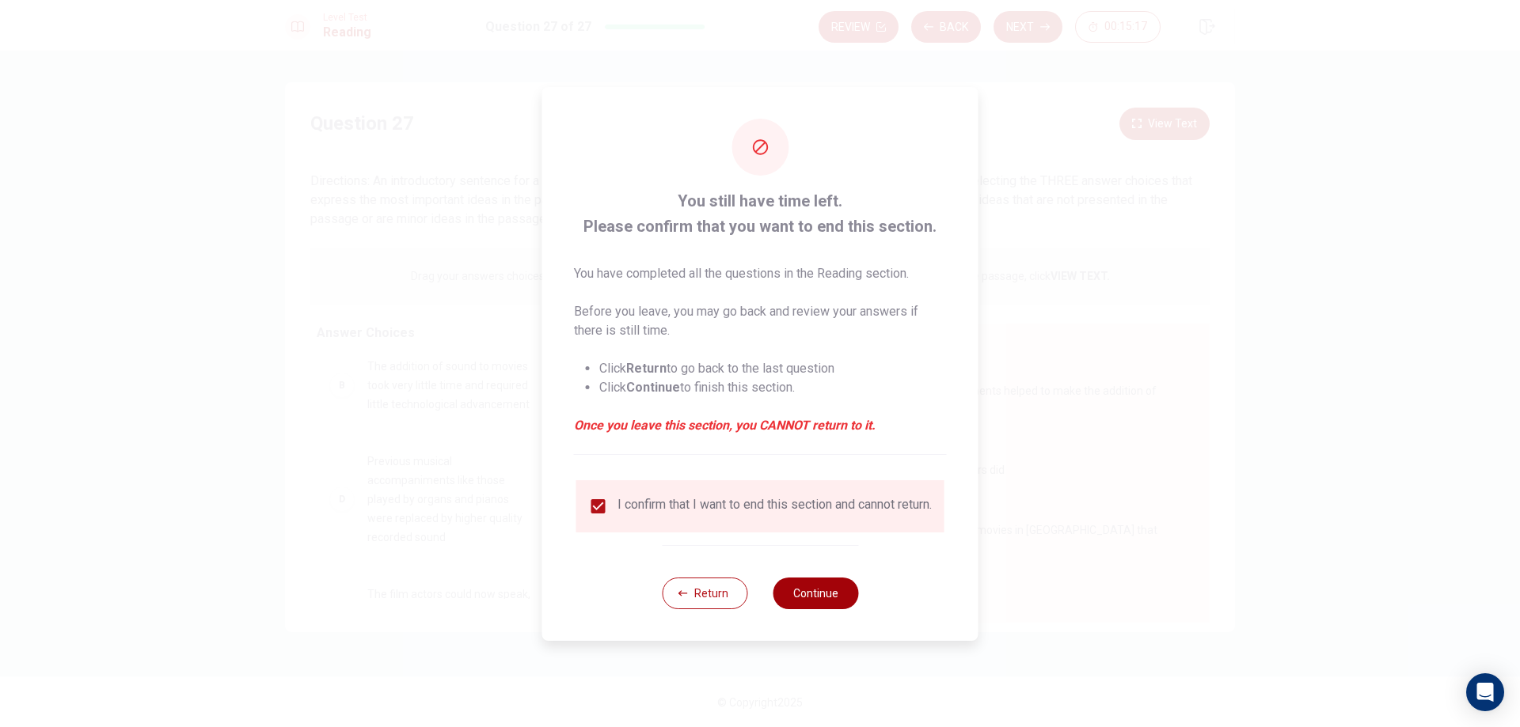
click at [802, 605] on button "Continue" at bounding box center [814, 594] width 85 height 32
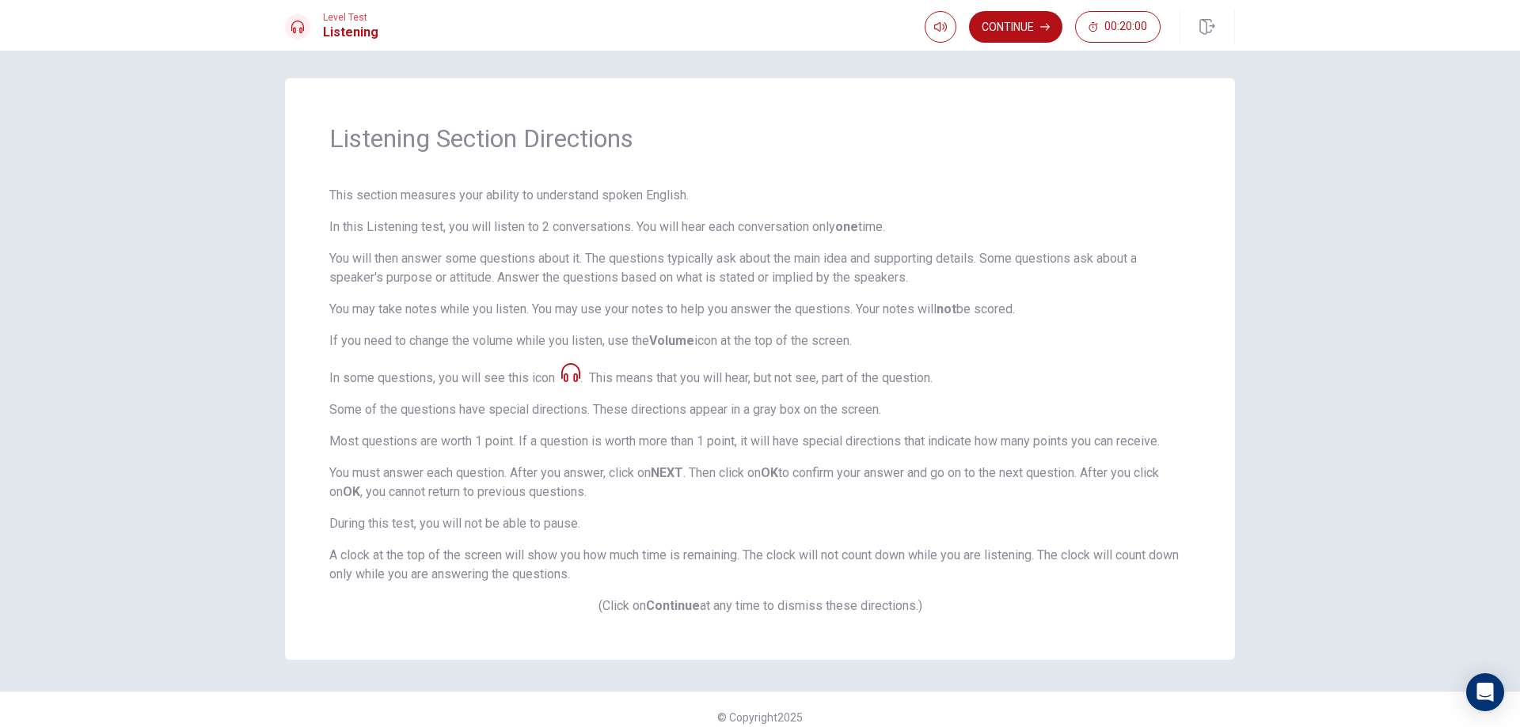
scroll to position [0, 0]
click at [1023, 26] on button "Continue" at bounding box center [1015, 27] width 93 height 32
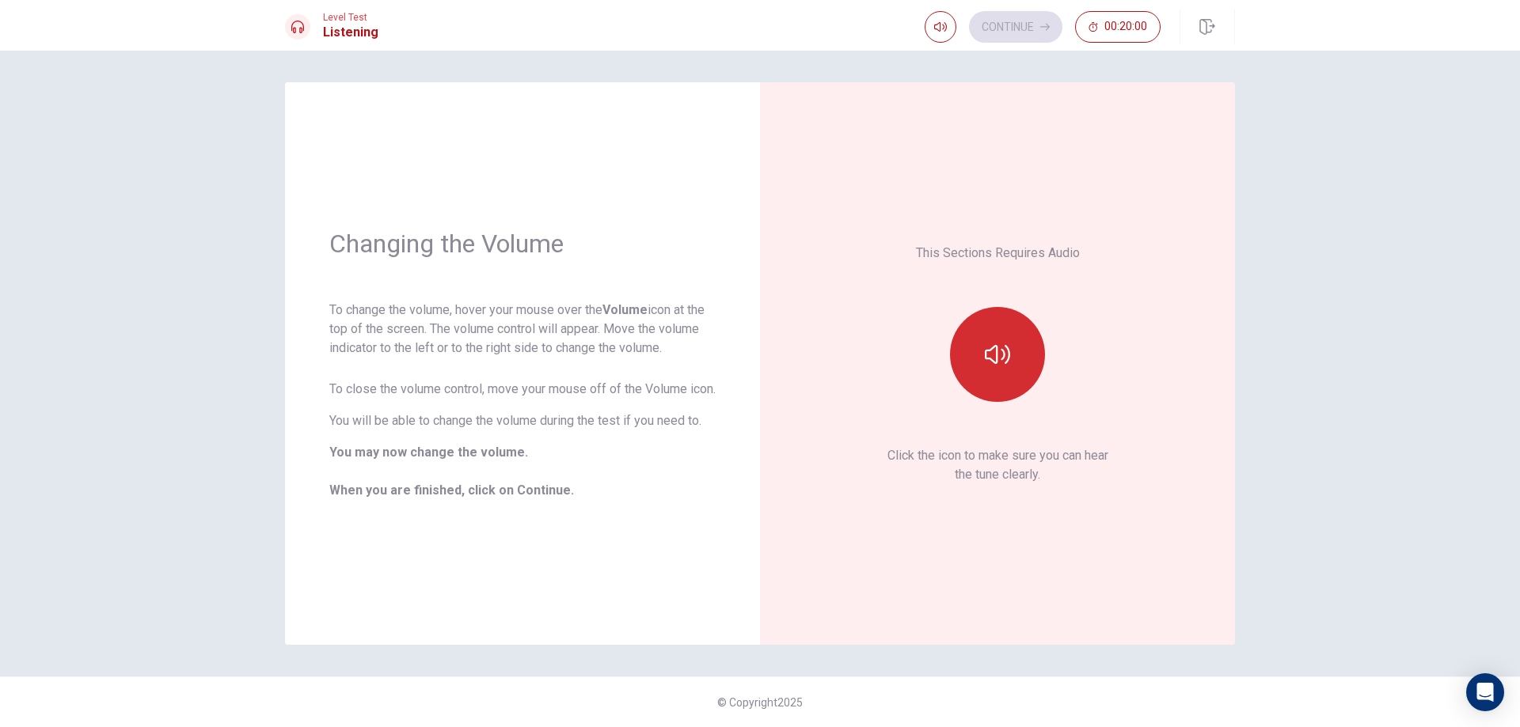
click at [1011, 374] on button "button" at bounding box center [997, 354] width 95 height 95
click at [1011, 28] on button "Continue" at bounding box center [1015, 27] width 93 height 32
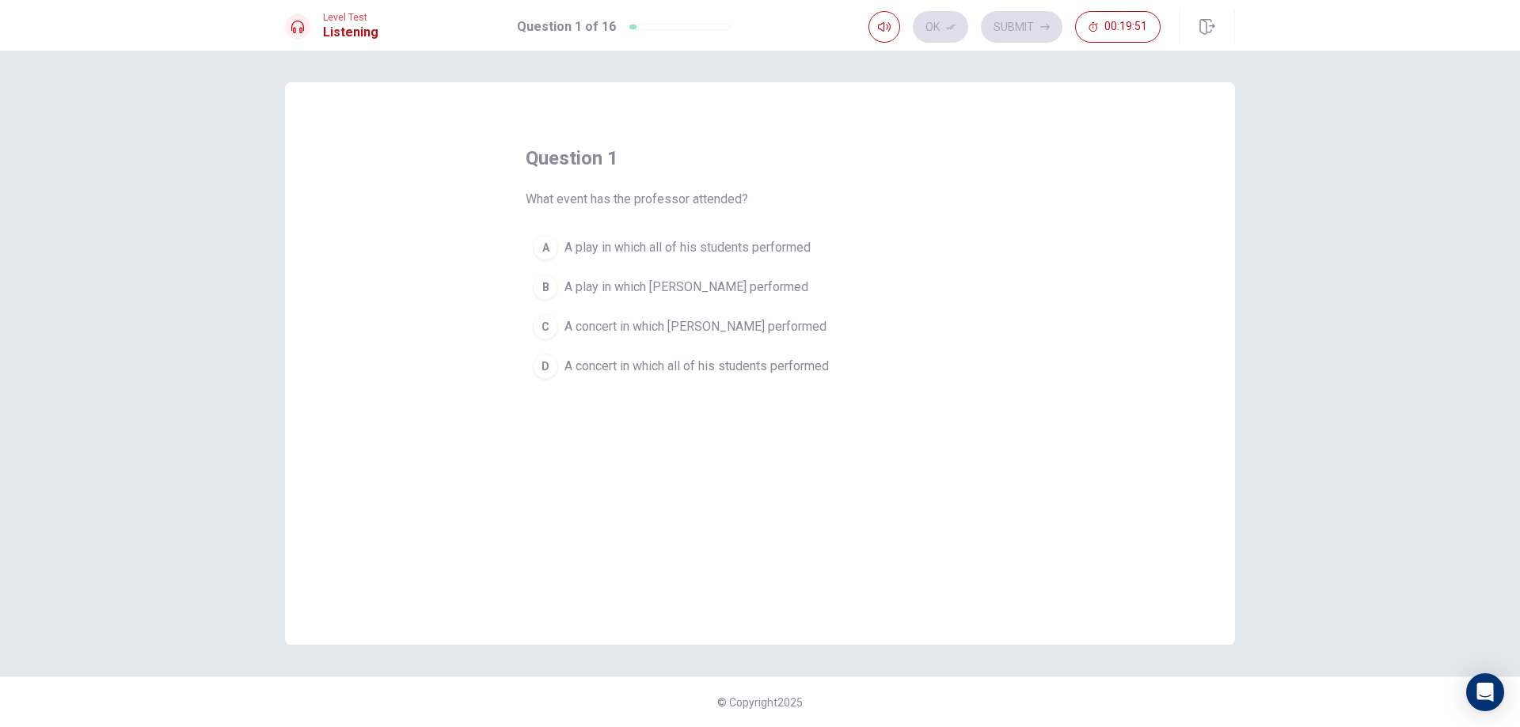
click at [734, 330] on span "A concert in which [PERSON_NAME] performed" at bounding box center [695, 326] width 262 height 19
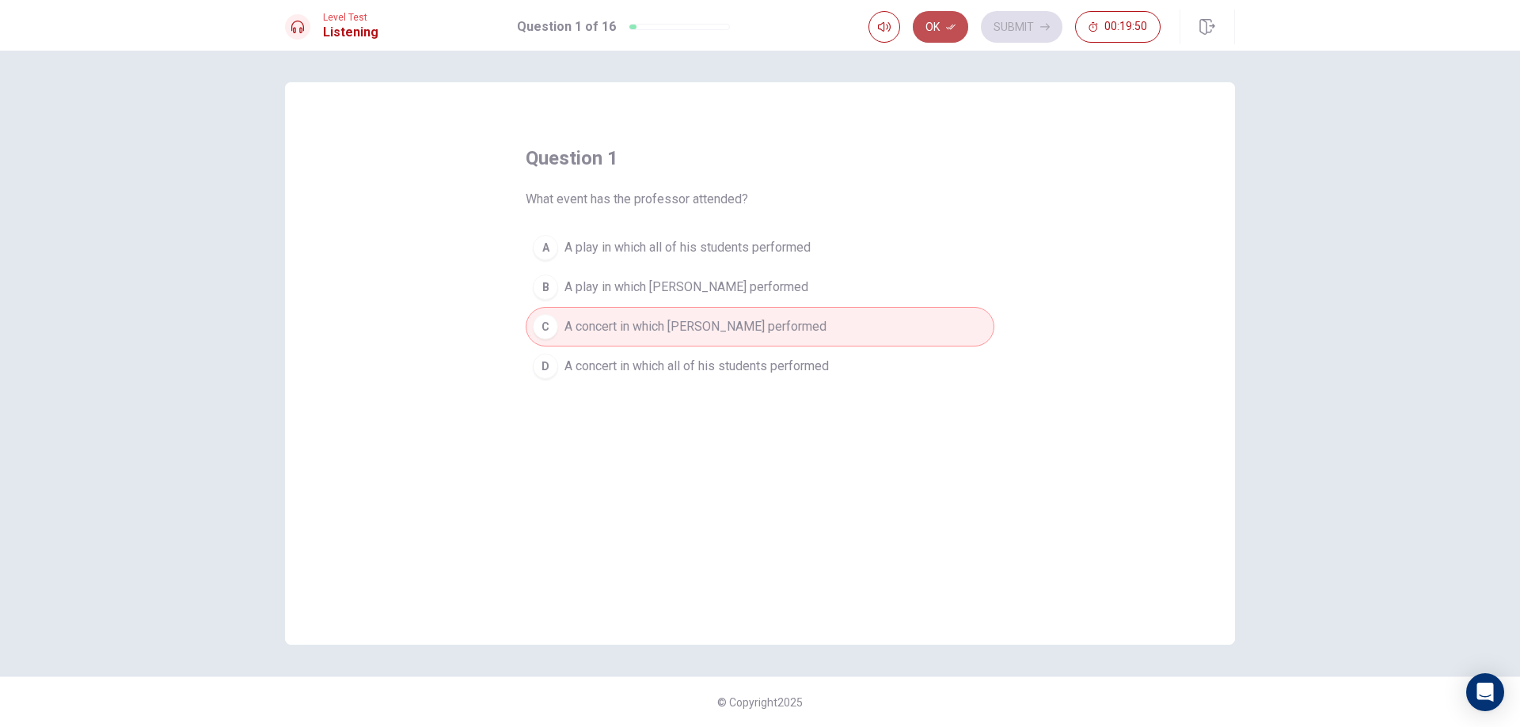
click at [943, 25] on button "Ok" at bounding box center [940, 27] width 55 height 32
click at [1023, 26] on button "Submit" at bounding box center [1022, 27] width 82 height 32
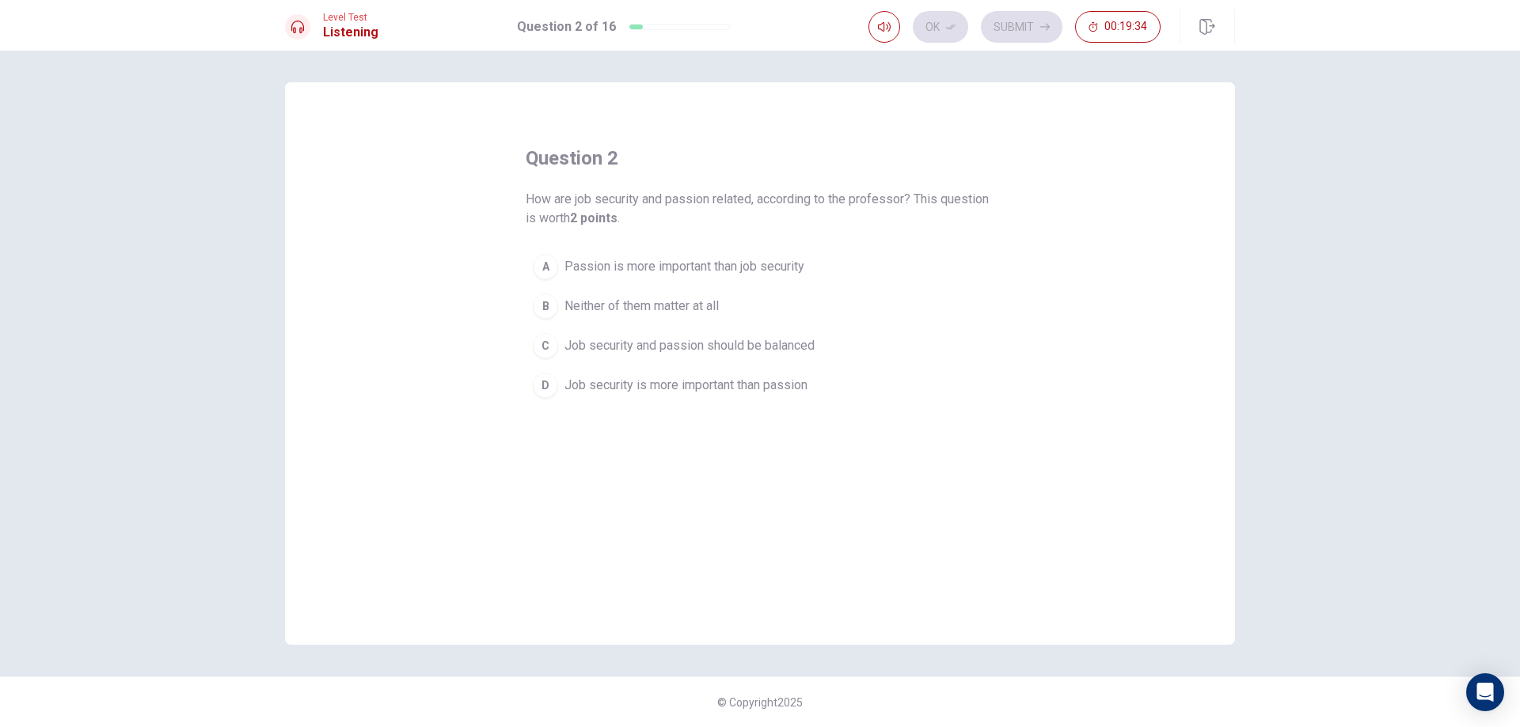
drag, startPoint x: 772, startPoint y: 254, endPoint x: 784, endPoint y: 247, distance: 14.5
click at [772, 254] on button "A Passion is more important than job security" at bounding box center [760, 267] width 469 height 40
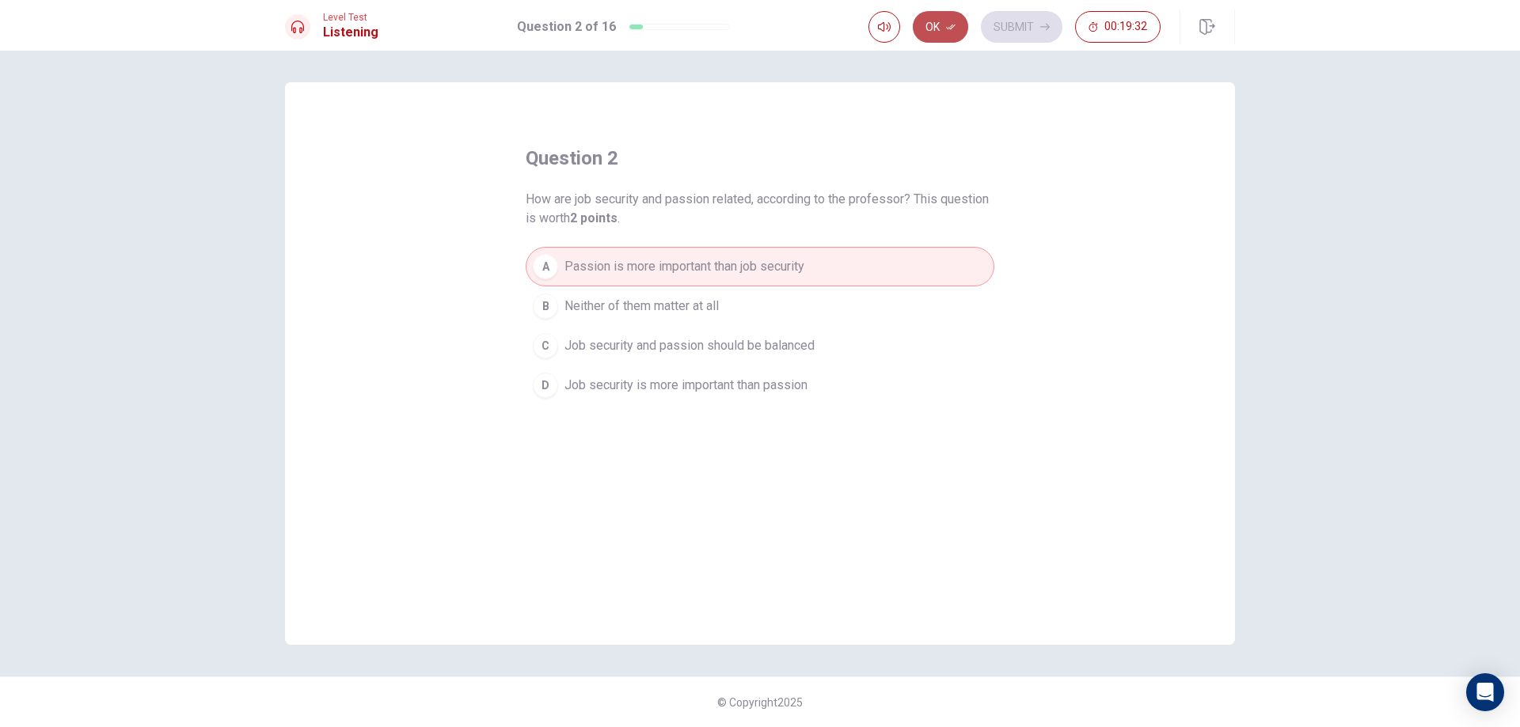
click at [945, 32] on button "Ok" at bounding box center [940, 27] width 55 height 32
click at [1052, 32] on button "Submit" at bounding box center [1022, 27] width 82 height 32
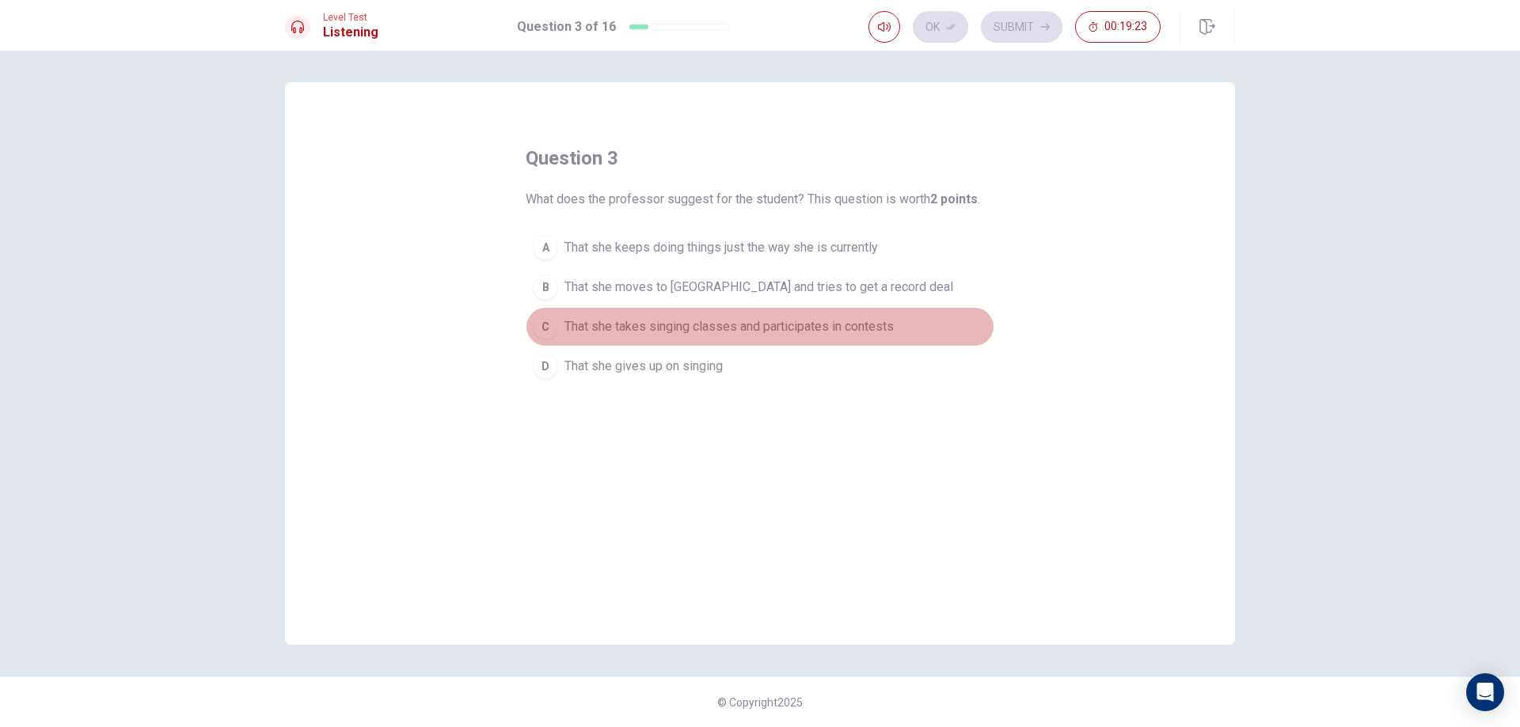
click at [846, 330] on span "That she takes singing classes and participates in contests" at bounding box center [728, 326] width 329 height 19
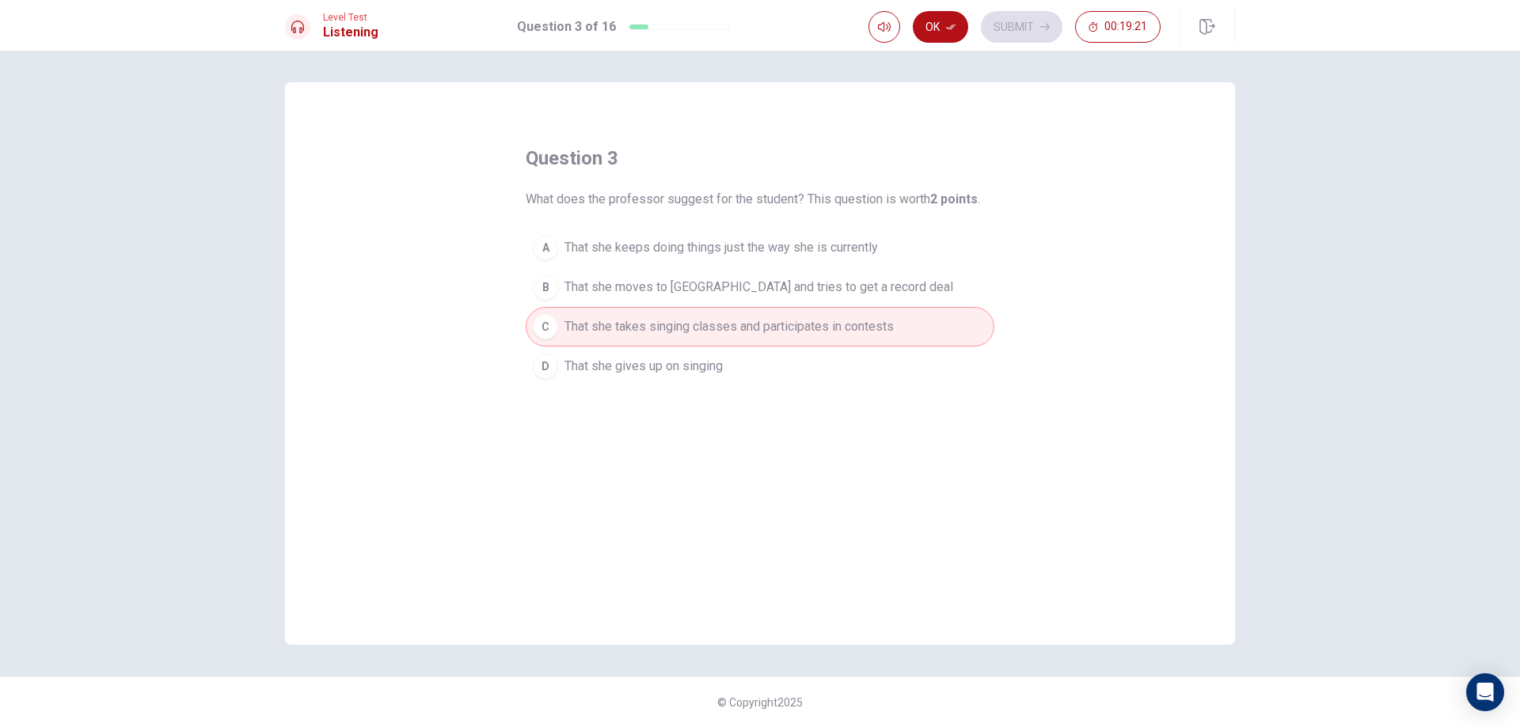
click at [698, 239] on span "That she keeps doing things just the way she is currently" at bounding box center [720, 247] width 313 height 19
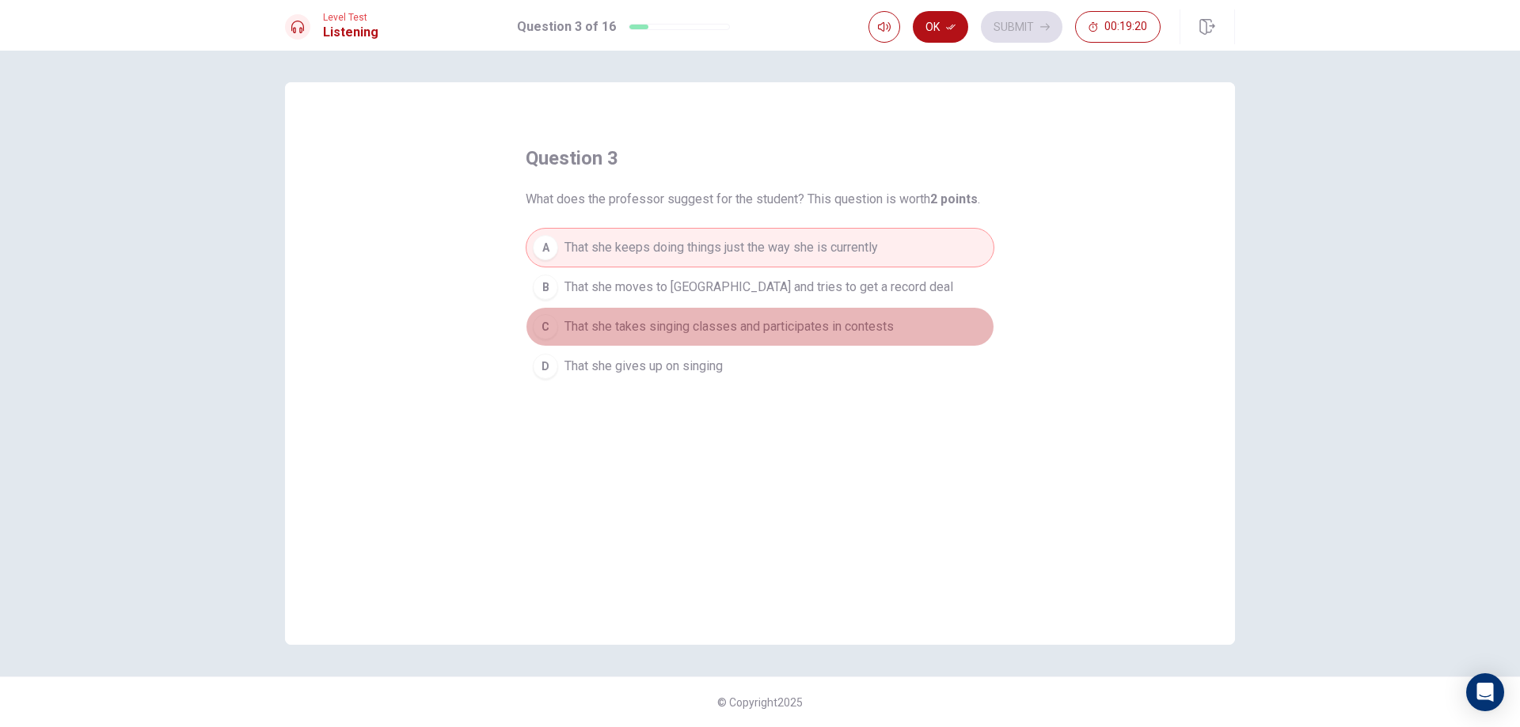
drag, startPoint x: 693, startPoint y: 323, endPoint x: 735, endPoint y: 252, distance: 82.7
click at [694, 322] on span "That she takes singing classes and participates in contests" at bounding box center [728, 326] width 329 height 19
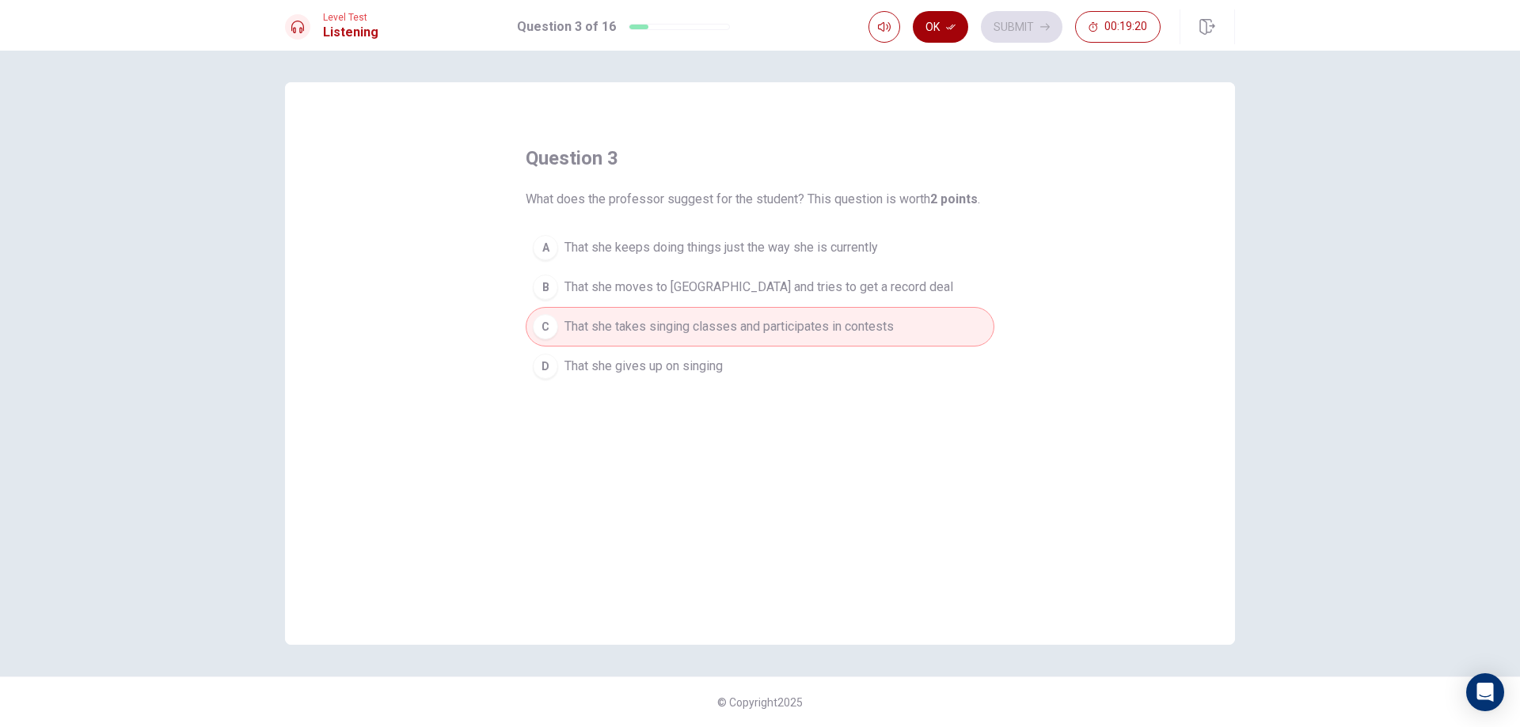
click at [935, 32] on button "Ok" at bounding box center [940, 27] width 55 height 32
click at [1021, 36] on button "Submit" at bounding box center [1022, 27] width 82 height 32
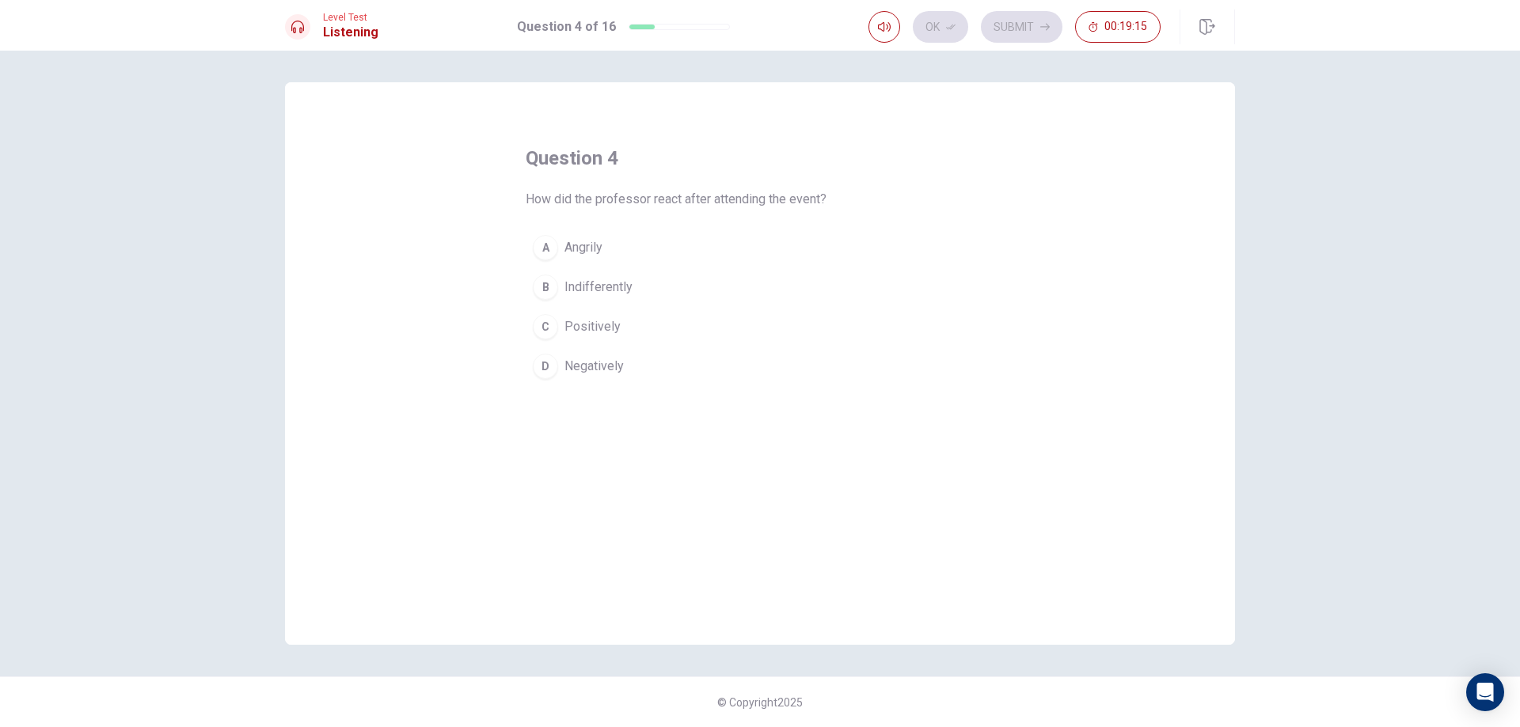
click at [607, 341] on button "C Positively" at bounding box center [760, 327] width 469 height 40
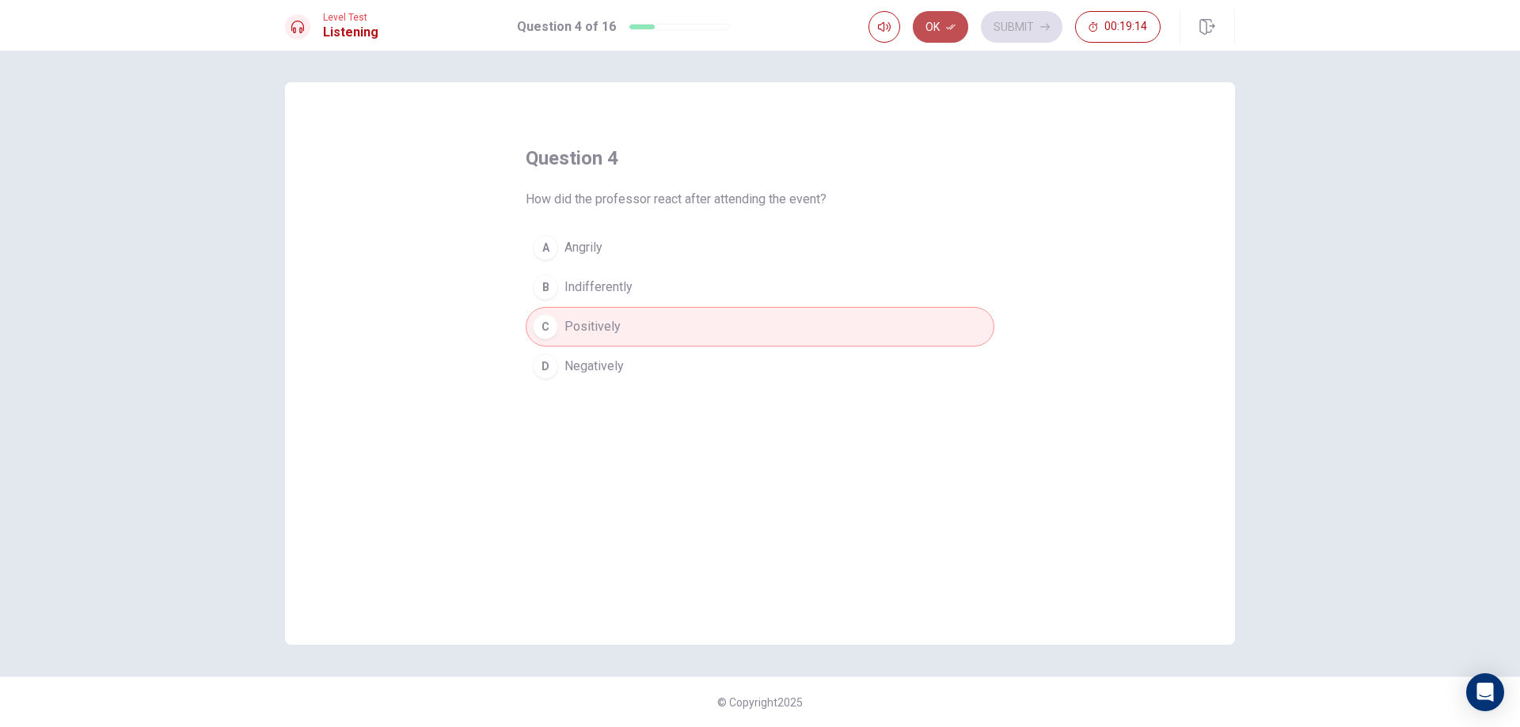
click at [944, 29] on button "Ok" at bounding box center [940, 27] width 55 height 32
click at [1040, 23] on icon "button" at bounding box center [1044, 26] width 9 height 9
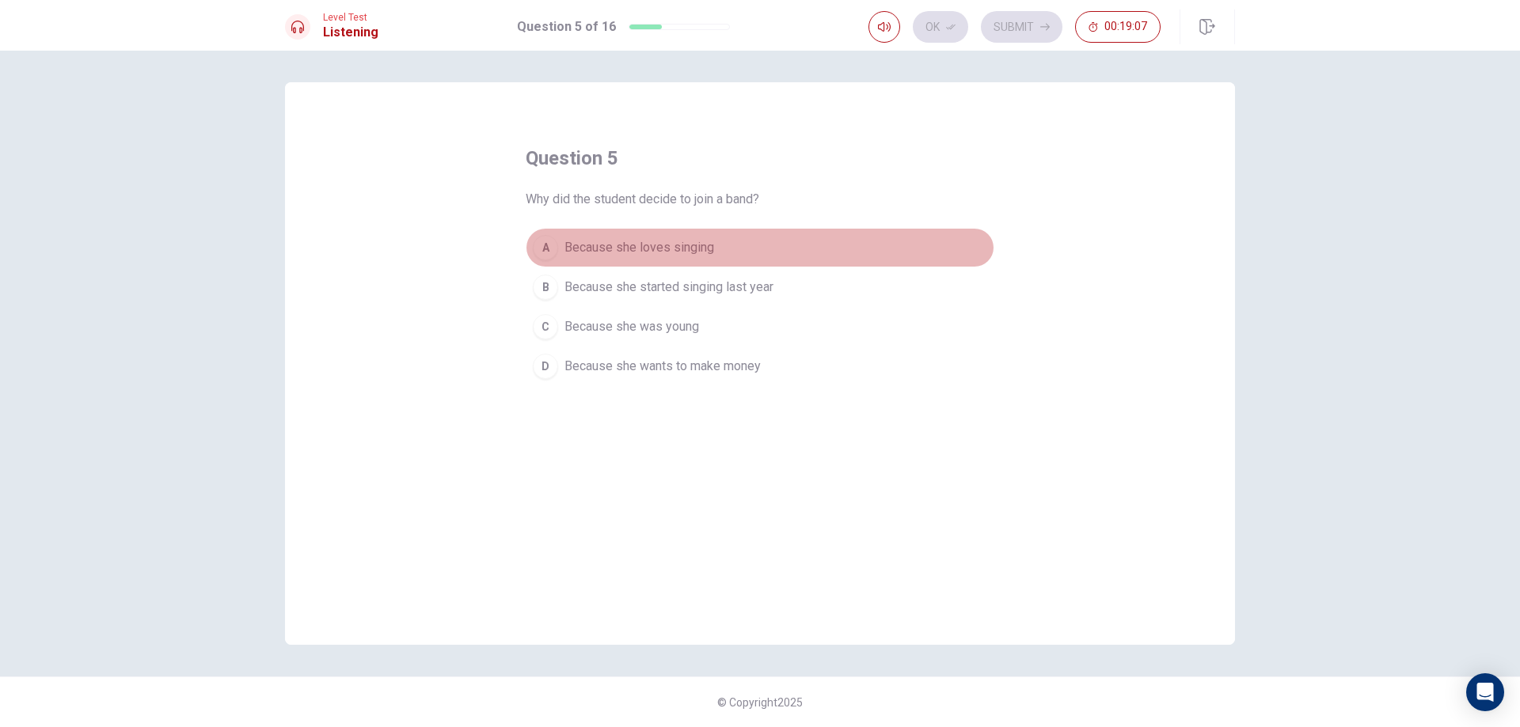
click at [719, 251] on button "A Because she loves singing" at bounding box center [760, 248] width 469 height 40
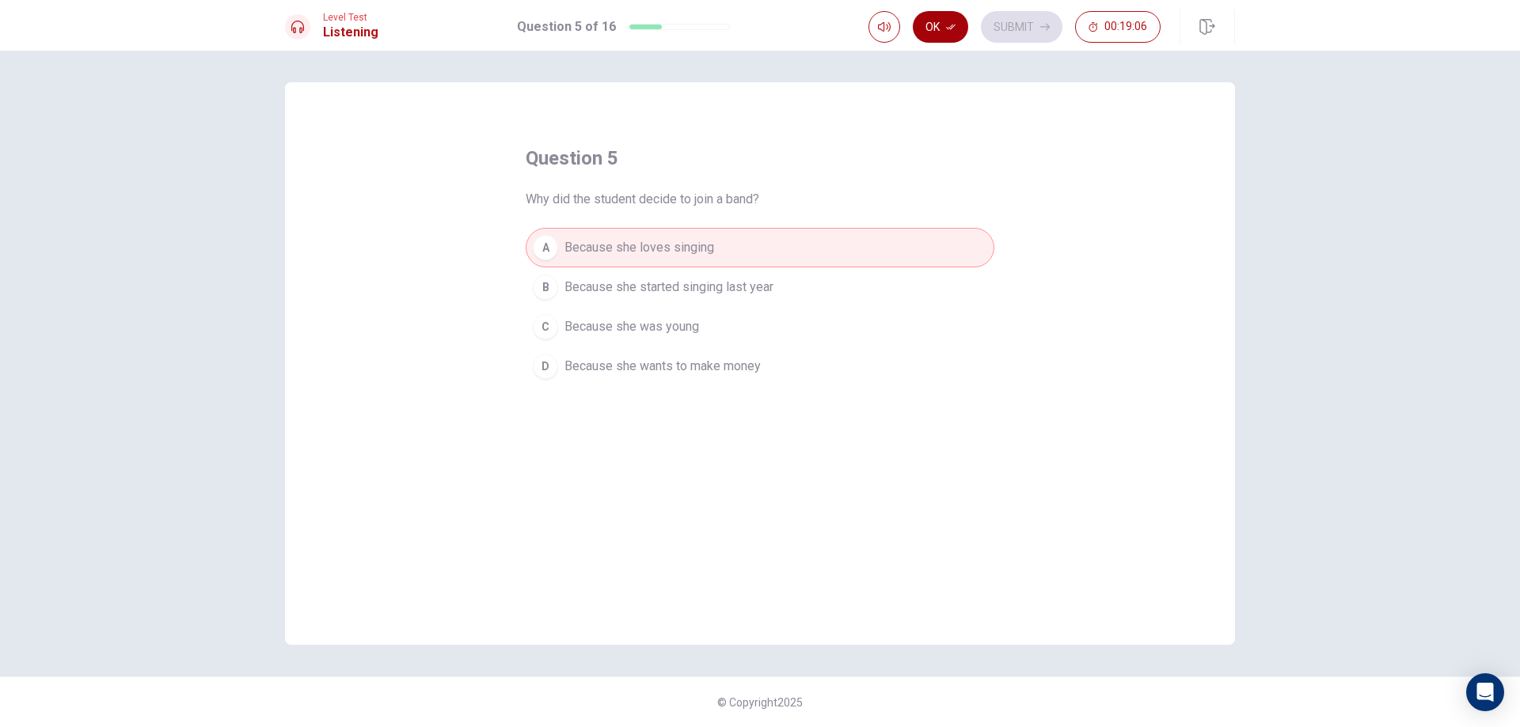
click at [945, 28] on button "Ok" at bounding box center [940, 27] width 55 height 32
click at [1035, 27] on button "Submit" at bounding box center [1022, 27] width 82 height 32
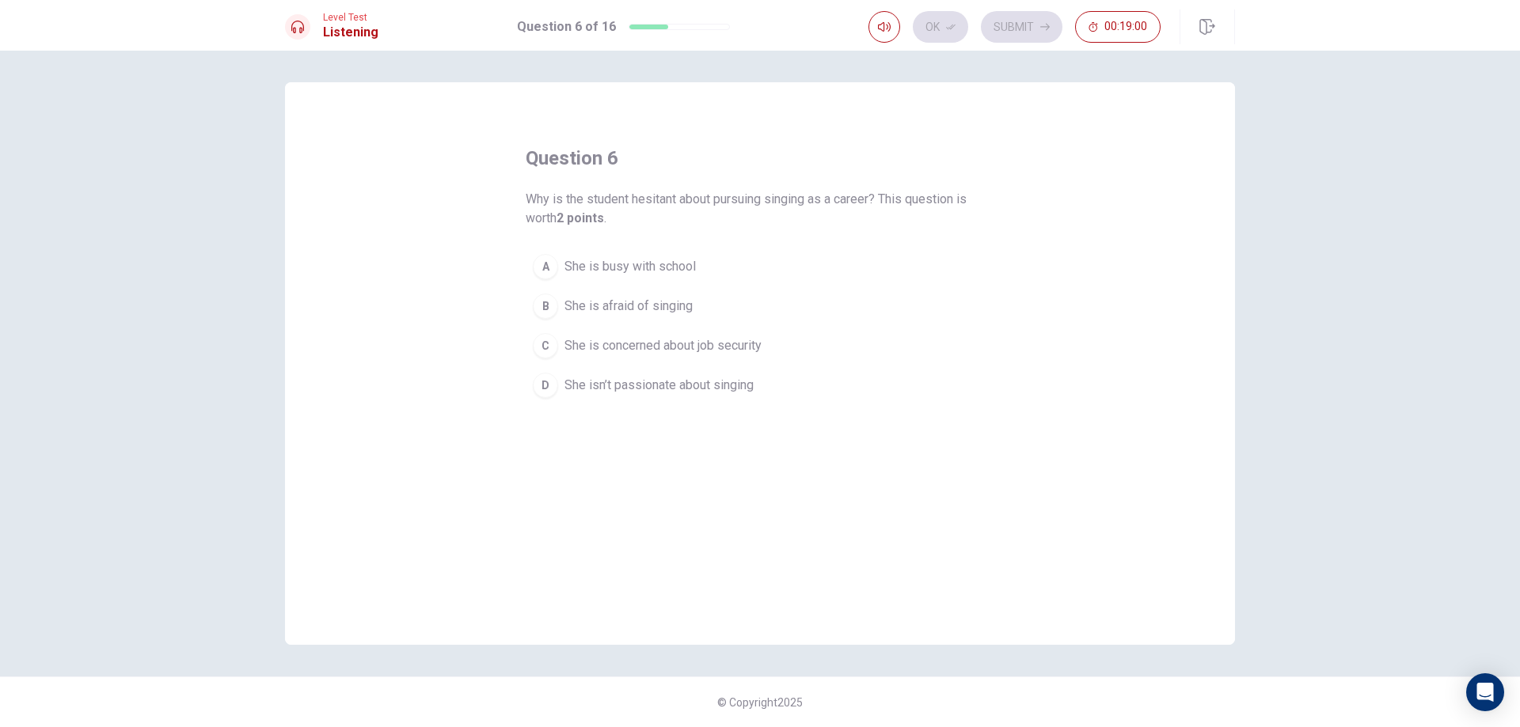
click at [727, 347] on span "She is concerned about job security" at bounding box center [662, 345] width 197 height 19
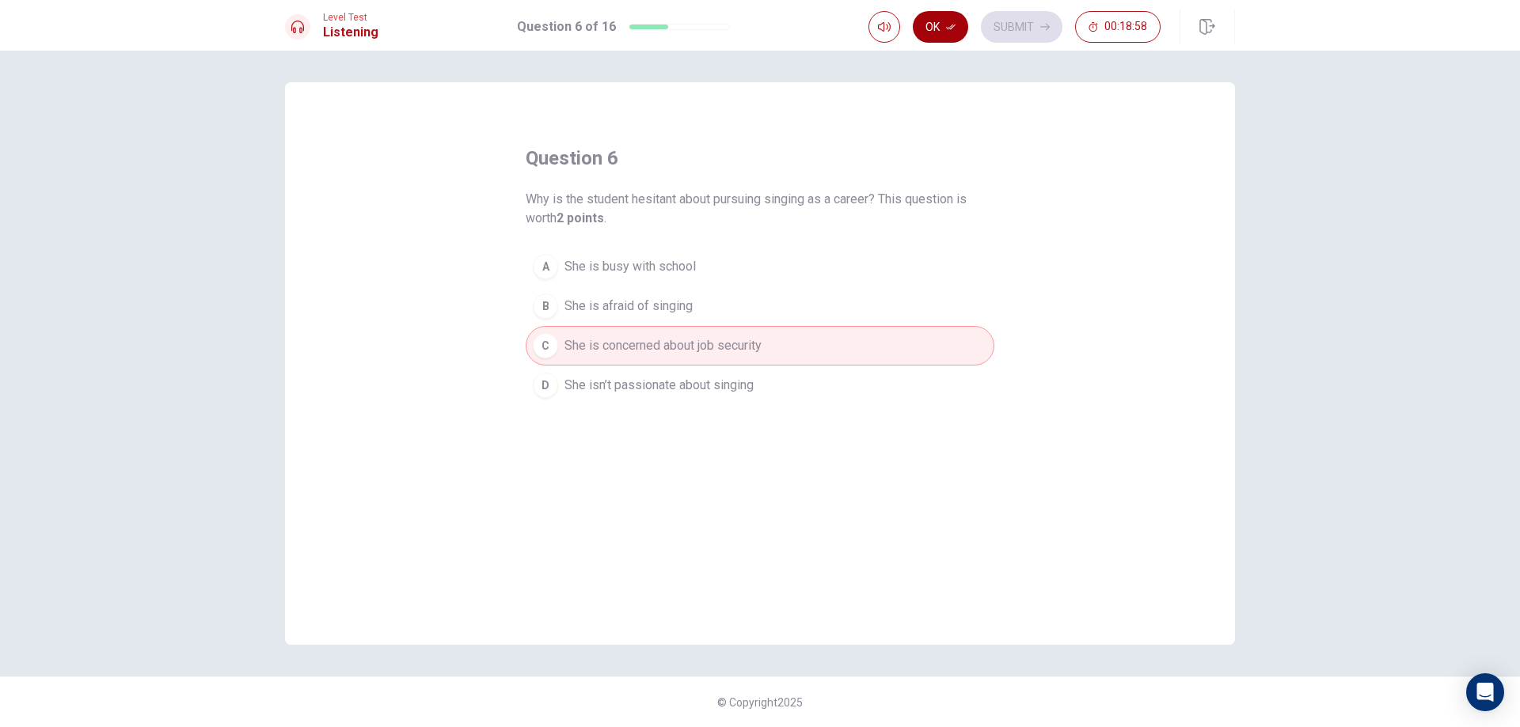
click at [947, 28] on icon "button" at bounding box center [950, 26] width 9 height 9
click at [1024, 25] on button "Submit" at bounding box center [1022, 27] width 82 height 32
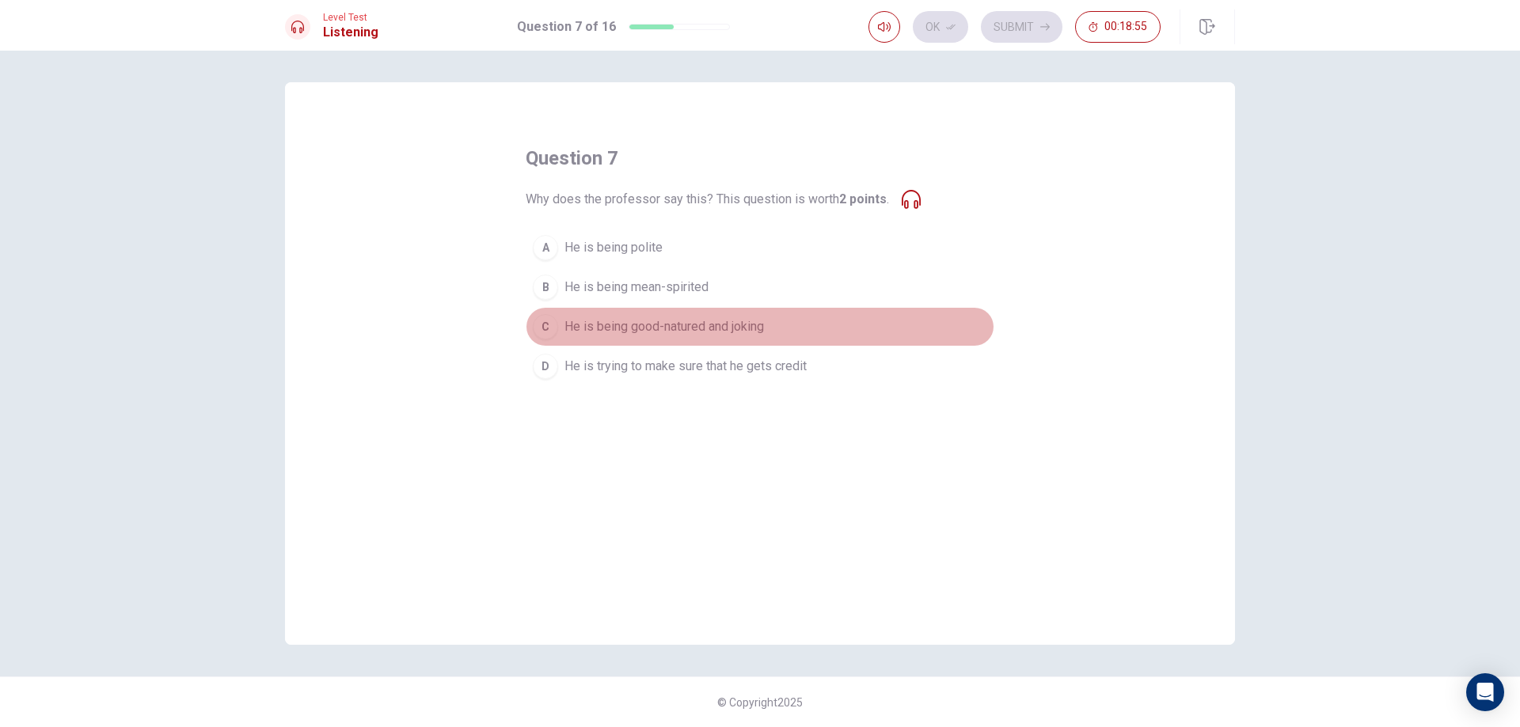
click at [742, 330] on span "He is being good-natured and joking" at bounding box center [663, 326] width 199 height 19
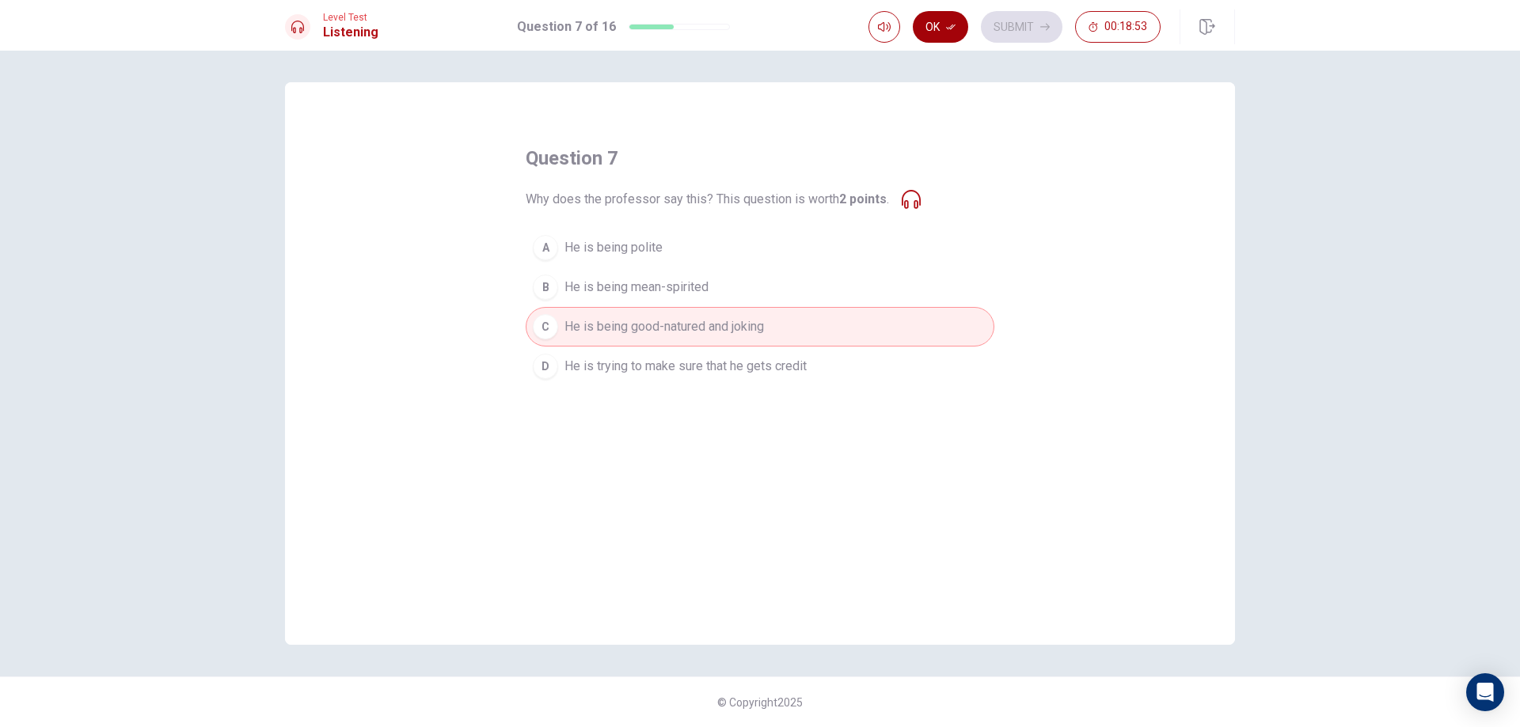
click at [939, 24] on button "Ok" at bounding box center [940, 27] width 55 height 32
click at [1009, 24] on button "Submit" at bounding box center [1022, 27] width 82 height 32
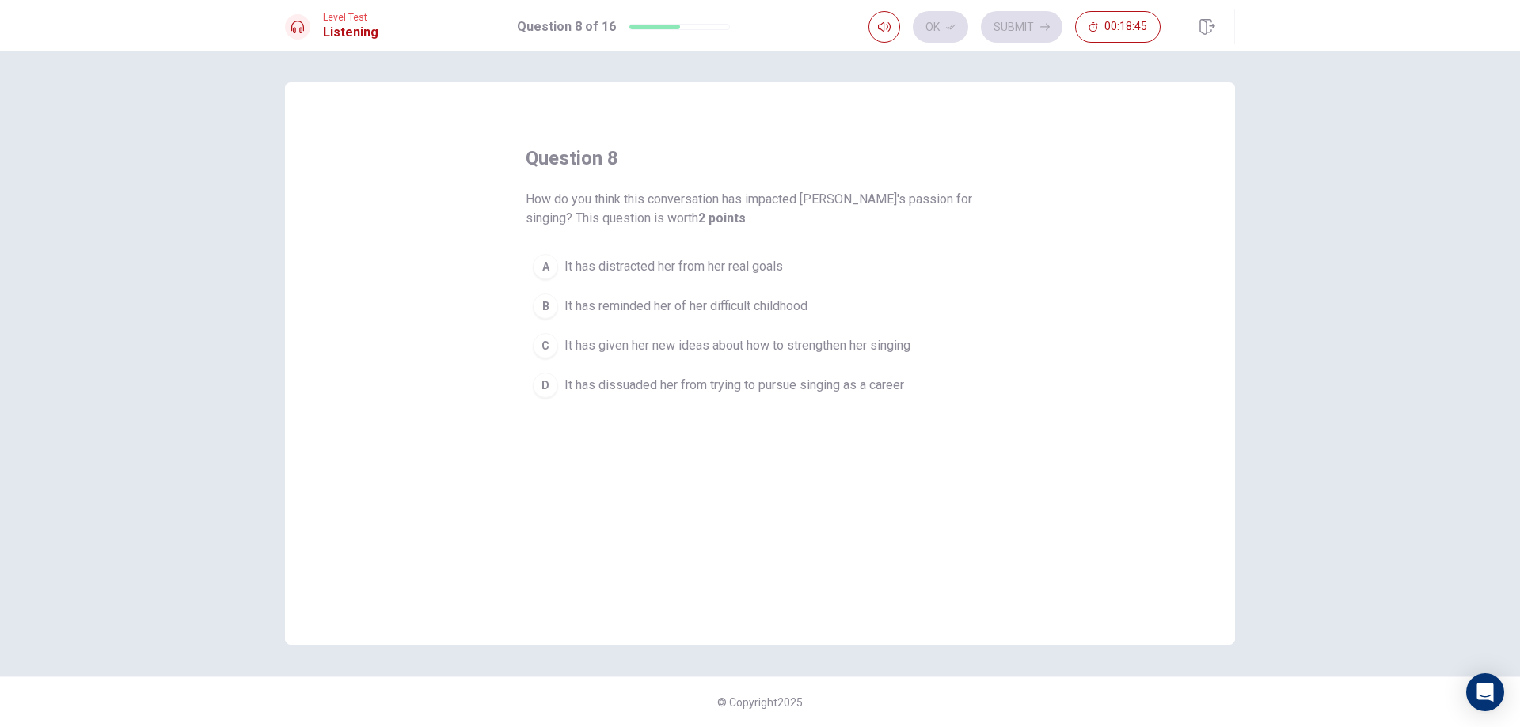
click at [705, 339] on span "It has given her new ideas about how to strengthen her singing" at bounding box center [737, 345] width 346 height 19
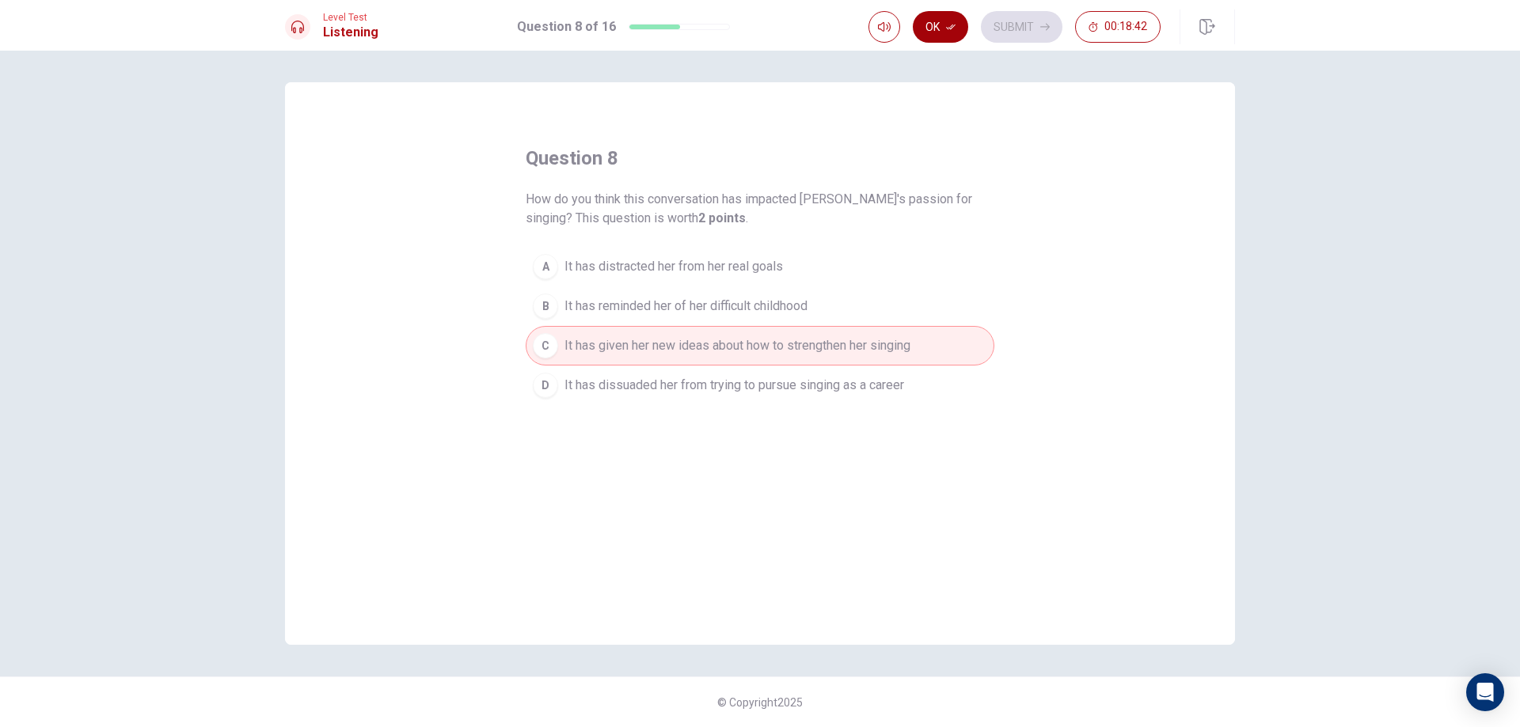
click at [951, 30] on icon "button" at bounding box center [950, 26] width 9 height 9
click at [1020, 23] on button "Submit" at bounding box center [1022, 27] width 82 height 32
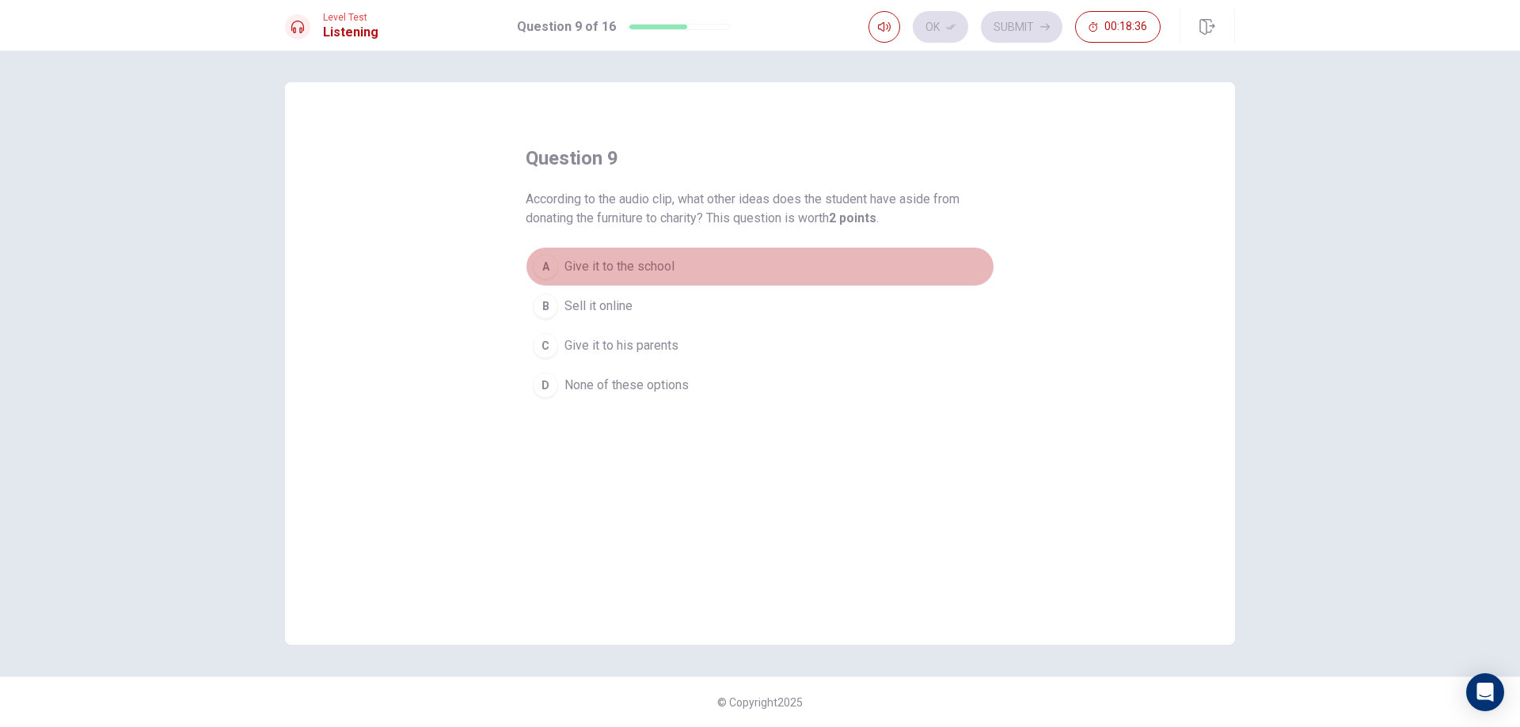
drag, startPoint x: 676, startPoint y: 271, endPoint x: 687, endPoint y: 252, distance: 22.0
click at [674, 271] on button "A Give it to the school" at bounding box center [760, 267] width 469 height 40
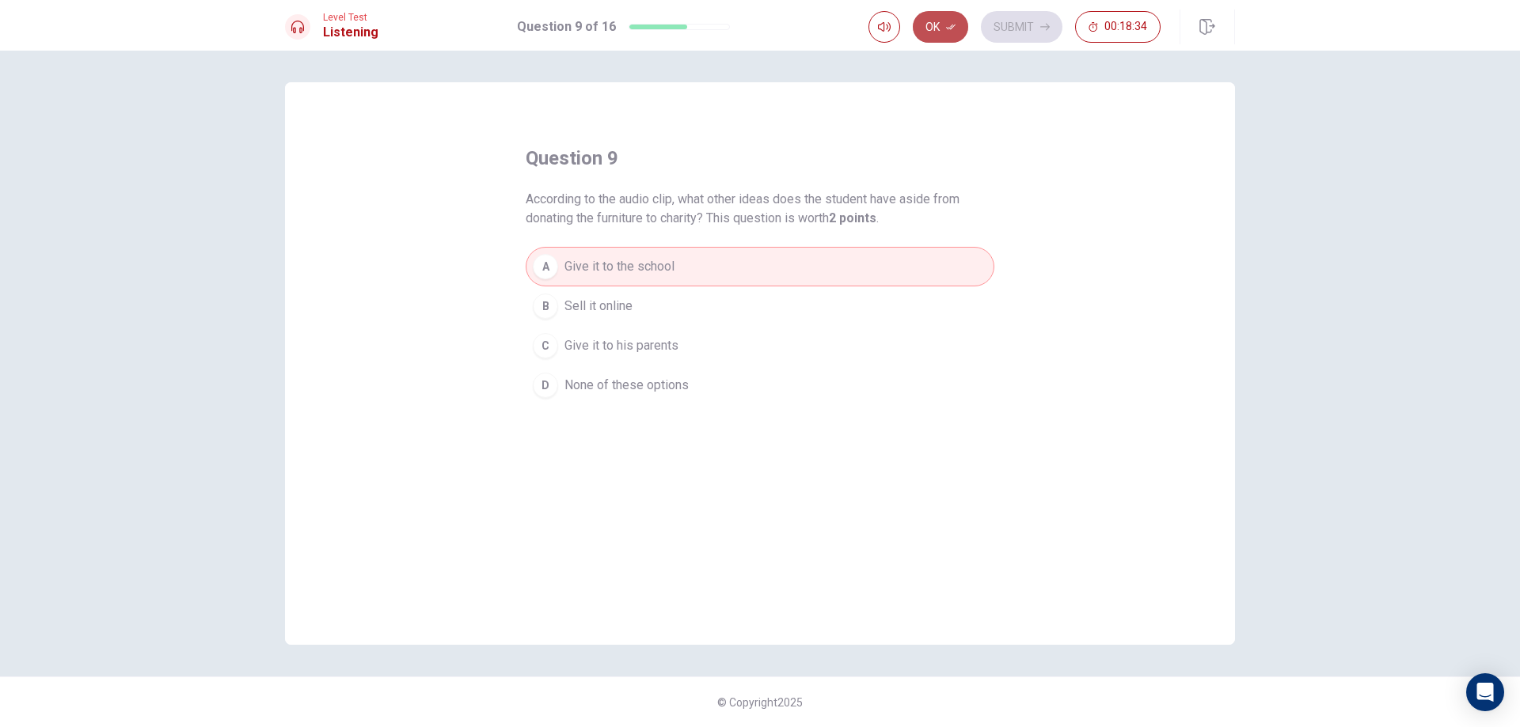
click at [943, 40] on button "Ok" at bounding box center [940, 27] width 55 height 32
click at [1038, 25] on button "Submit" at bounding box center [1022, 27] width 82 height 32
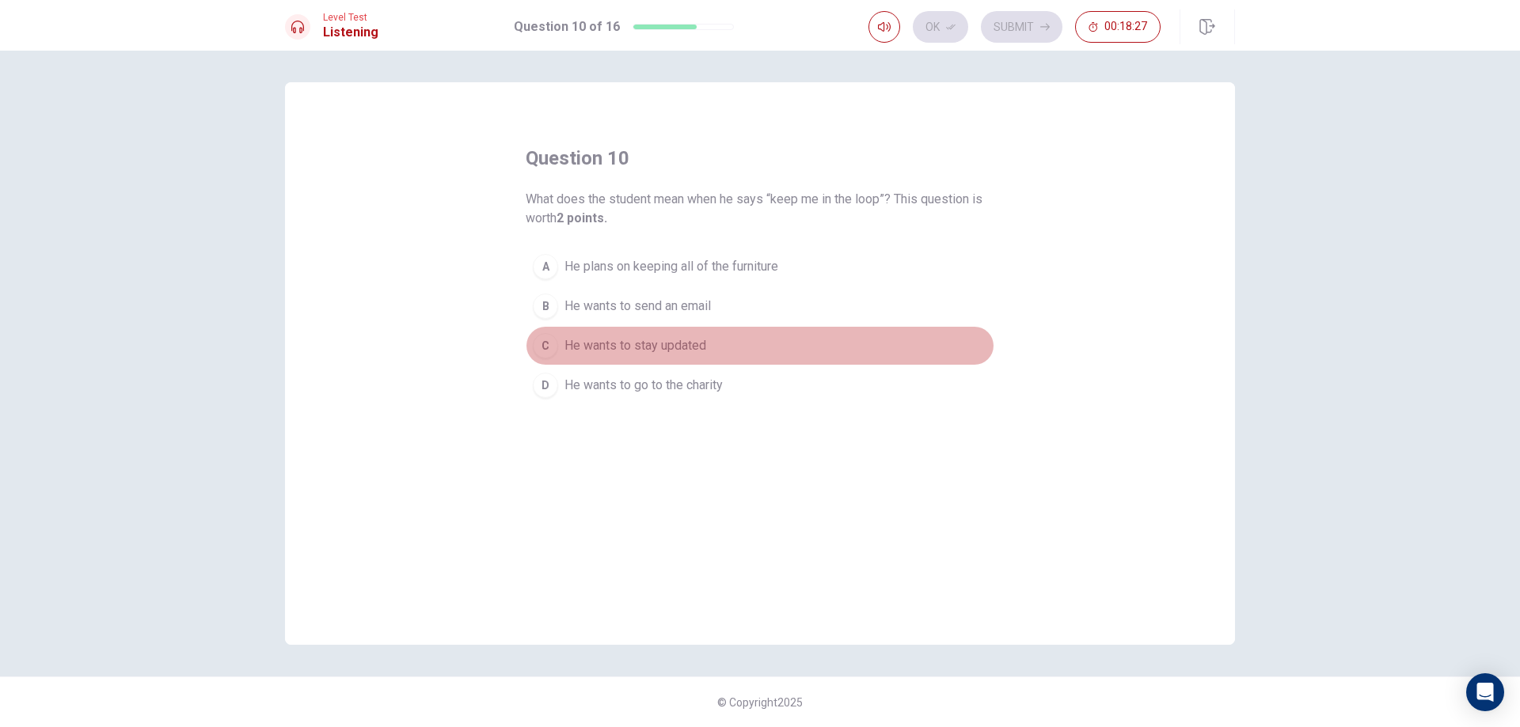
click at [685, 355] on span "He wants to stay updated" at bounding box center [635, 345] width 142 height 19
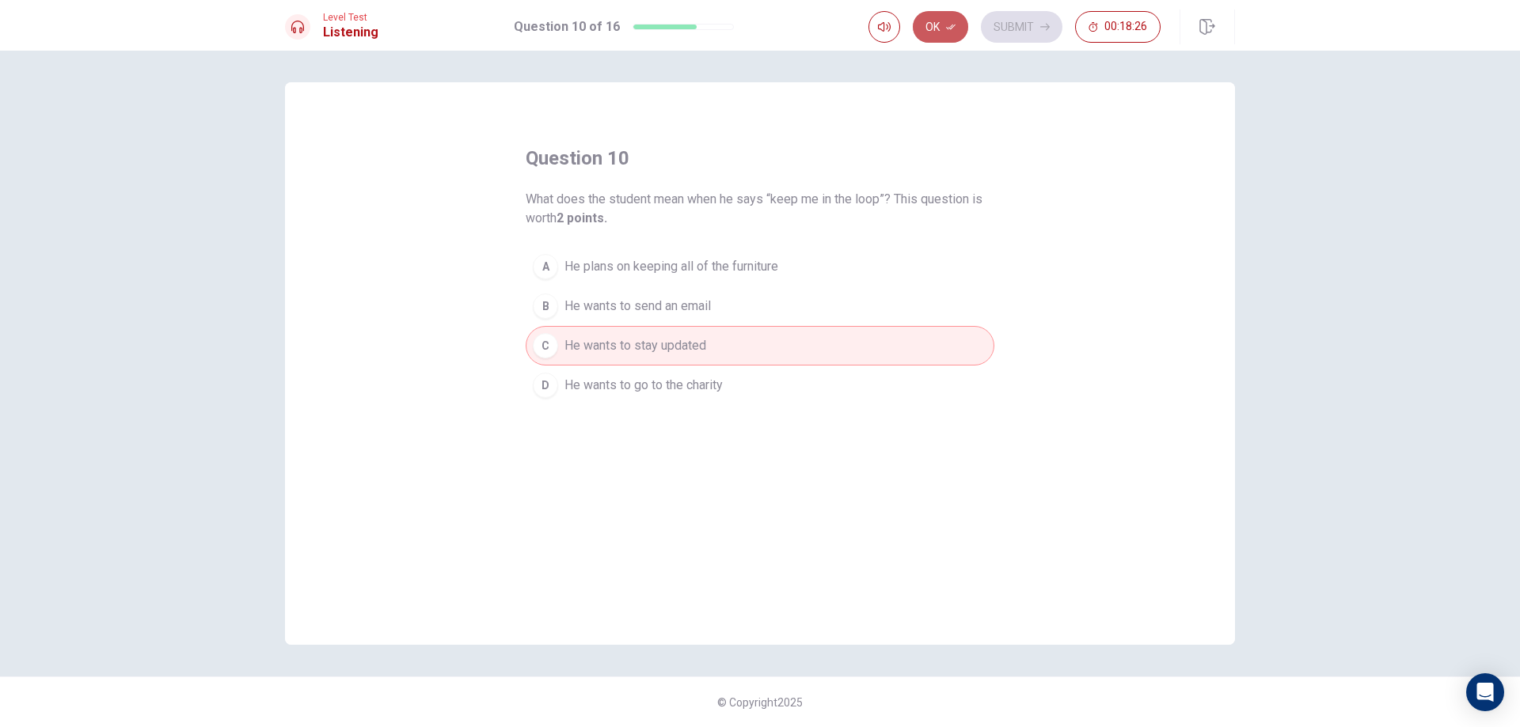
drag, startPoint x: 927, startPoint y: 24, endPoint x: 947, endPoint y: 25, distance: 19.8
click at [929, 27] on button "Ok" at bounding box center [940, 27] width 55 height 32
click at [1040, 32] on button "Submit" at bounding box center [1022, 27] width 82 height 32
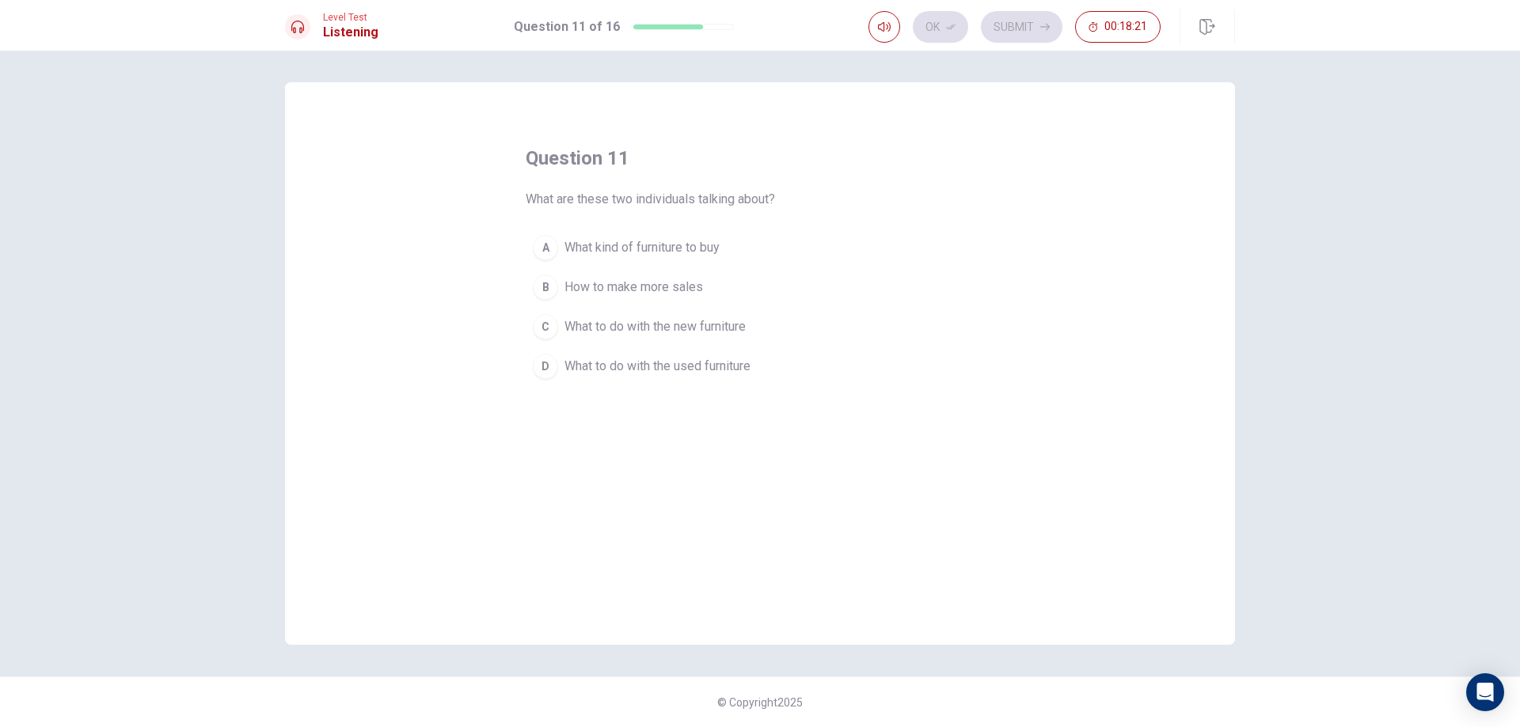
click at [722, 378] on button "D What to do with the used furniture" at bounding box center [760, 367] width 469 height 40
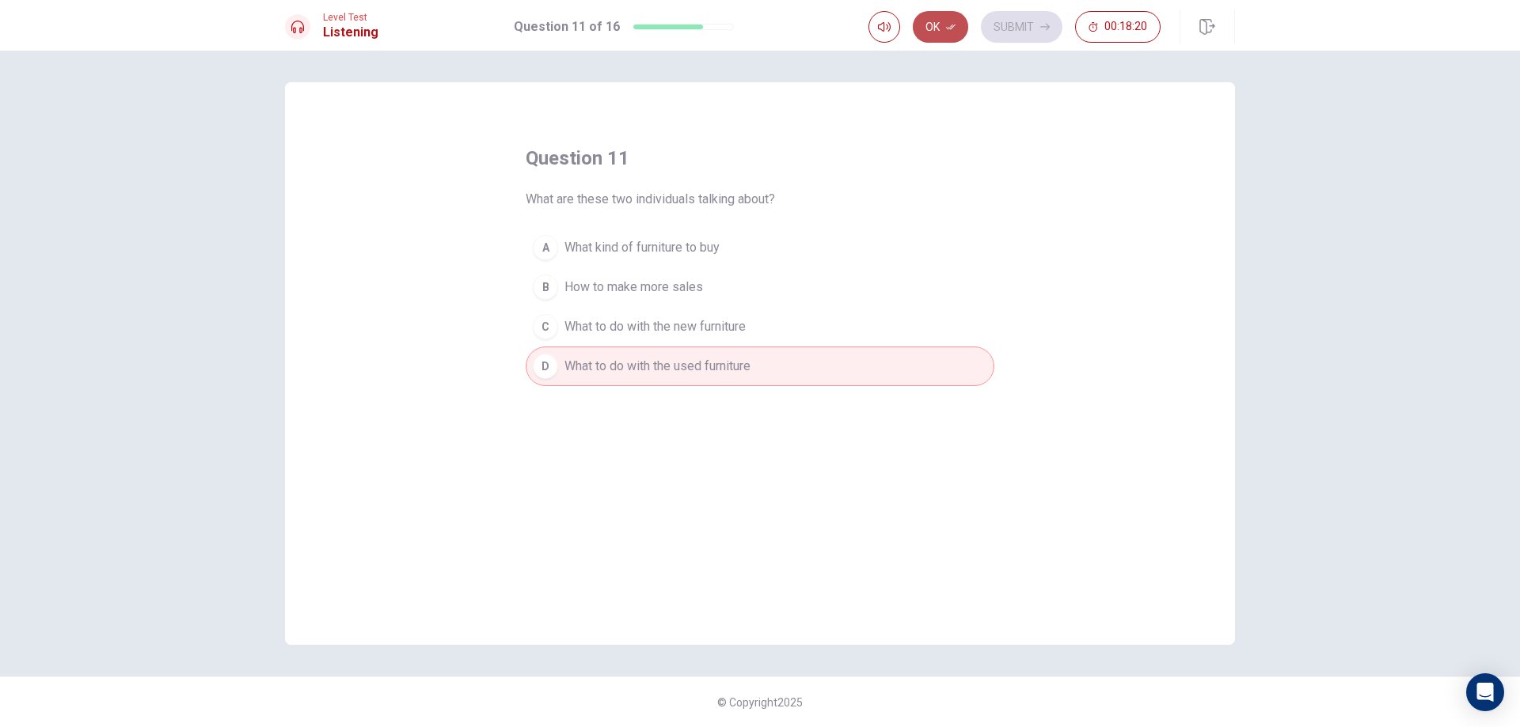
click at [950, 25] on icon "button" at bounding box center [950, 26] width 9 height 9
click at [1047, 30] on icon "button" at bounding box center [1044, 26] width 9 height 9
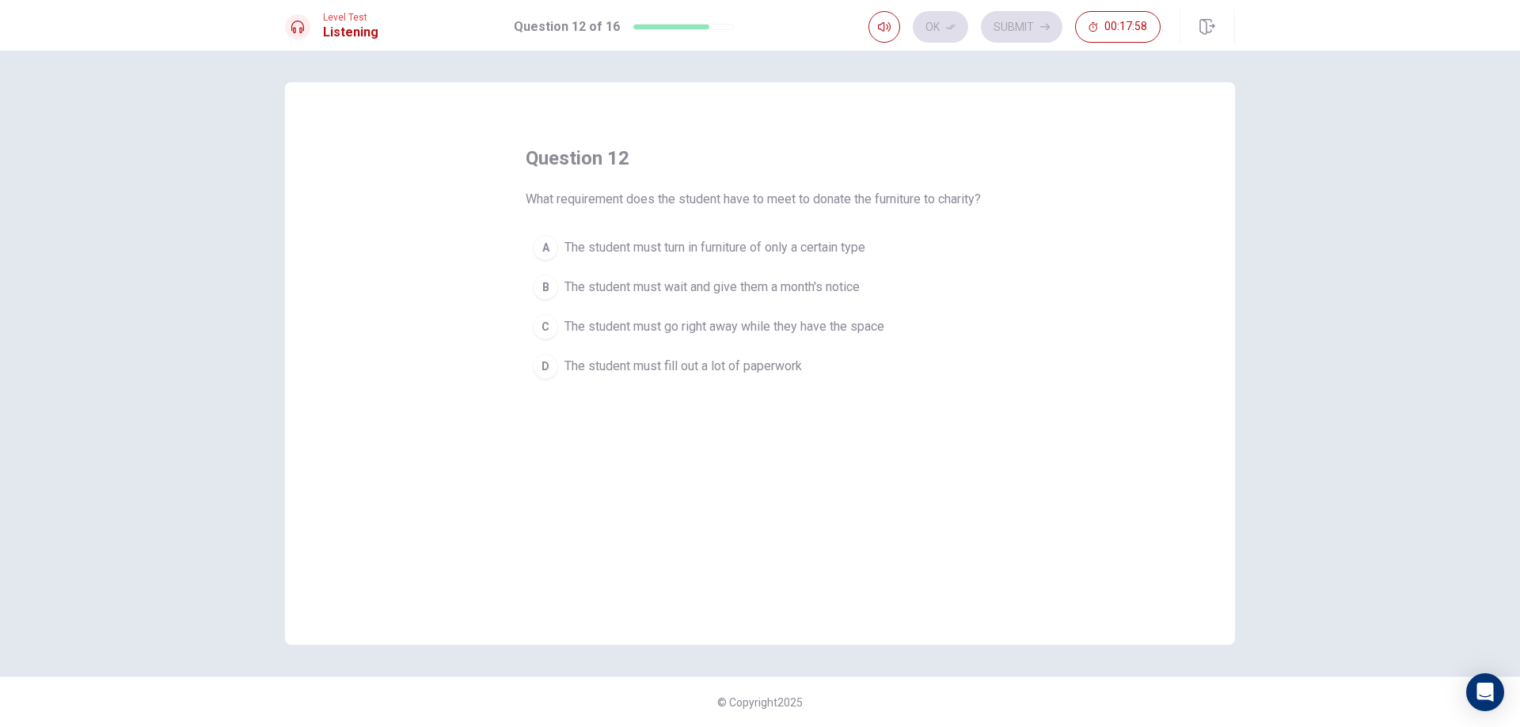
click at [651, 292] on span "The student must wait and give them a month's notice" at bounding box center [711, 287] width 295 height 19
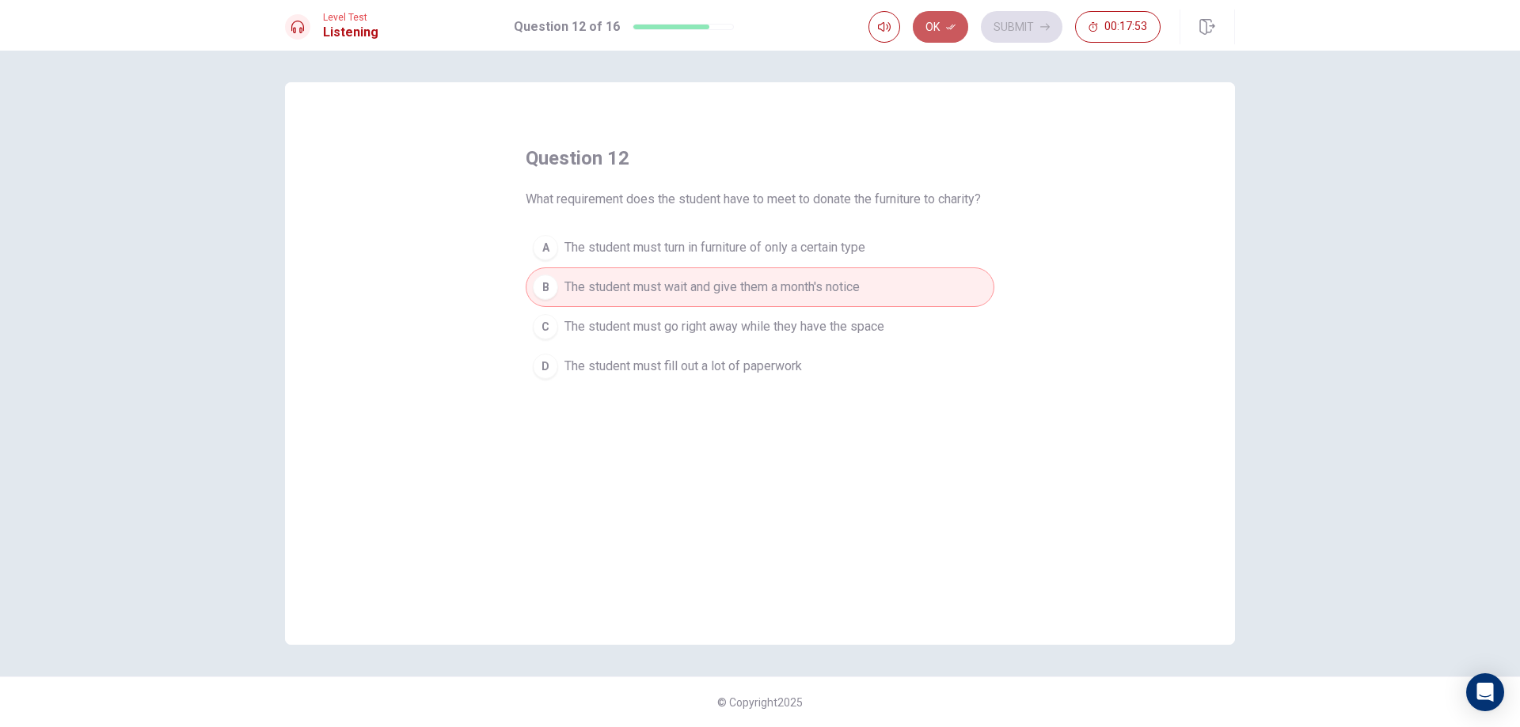
click at [952, 19] on button "Ok" at bounding box center [940, 27] width 55 height 32
click at [1033, 22] on button "Submit" at bounding box center [1022, 27] width 82 height 32
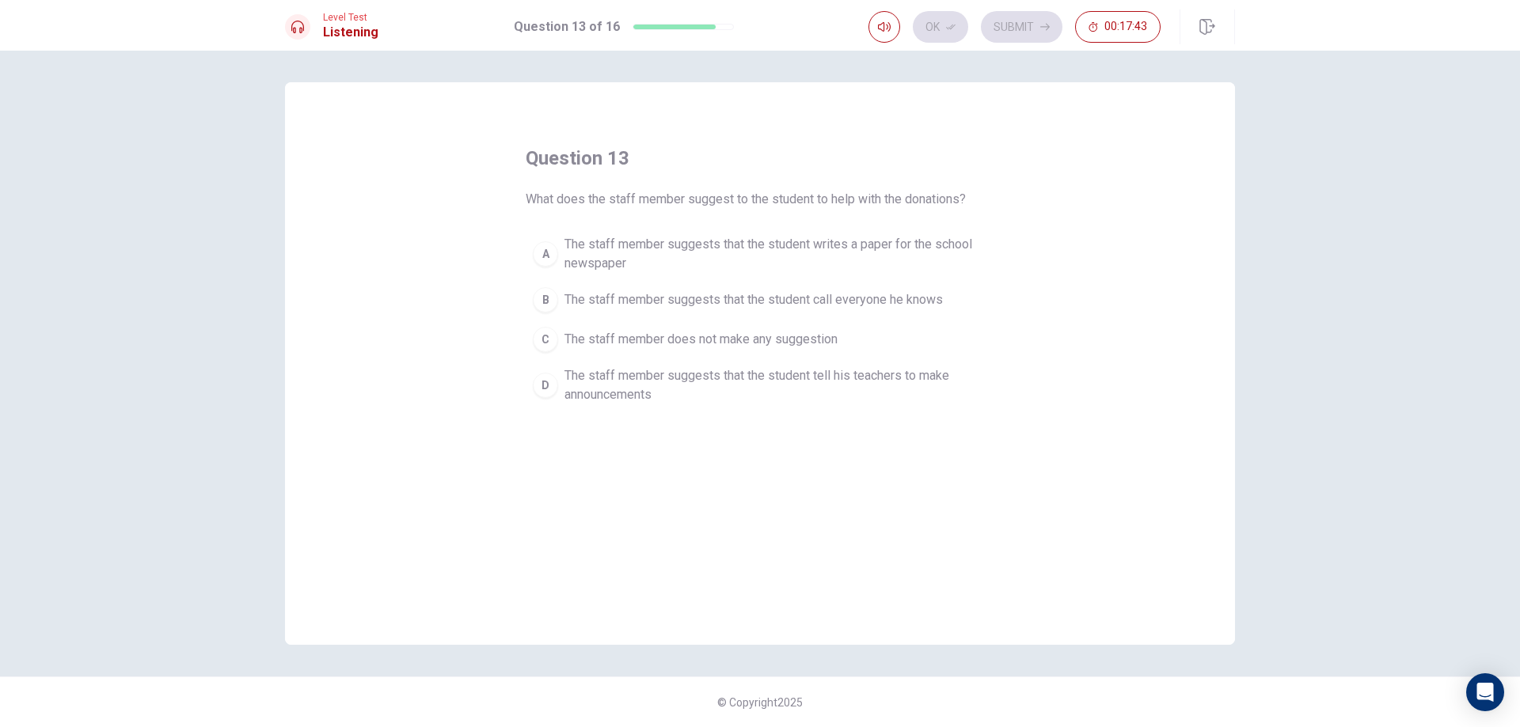
click at [765, 261] on span "The staff member suggests that the student writes a paper for the school newspa…" at bounding box center [775, 254] width 423 height 38
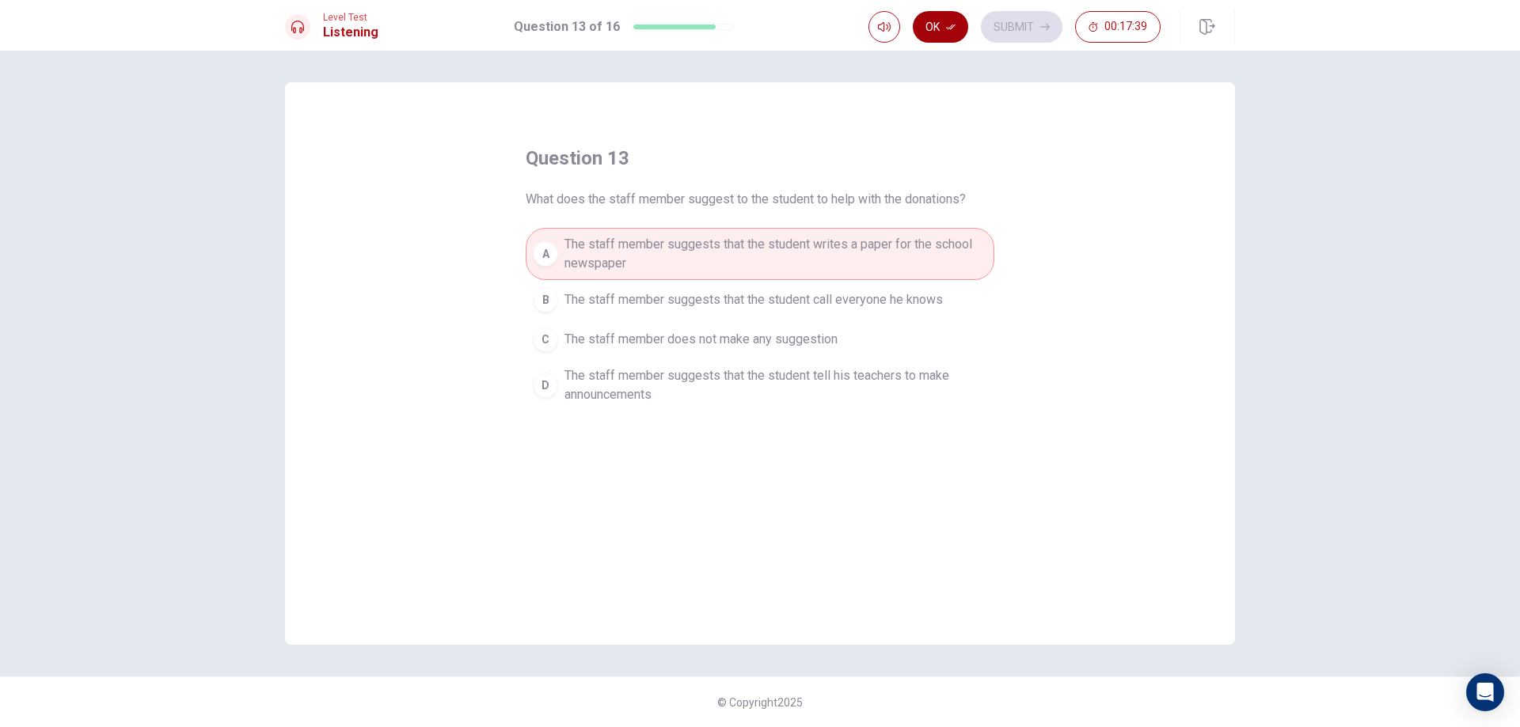
click at [939, 21] on button "Ok" at bounding box center [940, 27] width 55 height 32
click at [1041, 34] on button "Submit" at bounding box center [1022, 27] width 82 height 32
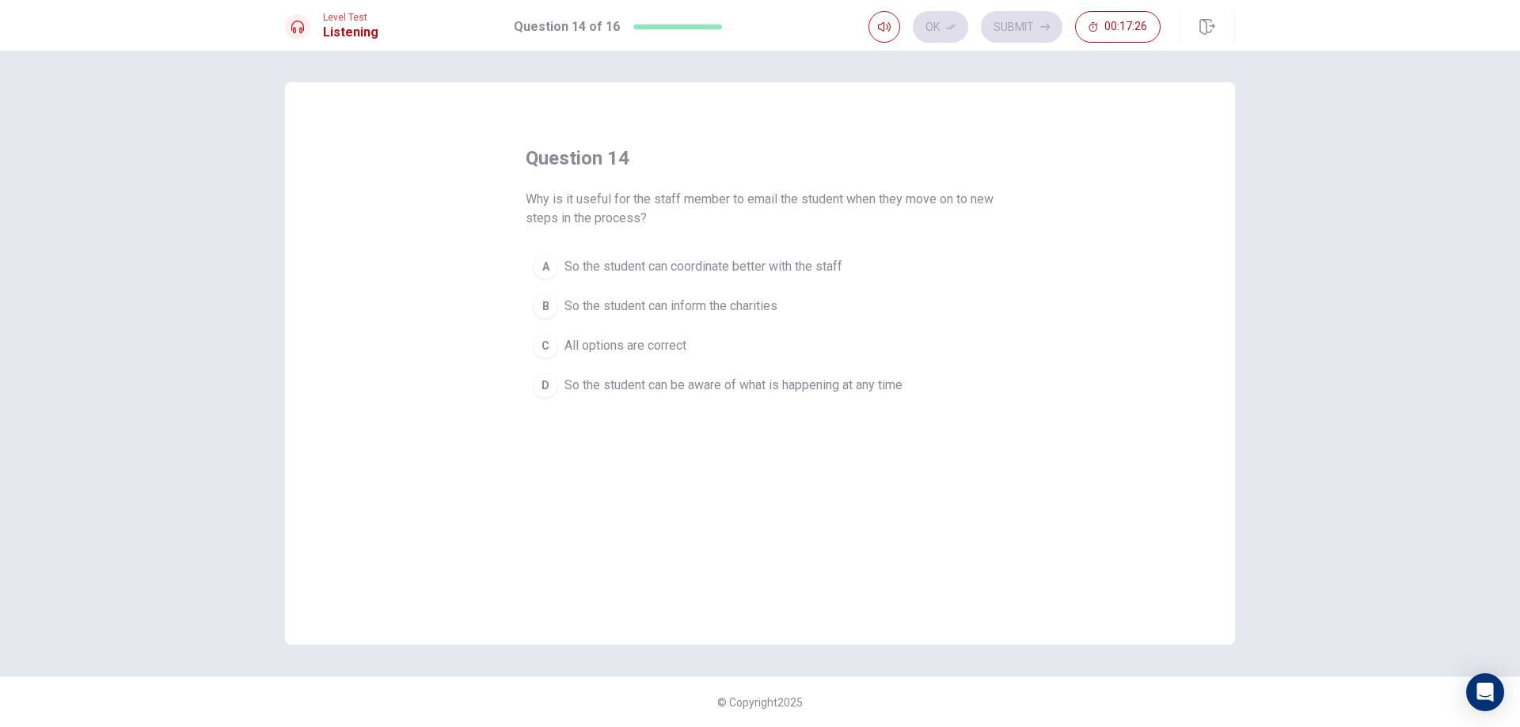
click at [670, 353] on span "All options are correct" at bounding box center [625, 345] width 122 height 19
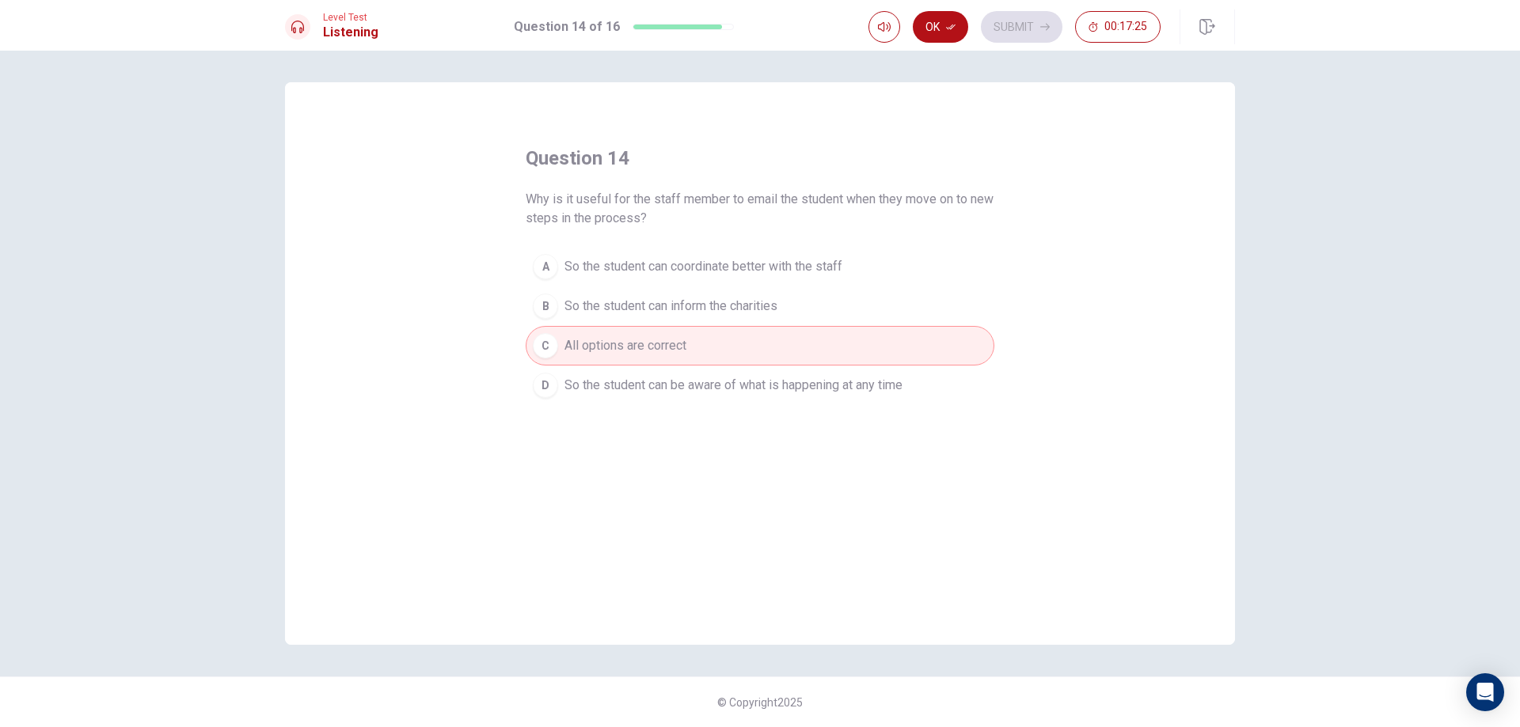
click at [675, 385] on span "So the student can be aware of what is happening at any time" at bounding box center [733, 385] width 338 height 19
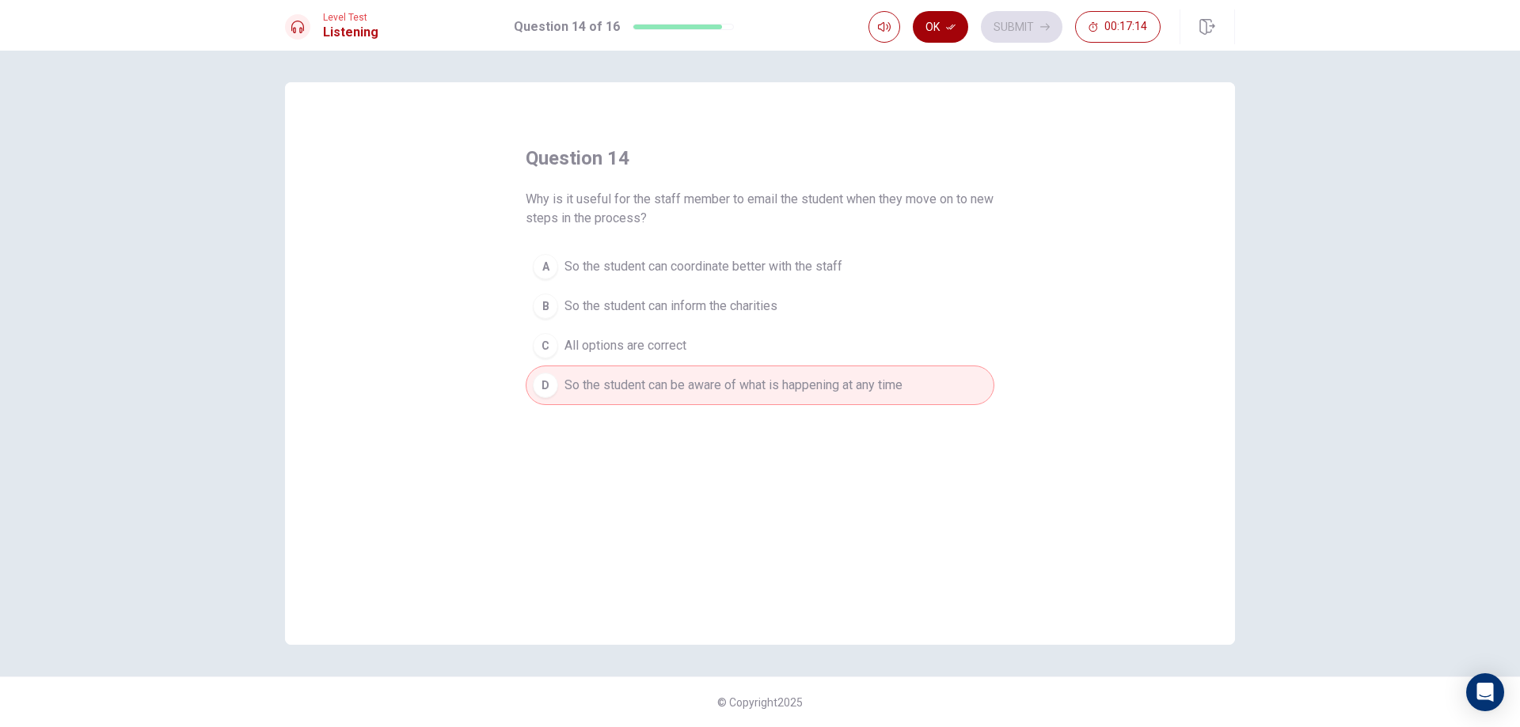
click at [945, 31] on button "Ok" at bounding box center [940, 27] width 55 height 32
click at [1015, 32] on button "Submit" at bounding box center [1022, 27] width 82 height 32
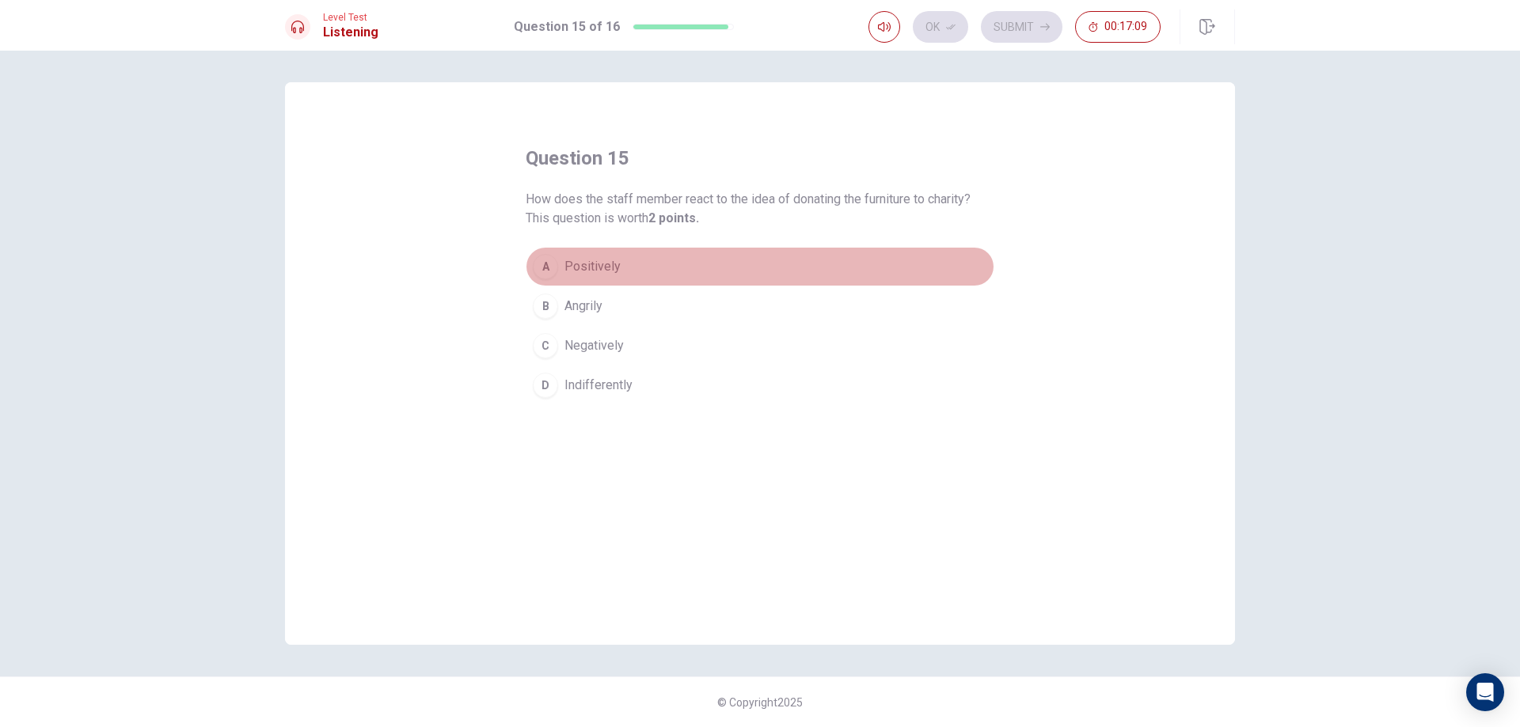
click at [609, 266] on span "Positively" at bounding box center [592, 266] width 56 height 19
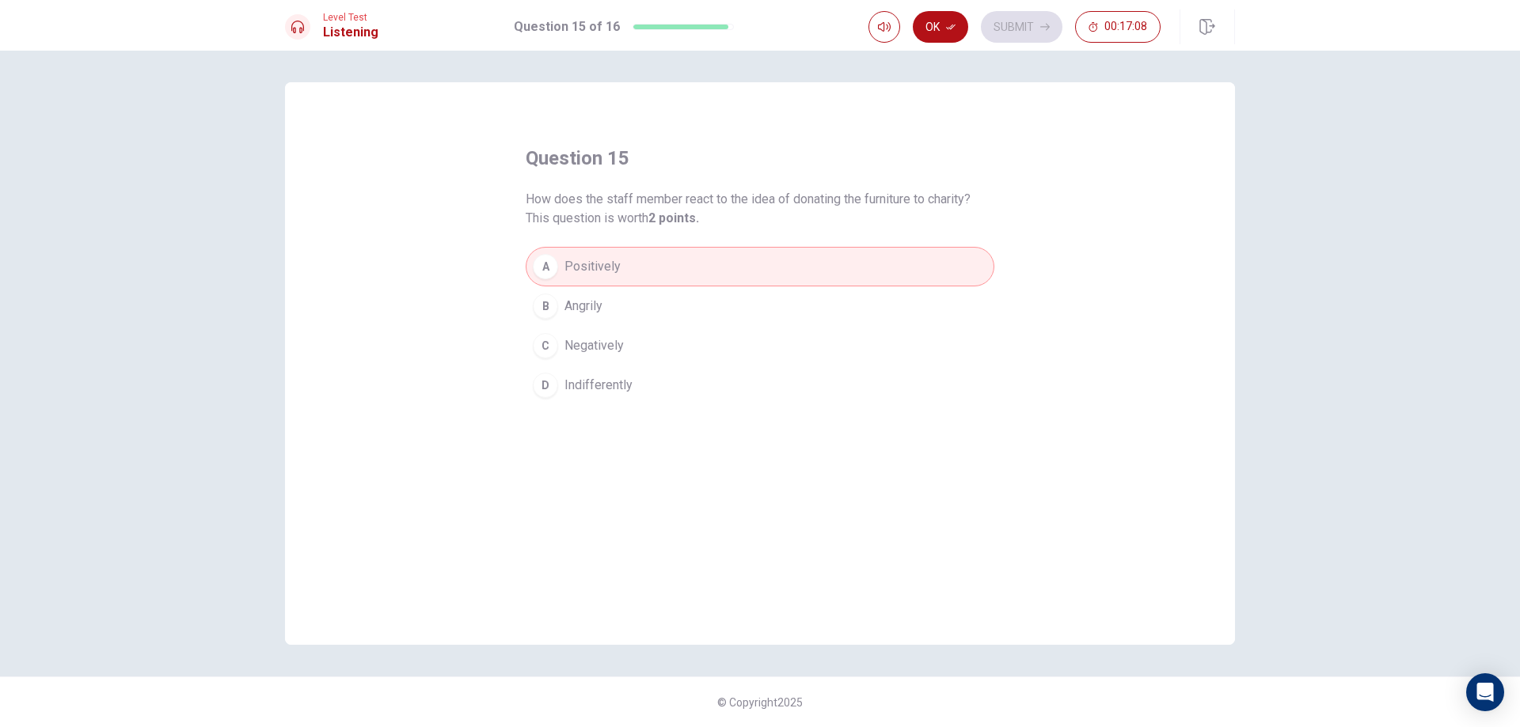
click at [939, 36] on button "Ok" at bounding box center [940, 27] width 55 height 32
click at [1033, 32] on button "Submit" at bounding box center [1022, 27] width 82 height 32
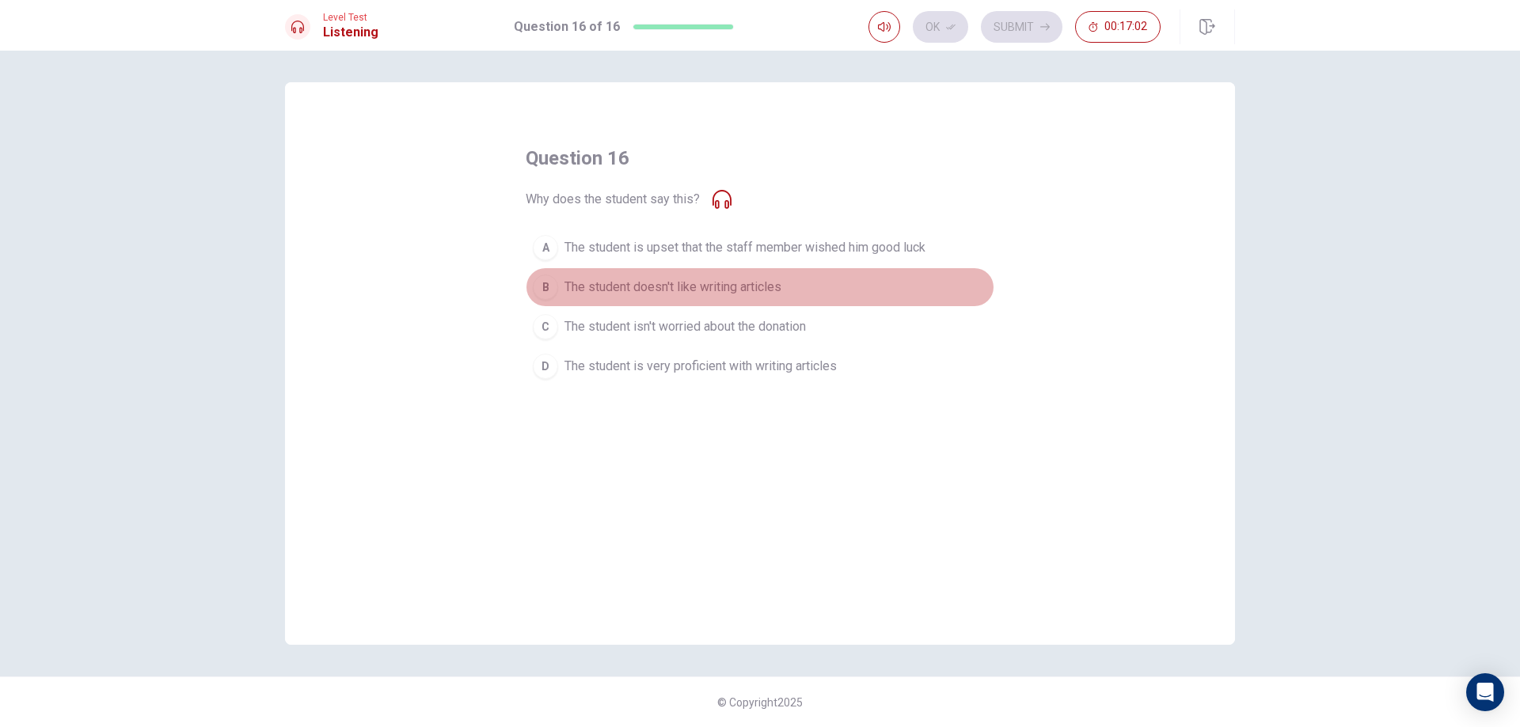
click at [723, 298] on button "B The student doesn't like writing articles" at bounding box center [760, 288] width 469 height 40
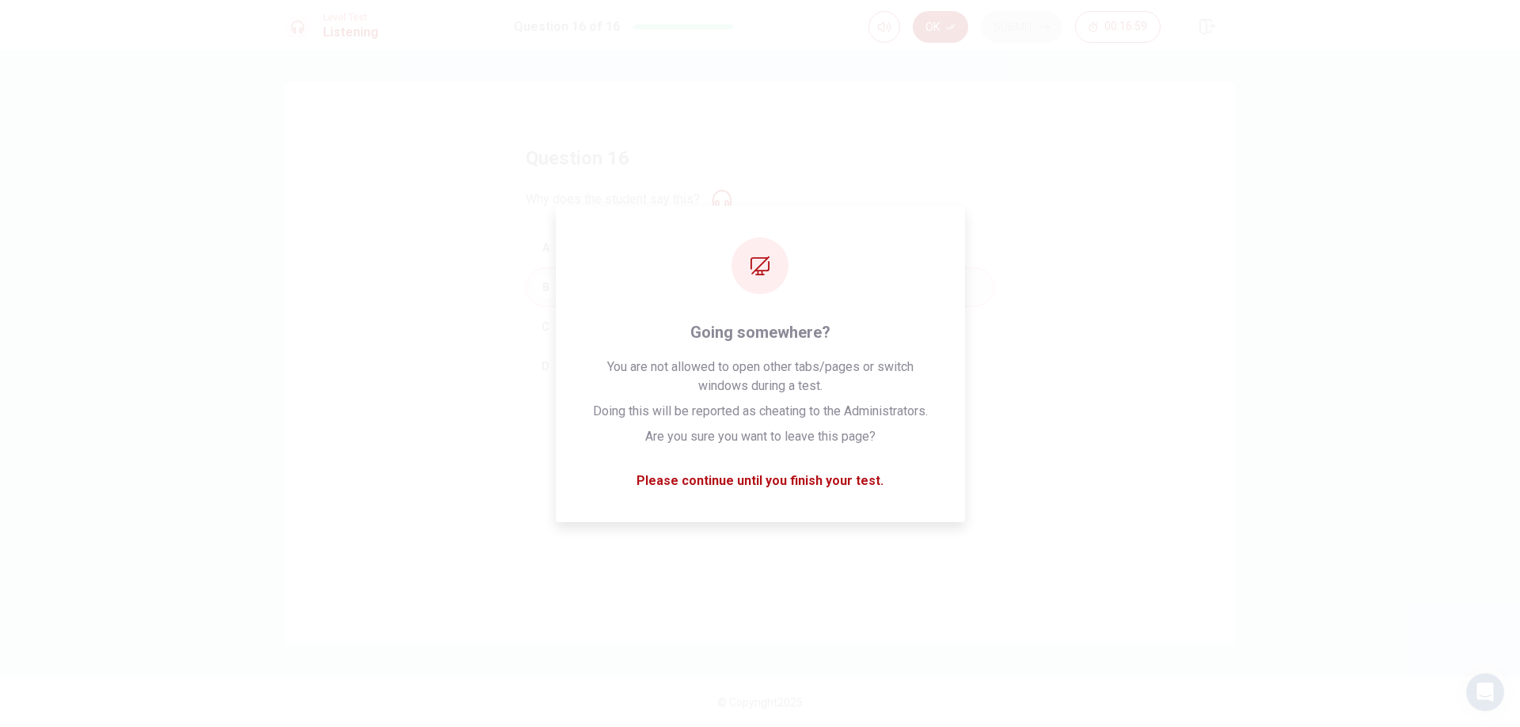
click at [942, 21] on button "Ok" at bounding box center [940, 27] width 55 height 32
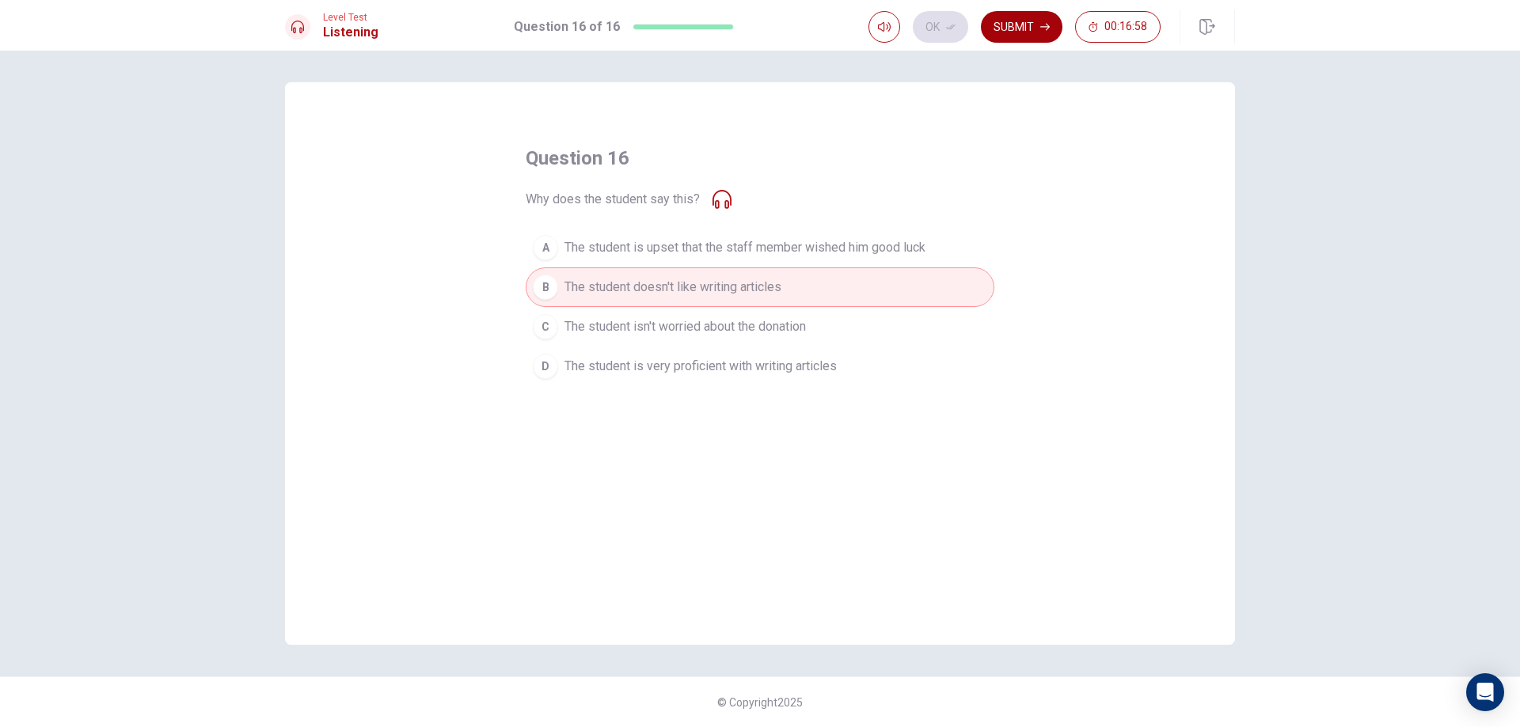
click at [1029, 33] on button "Submit" at bounding box center [1022, 27] width 82 height 32
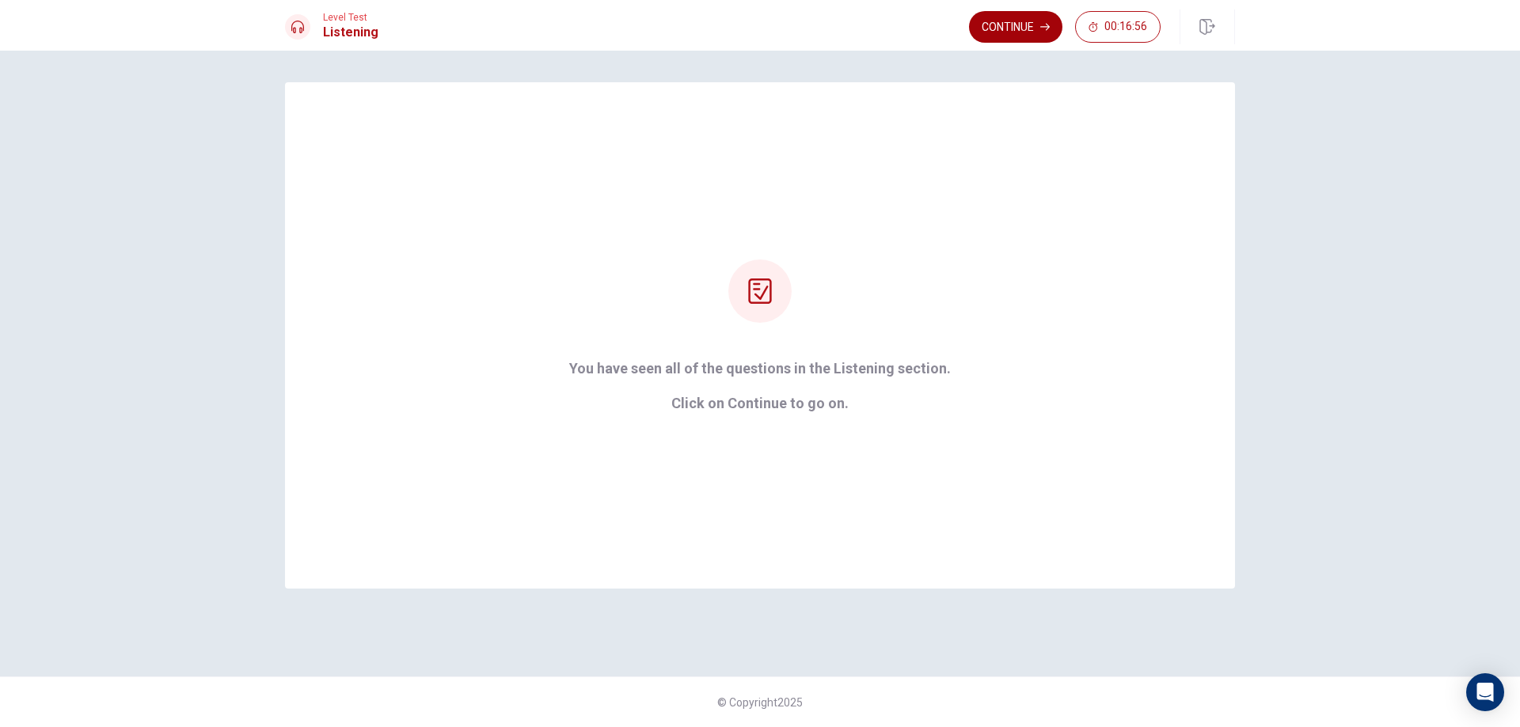
click at [1036, 24] on button "Continue" at bounding box center [1015, 27] width 93 height 32
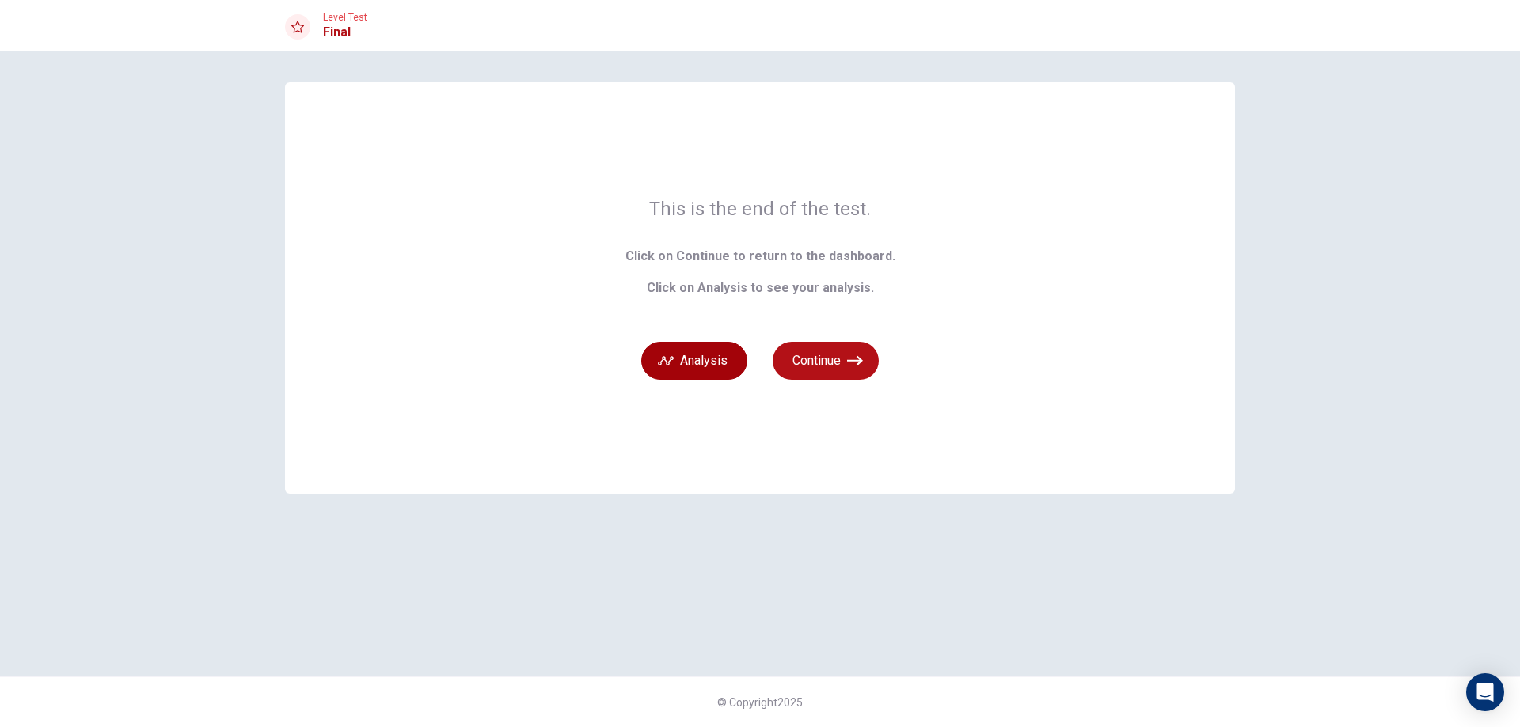
click at [717, 359] on button "Analysis" at bounding box center [694, 361] width 106 height 38
